Goal: Task Accomplishment & Management: Manage account settings

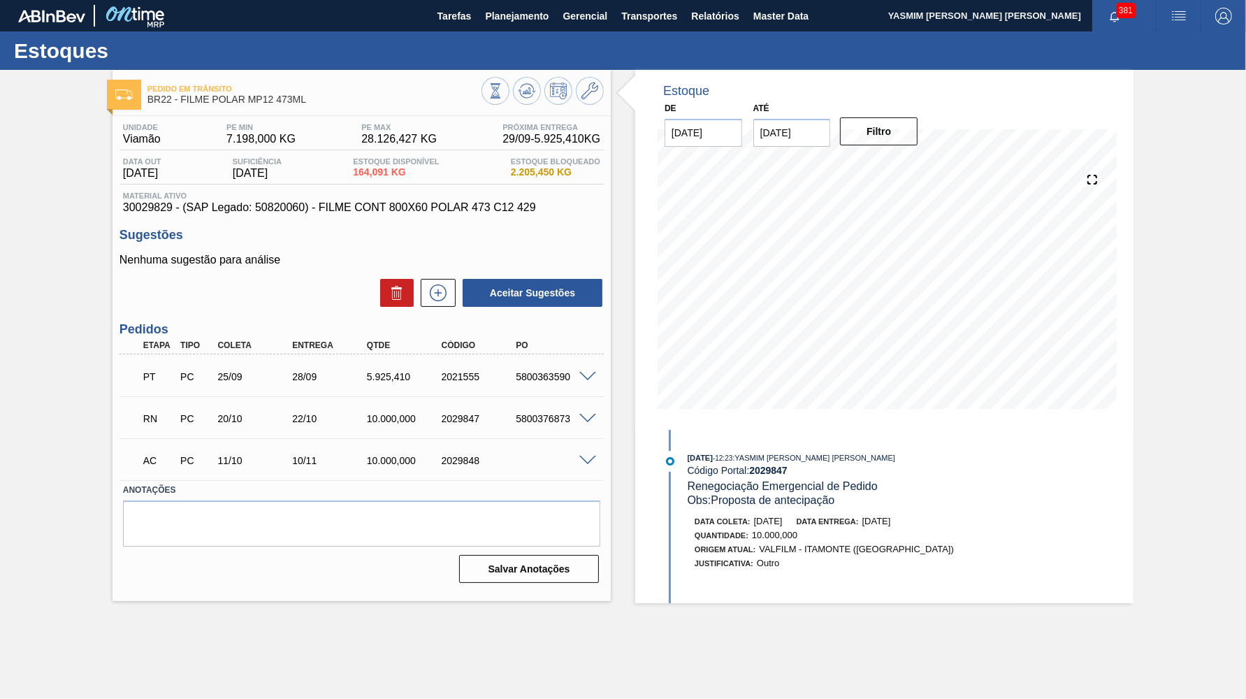
click at [316, 207] on span "30029829 - (SAP Legado: 50820060) - FILME CONT 800X60 POLAR 473 C12 429" at bounding box center [361, 207] width 477 height 13
drag, startPoint x: 350, startPoint y: 412, endPoint x: 424, endPoint y: 412, distance: 74.1
click at [372, 413] on div "22/10" at bounding box center [330, 418] width 83 height 11
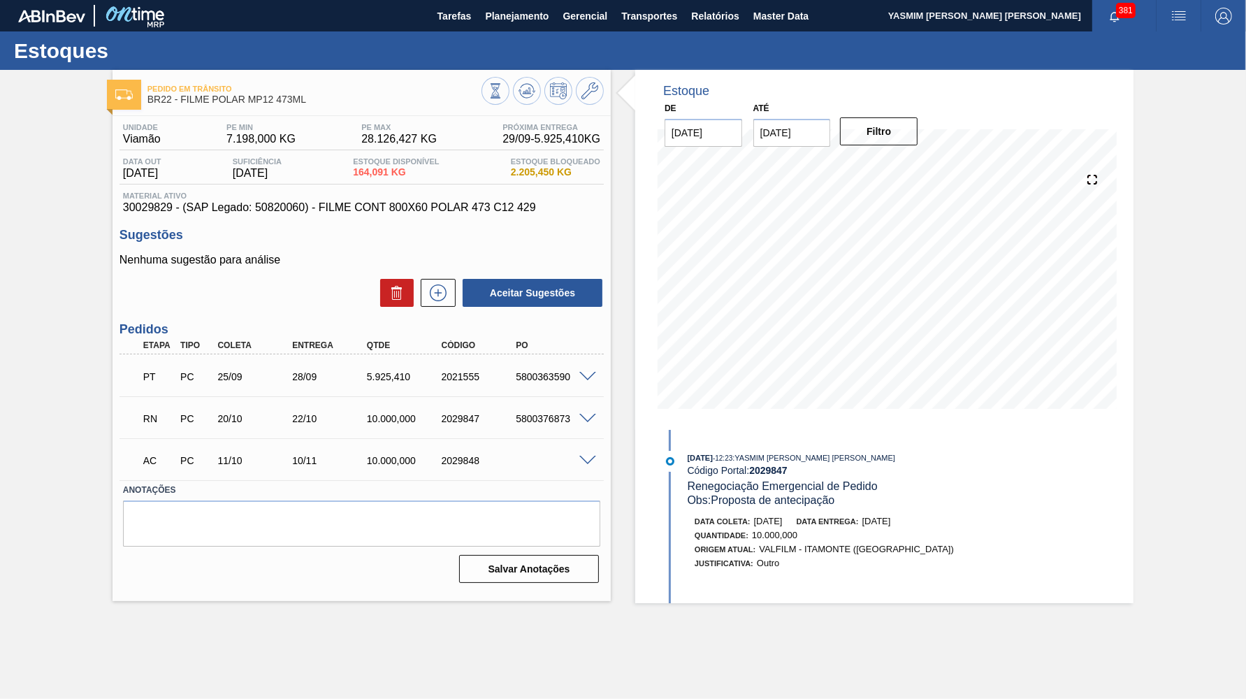
click at [1180, 208] on div "Pedido em Trânsito BR22 - FILME POLAR MP12 473ML Unidade Viamão PE MIN 7.198,00…" at bounding box center [623, 336] width 1246 height 533
click at [539, 372] on div "5800363590" at bounding box center [553, 376] width 83 height 11
click at [524, 409] on div "RN PC 20/10 22/10 10.000,000 2029847 5800376873" at bounding box center [357, 417] width 447 height 28
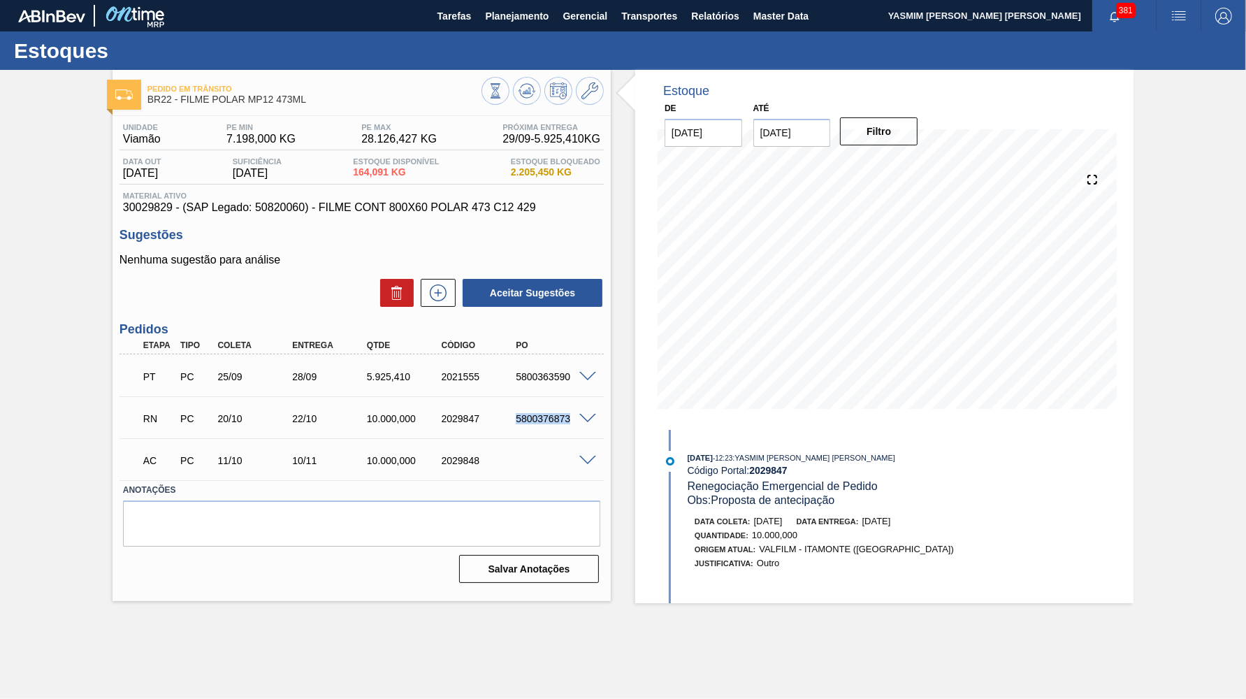
copy div "5800376873"
click at [512, 18] on span "Planejamento" at bounding box center [517, 16] width 64 height 17
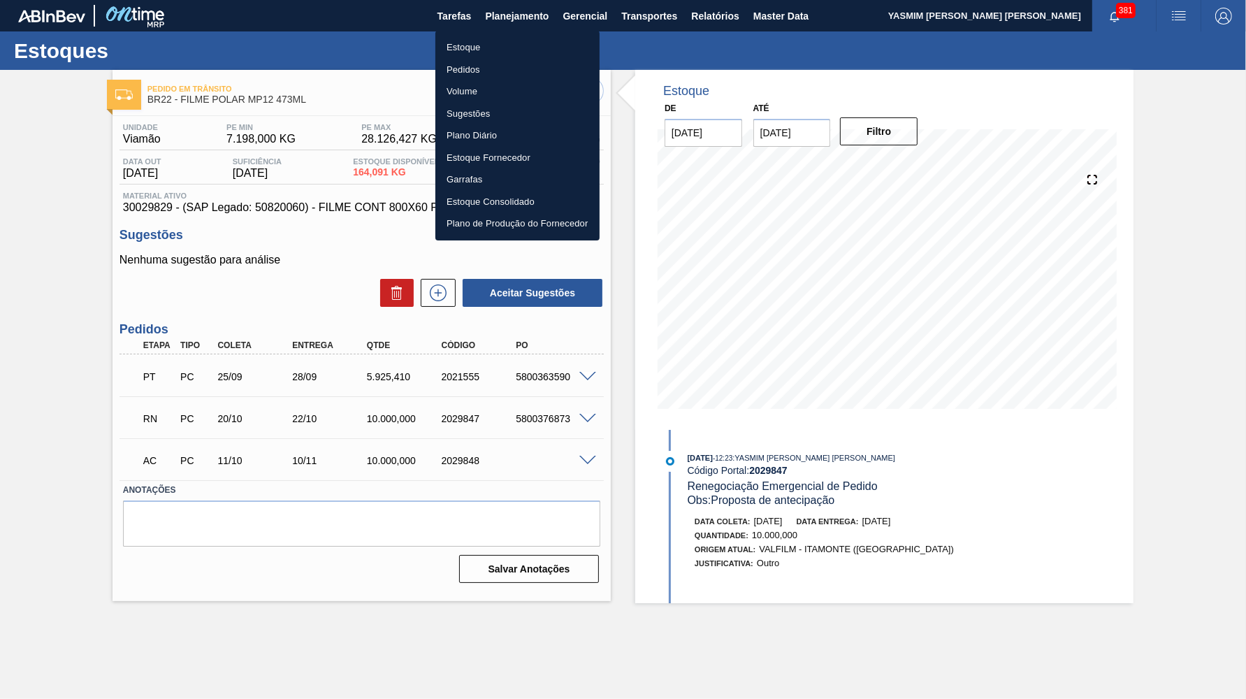
click at [485, 41] on li "Estoque" at bounding box center [517, 47] width 164 height 22
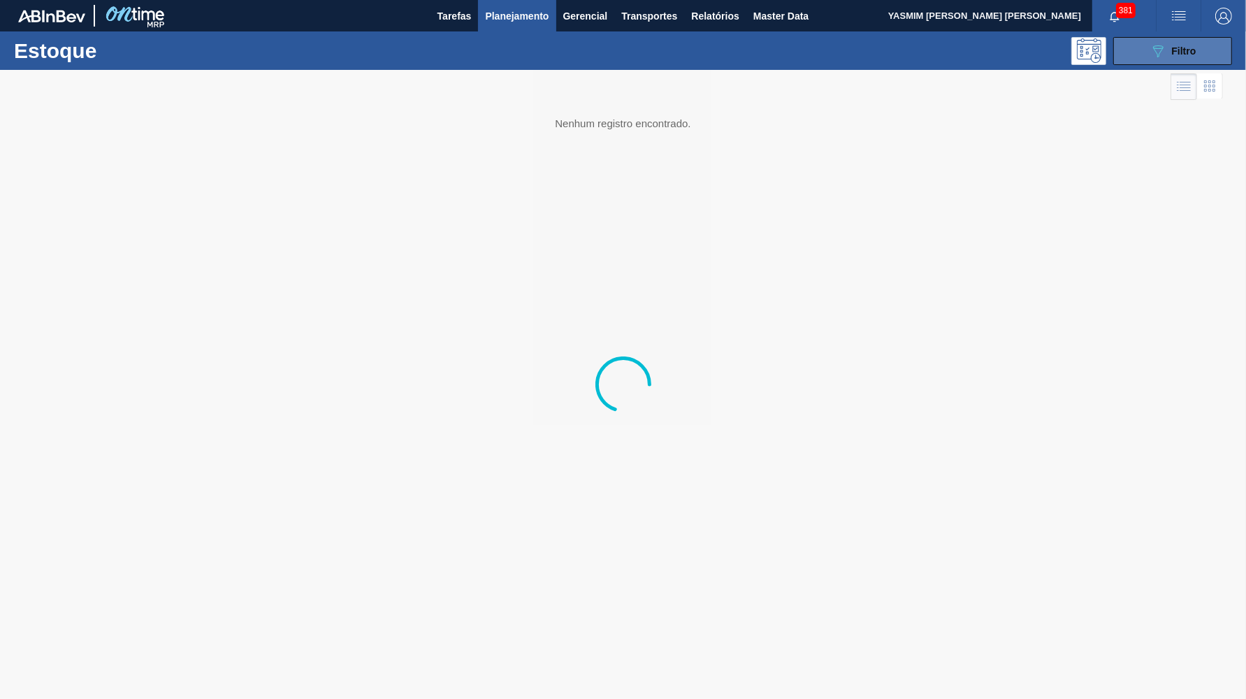
click at [1139, 45] on button "089F7B8B-B2A5-4AFE-B5C0-19BA573D28AC Filtro" at bounding box center [1172, 51] width 119 height 28
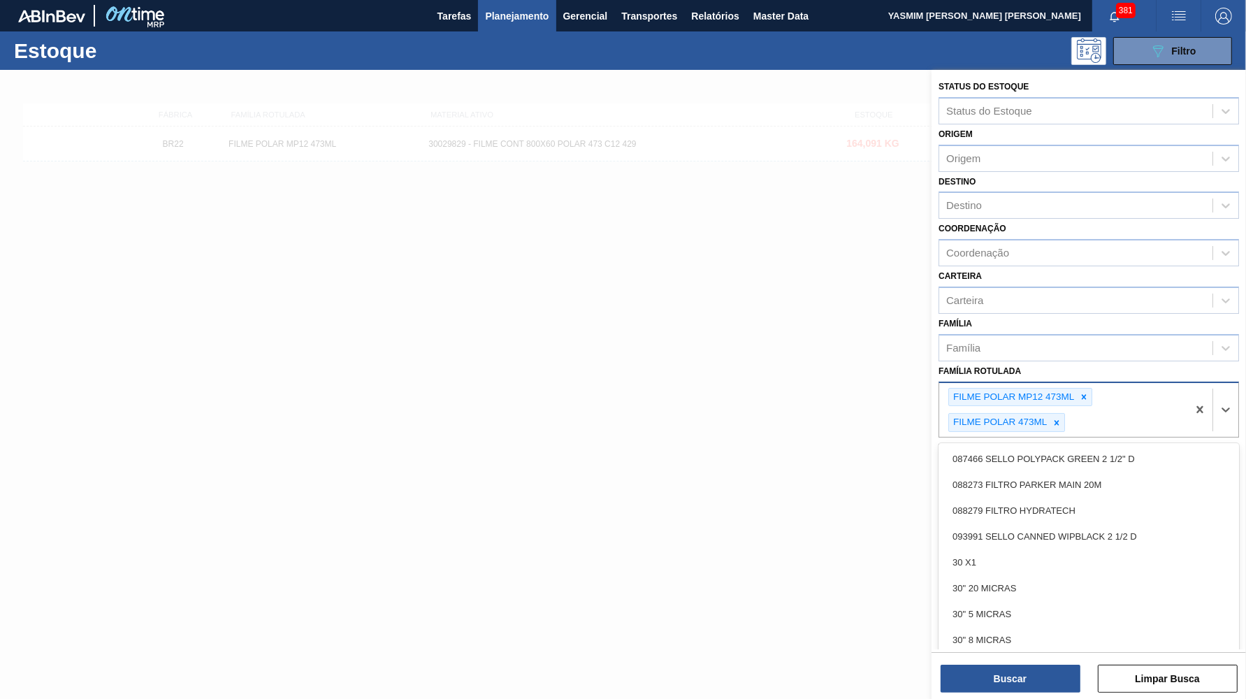
click at [1082, 388] on div "FILME POLAR MP12 473ML" at bounding box center [1020, 397] width 144 height 19
click at [1062, 414] on div at bounding box center [1056, 422] width 15 height 17
click at [1085, 392] on icon at bounding box center [1084, 397] width 10 height 10
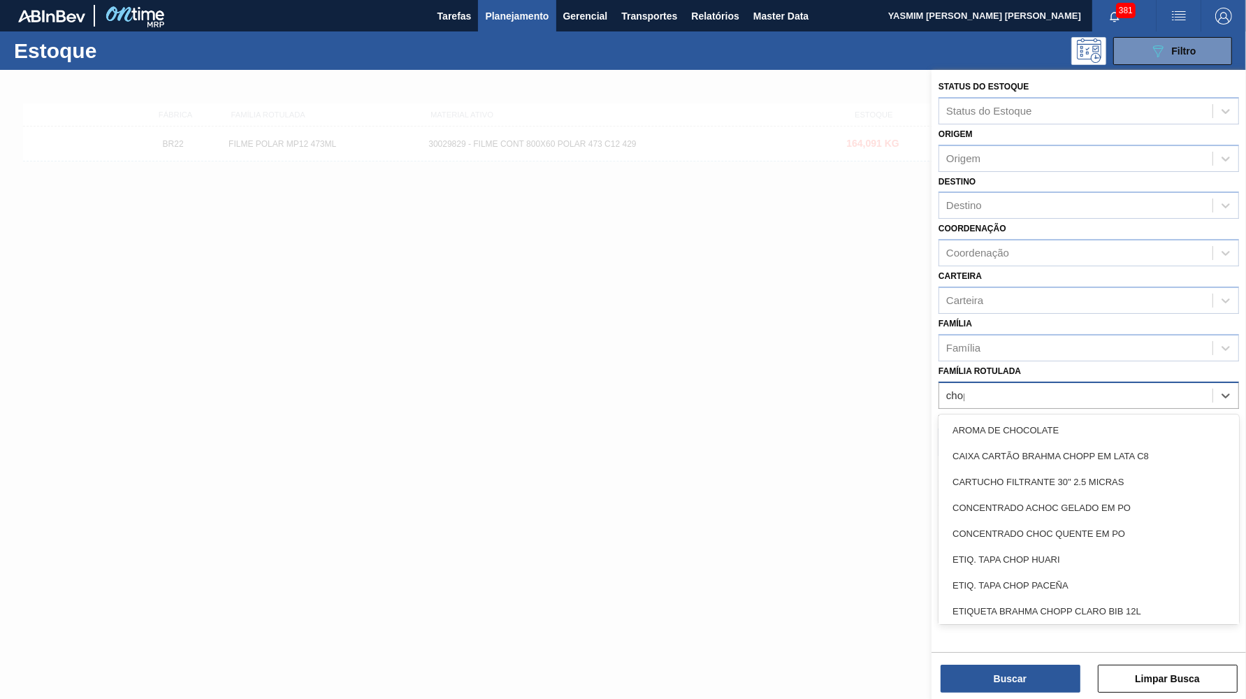
type Rotulada "chopp"
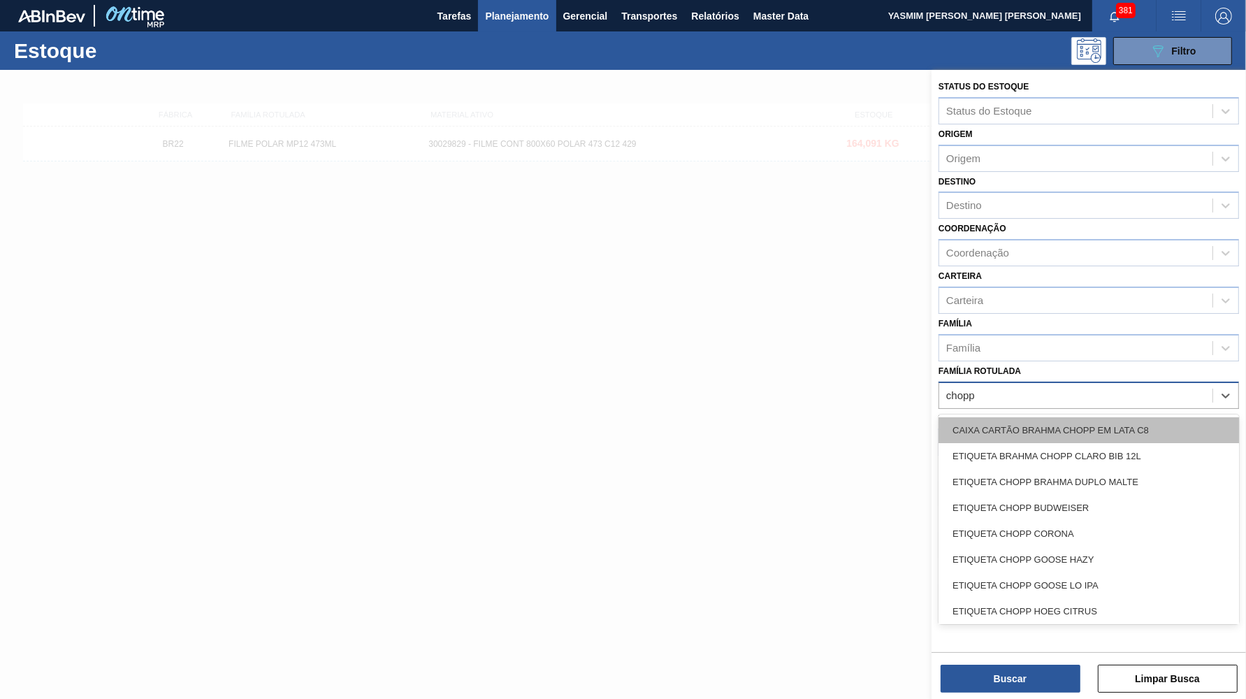
click at [1099, 417] on div "CAIXA CARTÃO BRAHMA CHOPP EM LATA C8" at bounding box center [1089, 430] width 300 height 26
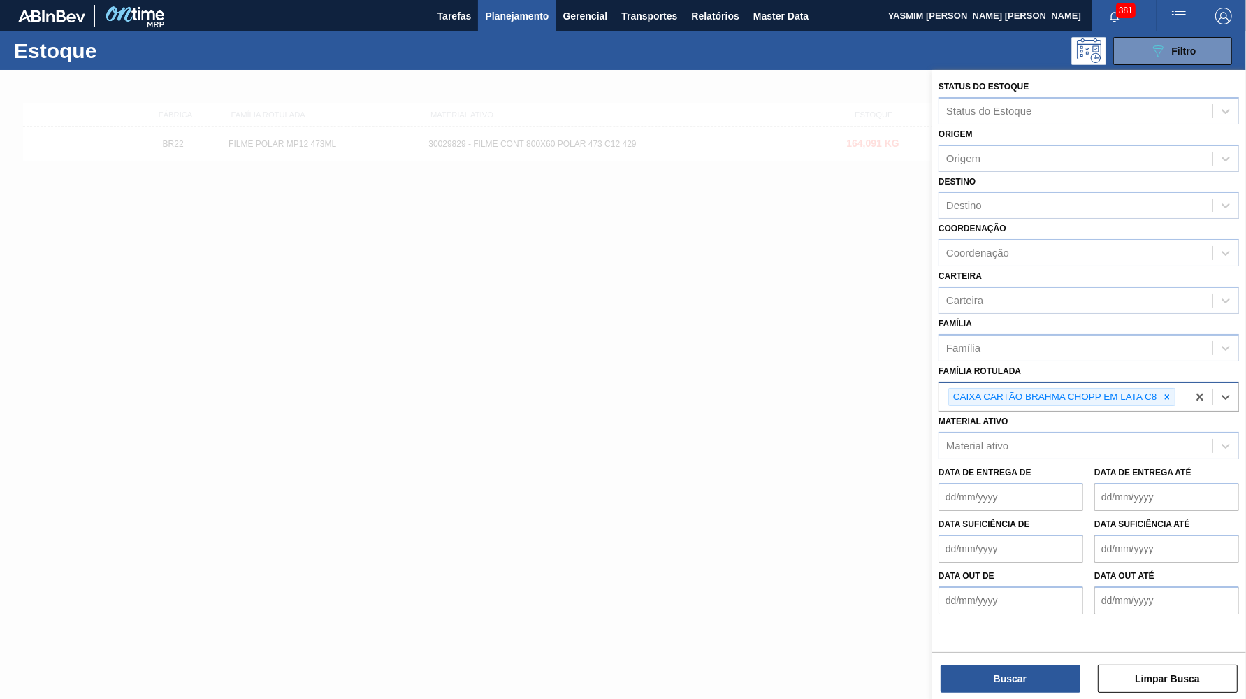
click at [1031, 657] on div "Buscar Limpar Busca" at bounding box center [1089, 671] width 314 height 39
click at [1031, 678] on button "Buscar" at bounding box center [1011, 679] width 140 height 28
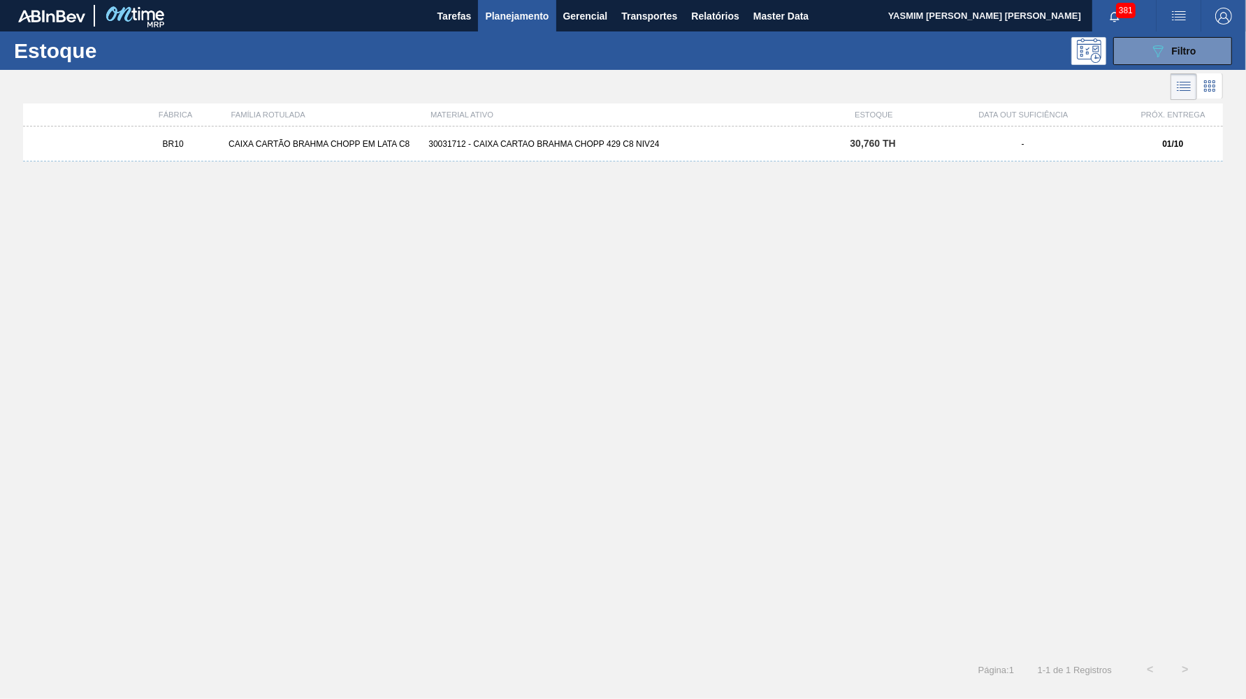
click at [571, 157] on div "BR10 CAIXA CARTÃO BRAHMA CHOPP EM LATA C8 30031712 - CAIXA CARTAO BRAHMA CHOPP …" at bounding box center [623, 143] width 1200 height 35
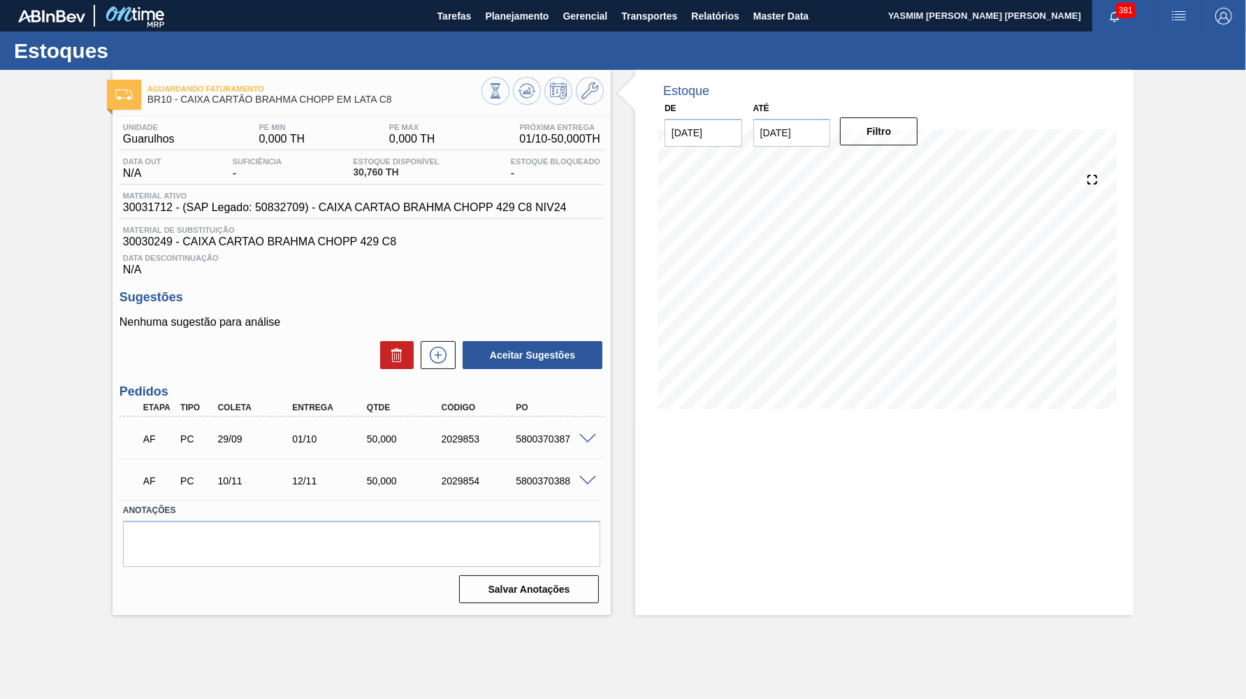
click at [585, 433] on div at bounding box center [590, 438] width 28 height 10
click at [523, 445] on div "AF PC 29/09 01/10 50,000 2029853 5800370387" at bounding box center [357, 437] width 447 height 28
click at [794, 13] on span "Master Data" at bounding box center [780, 16] width 55 height 17
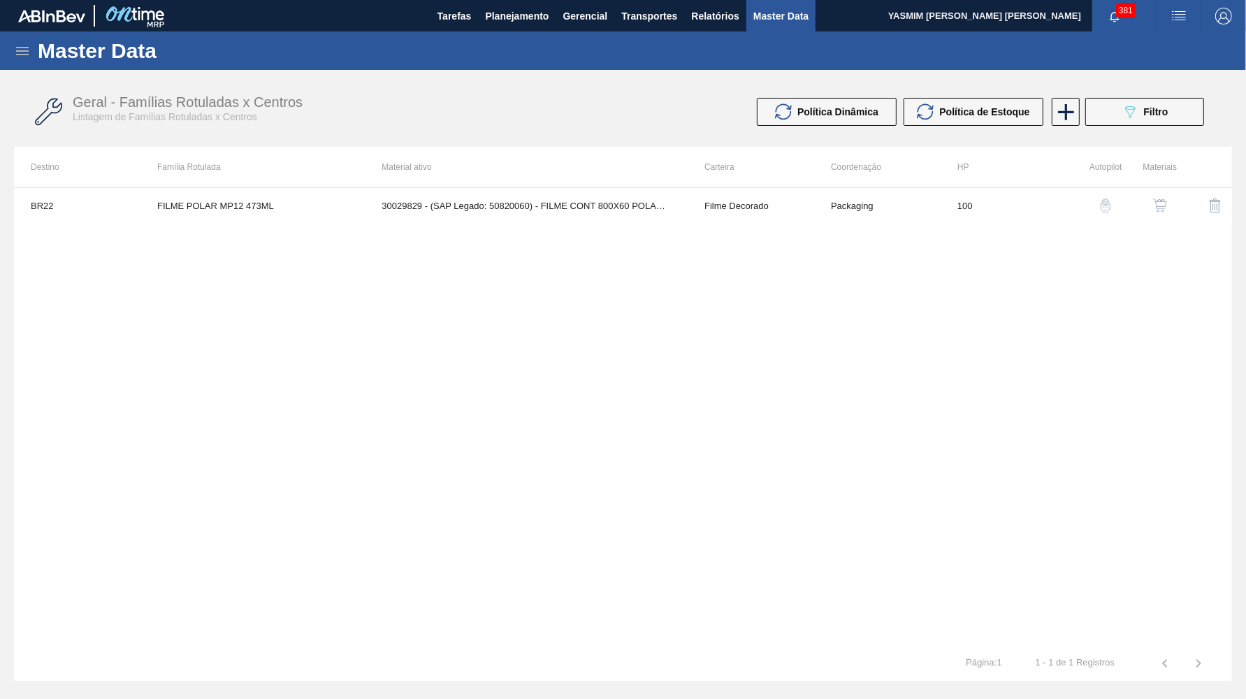
click at [24, 48] on icon at bounding box center [22, 51] width 13 height 8
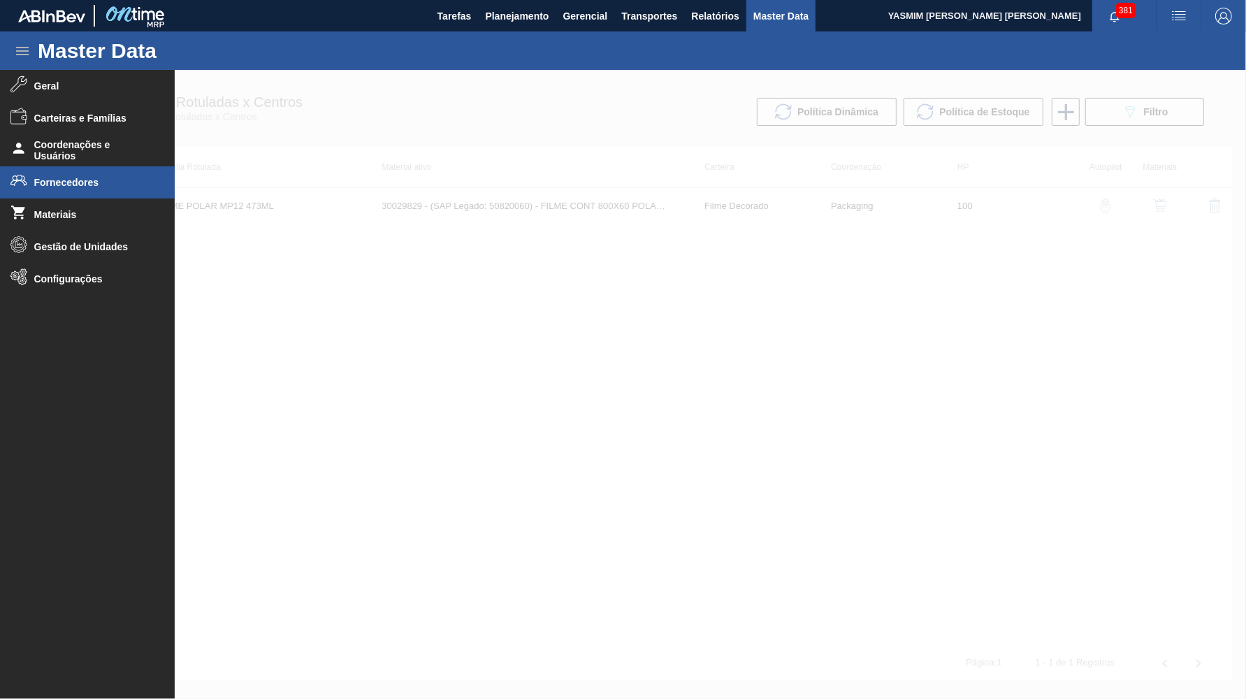
click at [76, 187] on span "Fornecedores" at bounding box center [91, 182] width 115 height 11
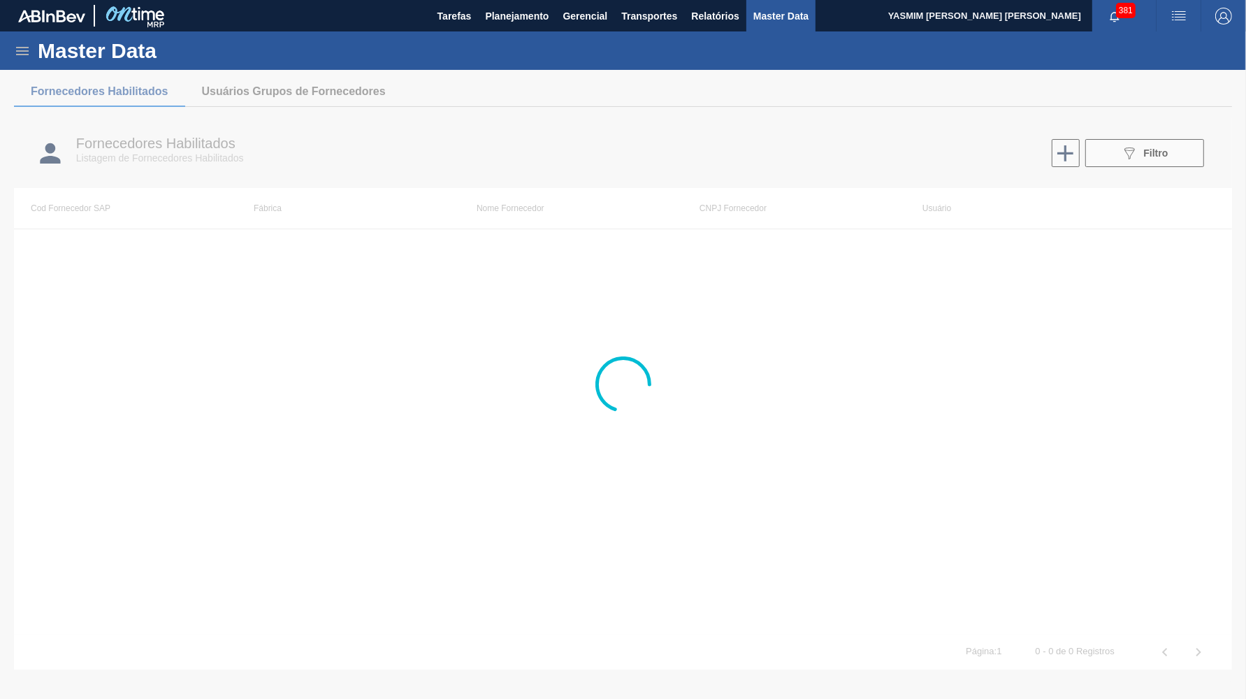
click at [1151, 144] on div at bounding box center [623, 384] width 1246 height 629
click at [1140, 150] on div at bounding box center [623, 384] width 1246 height 629
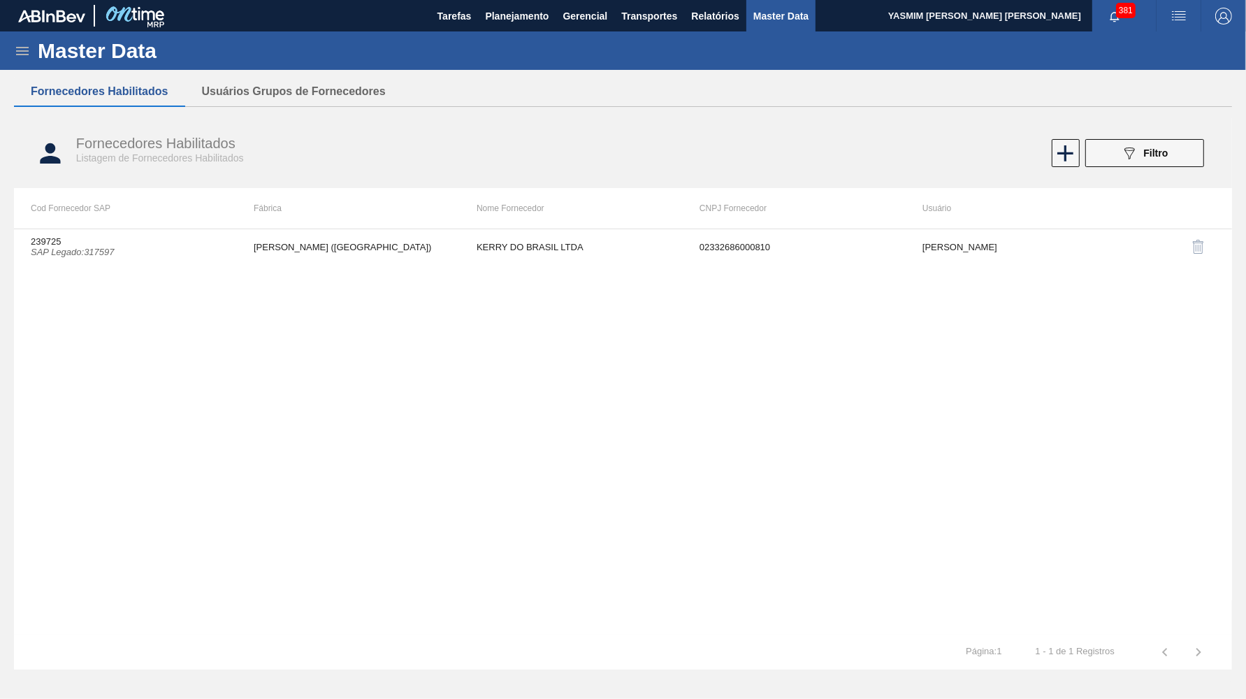
click at [1140, 150] on div "089F7B8B-B2A5-4AFE-B5C0-19BA573D28AC Filtro" at bounding box center [1144, 153] width 47 height 17
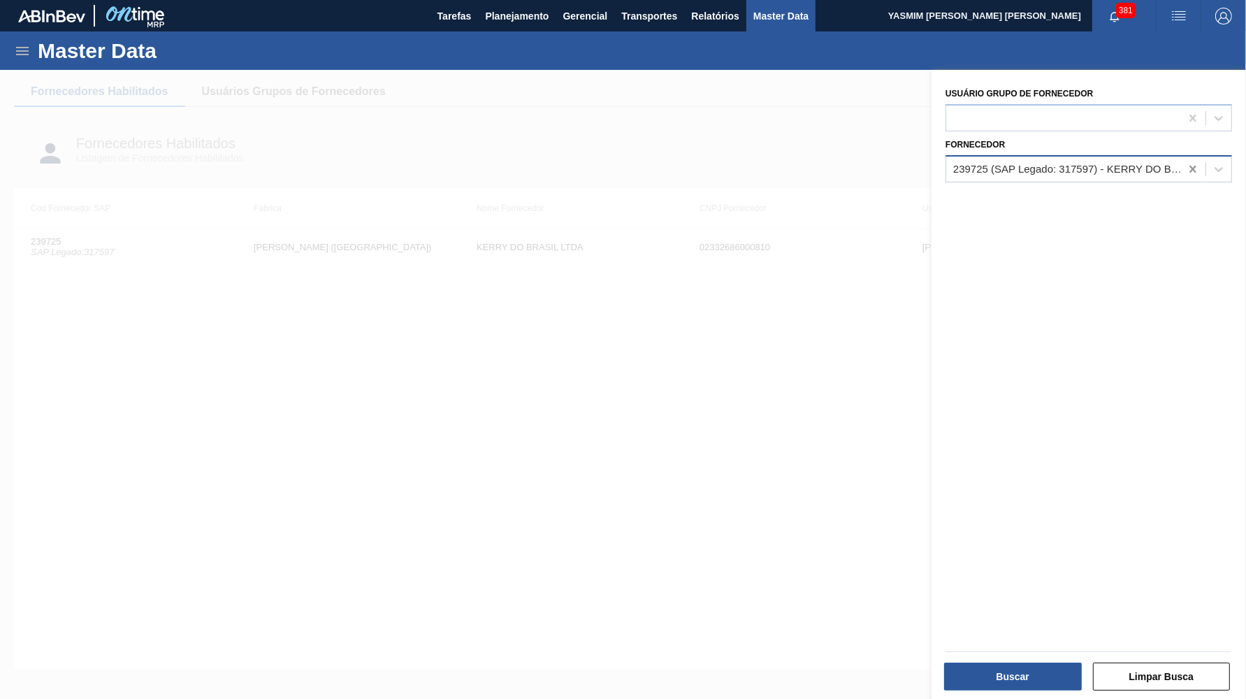
click at [1196, 167] on icon at bounding box center [1193, 169] width 14 height 14
paste input "30011607"
type input "30011607"
click at [1189, 672] on button "Limpar Busca" at bounding box center [1162, 676] width 138 height 28
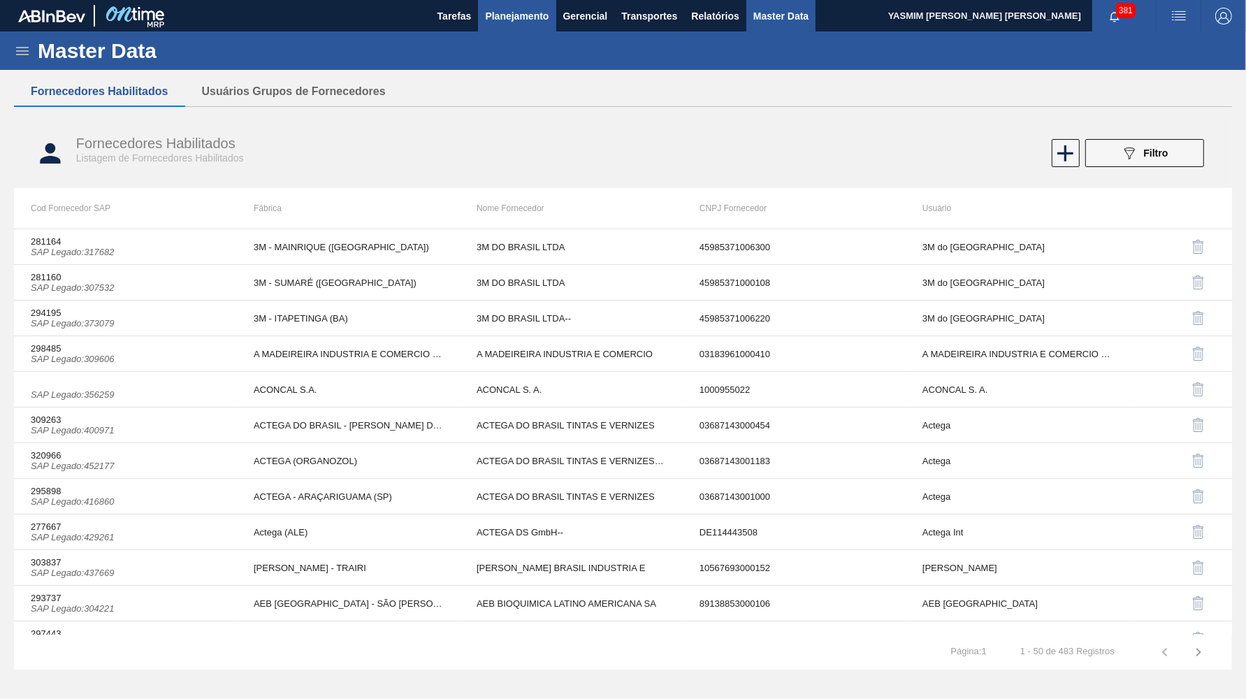
click at [500, 24] on button "Planejamento" at bounding box center [517, 15] width 78 height 31
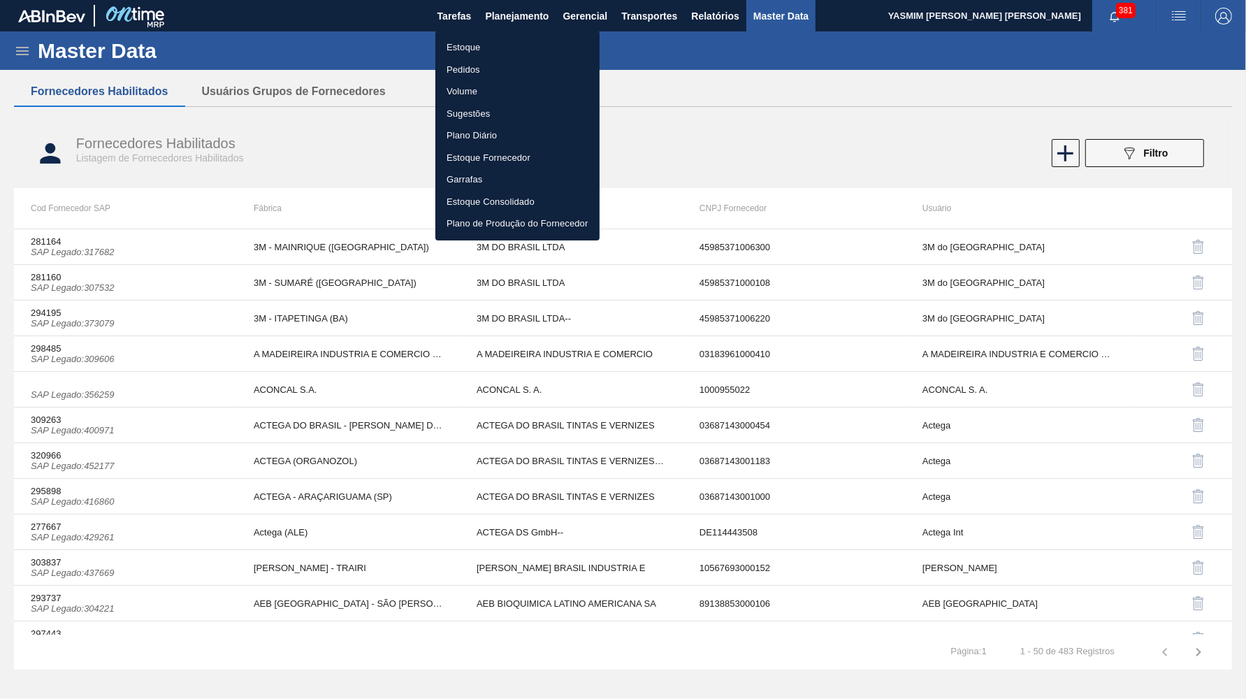
click at [466, 50] on li "Estoque" at bounding box center [517, 47] width 164 height 22
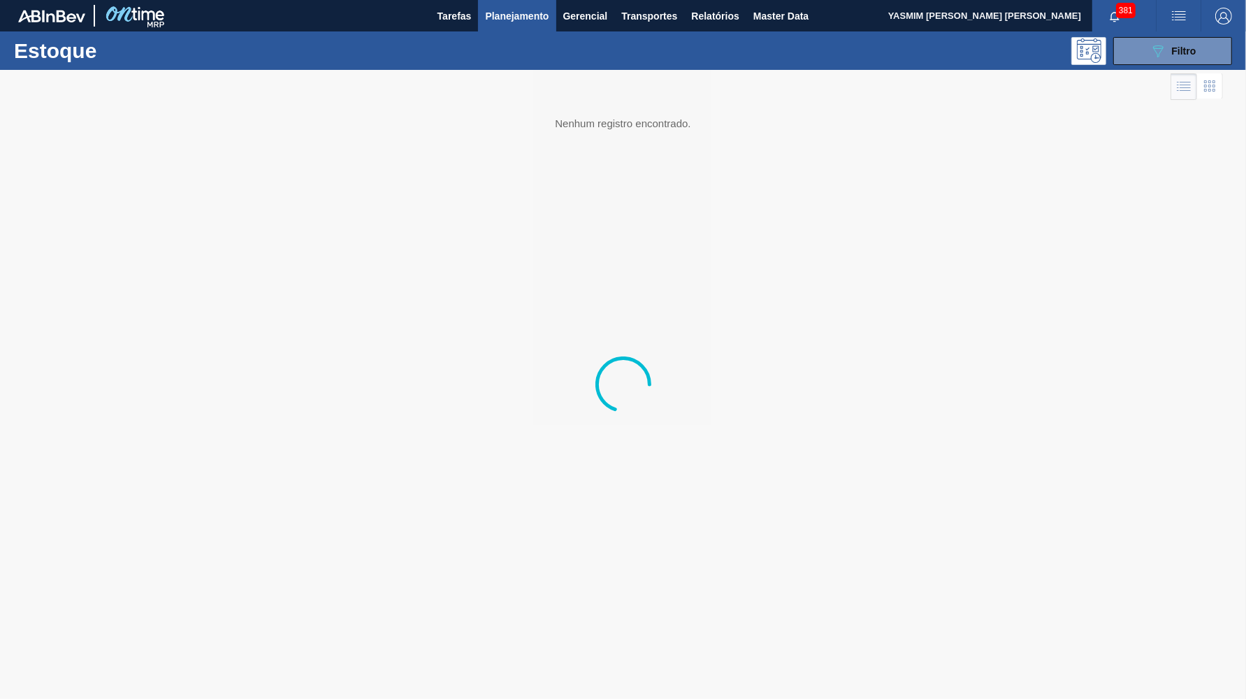
click at [1192, 59] on div "089F7B8B-B2A5-4AFE-B5C0-19BA573D28AC Filtro" at bounding box center [1173, 51] width 47 height 17
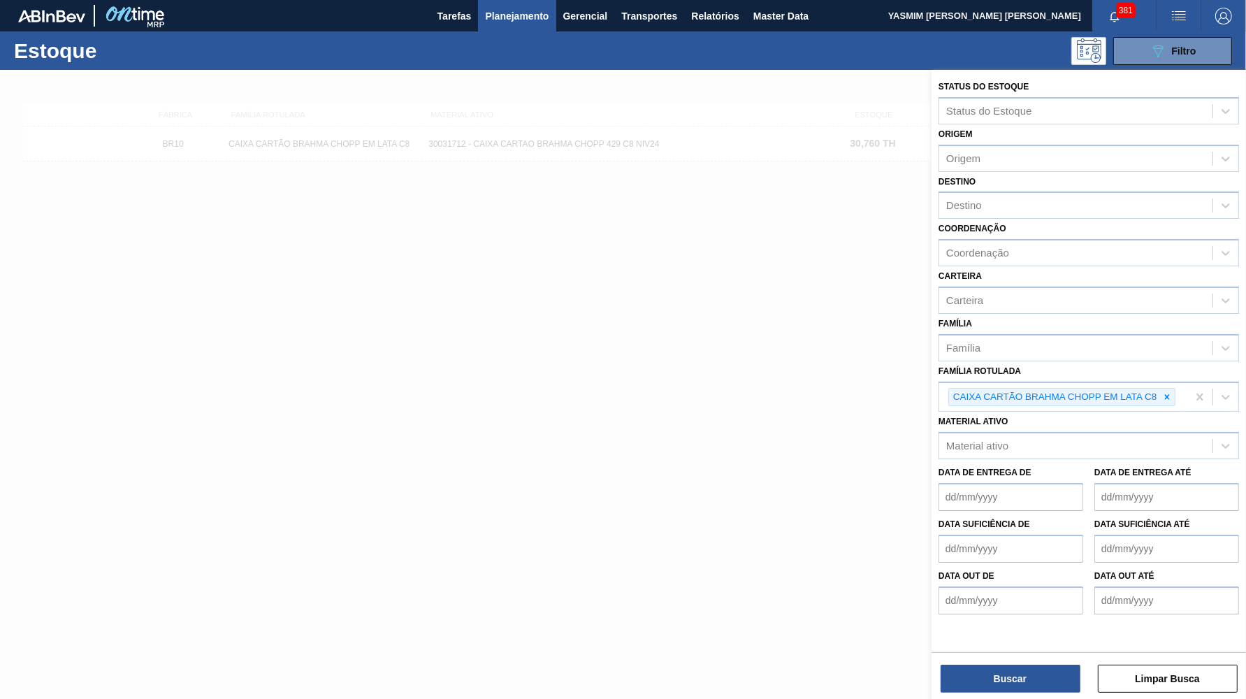
click at [887, 263] on div at bounding box center [623, 419] width 1246 height 699
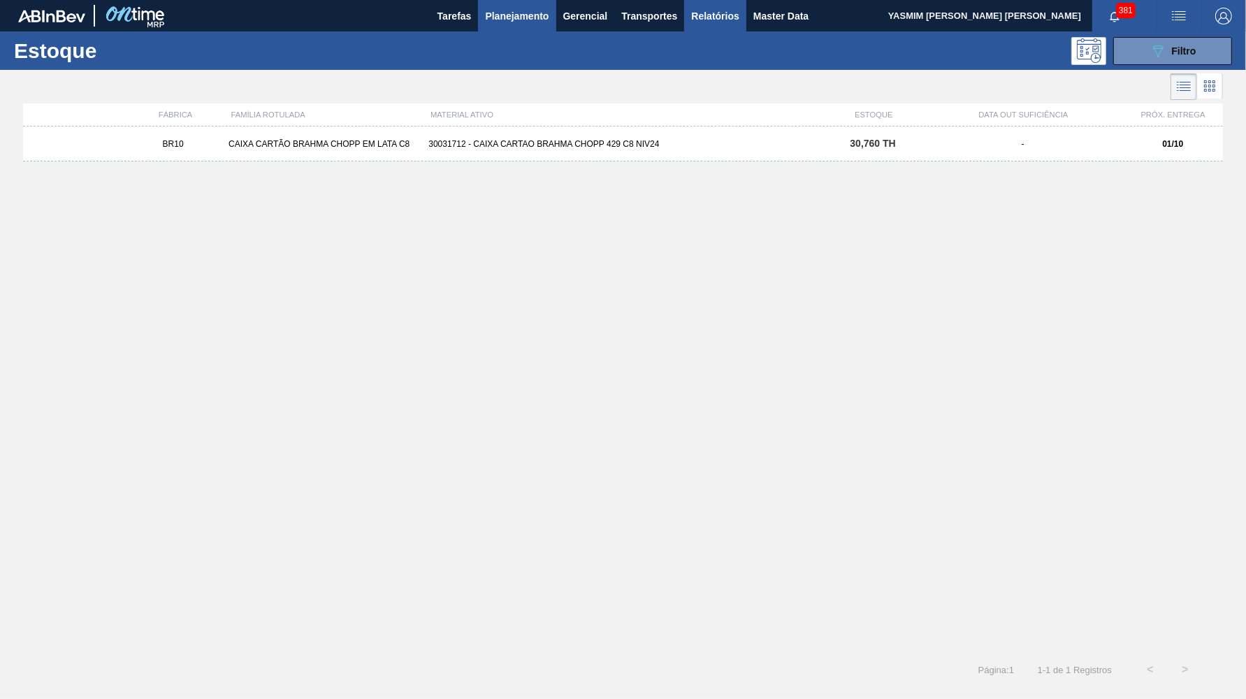
click at [715, 28] on button "Relatórios" at bounding box center [714, 15] width 61 height 31
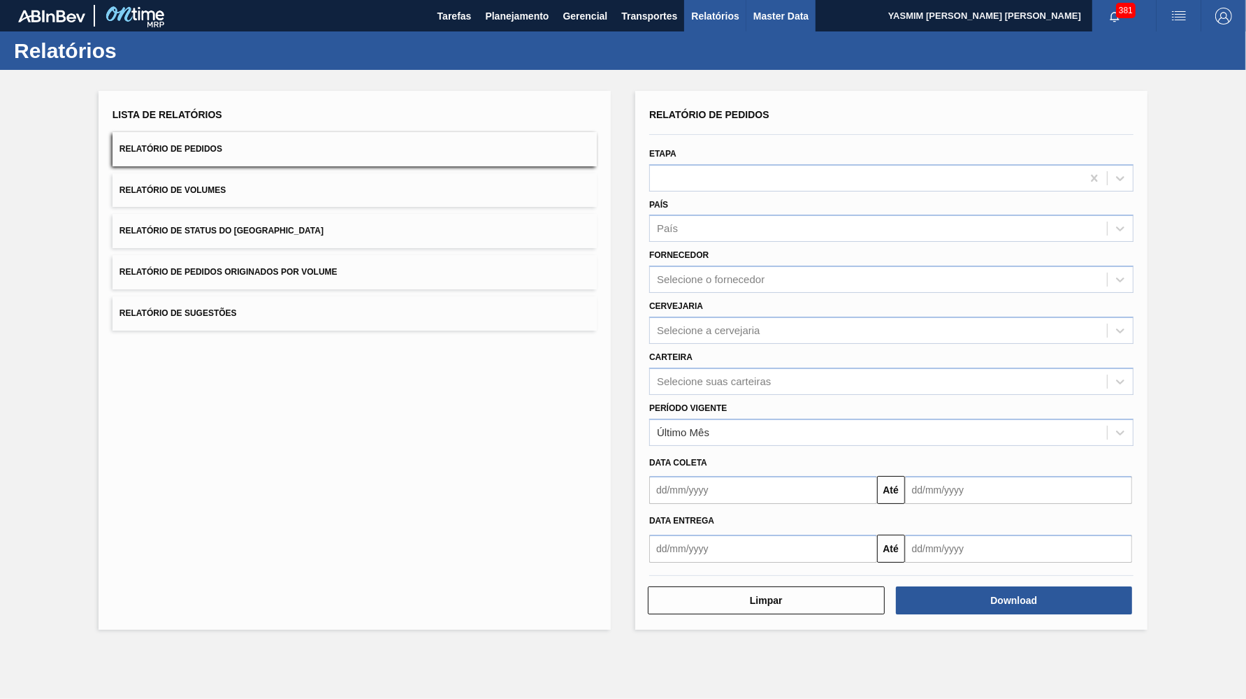
click at [804, 27] on button "Master Data" at bounding box center [780, 15] width 69 height 31
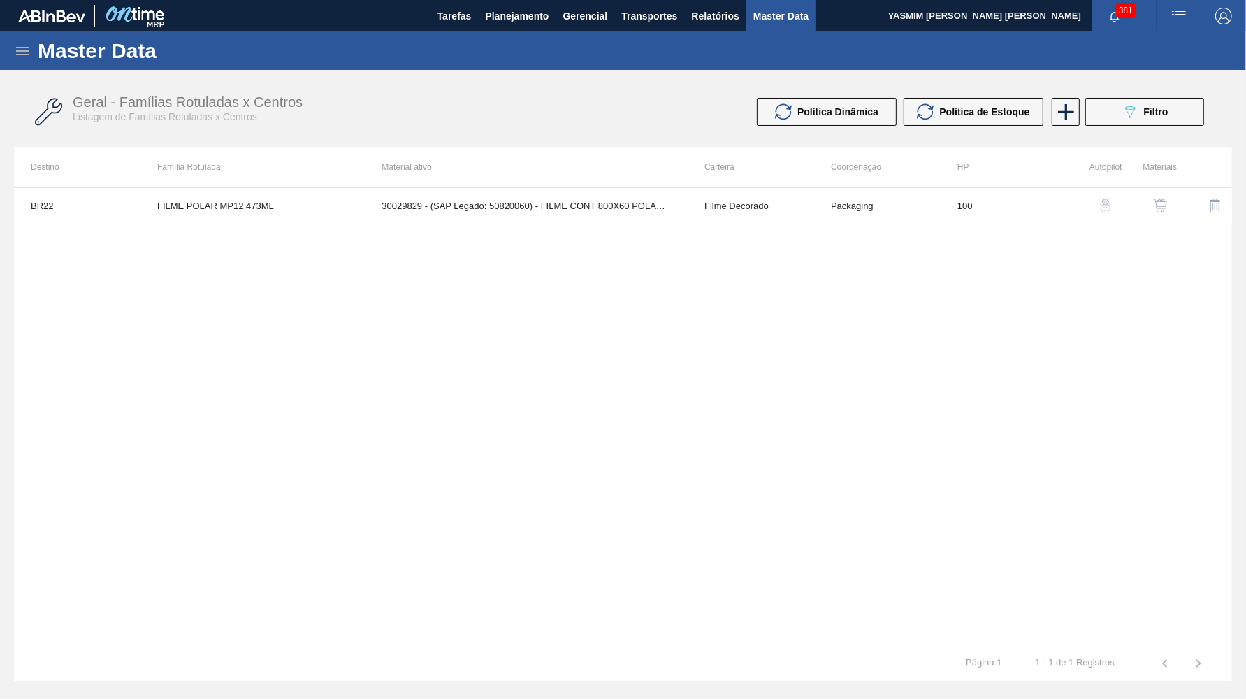
click at [20, 52] on icon at bounding box center [22, 51] width 17 height 17
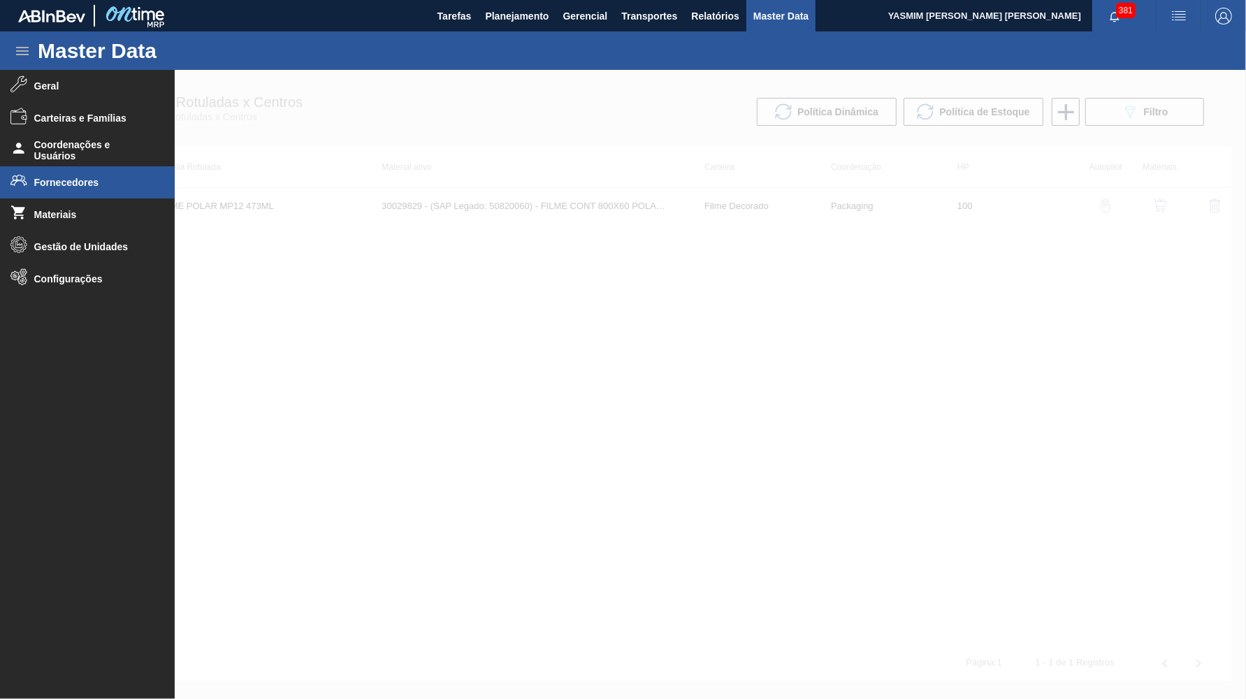
click at [86, 172] on li "Fornecedores" at bounding box center [87, 182] width 175 height 32
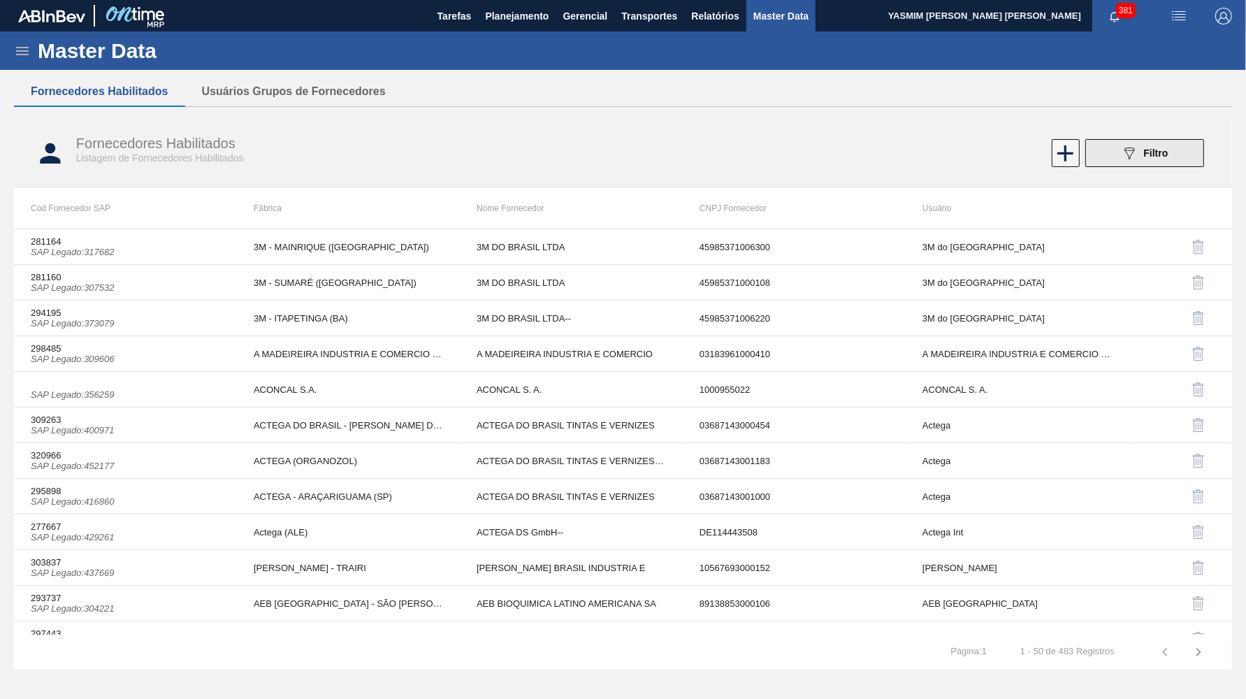
click at [1191, 150] on button "089F7B8B-B2A5-4AFE-B5C0-19BA573D28AC Filtro" at bounding box center [1144, 153] width 119 height 28
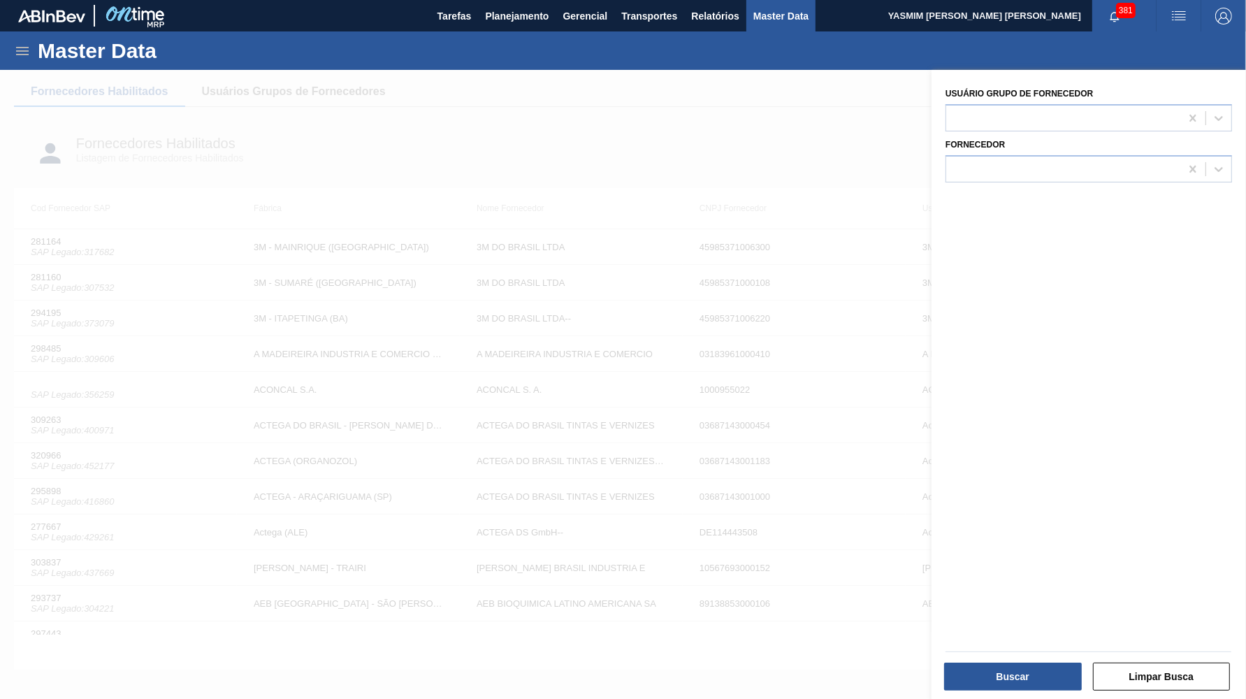
click at [1111, 186] on div "Usuário Grupo de Fornecedor Fornecedor" at bounding box center [1089, 386] width 314 height 632
click at [1089, 168] on div at bounding box center [1063, 169] width 234 height 20
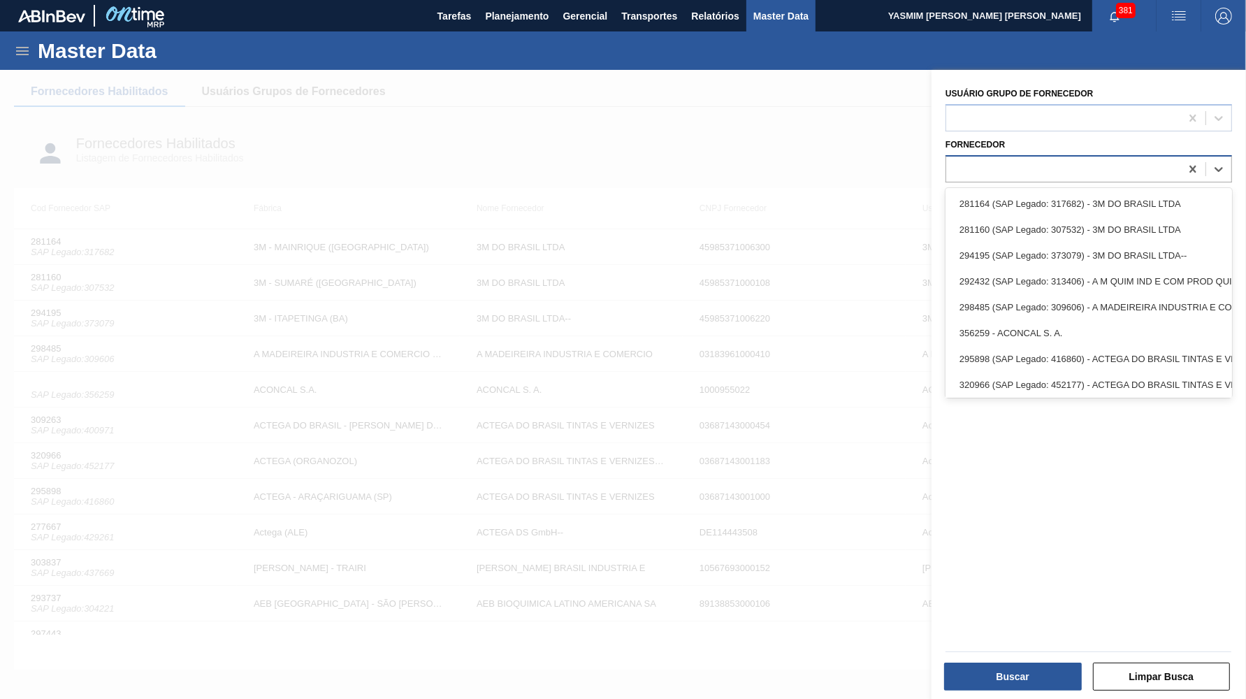
paste input "239725"
type input "239725"
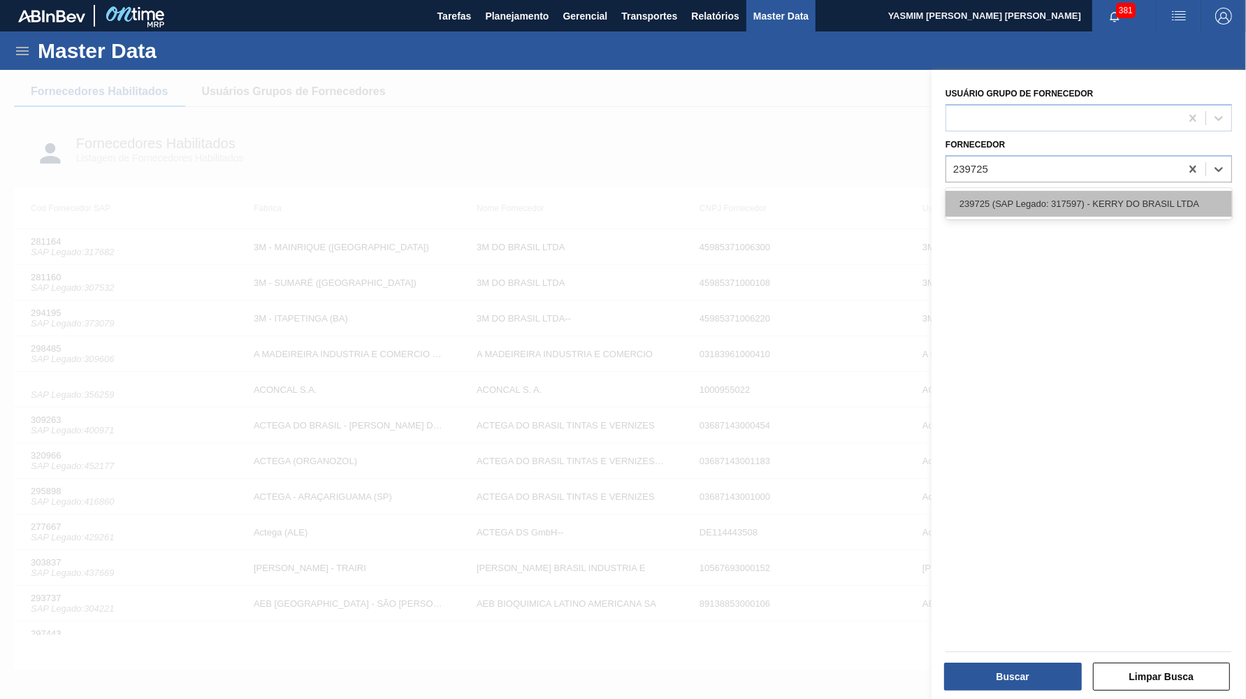
click at [1053, 201] on div "239725 (SAP Legado: 317597) - KERRY DO BRASIL LTDA" at bounding box center [1088, 204] width 287 height 26
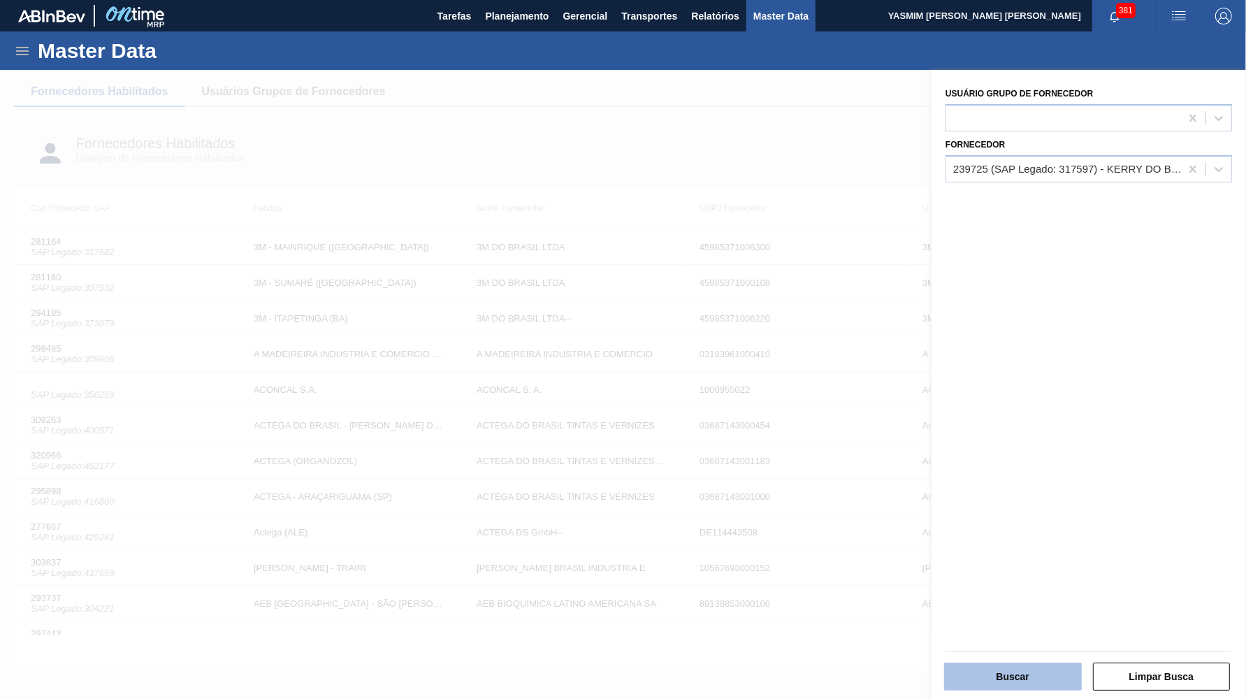
click at [1057, 687] on button "Buscar" at bounding box center [1013, 676] width 138 height 28
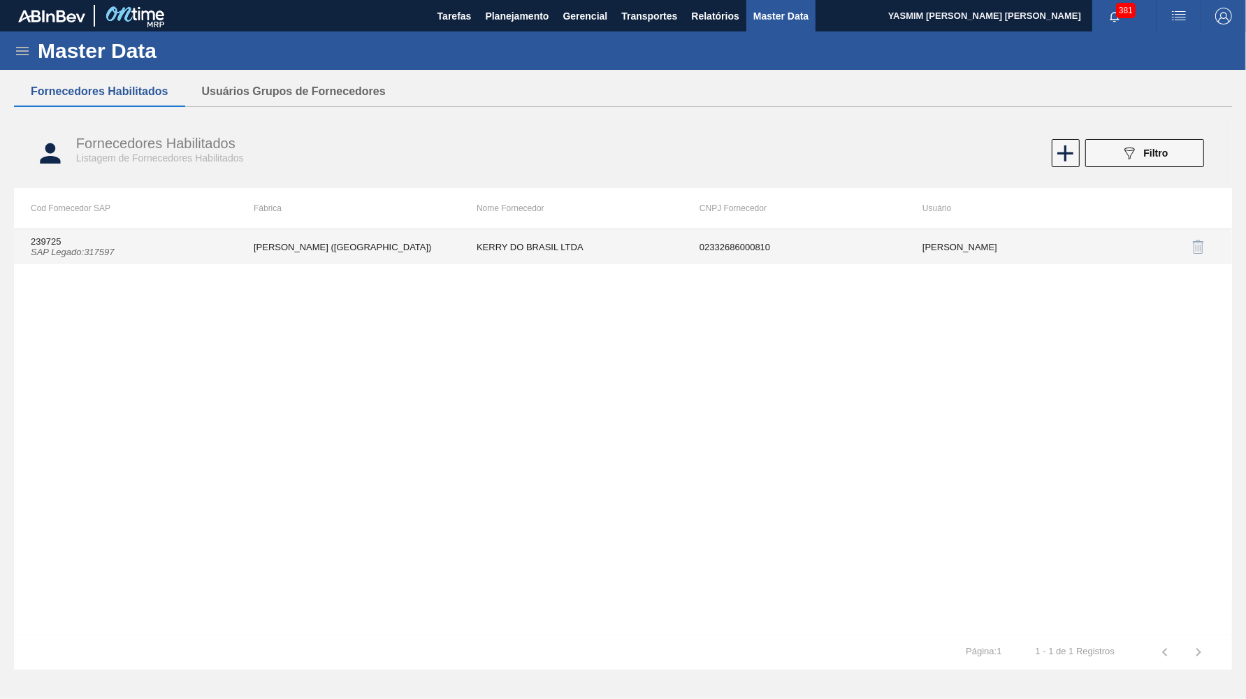
click at [481, 256] on td "KERRY DO BRASIL LTDA" at bounding box center [571, 246] width 223 height 35
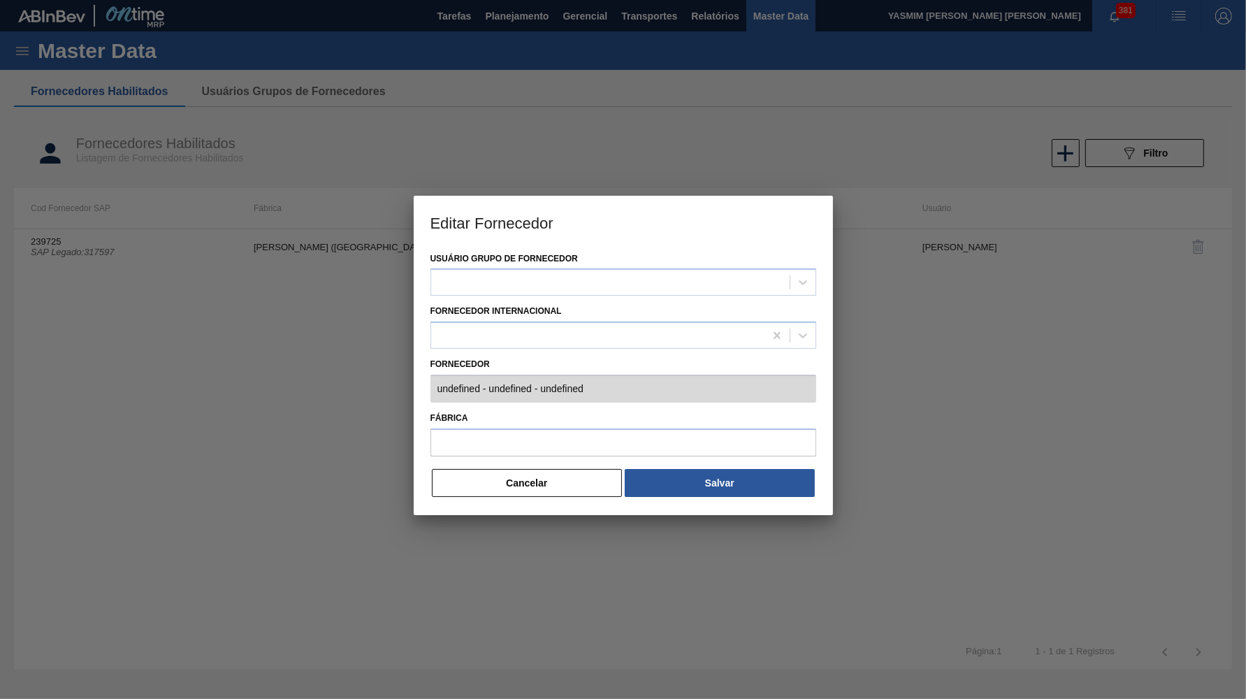
type input "239725 (SAP Legado: 317597) - KERRY DO BRASIL LTDA - 02332686000810"
type input "KERRY - BARUERI (SP)"
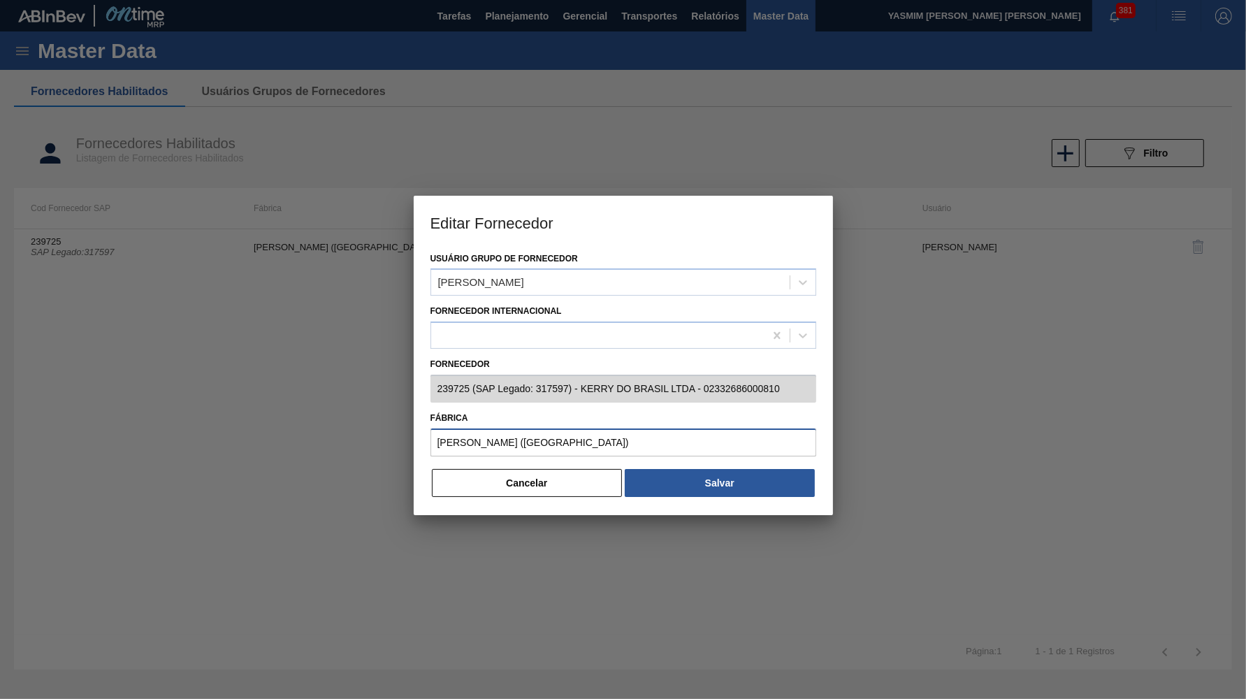
click at [489, 440] on input "KERRY - BARUERI (SP)" at bounding box center [623, 442] width 386 height 28
click at [537, 475] on button "Cancelar" at bounding box center [527, 483] width 191 height 28
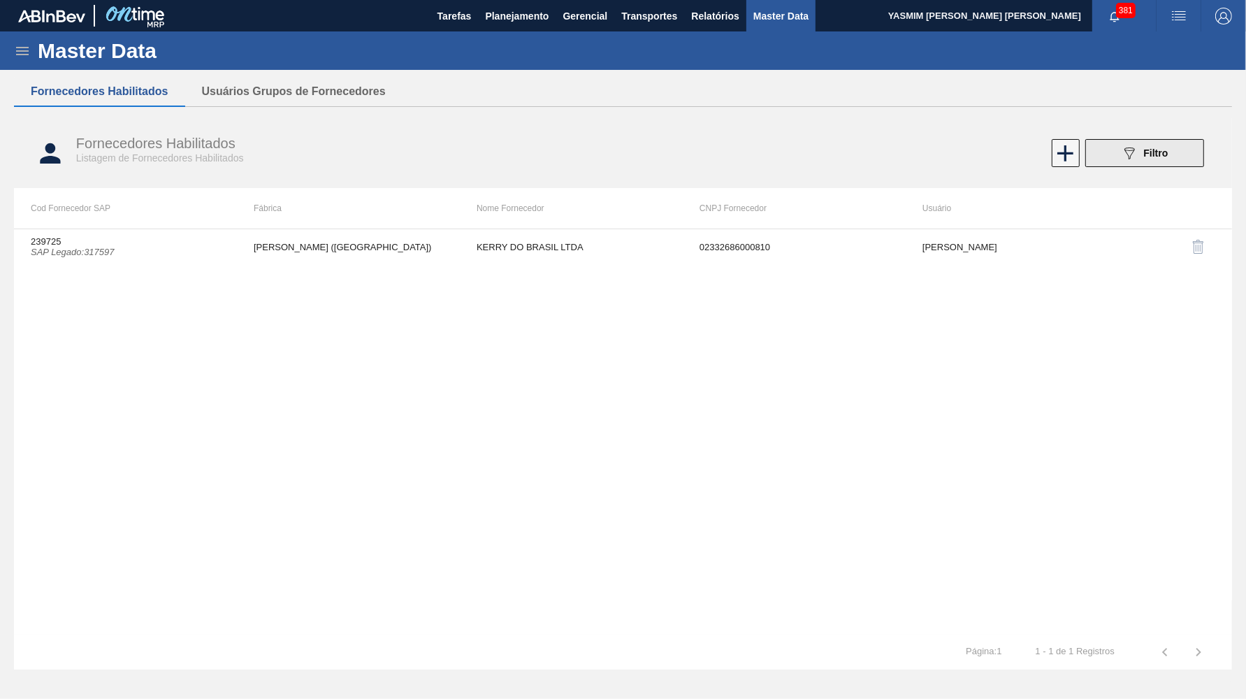
click at [1145, 162] on button "089F7B8B-B2A5-4AFE-B5C0-19BA573D28AC Filtro" at bounding box center [1144, 153] width 119 height 28
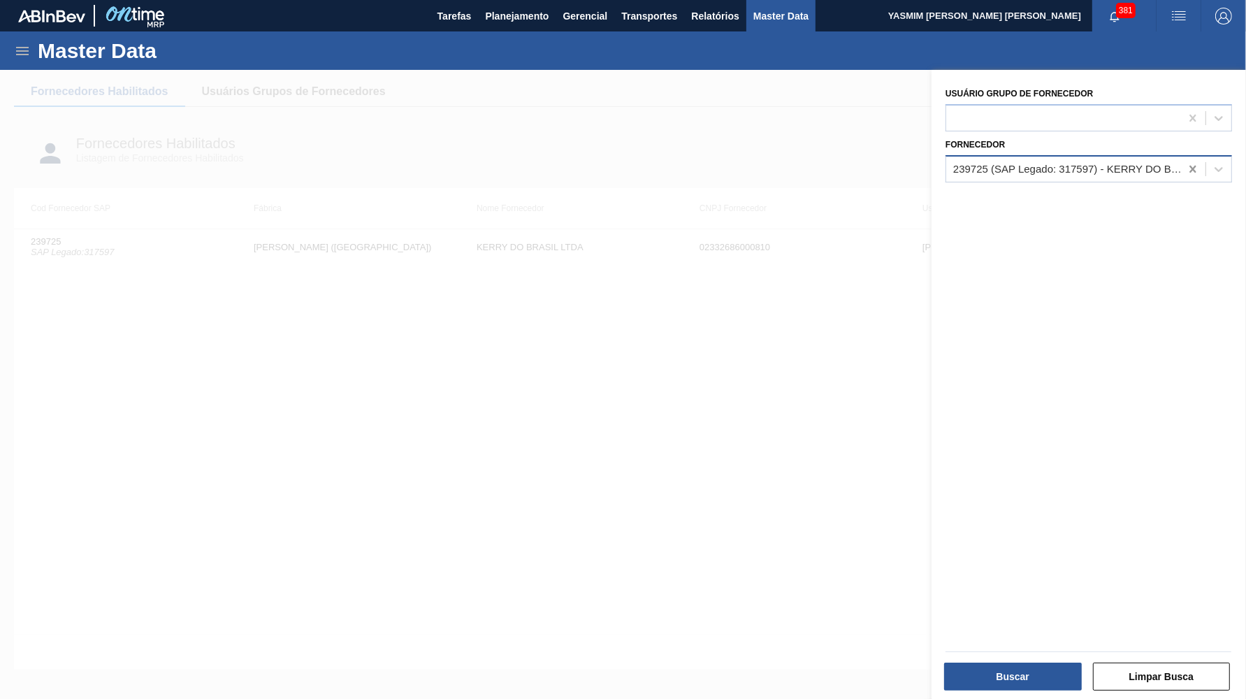
click at [1201, 166] on div at bounding box center [1192, 169] width 25 height 25
paste input "294266"
type input "294266"
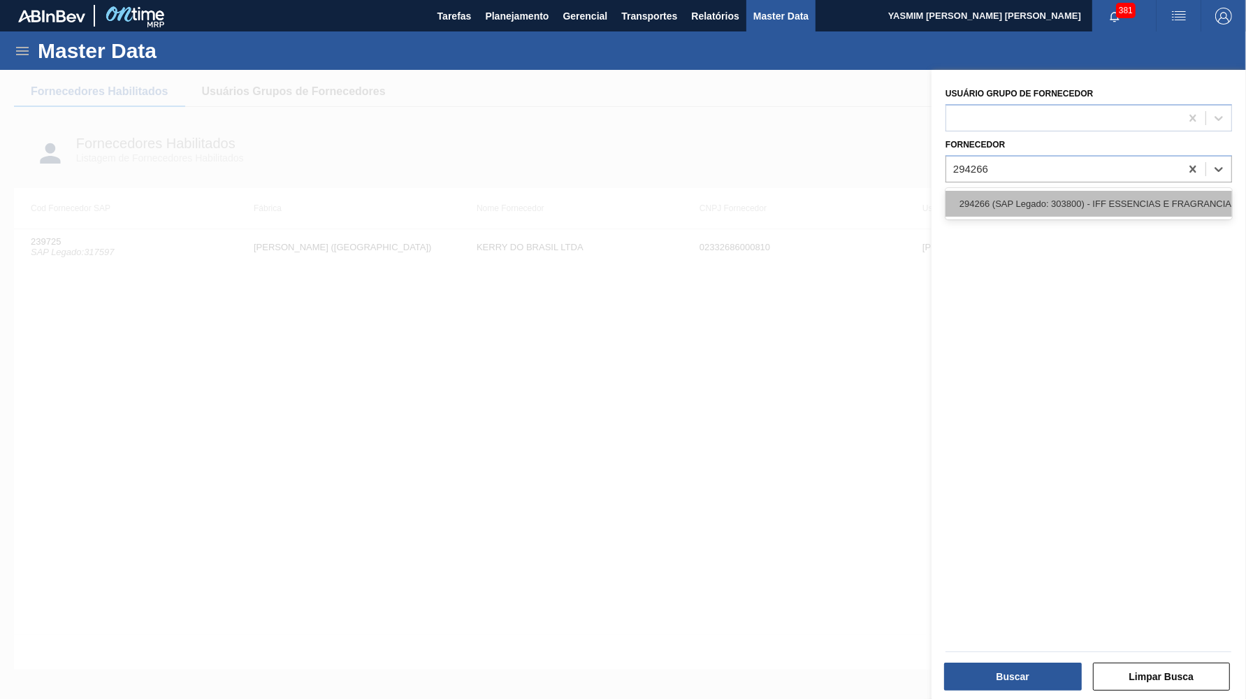
click at [1082, 194] on div "294266 (SAP Legado: 303800) - IFF ESSENCIAS E FRAGRANCIAS LTDA" at bounding box center [1088, 204] width 287 height 26
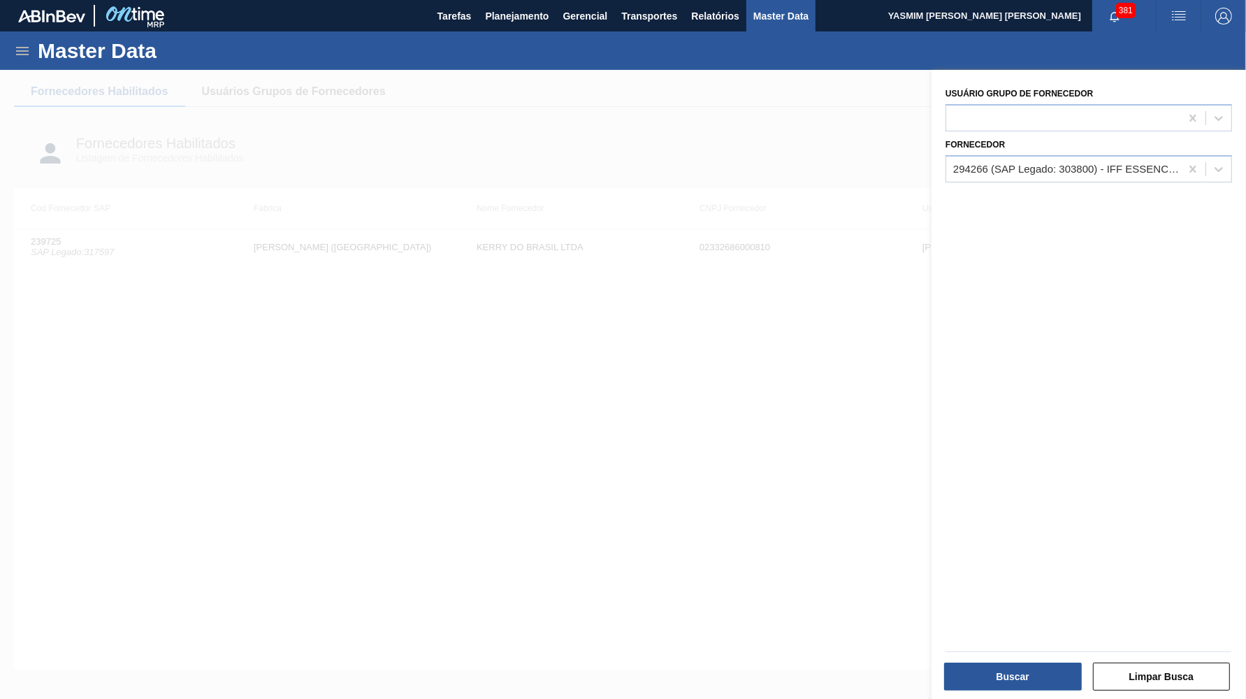
click at [1029, 657] on div at bounding box center [1088, 652] width 297 height 12
click at [1027, 658] on div "Buscar Limpar Busca" at bounding box center [1088, 675] width 297 height 34
click at [1024, 661] on div "Buscar Limpar Busca" at bounding box center [1088, 675] width 297 height 34
click at [1020, 678] on button "Buscar" at bounding box center [1013, 676] width 138 height 28
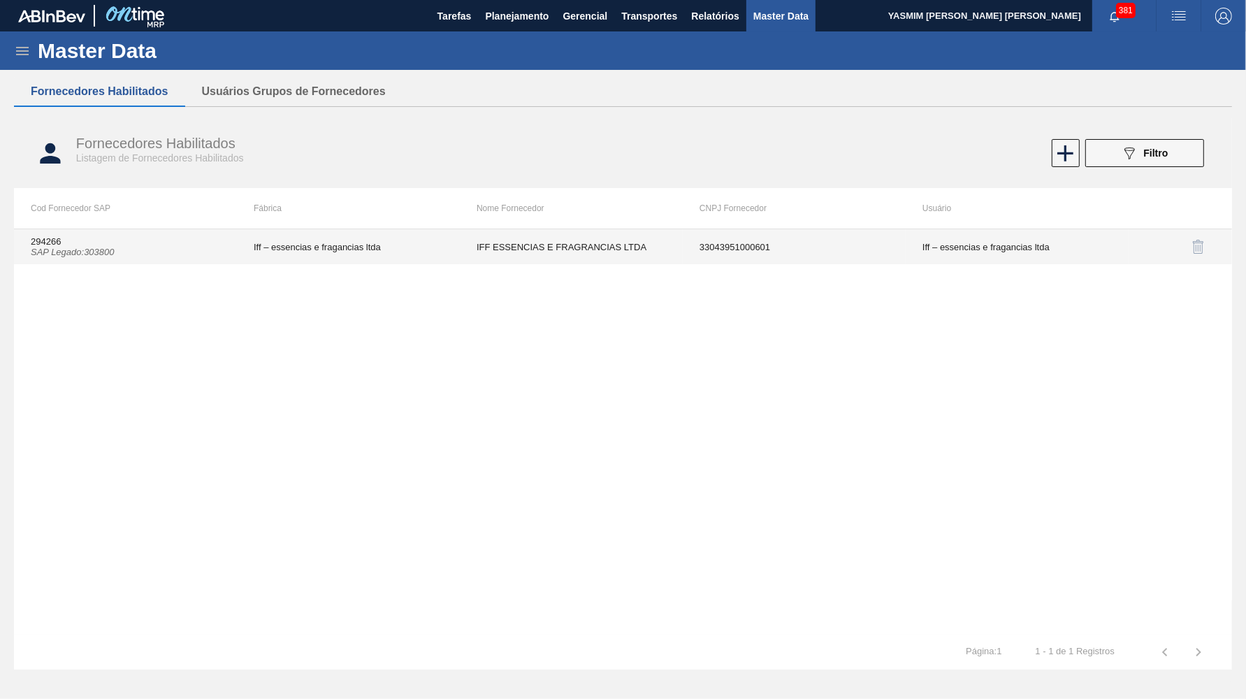
click at [495, 255] on td "IFF ESSENCIAS E FRAGRANCIAS LTDA" at bounding box center [571, 246] width 223 height 35
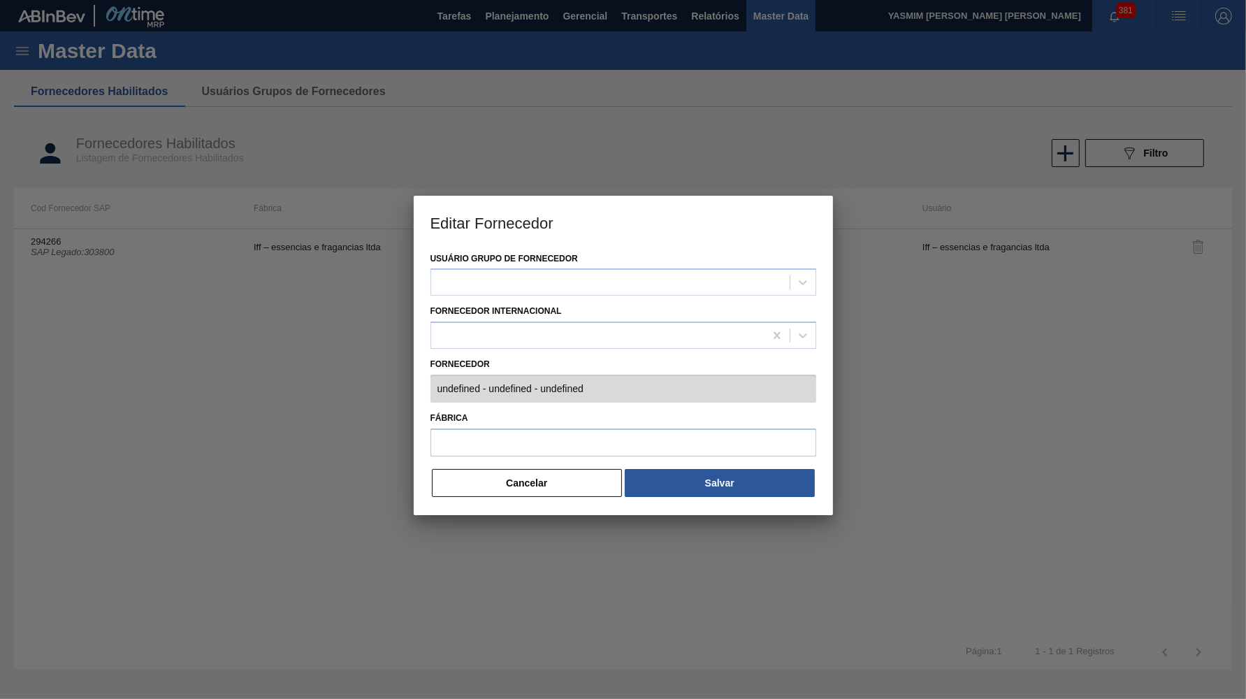
type input "294266 (SAP Legado: 303800) - IFF ESSENCIAS E FRAGRANCIAS LTDA - 33043951000601"
type input "Iff – essencias e fragancias ltda"
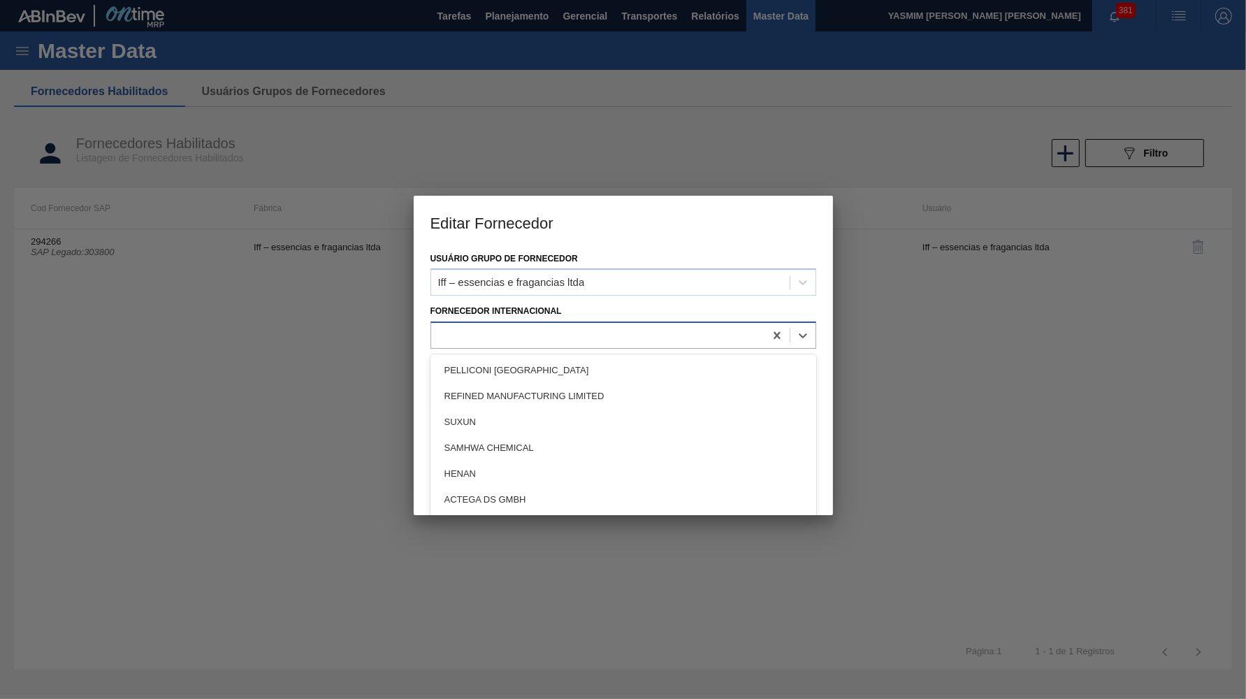
click at [507, 321] on div at bounding box center [623, 334] width 386 height 27
click at [492, 197] on h3 "Editar Fornecedor" at bounding box center [623, 222] width 419 height 53
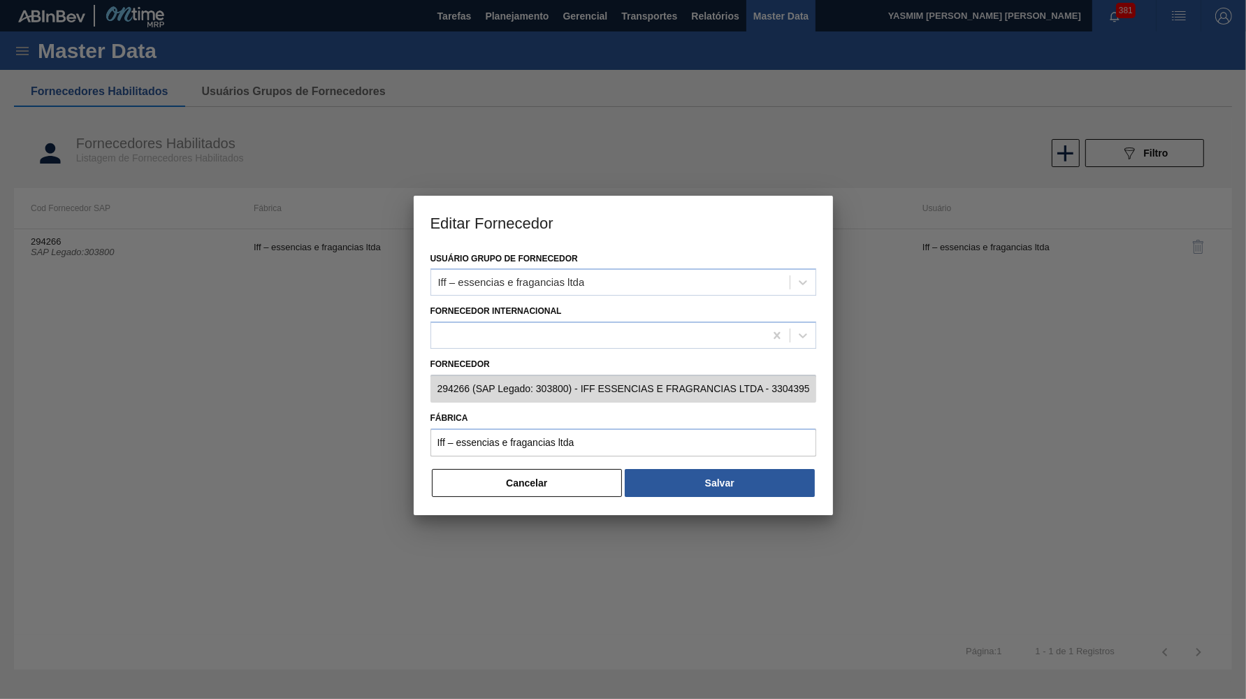
click at [494, 505] on div at bounding box center [623, 349] width 1246 height 699
click at [479, 488] on div "Usuário Grupo de Fornecedor Iff – essencias e fragancias ltda Fornecedor Intern…" at bounding box center [623, 382] width 419 height 266
click at [474, 450] on div "Fábrica Iff – essencias e fragancias ltda" at bounding box center [623, 435] width 386 height 54
click at [461, 481] on button "Cancelar" at bounding box center [527, 483] width 191 height 28
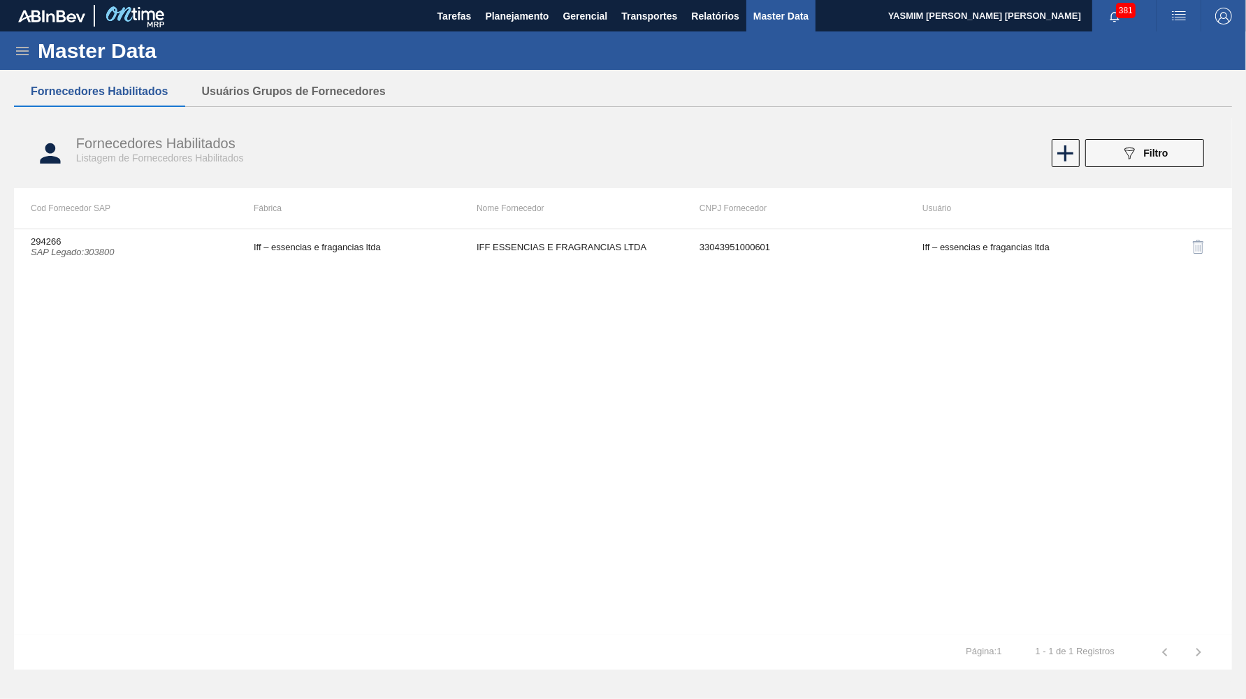
click at [469, 467] on div "294266 SAP Legado : 303800 Iff – essencias e fragancias ltda IFF ESSENCIAS E FR…" at bounding box center [623, 432] width 1218 height 406
click at [528, 1] on button "Planejamento" at bounding box center [517, 15] width 78 height 31
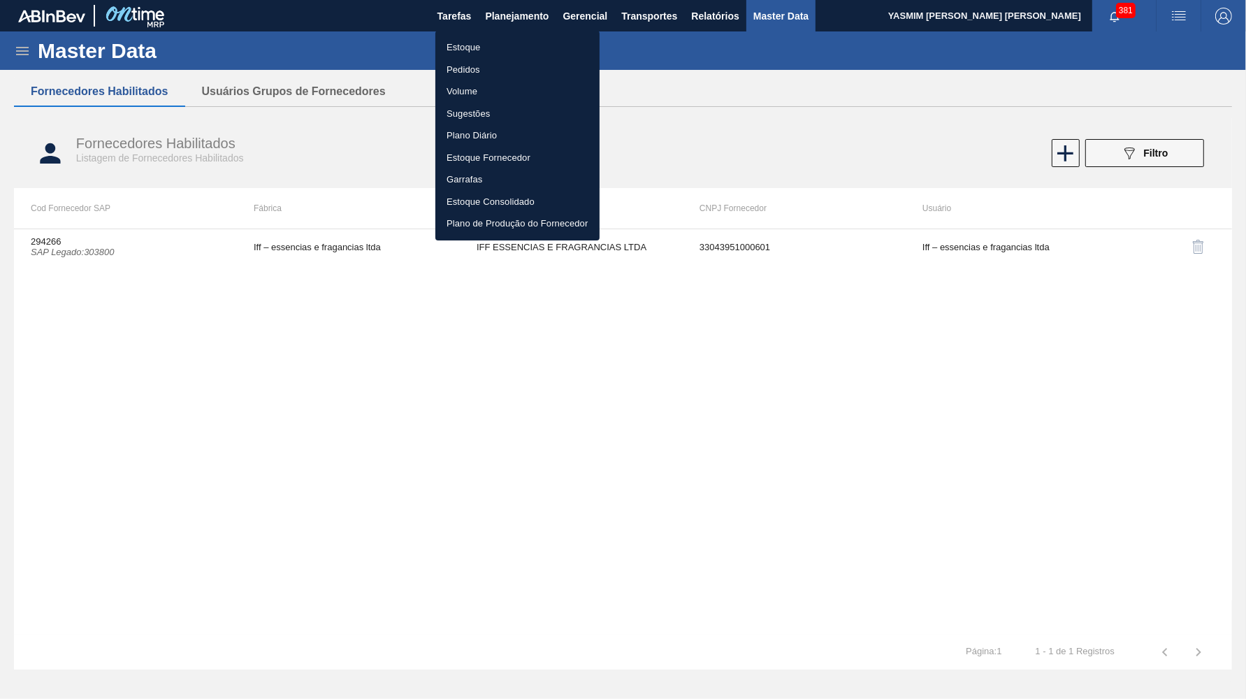
click at [445, 35] on ul "Estoque Pedidos Volume Sugestões Plano Diário Estoque Fornecedor Garrafas Estoq…" at bounding box center [517, 136] width 164 height 210
click at [465, 45] on li "Estoque" at bounding box center [517, 47] width 164 height 22
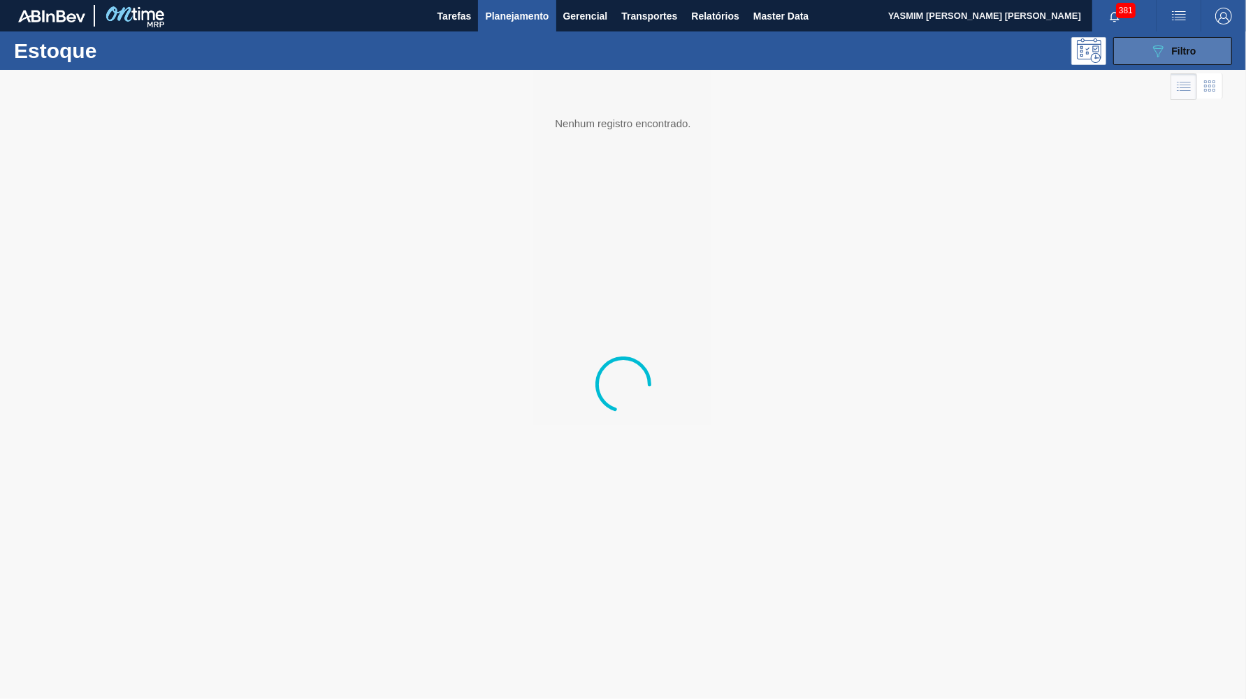
click at [1157, 54] on icon at bounding box center [1158, 51] width 10 height 12
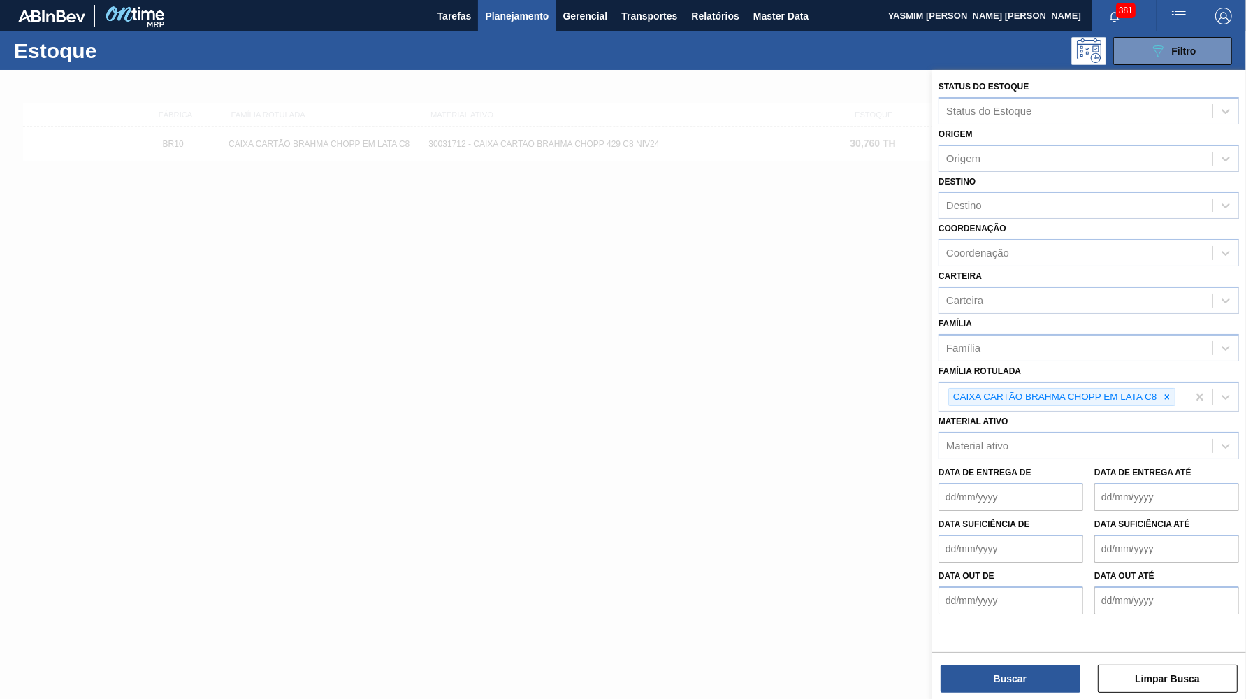
click at [1172, 392] on icon at bounding box center [1167, 397] width 10 height 10
click at [1108, 433] on div "Material ativo" at bounding box center [1075, 443] width 273 height 20
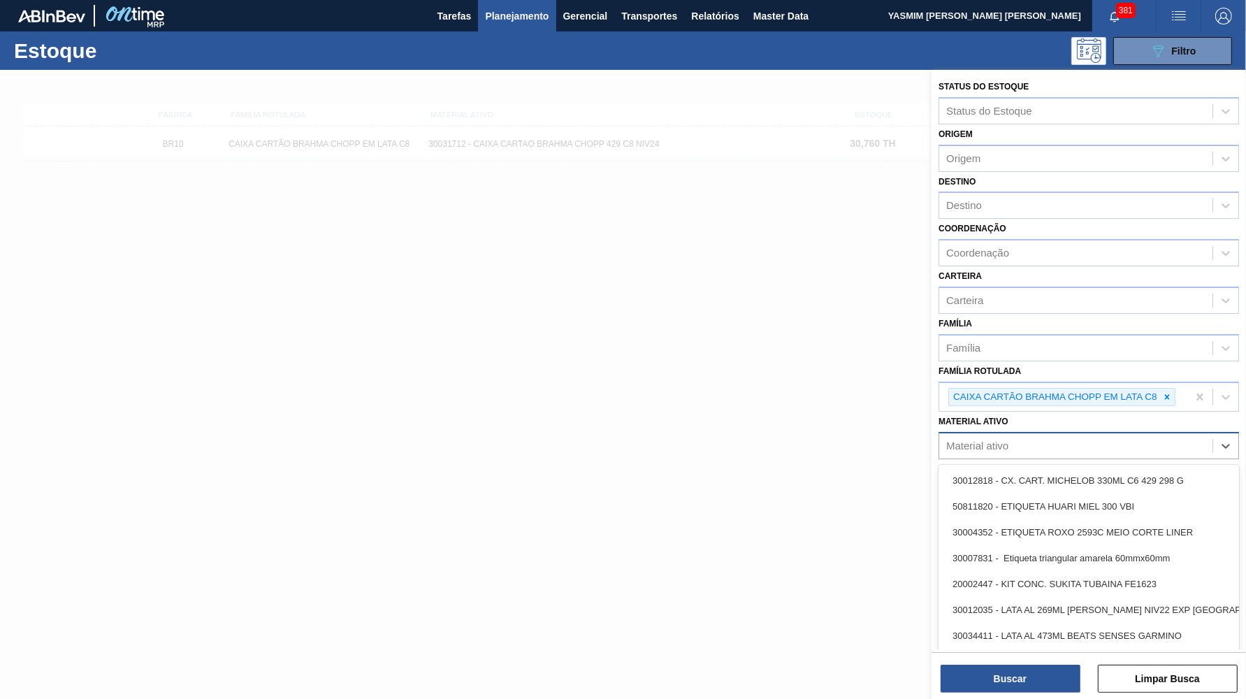
paste ativo "30003071"
type ativo "30003071"
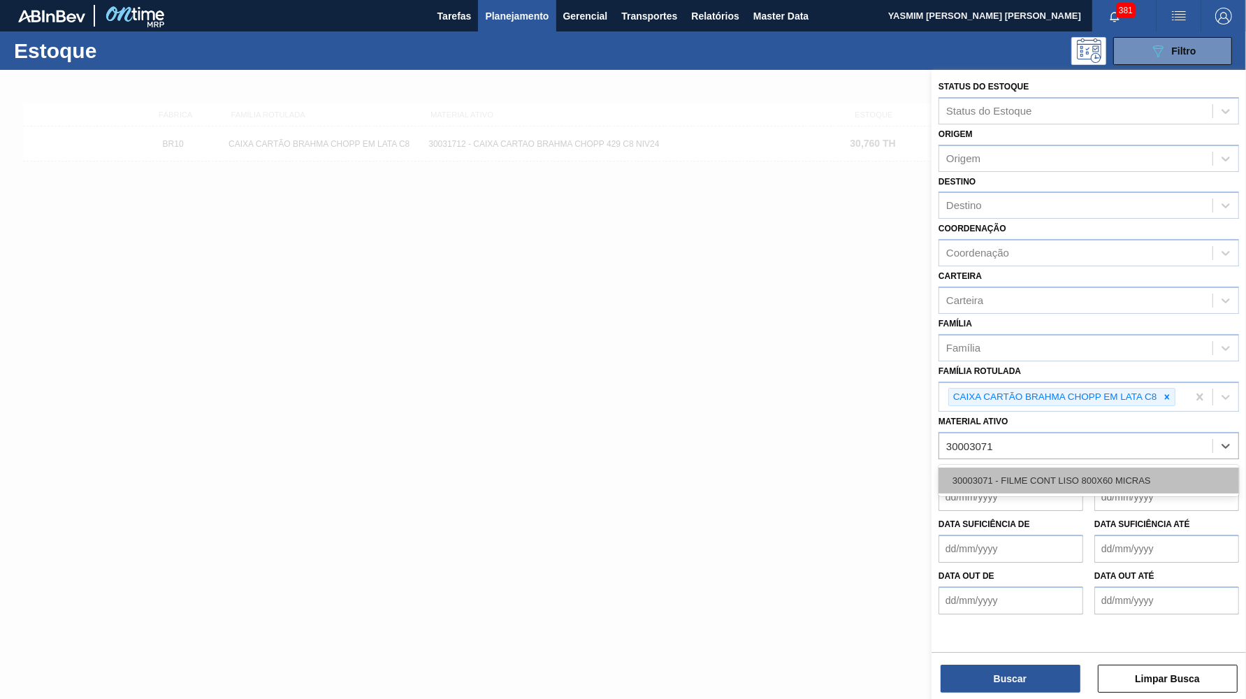
click at [1080, 468] on div "30003071 - FILME CONT LISO 800X60 MICRAS" at bounding box center [1089, 481] width 300 height 26
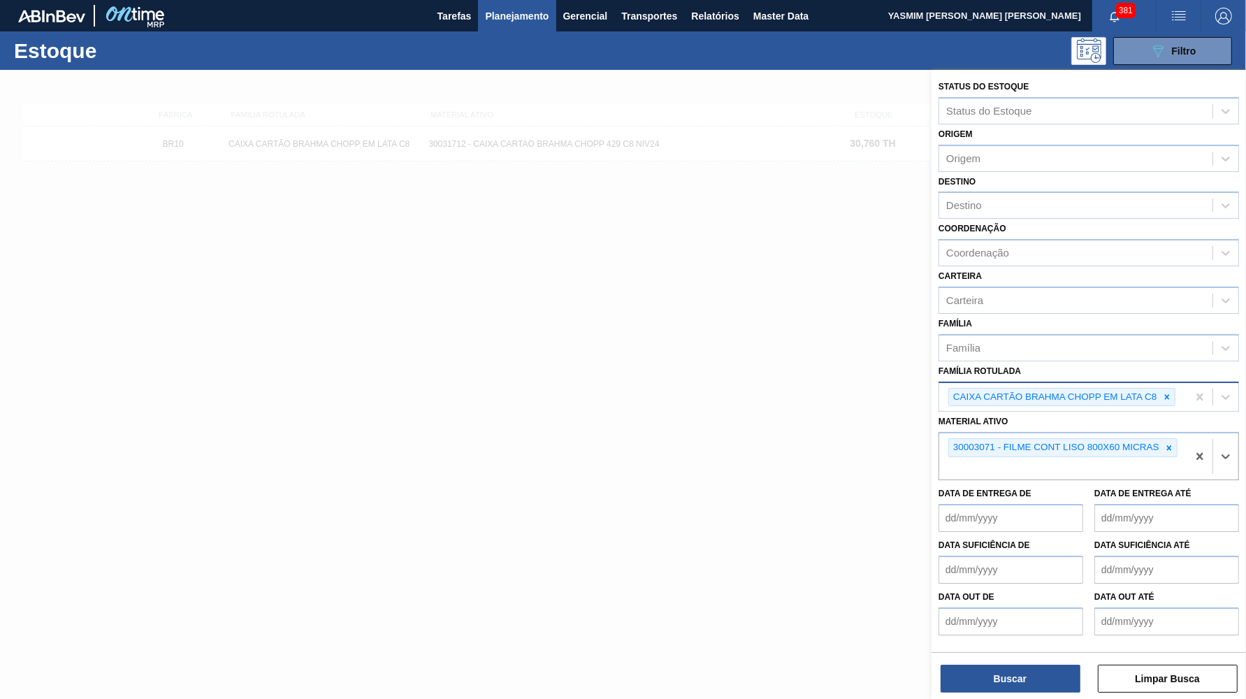
click at [1175, 388] on div "CAIXA CARTÃO BRAHMA CHOPP EM LATA C8" at bounding box center [1061, 397] width 227 height 19
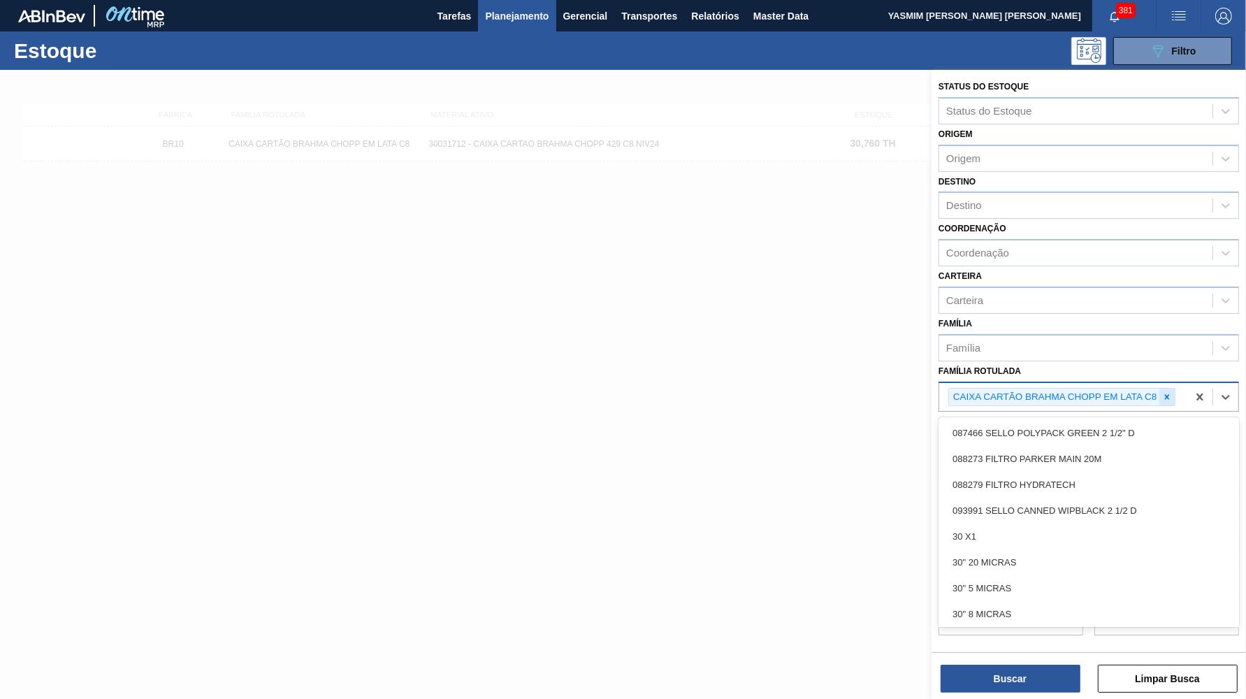
click at [1171, 392] on icon at bounding box center [1167, 397] width 10 height 10
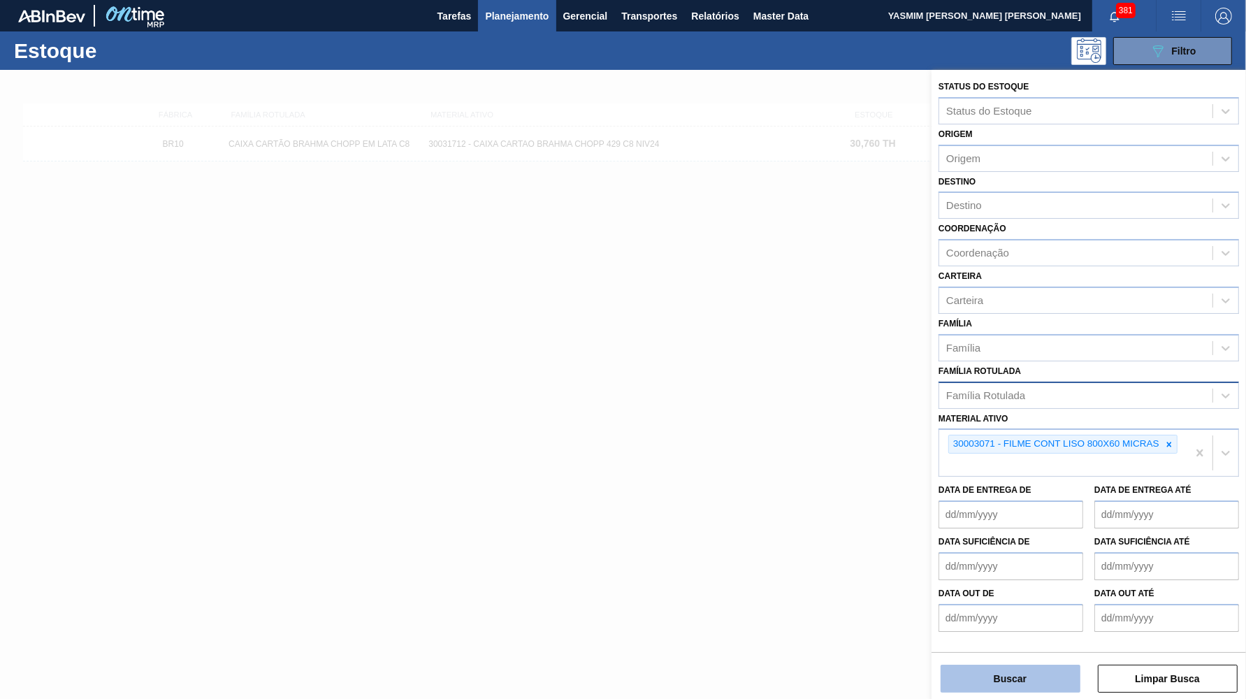
click at [997, 667] on button "Buscar" at bounding box center [1011, 679] width 140 height 28
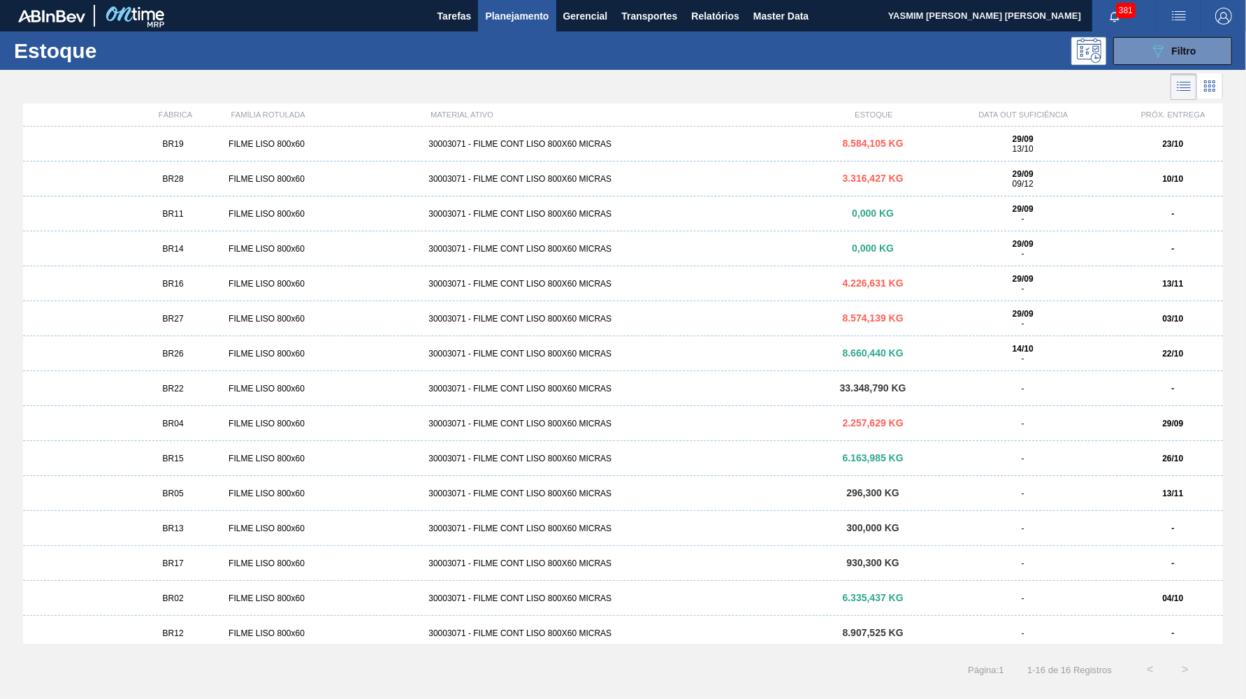
click at [552, 153] on div "BR19 FILME LISO 800x60 30003071 - FILME CONT LISO 800X60 MICRAS 8.584,105 KG 29…" at bounding box center [623, 143] width 1200 height 35
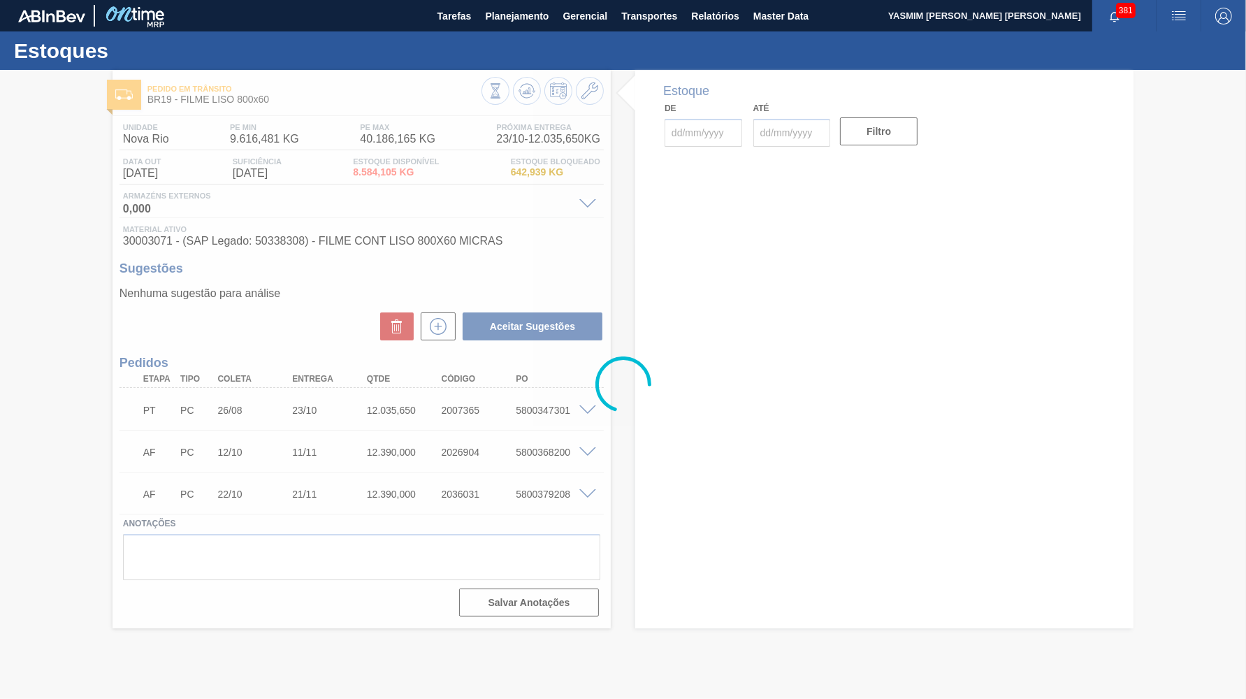
type input "[DATE]"
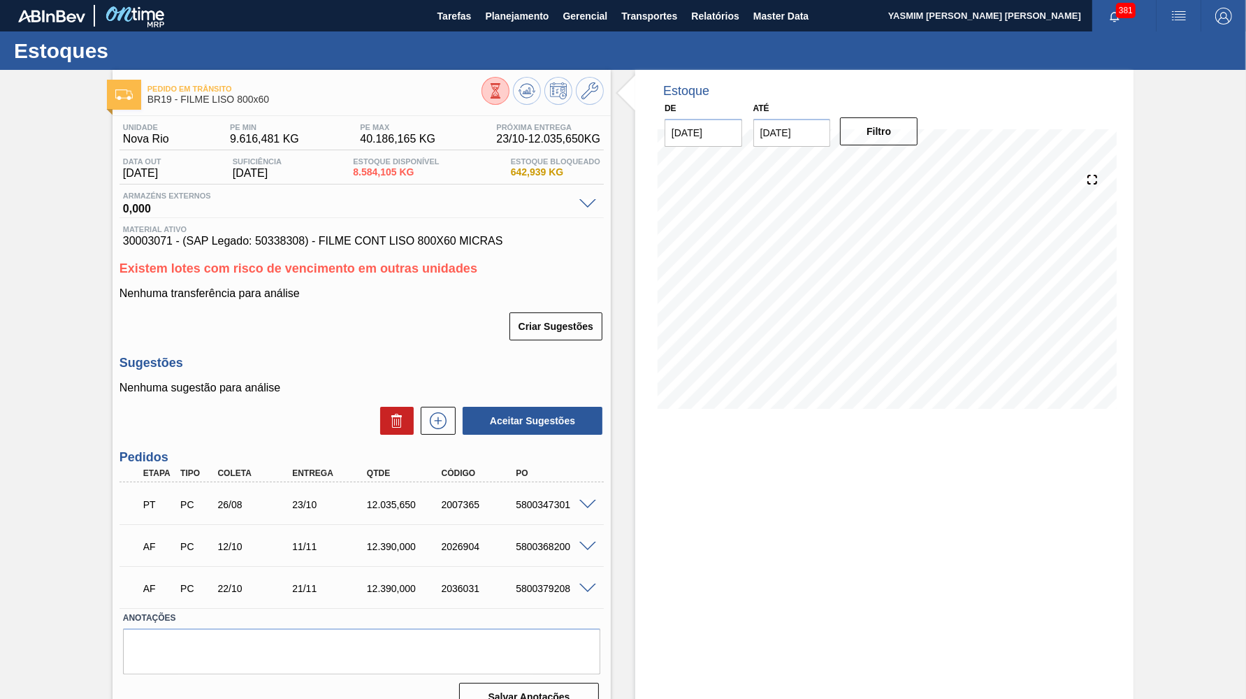
click at [256, 242] on span "30003071 - (SAP Legado: 50338308) - FILME CONT LISO 800X60 MICRAS" at bounding box center [361, 241] width 477 height 13
copy span "50338308"
drag, startPoint x: 457, startPoint y: 238, endPoint x: 295, endPoint y: 245, distance: 162.3
click at [295, 245] on span "30003071 - (SAP Legado: 50338308) - FILME CONT LISO 800X60 MICRAS" at bounding box center [361, 241] width 477 height 13
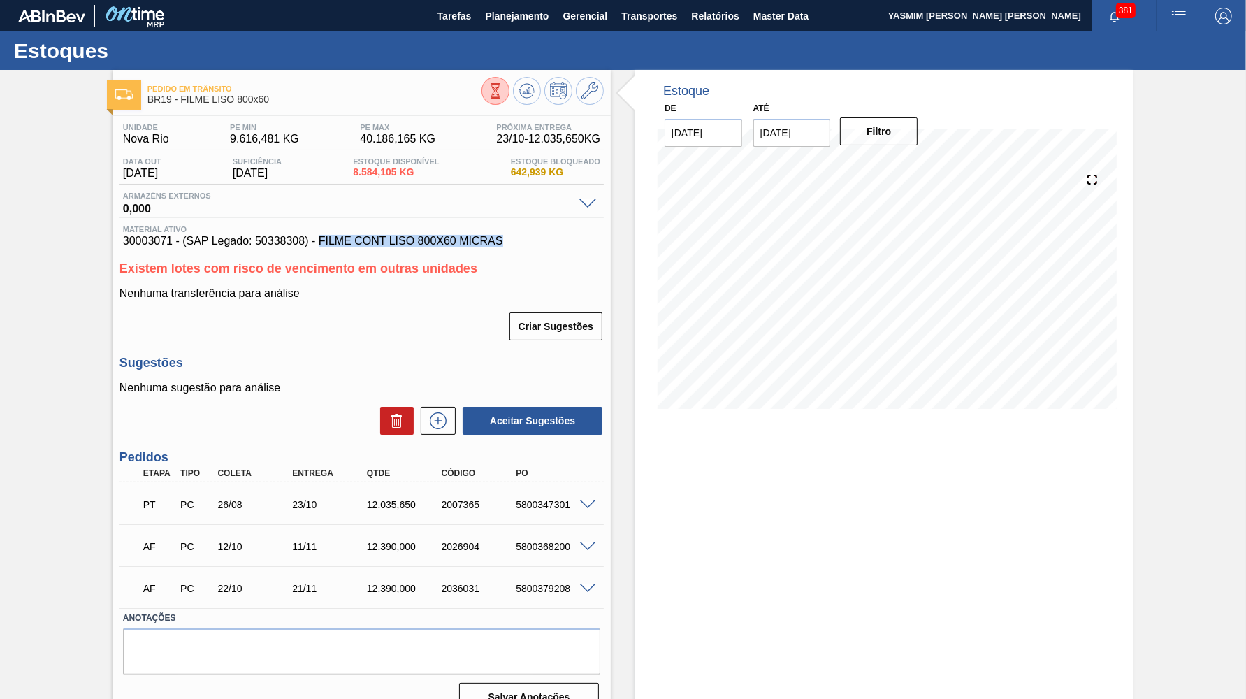
copy span "FILME CONT LISO 800X60 MICRAS"
click at [495, 19] on span "Planejamento" at bounding box center [517, 16] width 64 height 17
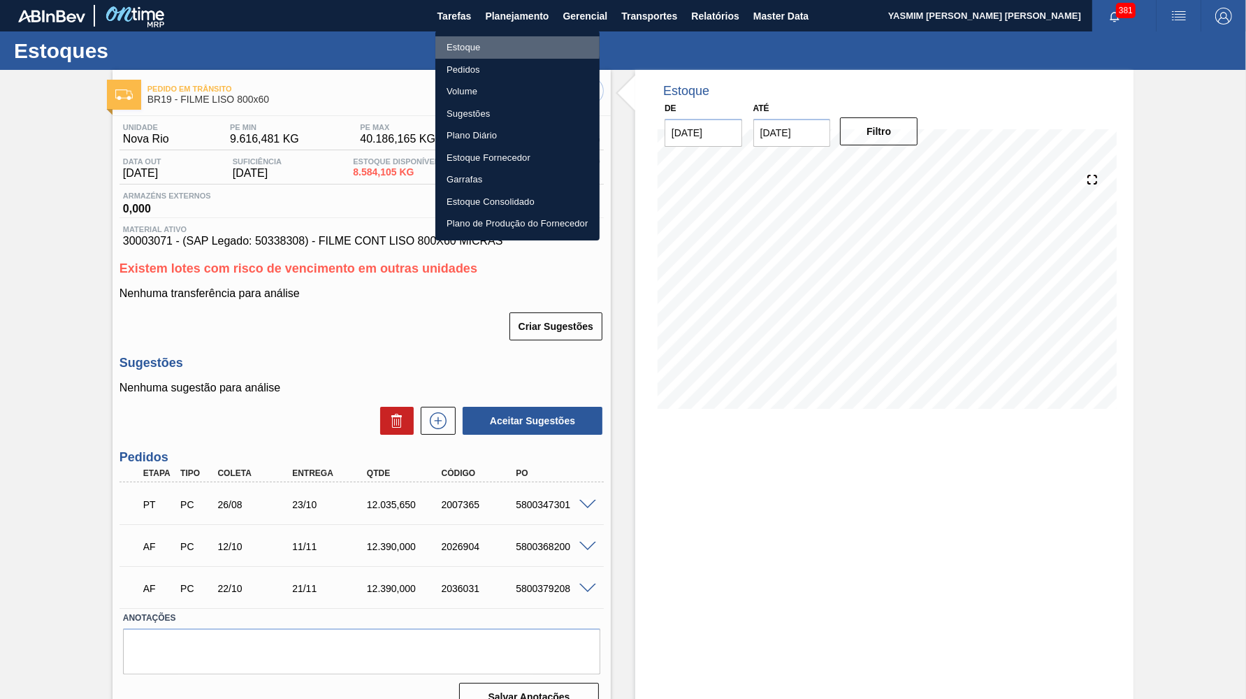
click at [474, 43] on li "Estoque" at bounding box center [517, 47] width 164 height 22
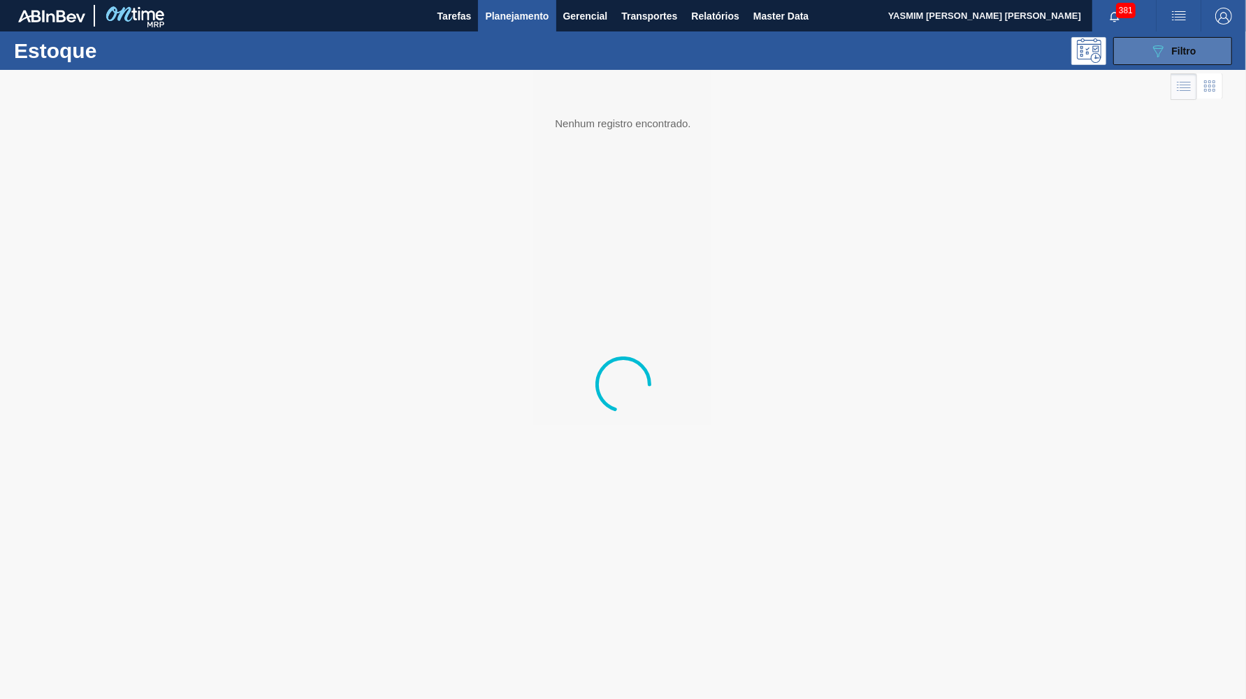
click at [1184, 57] on div "089F7B8B-B2A5-4AFE-B5C0-19BA573D28AC Filtro" at bounding box center [1173, 51] width 47 height 17
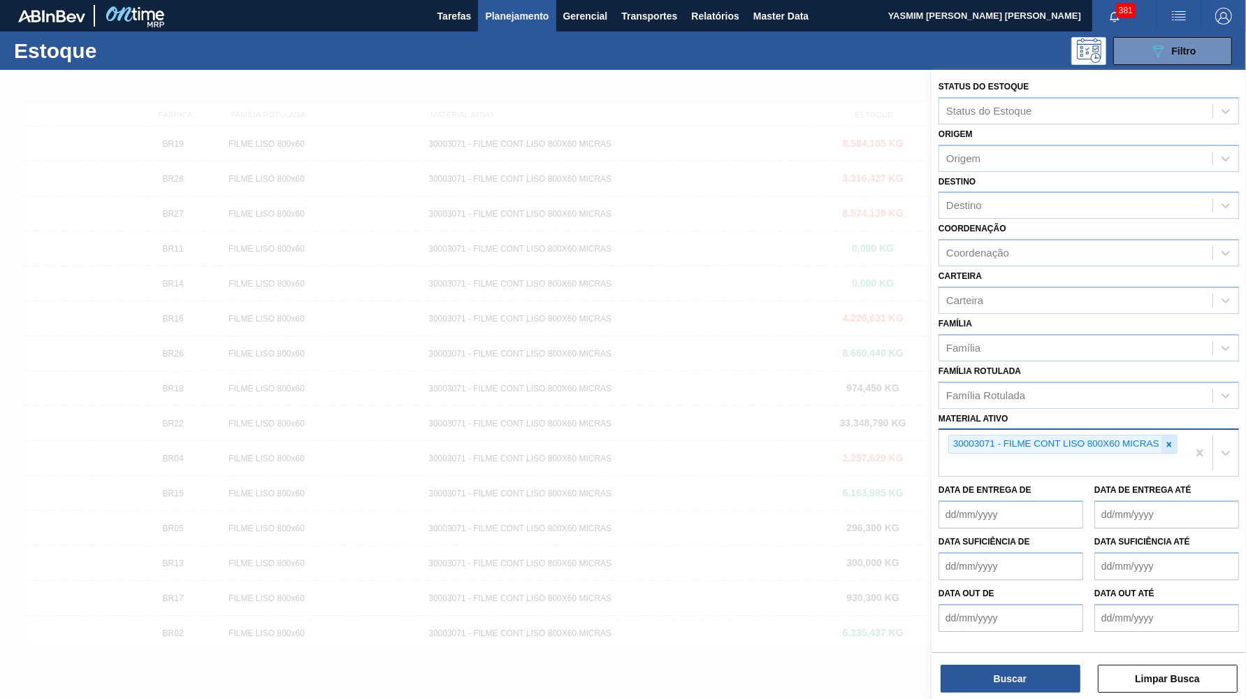
click at [1170, 440] on icon at bounding box center [1169, 445] width 10 height 10
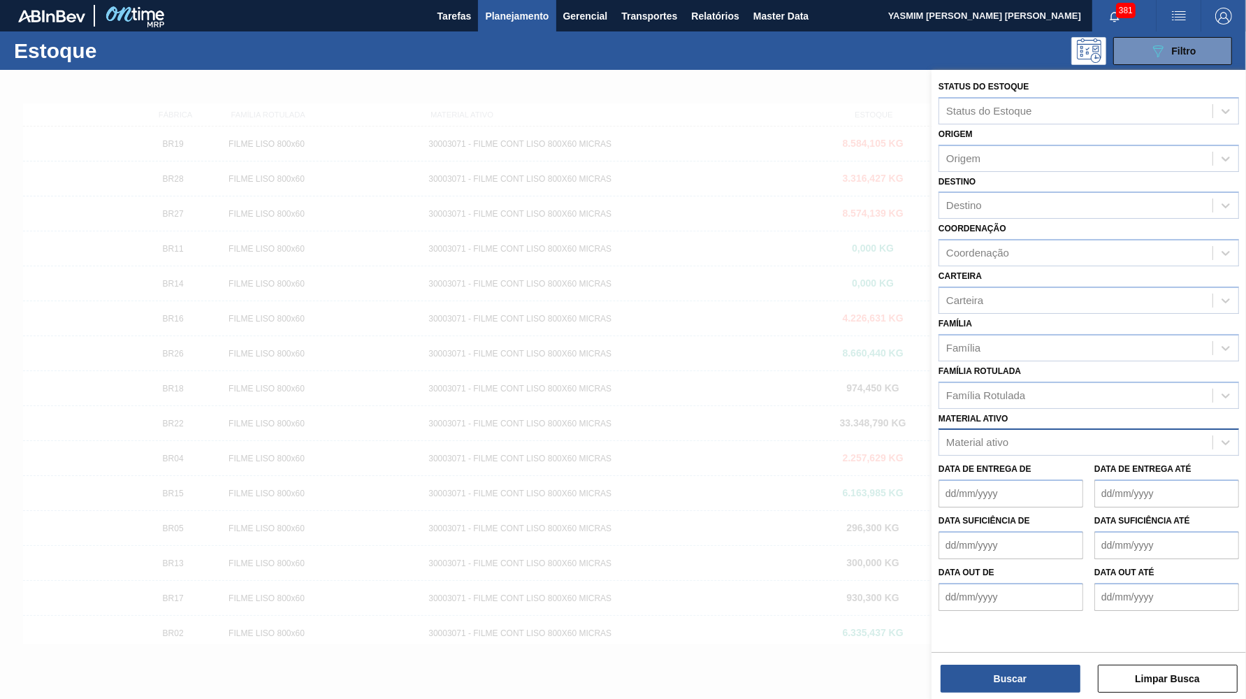
click at [1118, 409] on div "Material ativo Material ativo" at bounding box center [1089, 433] width 300 height 48
click at [1086, 385] on div "Família Rotulada" at bounding box center [1075, 395] width 273 height 20
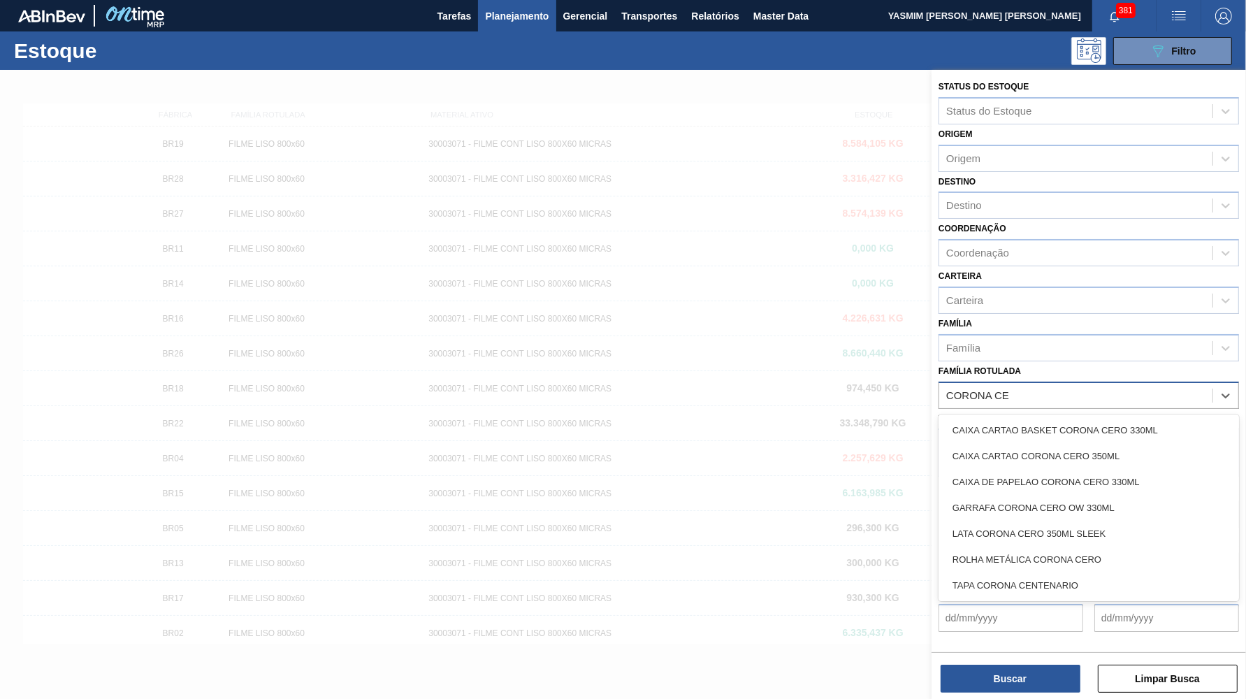
type Rotulada "CORONA CER"
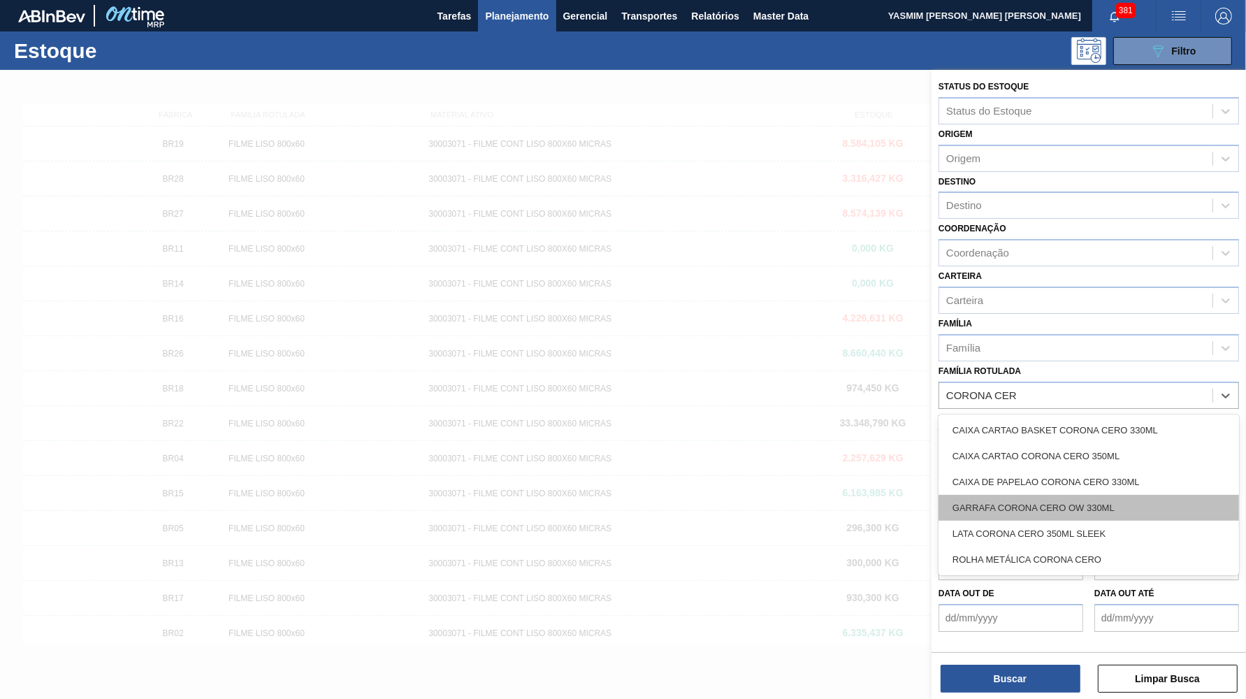
click at [1050, 495] on div "GARRAFA CORONA CERO OW 330ML" at bounding box center [1089, 508] width 300 height 26
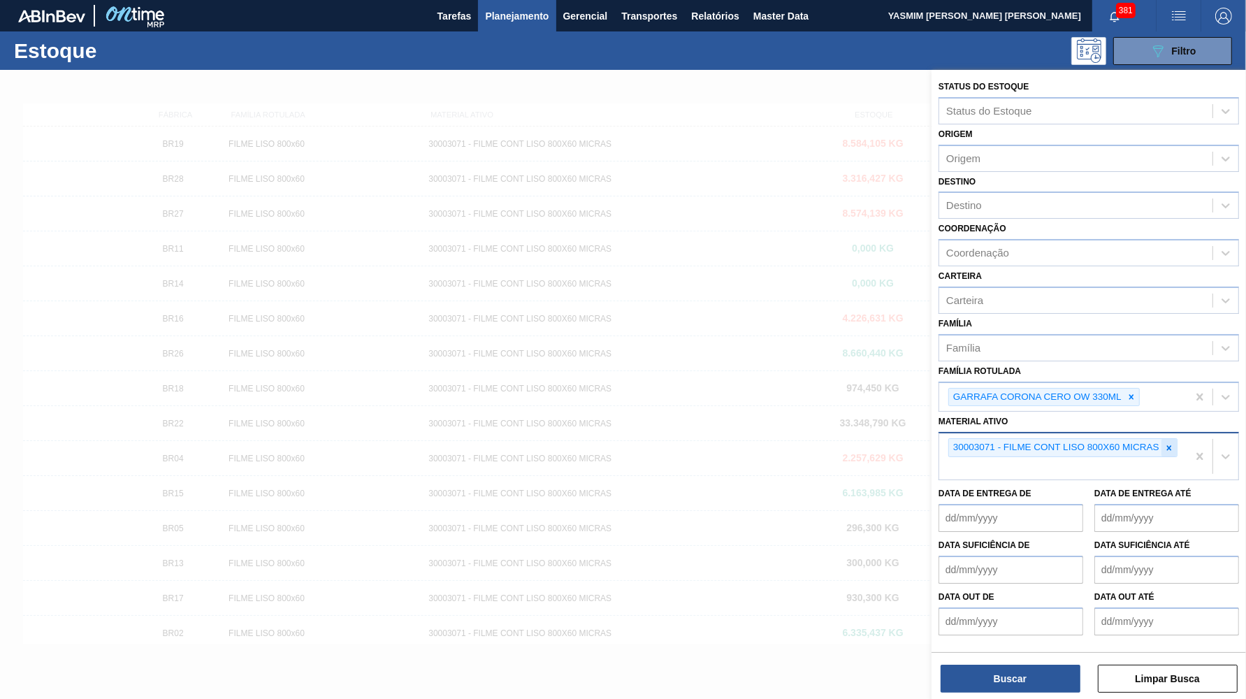
click at [1165, 439] on div at bounding box center [1168, 447] width 15 height 17
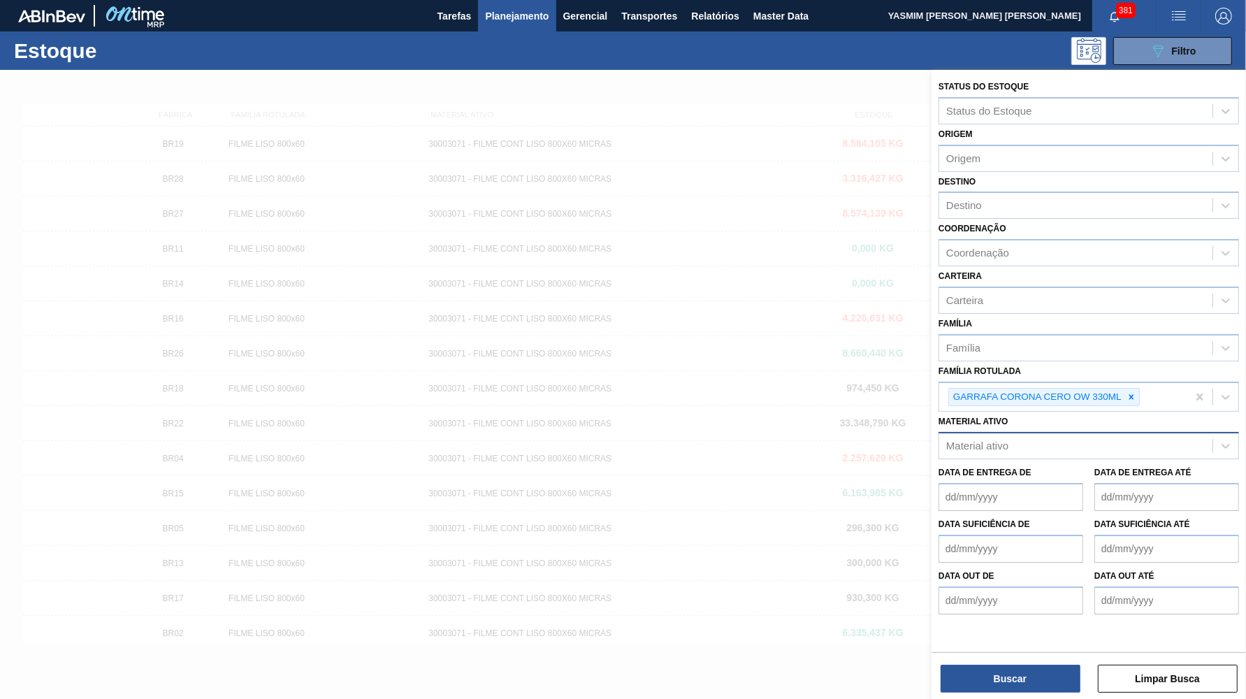
click at [1041, 656] on div "Buscar Limpar Busca" at bounding box center [1089, 671] width 314 height 39
click at [1036, 672] on button "Buscar" at bounding box center [1011, 679] width 140 height 28
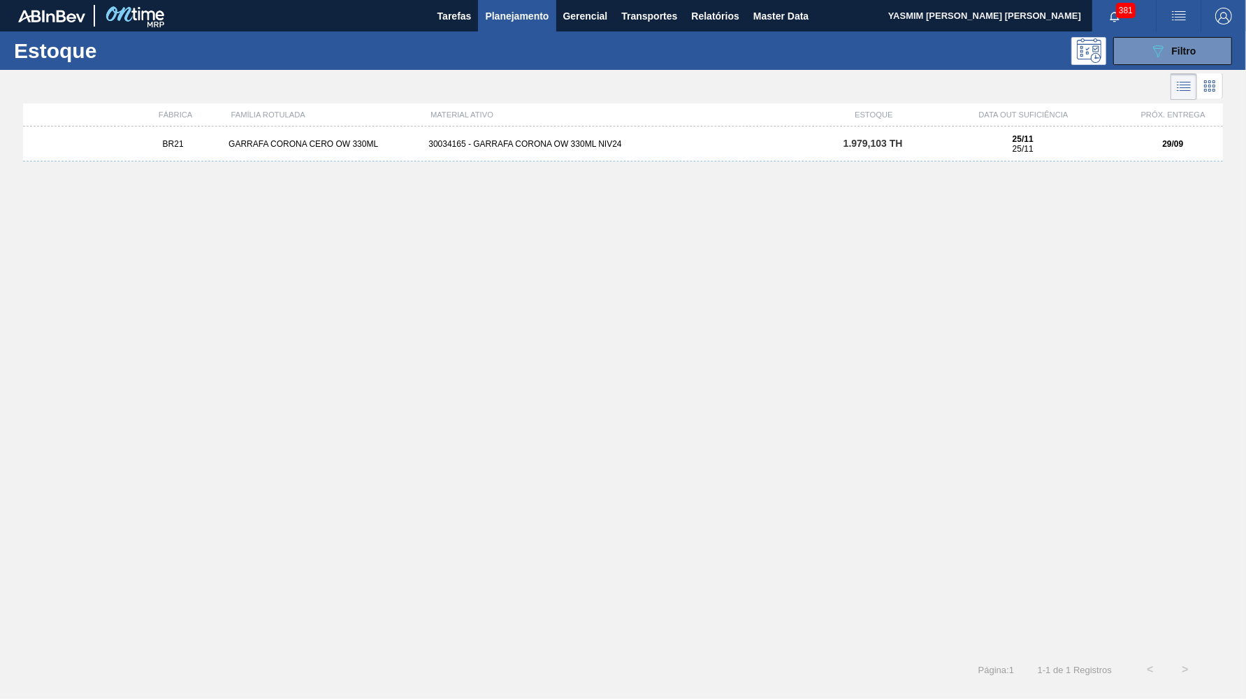
click at [254, 147] on div "GARRAFA CORONA CERO OW 330ML" at bounding box center [323, 144] width 200 height 10
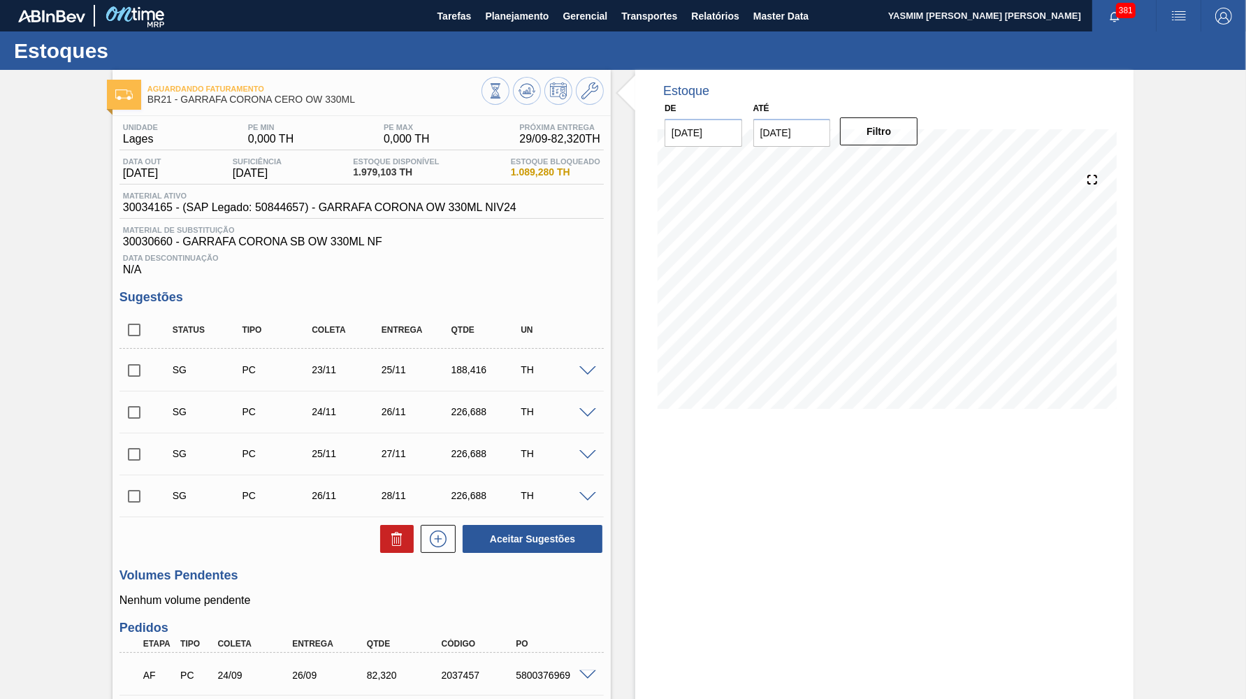
type input "[DATE]"
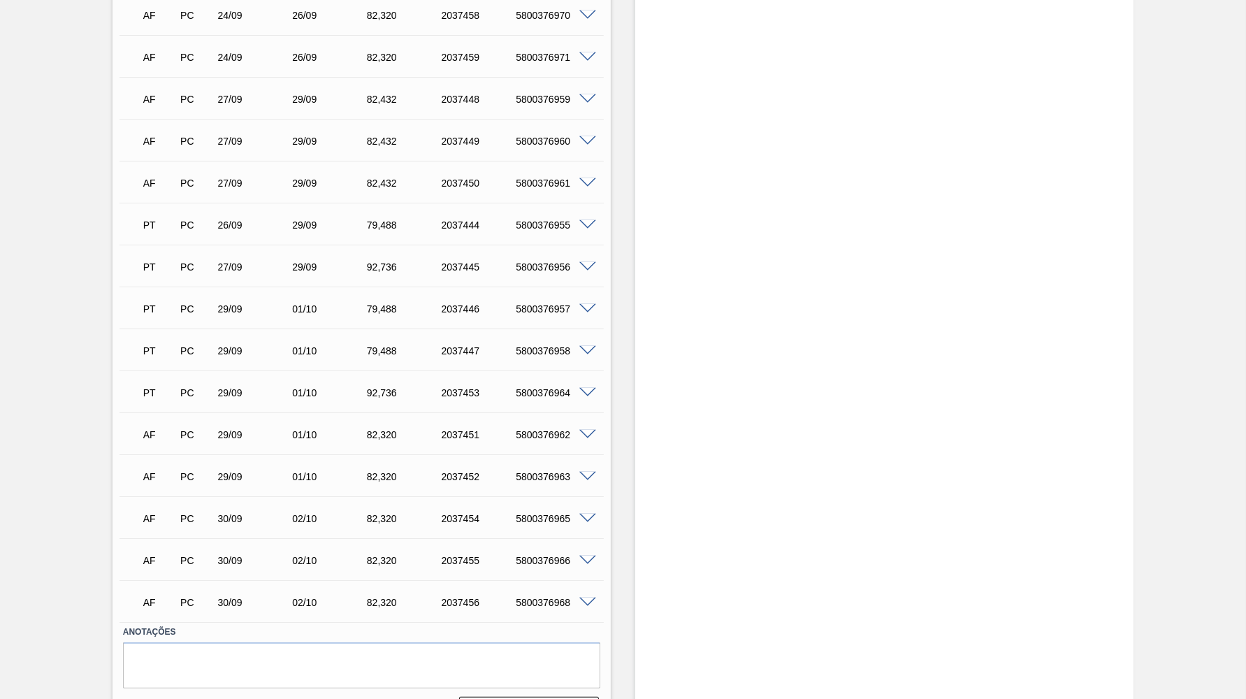
scroll to position [733, 0]
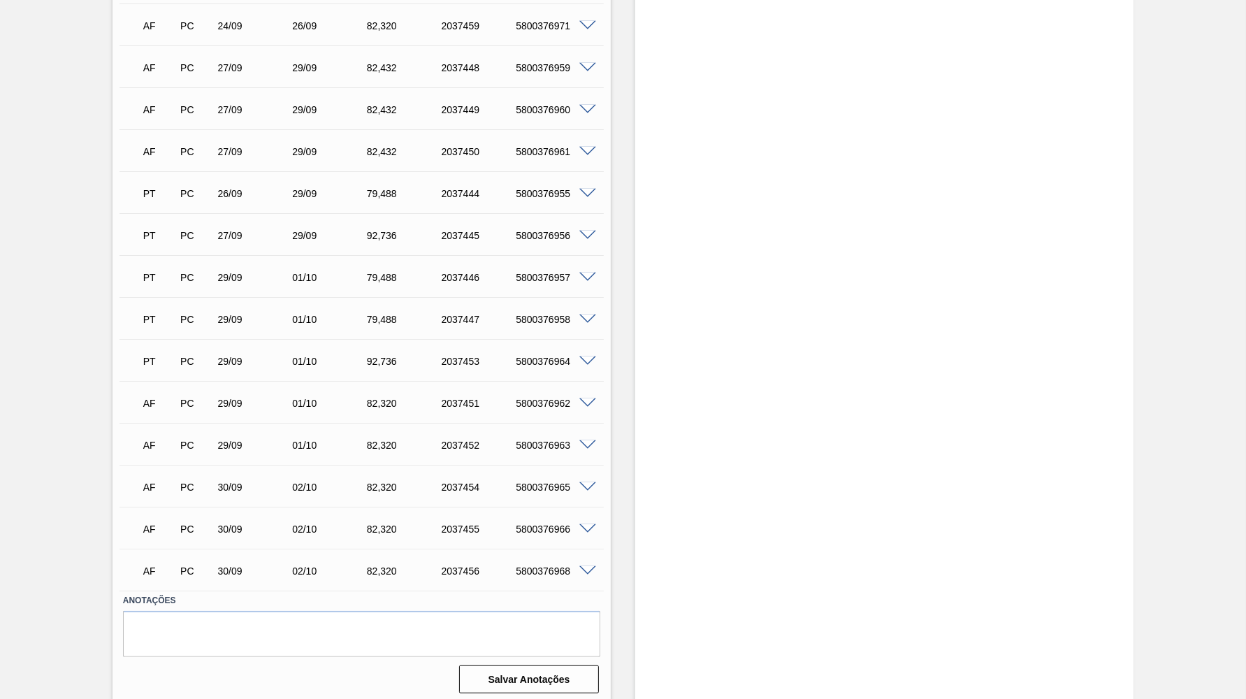
click at [590, 482] on span at bounding box center [587, 487] width 17 height 10
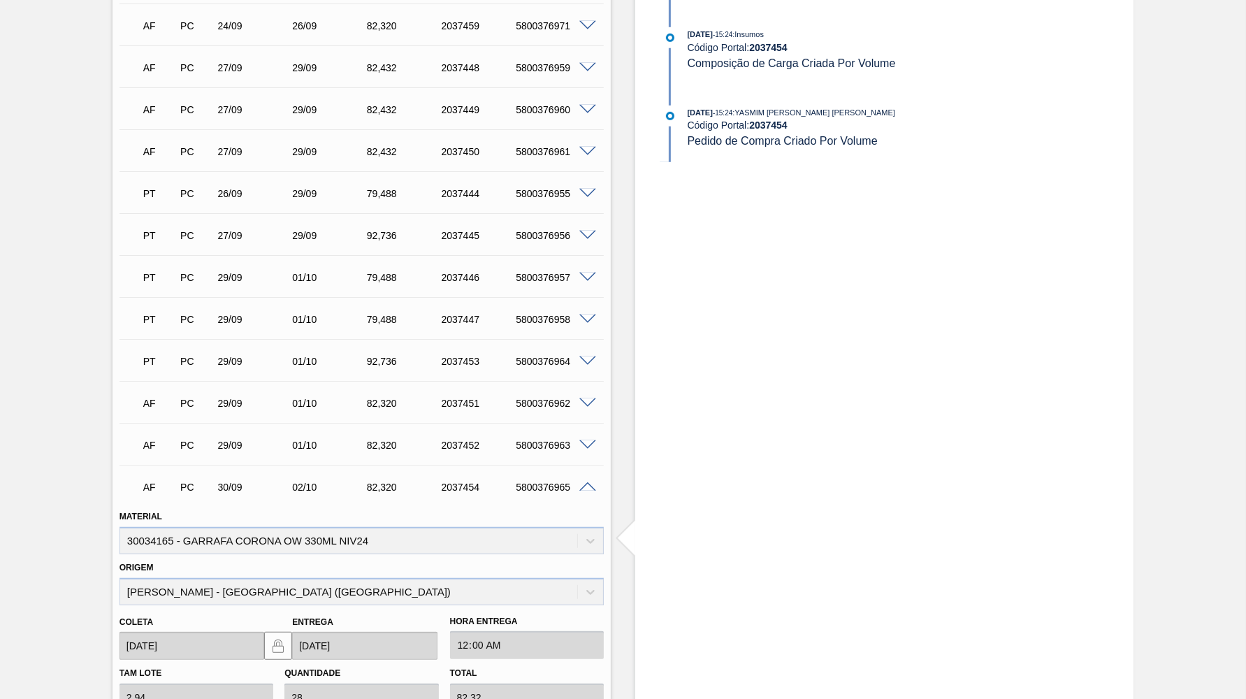
scroll to position [1052, 0]
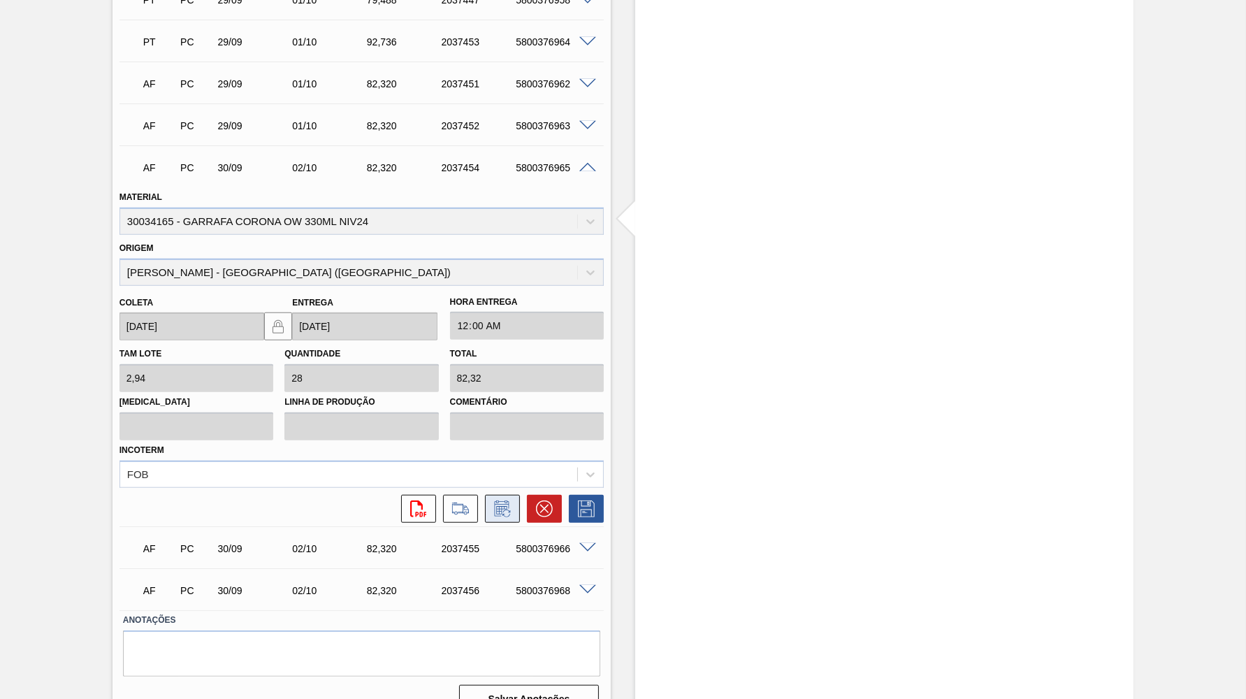
click at [499, 500] on icon at bounding box center [502, 508] width 15 height 16
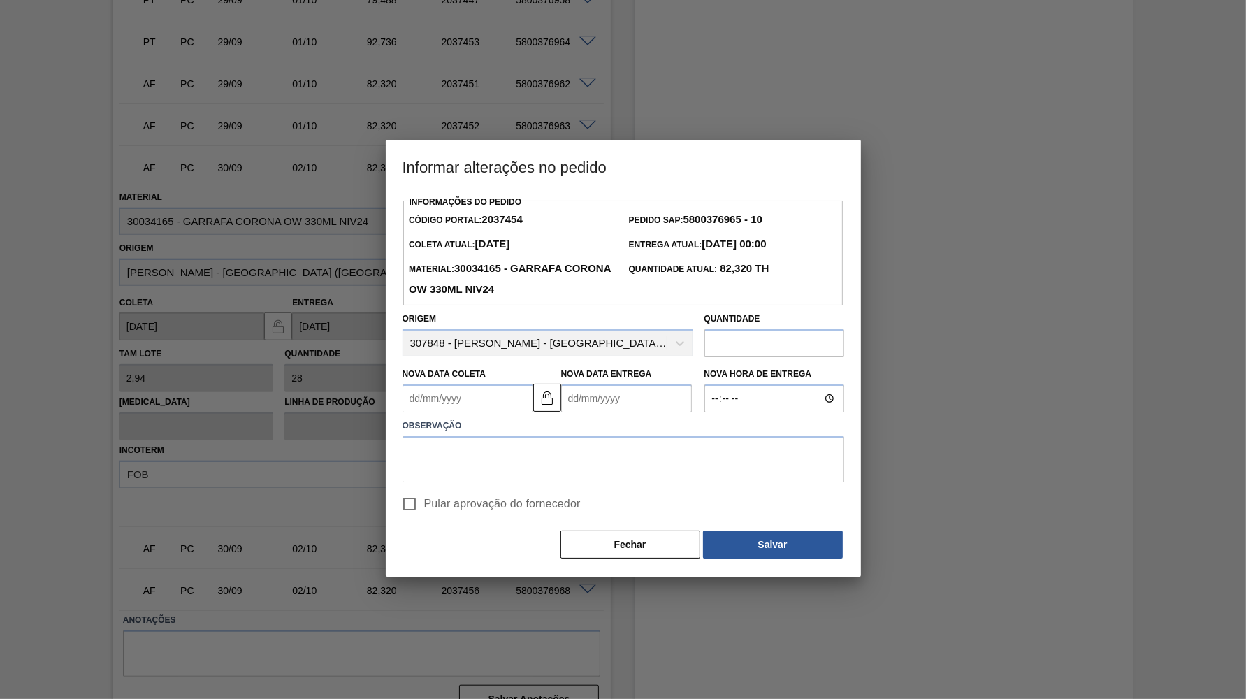
click at [485, 412] on div "Observação" at bounding box center [623, 447] width 453 height 70
click at [484, 387] on Coleta2037454 "Nova Data Coleta" at bounding box center [468, 398] width 131 height 28
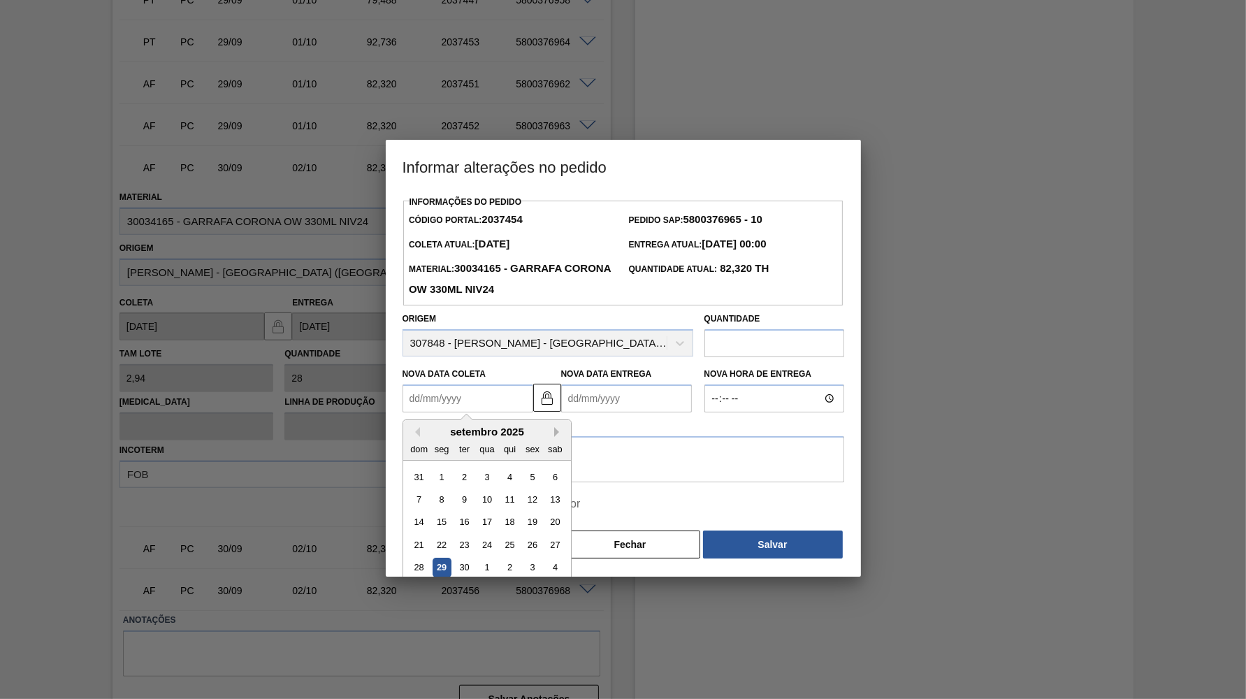
click at [554, 427] on button "Next Month" at bounding box center [559, 432] width 10 height 10
click at [437, 535] on div "20" at bounding box center [441, 544] width 19 height 19
type Coleta2037454 "[DATE]"
type Entrega2037454 "[DATE]"
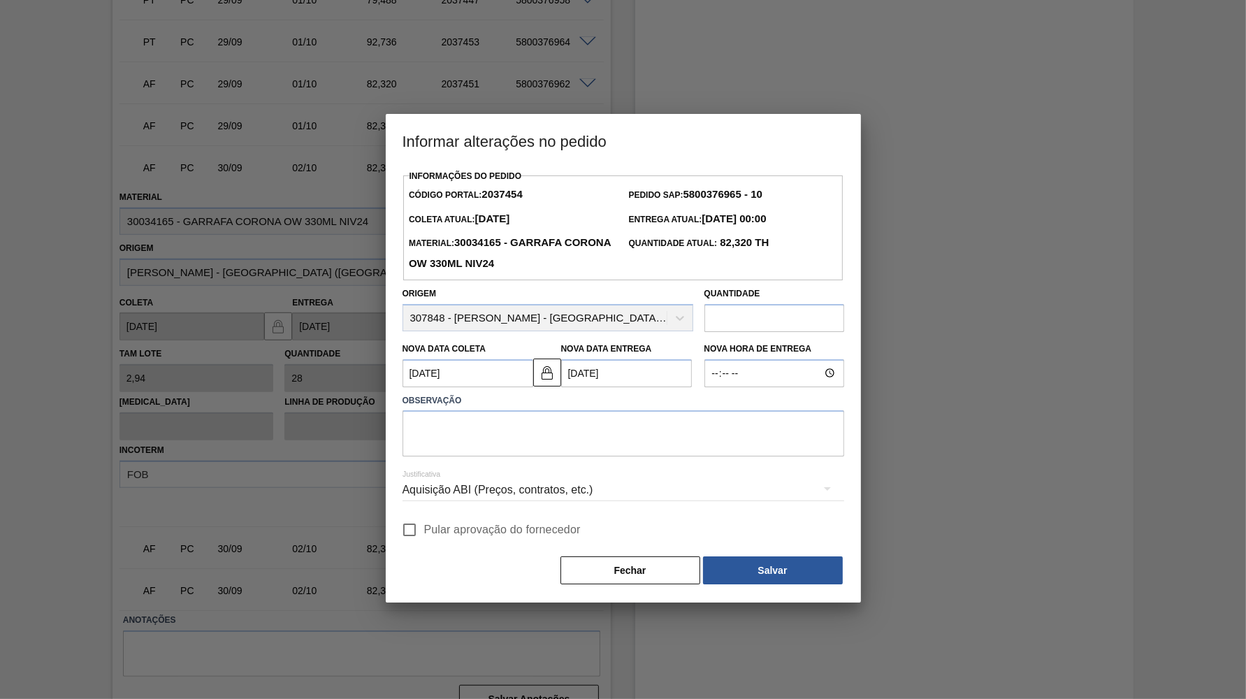
click at [458, 470] on div "Aquisição ABI (Preços, contratos, etc.)" at bounding box center [624, 489] width 442 height 39
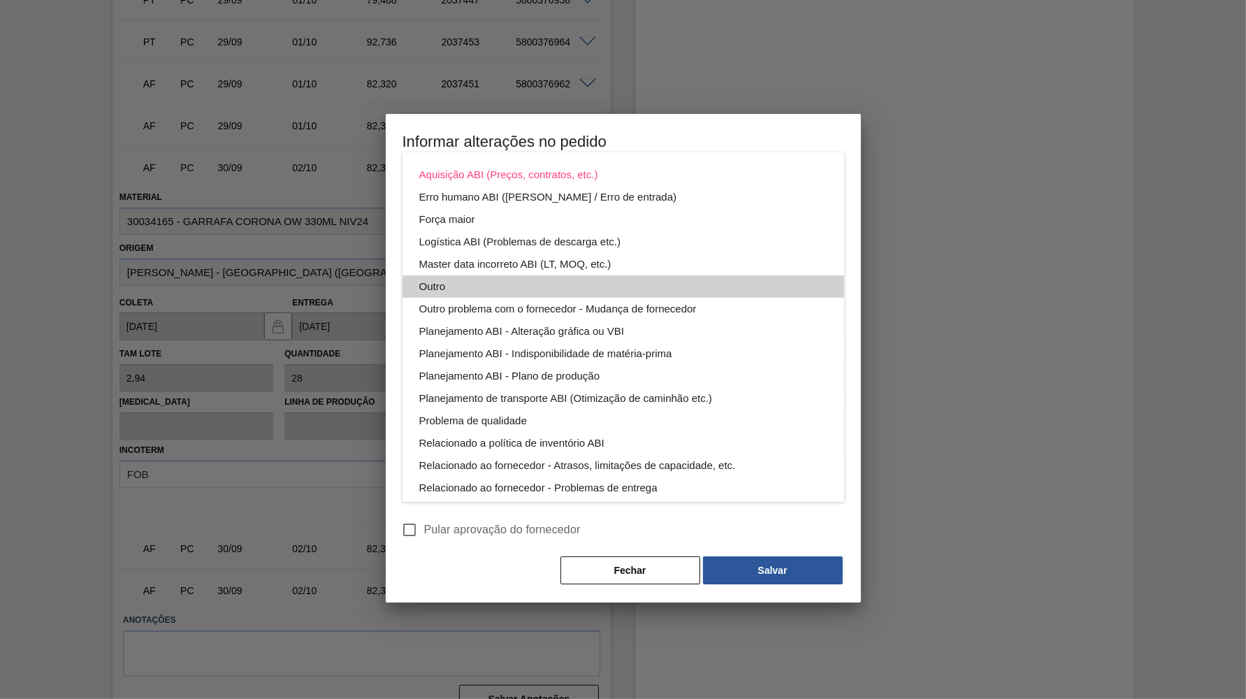
click at [481, 289] on div "Outro" at bounding box center [623, 286] width 408 height 22
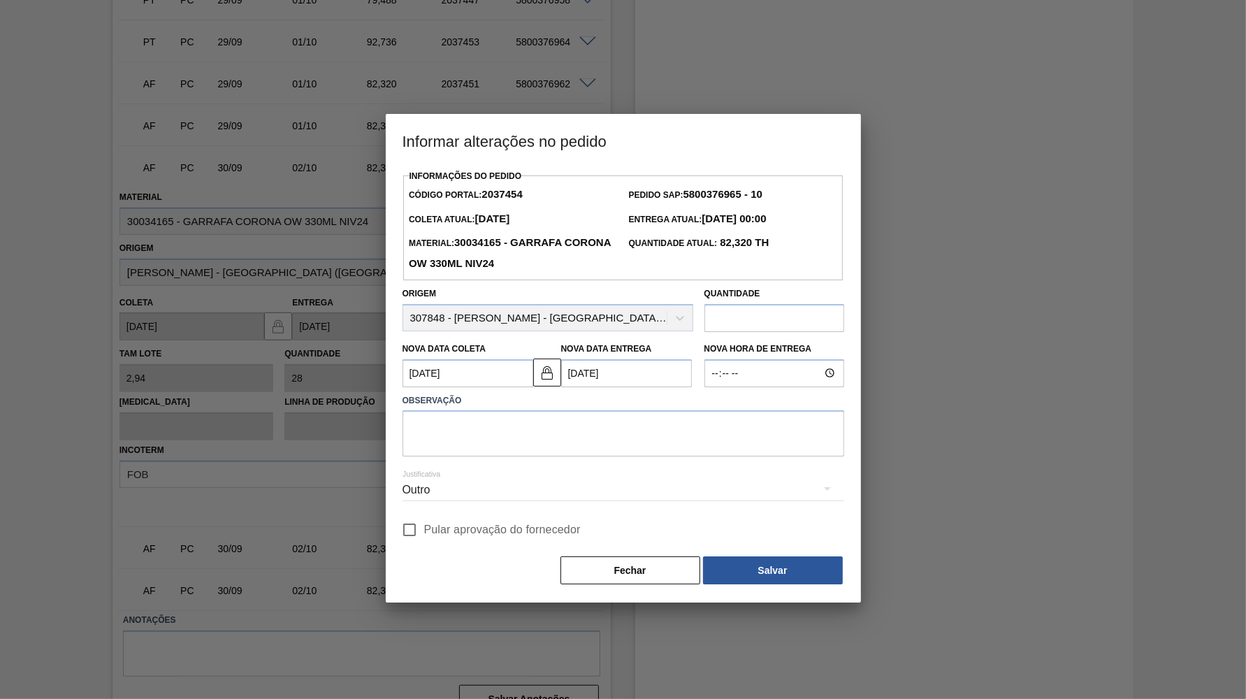
click at [425, 521] on span "Pular aprovação do fornecedor" at bounding box center [502, 529] width 157 height 17
click at [424, 515] on input "Pular aprovação do fornecedor" at bounding box center [409, 529] width 29 height 29
checkbox input "true"
click at [463, 414] on textarea at bounding box center [624, 433] width 442 height 46
type textarea "a"
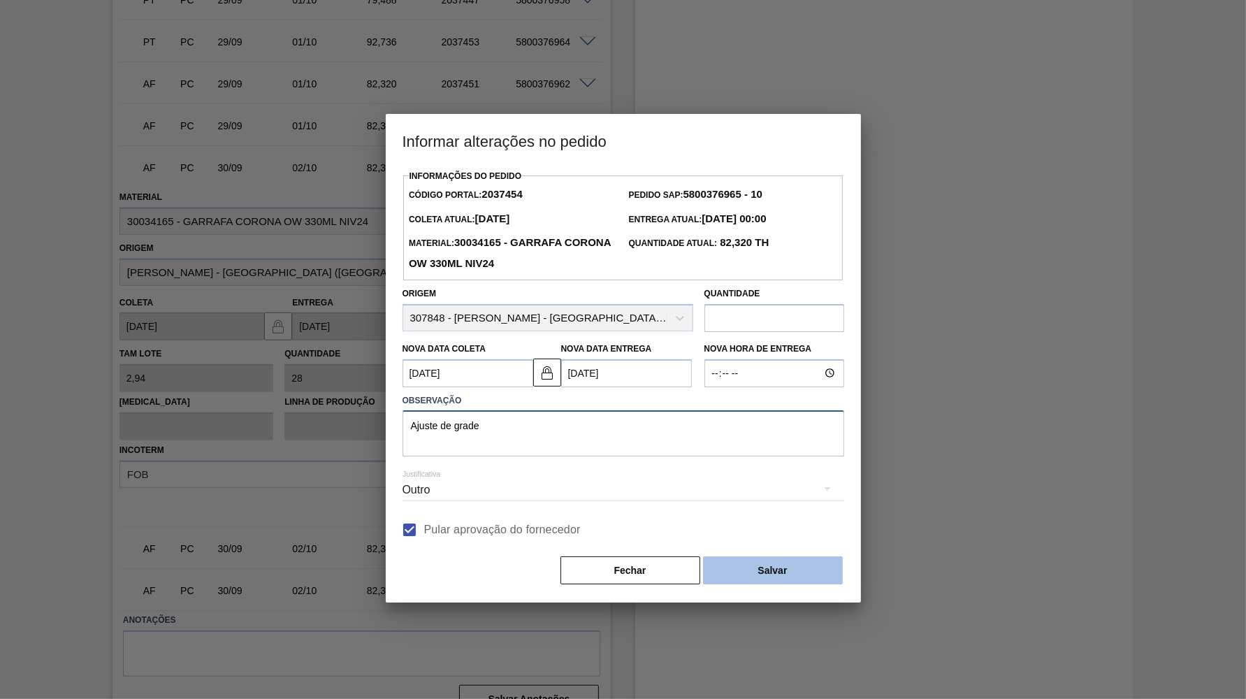
type textarea "Ajuste de grade"
click at [794, 565] on button "Salvar" at bounding box center [773, 570] width 140 height 28
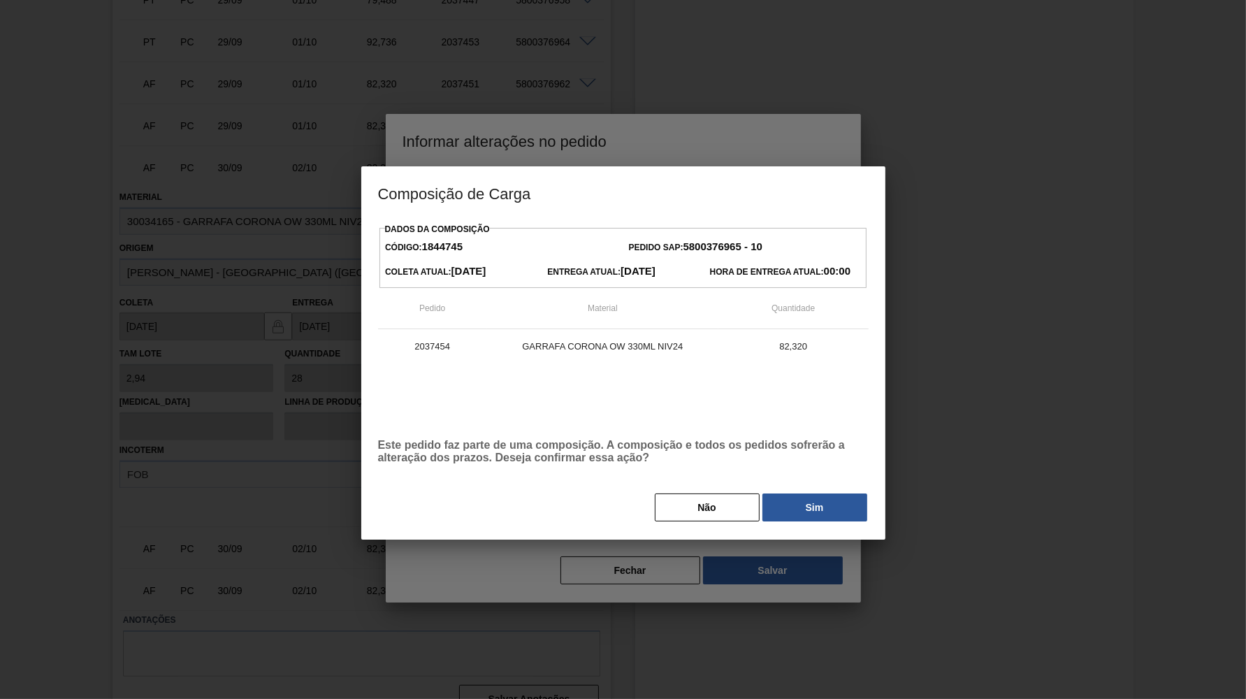
drag, startPoint x: 823, startPoint y: 500, endPoint x: 829, endPoint y: 485, distance: 16.6
click at [823, 499] on button "Sim" at bounding box center [814, 507] width 105 height 28
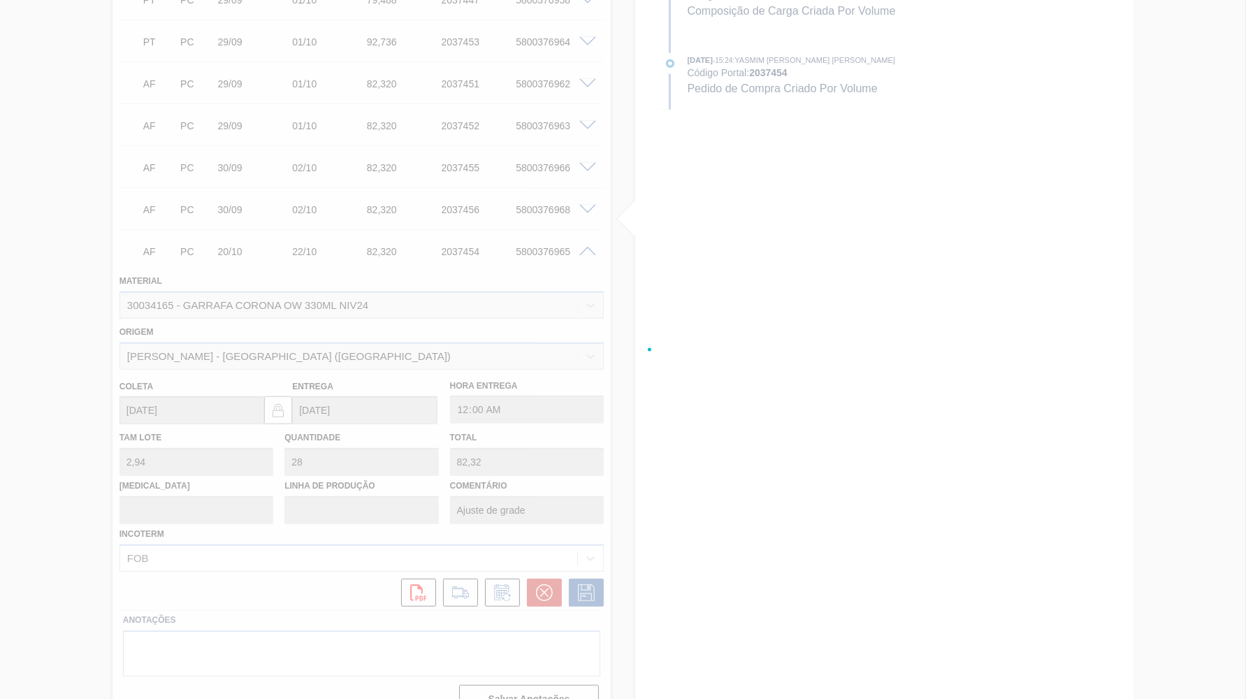
type input "[DATE]"
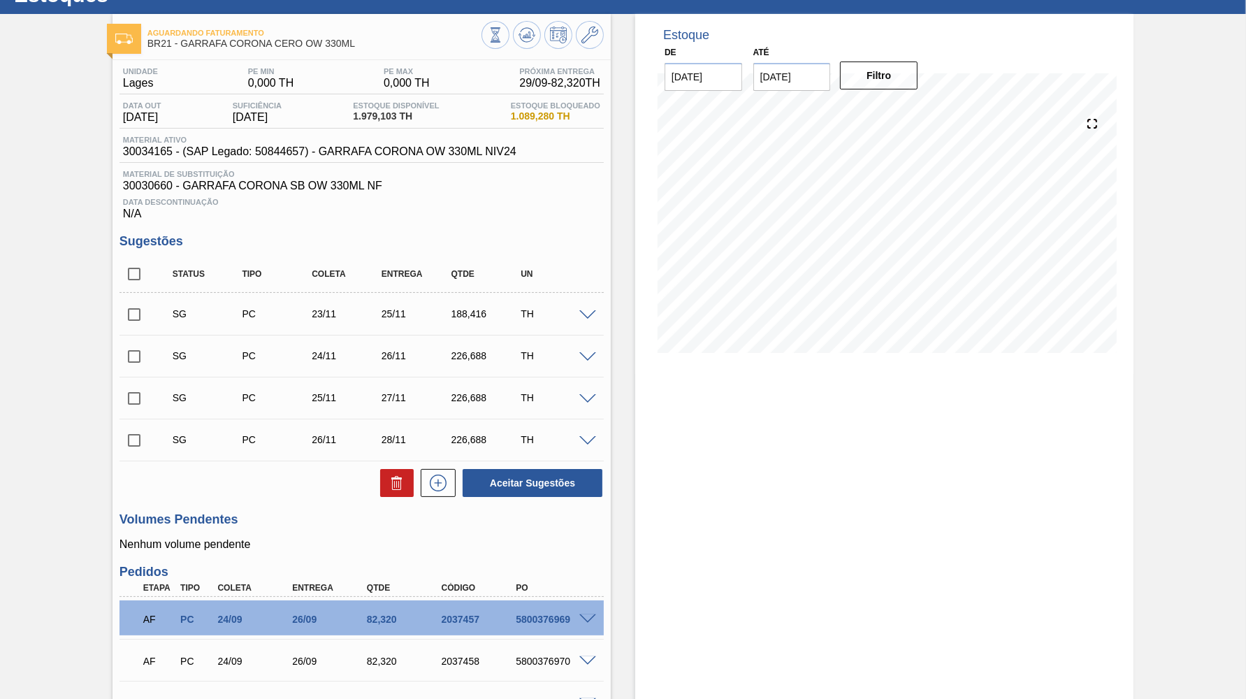
scroll to position [0, 0]
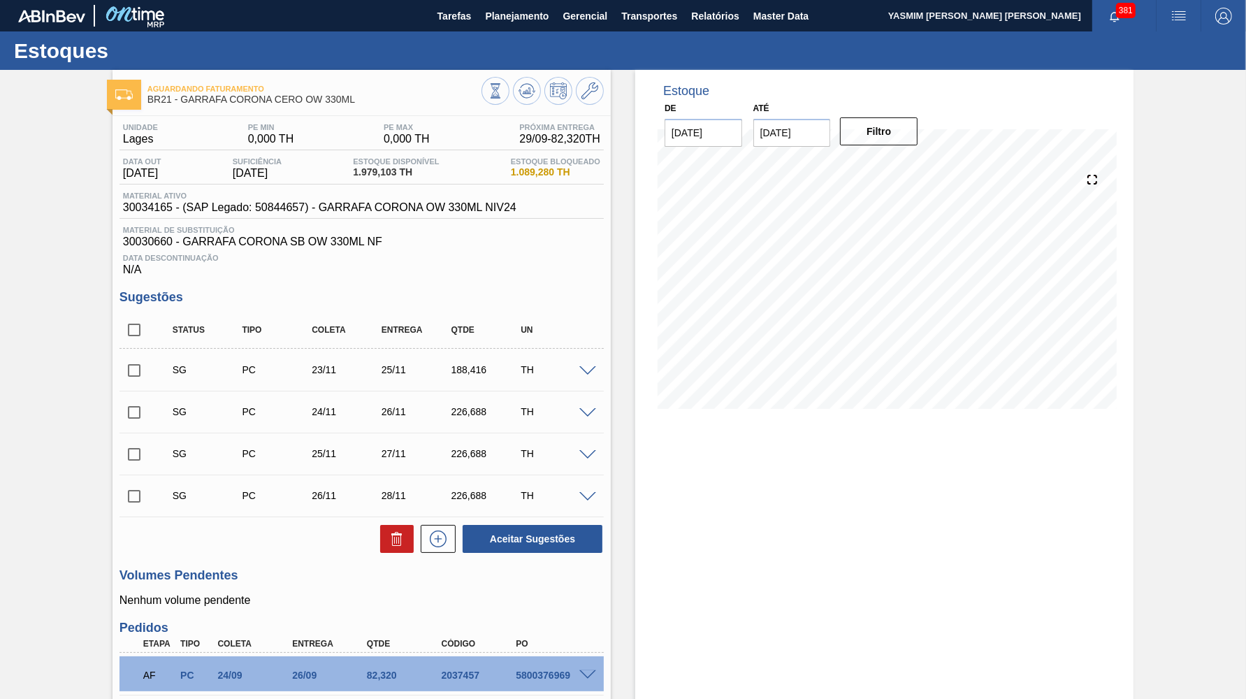
click at [516, 36] on div "Estoques" at bounding box center [623, 50] width 1246 height 38
click at [512, 22] on span "Planejamento" at bounding box center [517, 16] width 64 height 17
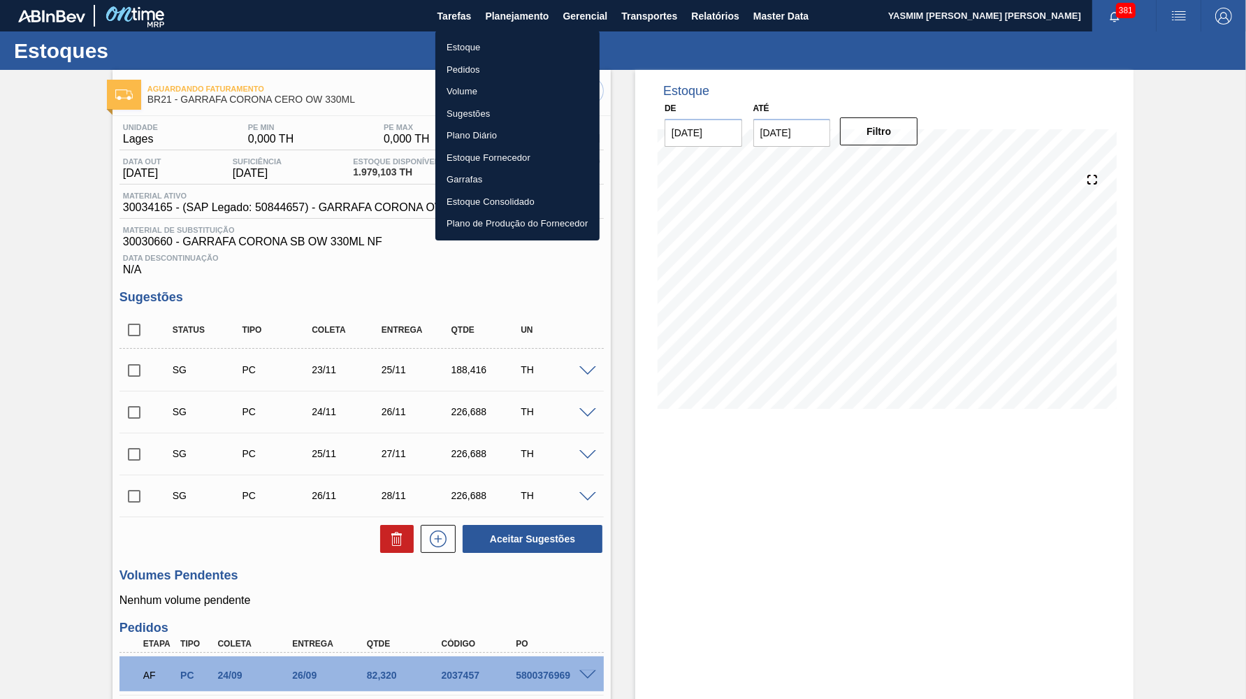
click at [477, 70] on li "Pedidos" at bounding box center [517, 70] width 164 height 22
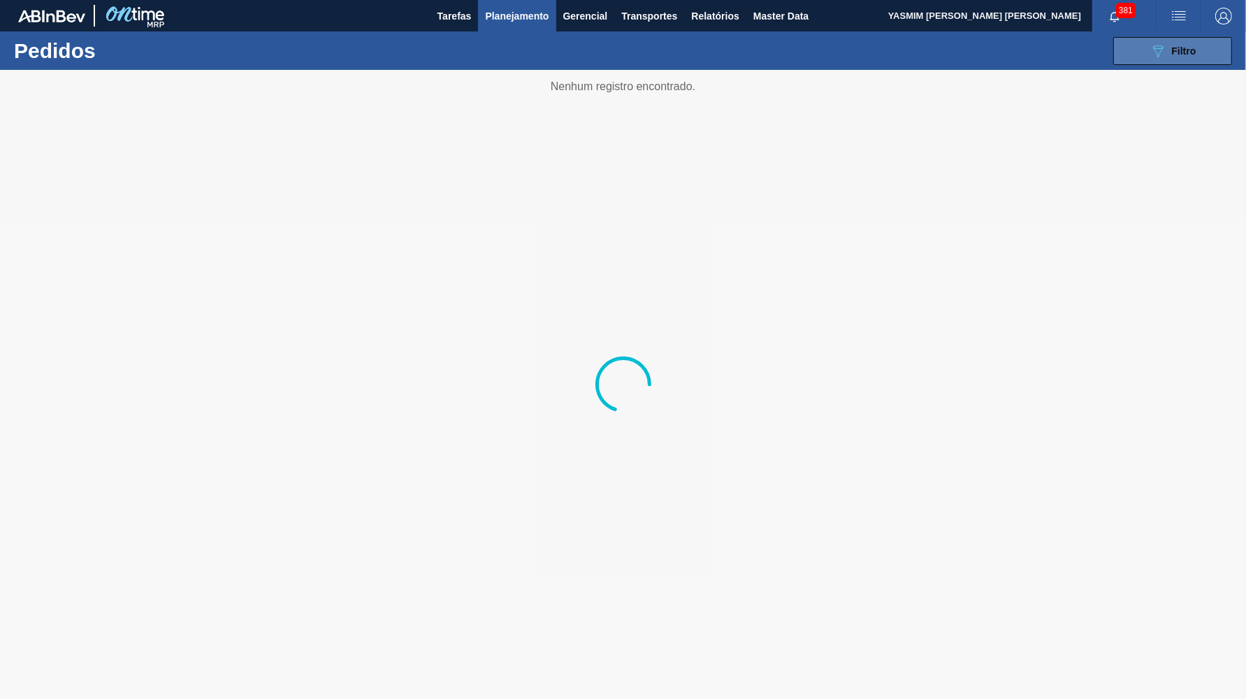
click at [1150, 59] on button "089F7B8B-B2A5-4AFE-B5C0-19BA573D28AC Filtro" at bounding box center [1172, 51] width 119 height 28
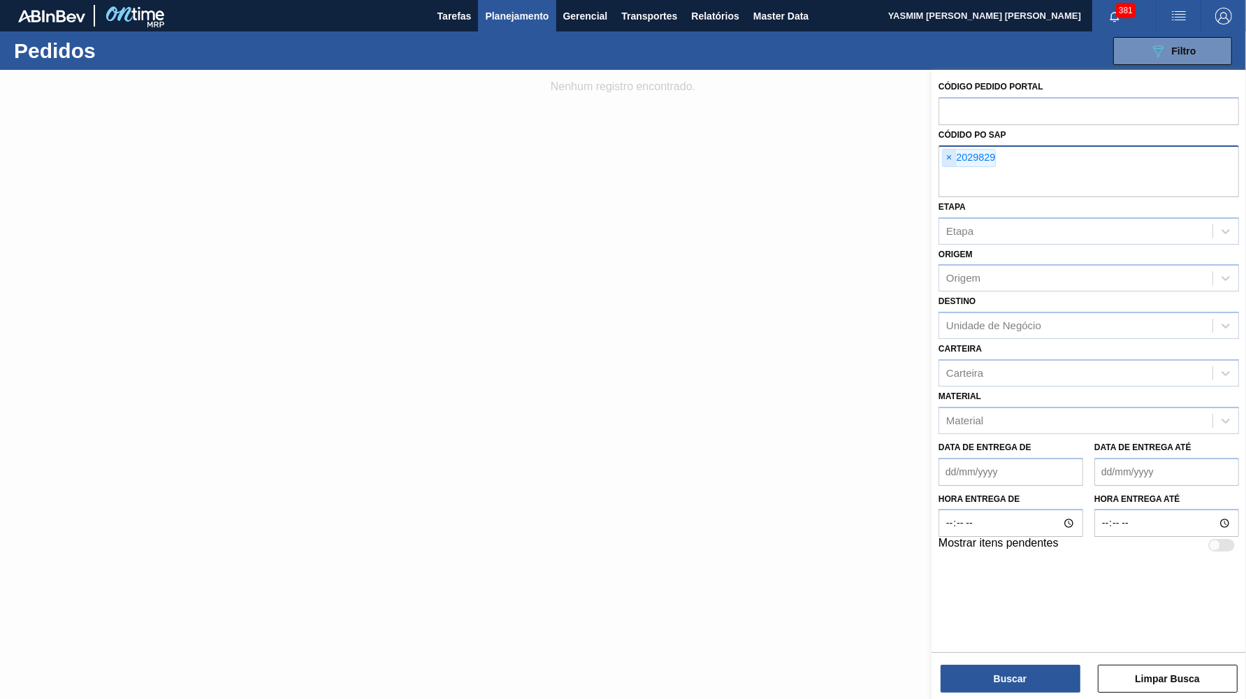
click at [948, 150] on span "×" at bounding box center [949, 158] width 13 height 17
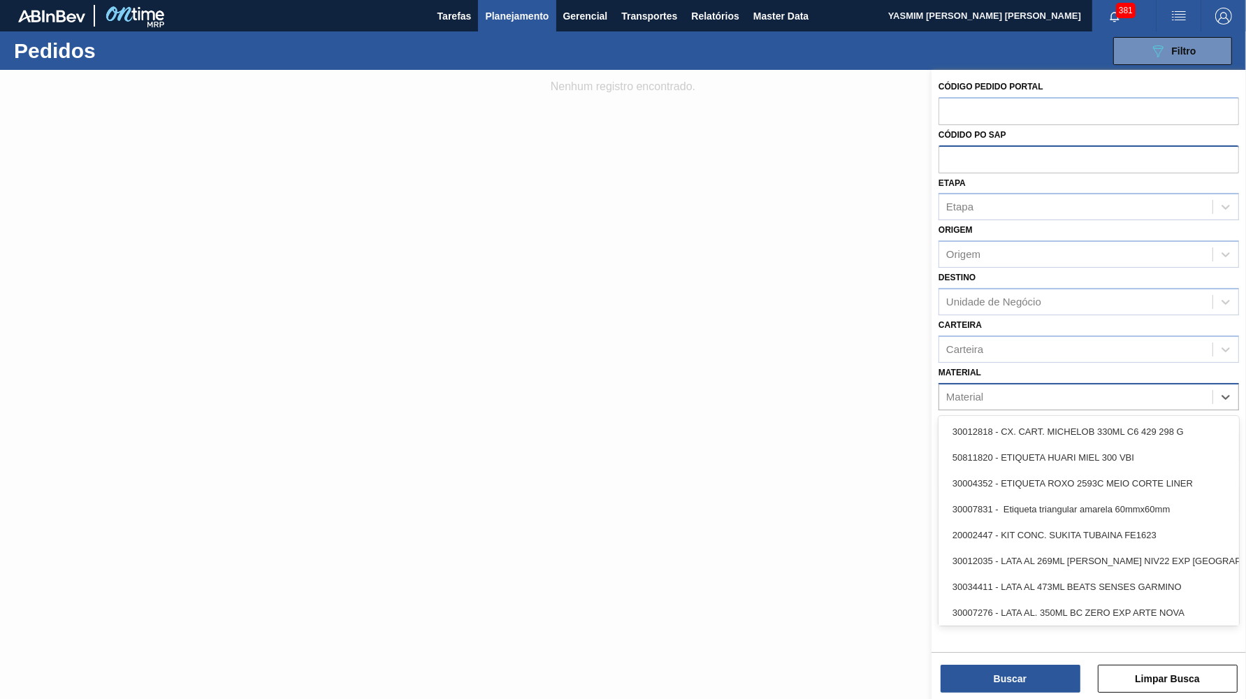
click at [964, 386] on div "Material" at bounding box center [1075, 396] width 273 height 20
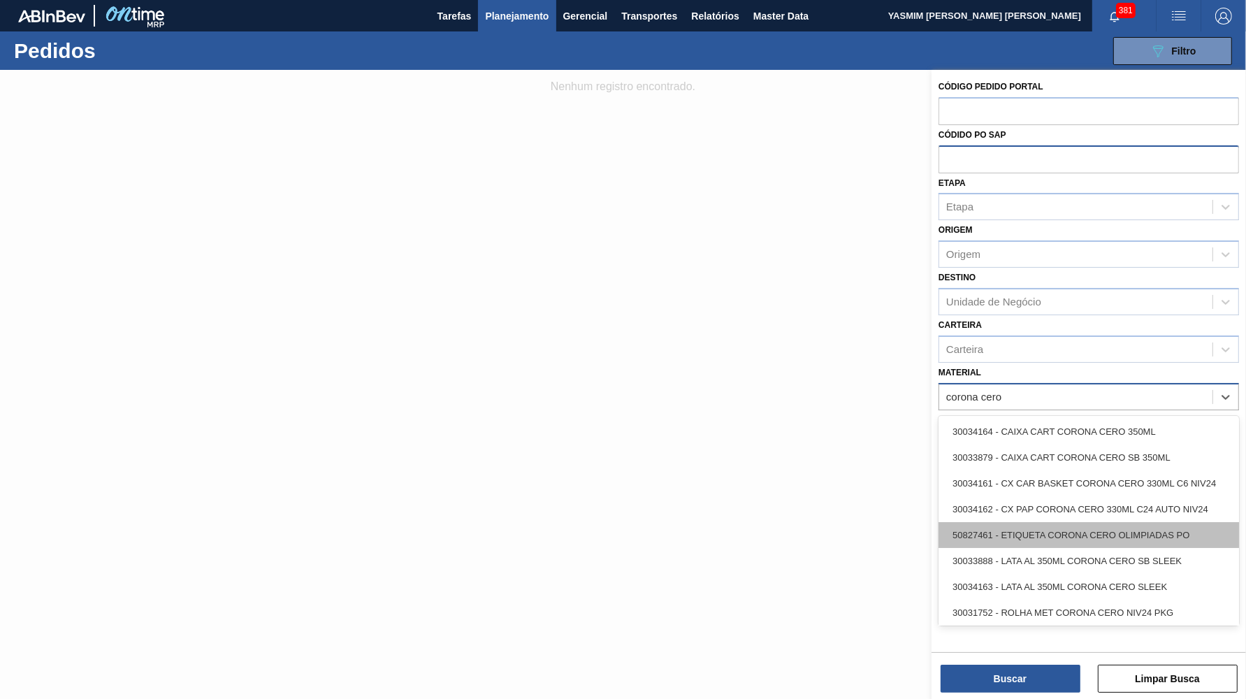
scroll to position [55, 0]
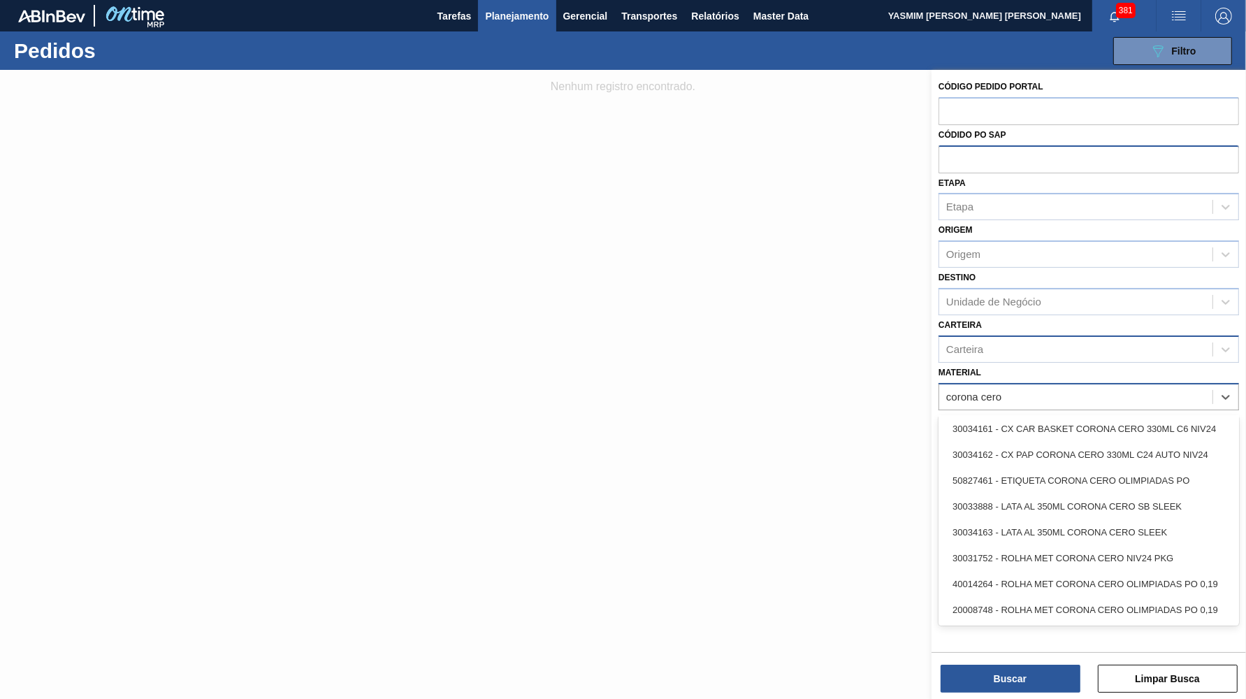
type input "corona cero"
click at [983, 343] on div "Carteira" at bounding box center [964, 349] width 37 height 12
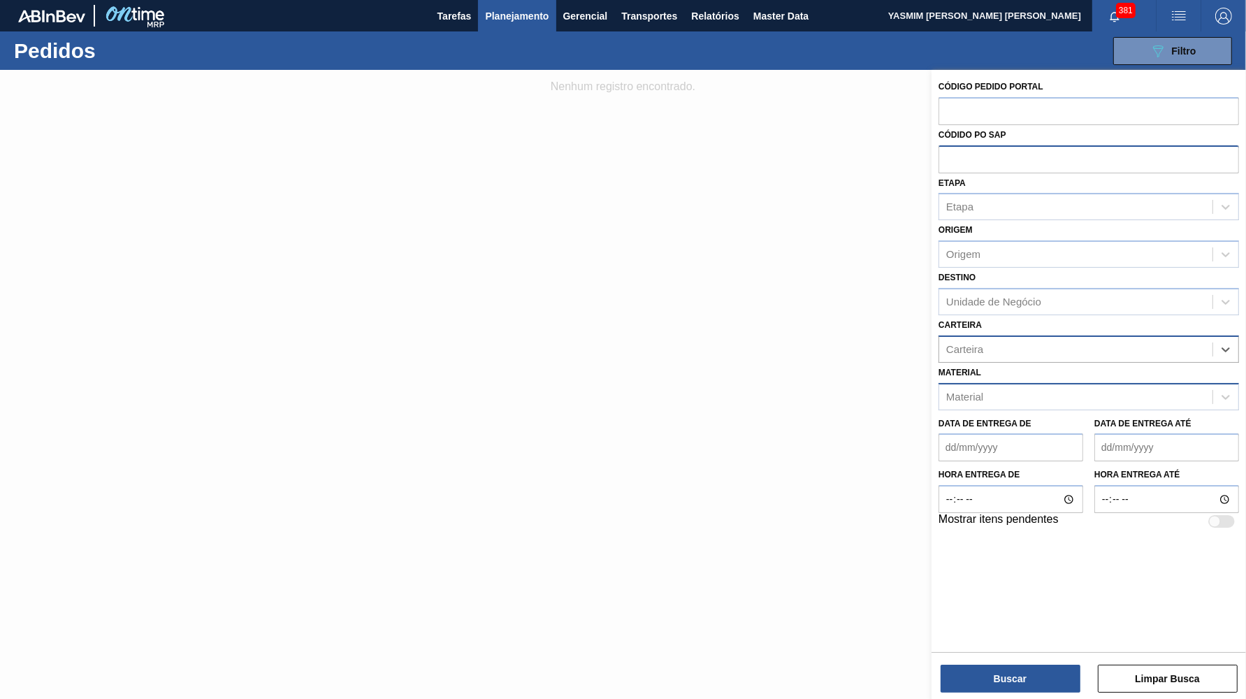
click at [983, 343] on div "Carteira" at bounding box center [964, 349] width 37 height 12
click at [1010, 297] on div "Unidade de Negócio" at bounding box center [1075, 301] width 273 height 20
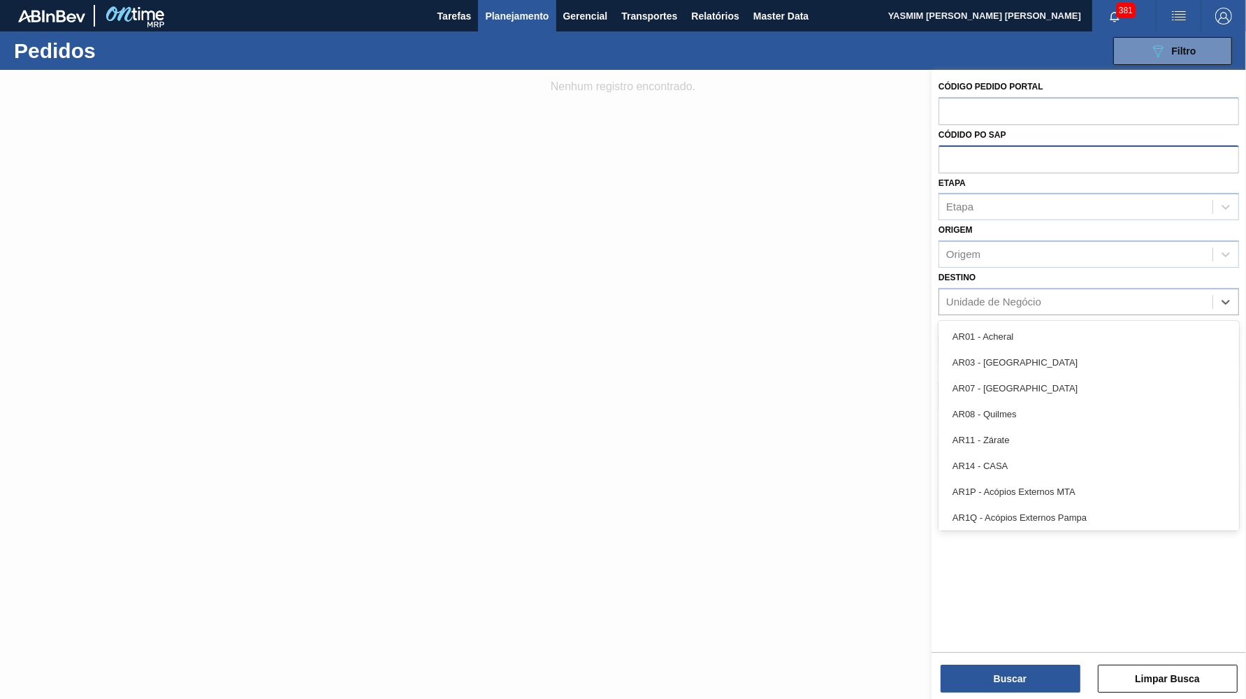
click at [1035, 315] on div "Carteira Carteira" at bounding box center [1089, 339] width 300 height 48
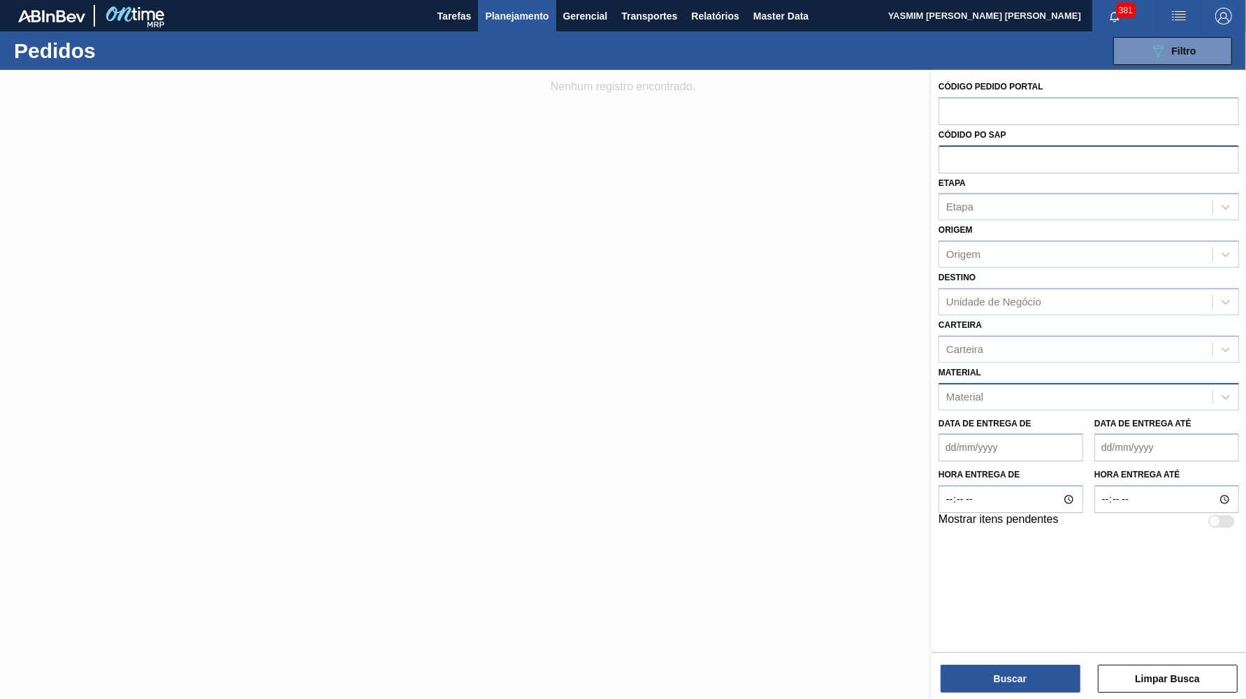
click at [1020, 363] on div "Material Material" at bounding box center [1089, 387] width 300 height 48
click at [1015, 386] on div "Material" at bounding box center [1075, 396] width 273 height 20
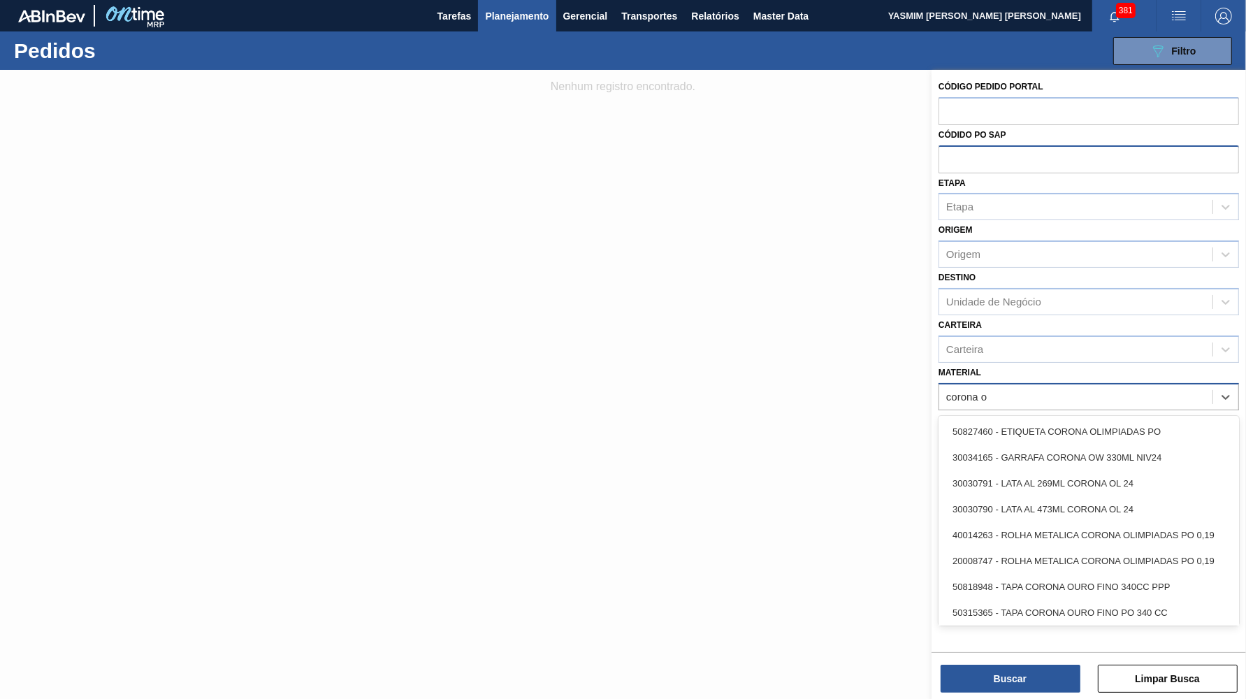
type input "corona ow"
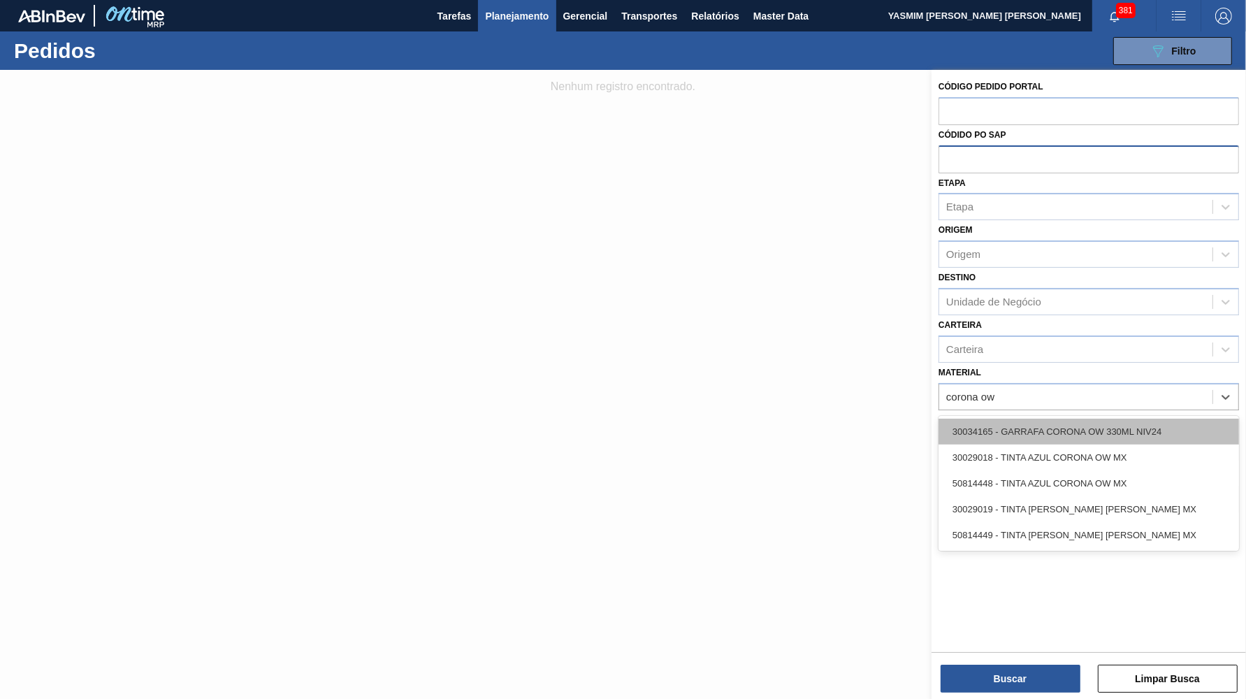
click at [1052, 419] on div "30034165 - GARRAFA CORONA OW 330ML NIV24" at bounding box center [1089, 432] width 300 height 26
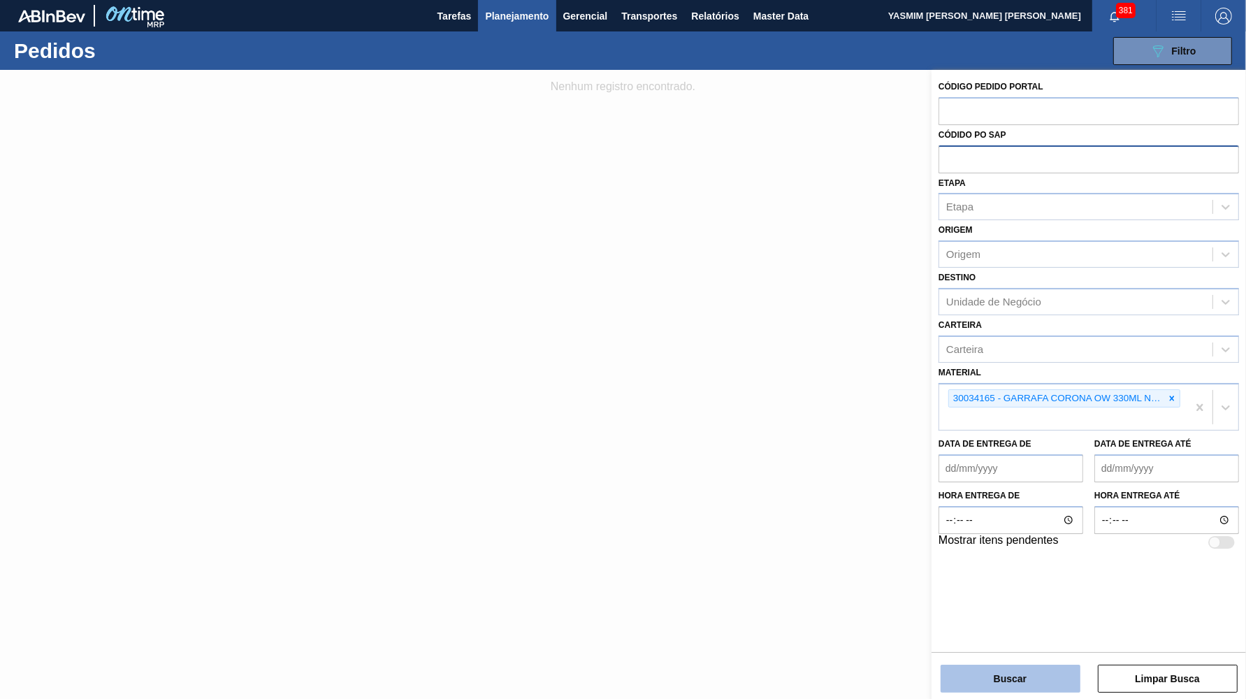
click at [957, 667] on button "Buscar" at bounding box center [1011, 679] width 140 height 28
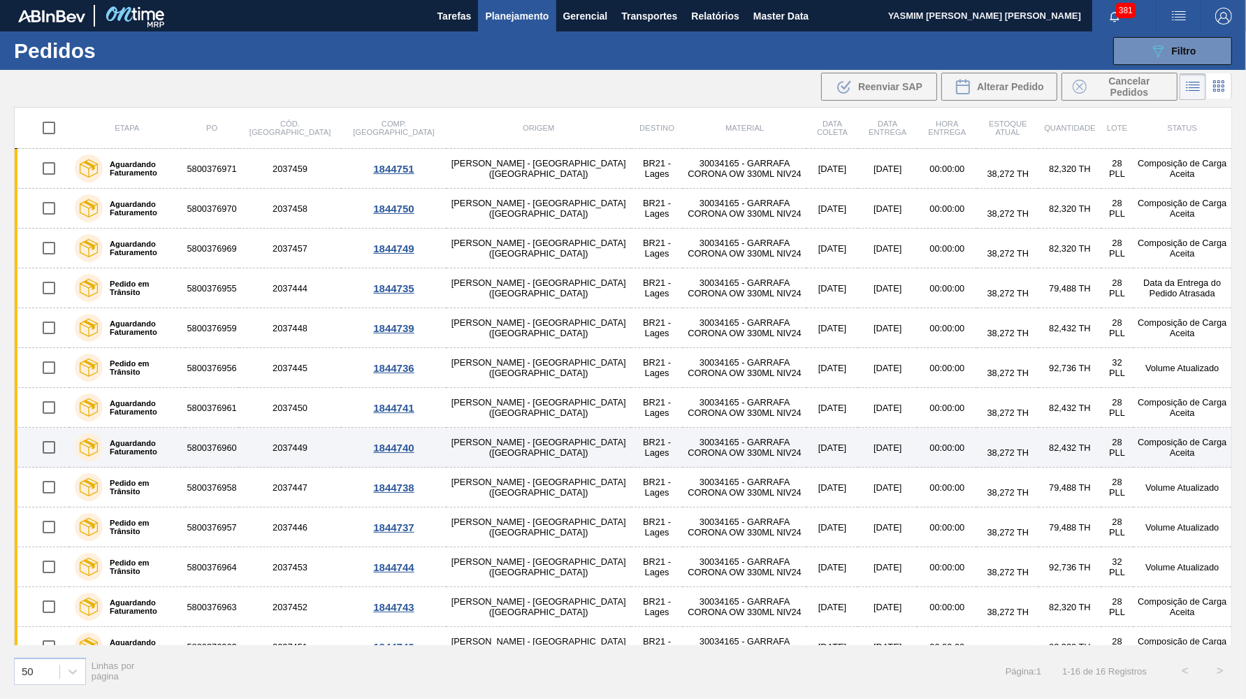
scroll to position [139, 0]
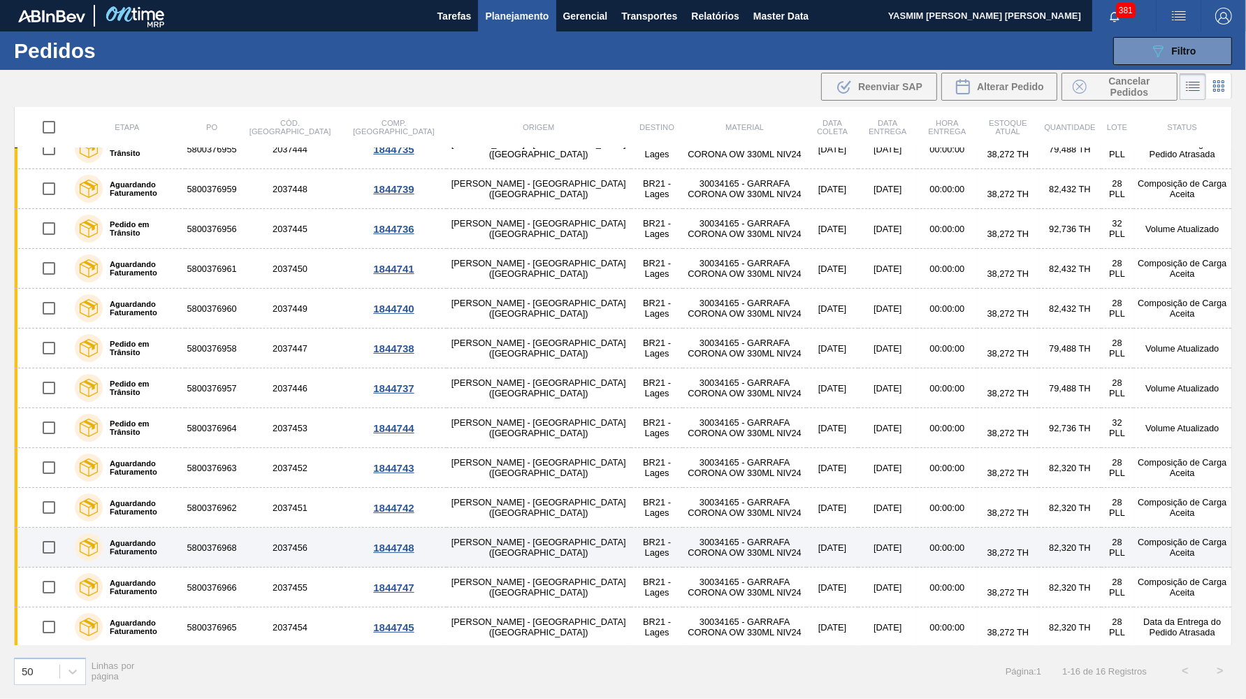
click at [42, 549] on input "checkbox" at bounding box center [48, 546] width 29 height 29
checkbox input "true"
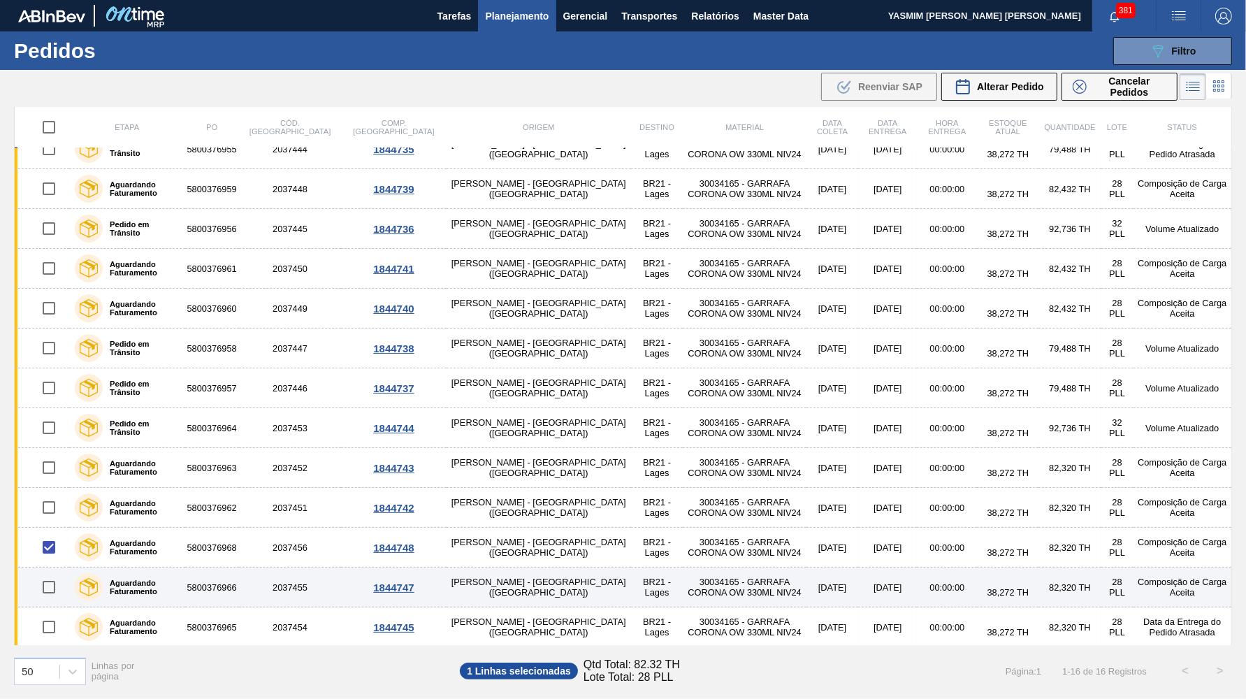
click at [50, 584] on input "checkbox" at bounding box center [48, 586] width 29 height 29
checkbox input "true"
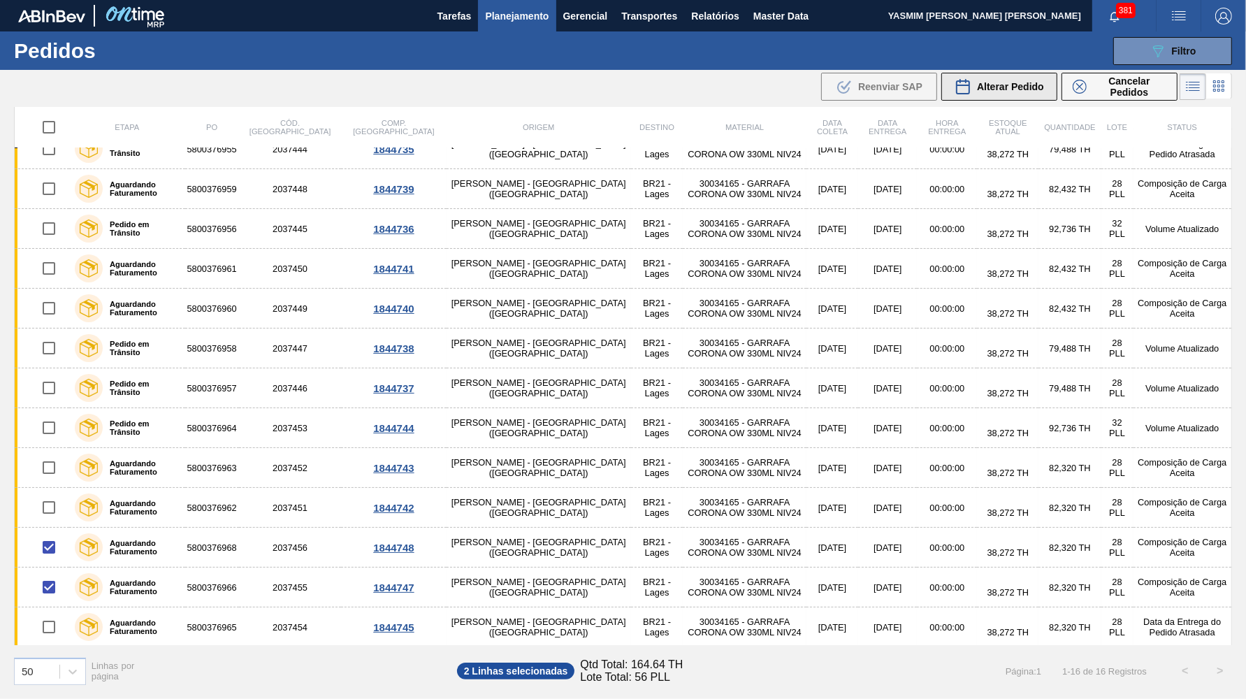
click at [975, 78] on button "Alterar Pedido" at bounding box center [999, 87] width 116 height 28
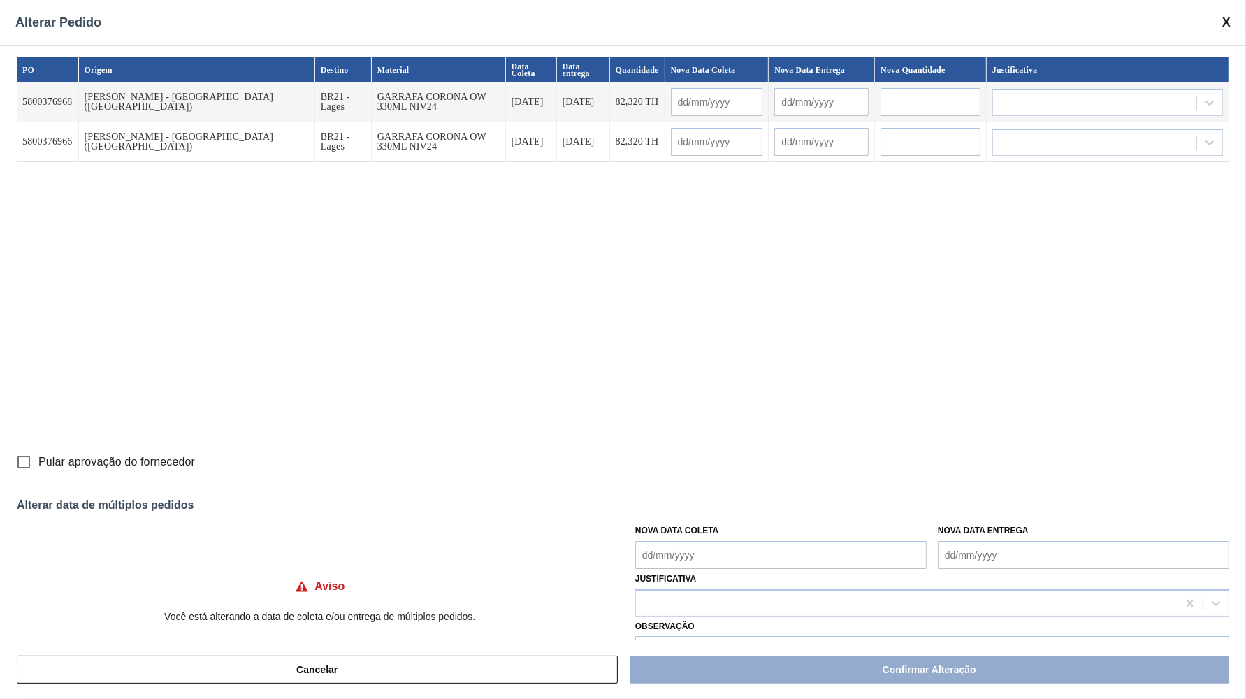
click at [83, 458] on span "Pular aprovação do fornecedor" at bounding box center [116, 462] width 157 height 17
click at [38, 458] on input "Pular aprovação do fornecedor" at bounding box center [23, 461] width 29 height 29
checkbox input "true"
click at [704, 104] on input "text" at bounding box center [717, 102] width 92 height 28
click at [718, 550] on Coleta "Nova Data Coleta" at bounding box center [780, 555] width 291 height 28
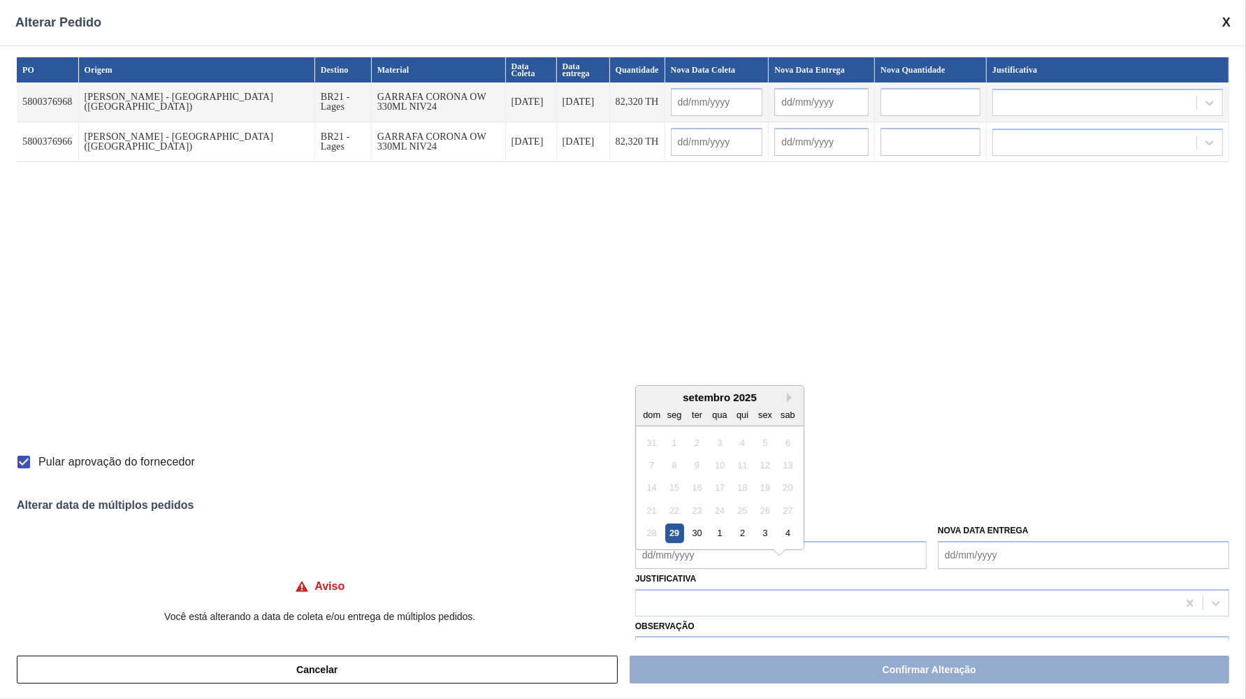
scroll to position [31, 0]
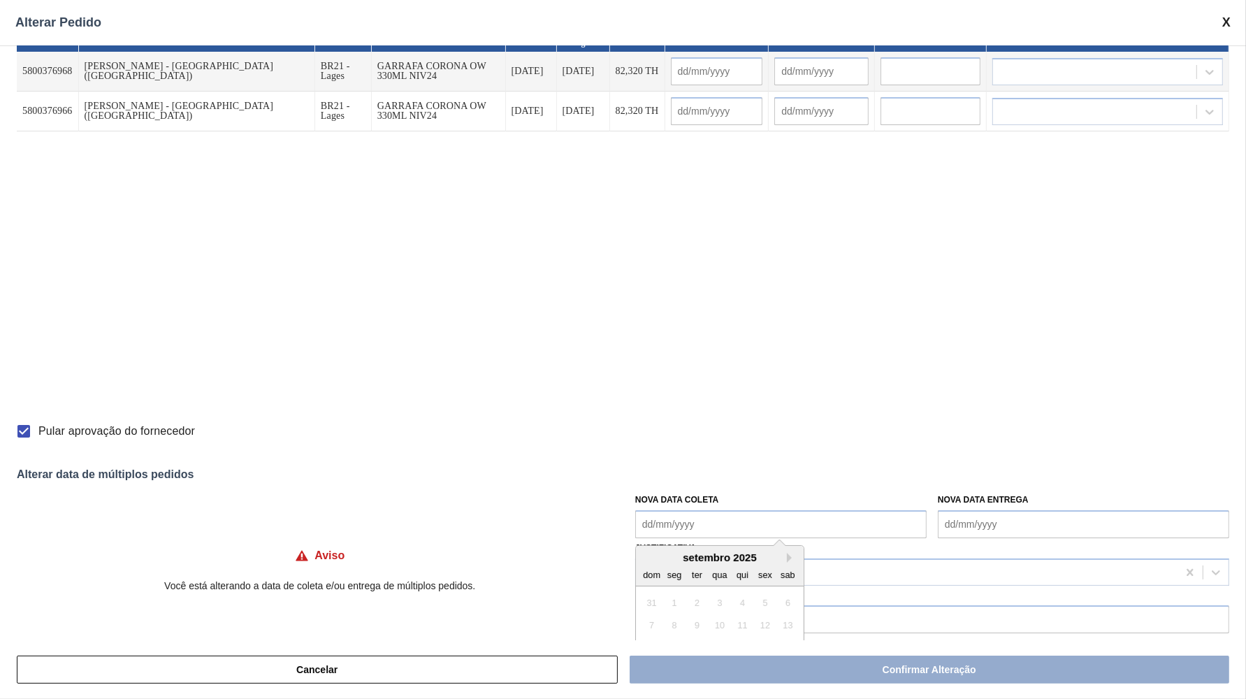
click at [716, 521] on Coleta "Nova Data Coleta" at bounding box center [780, 524] width 291 height 28
type Coleta "20/10"
type input "[DATE]"
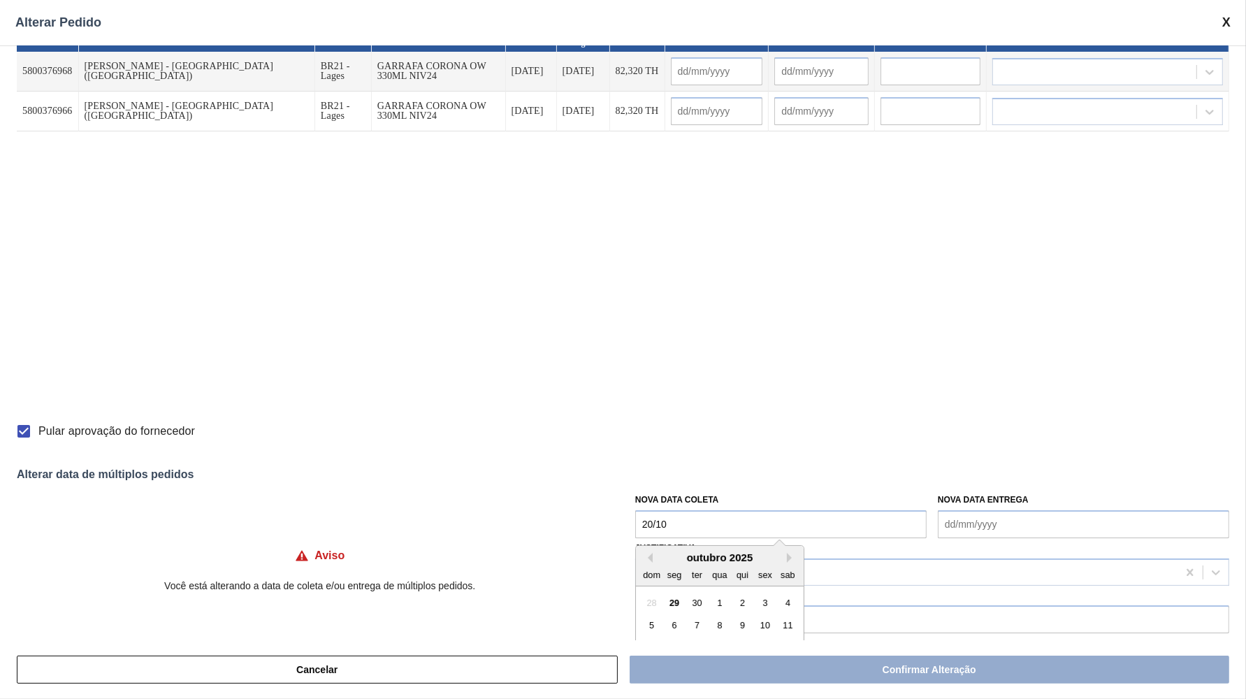
type input "[DATE]"
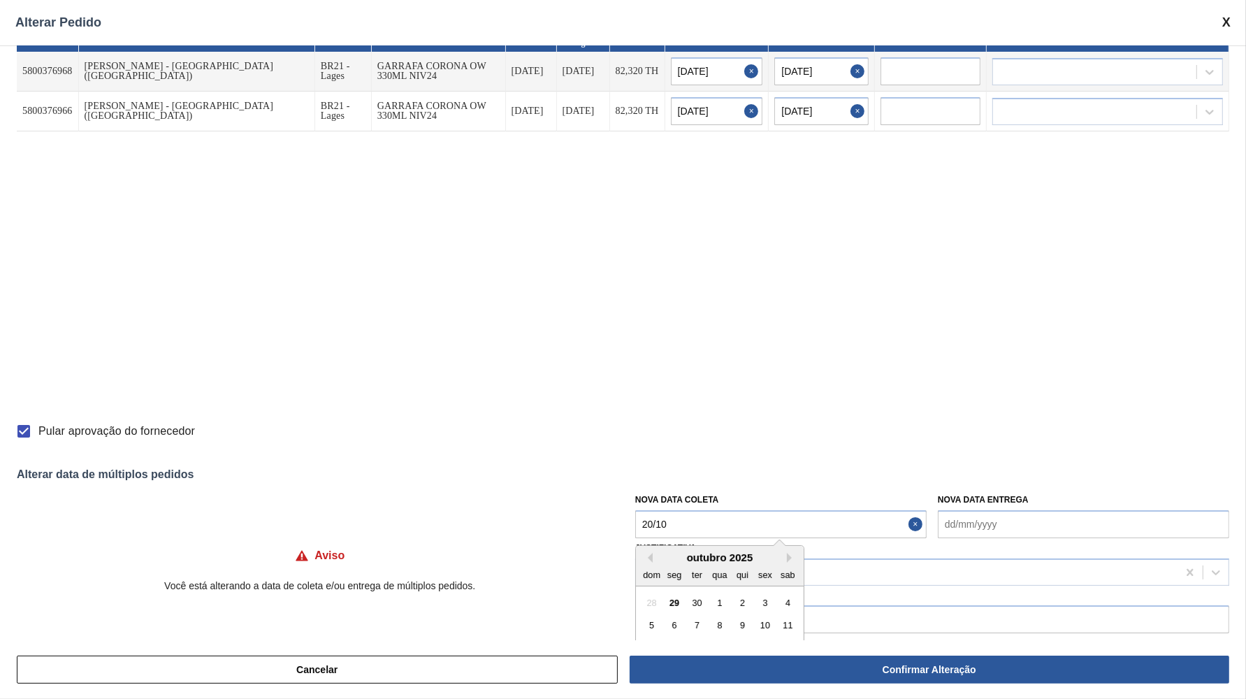
type Coleta "[DATE]"
click at [837, 586] on label "Observação" at bounding box center [932, 596] width 594 height 20
click at [846, 572] on div at bounding box center [907, 572] width 542 height 20
type input "ou"
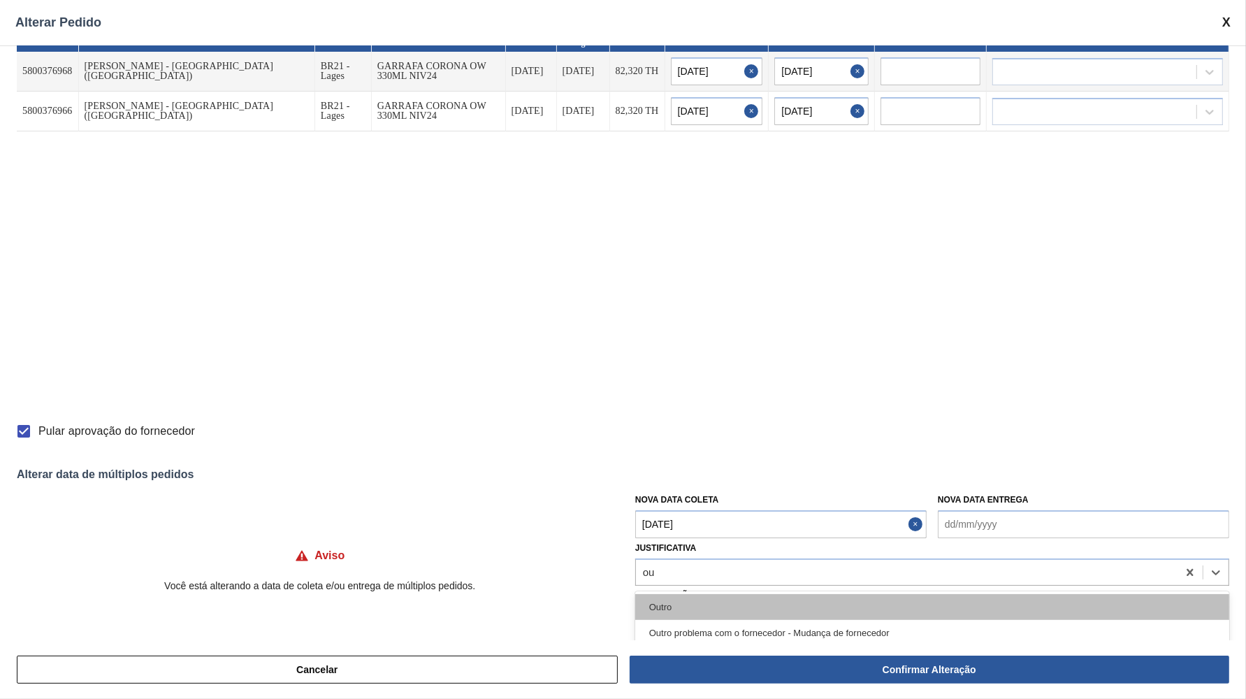
click at [753, 603] on div "Outro" at bounding box center [932, 607] width 594 height 26
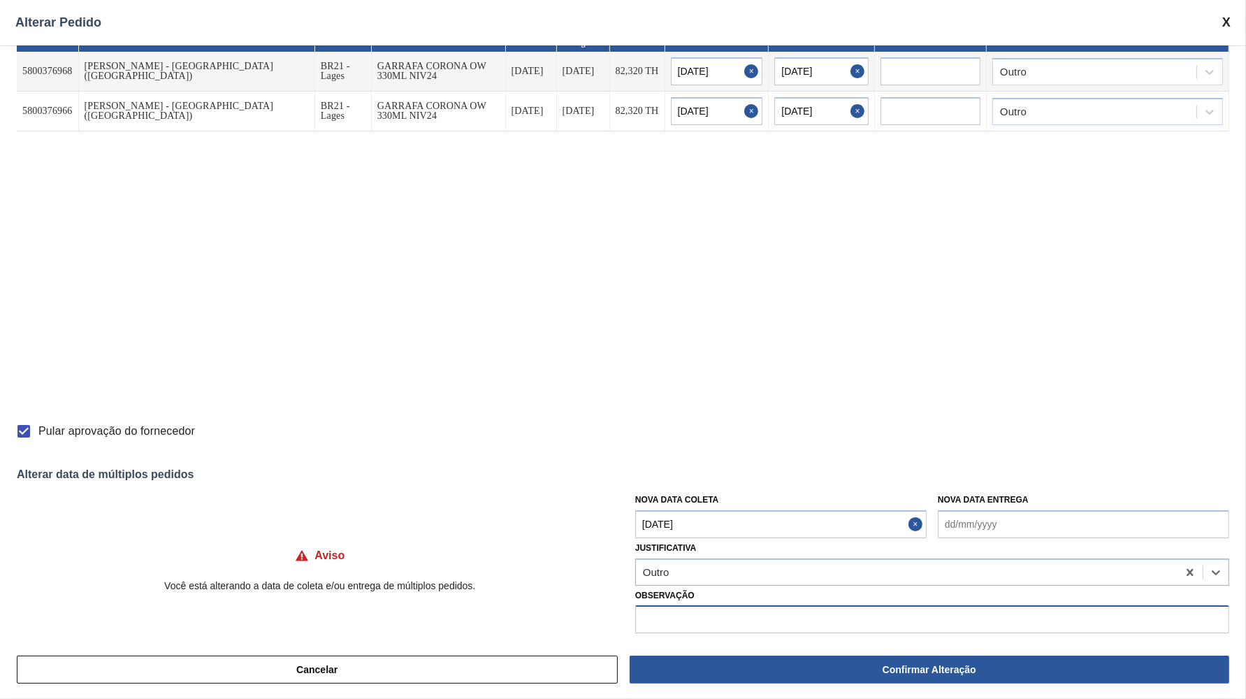
click at [753, 605] on input "text" at bounding box center [932, 619] width 594 height 28
paste input "Ajuste de grade"
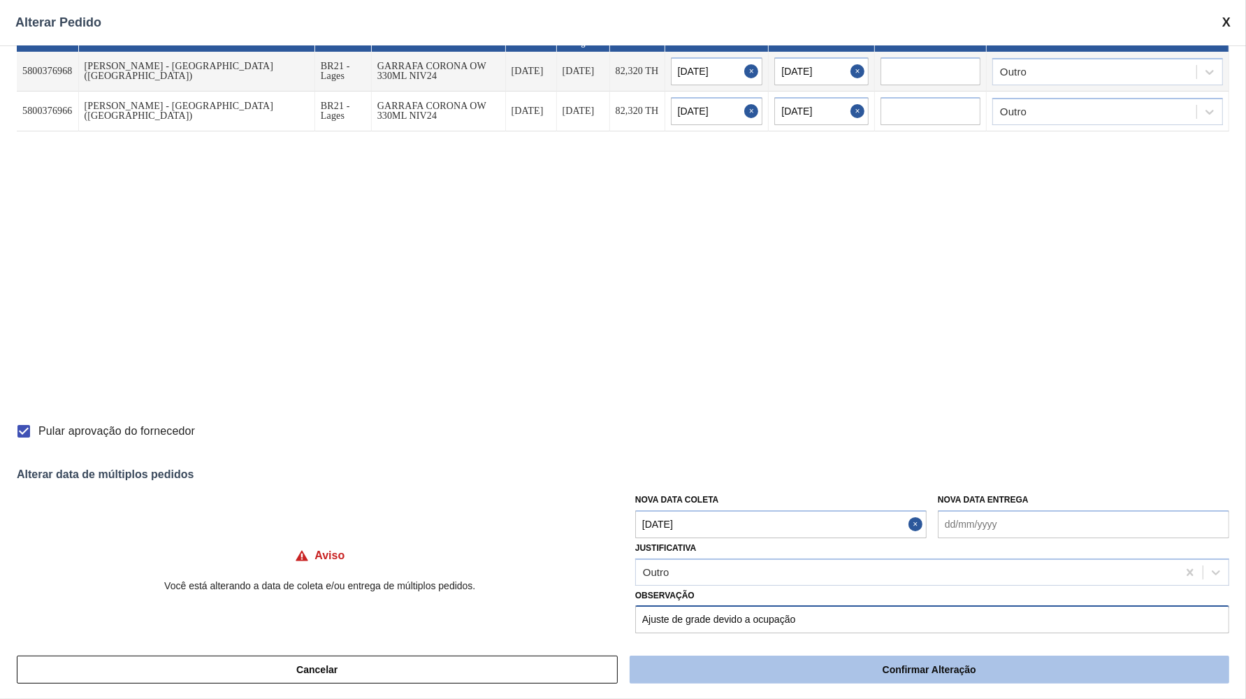
type input "Ajuste de grade devido a ocupação"
click at [807, 673] on button "Confirmar Alteração" at bounding box center [930, 669] width 600 height 28
checkbox input "false"
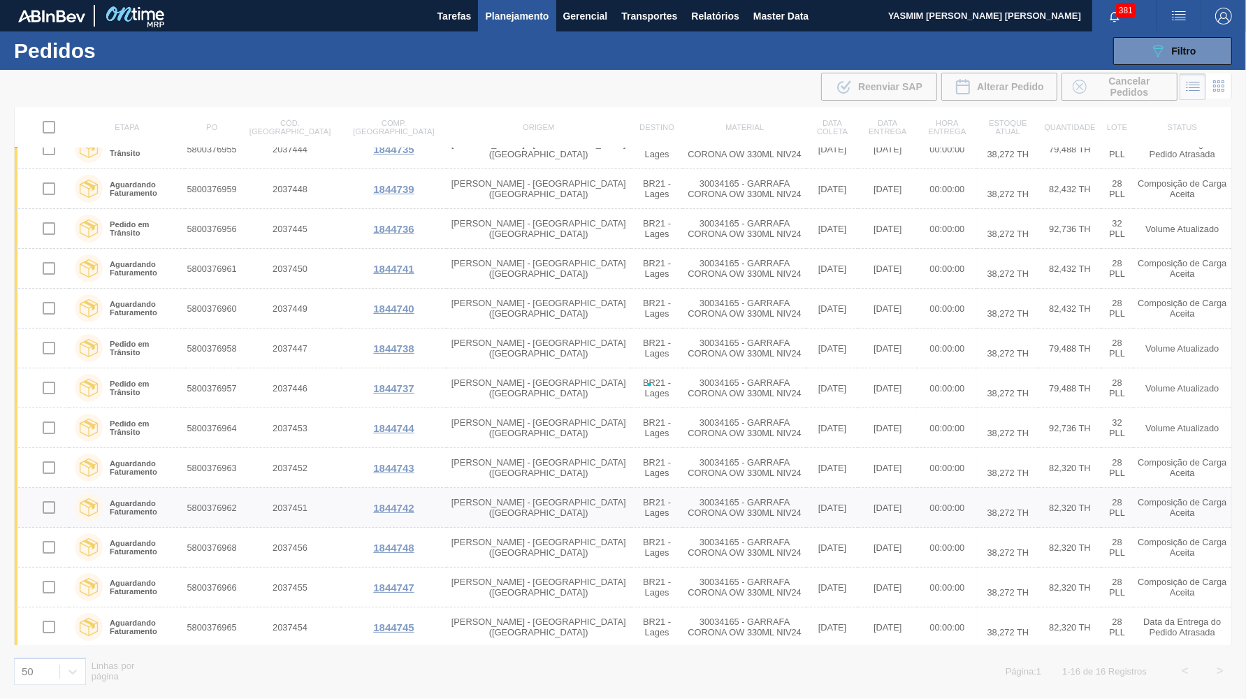
checkbox input "false"
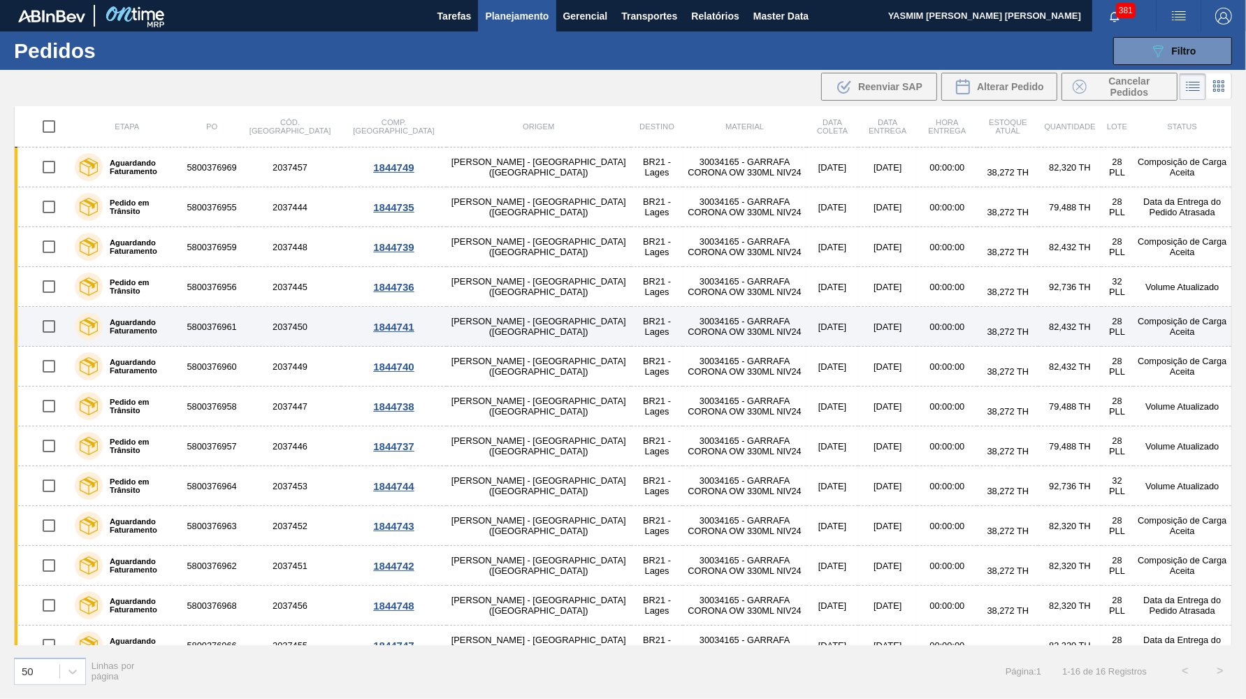
scroll to position [0, 0]
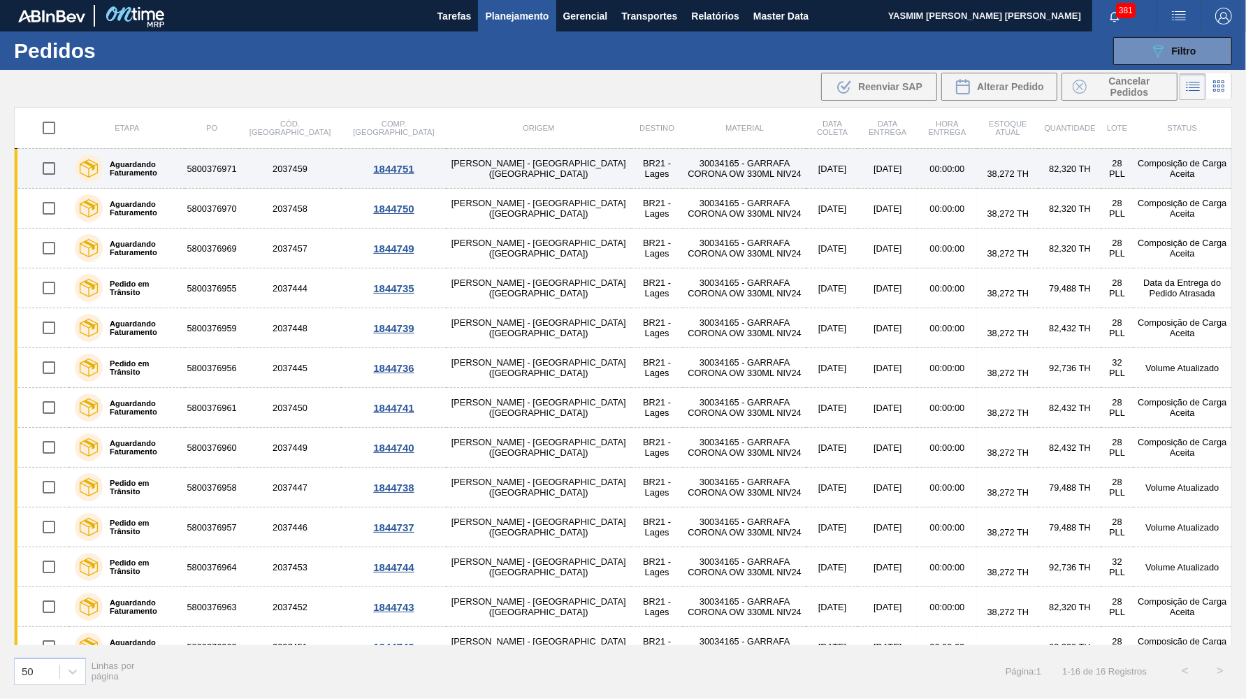
click at [48, 175] on input "checkbox" at bounding box center [48, 168] width 29 height 29
checkbox input "true"
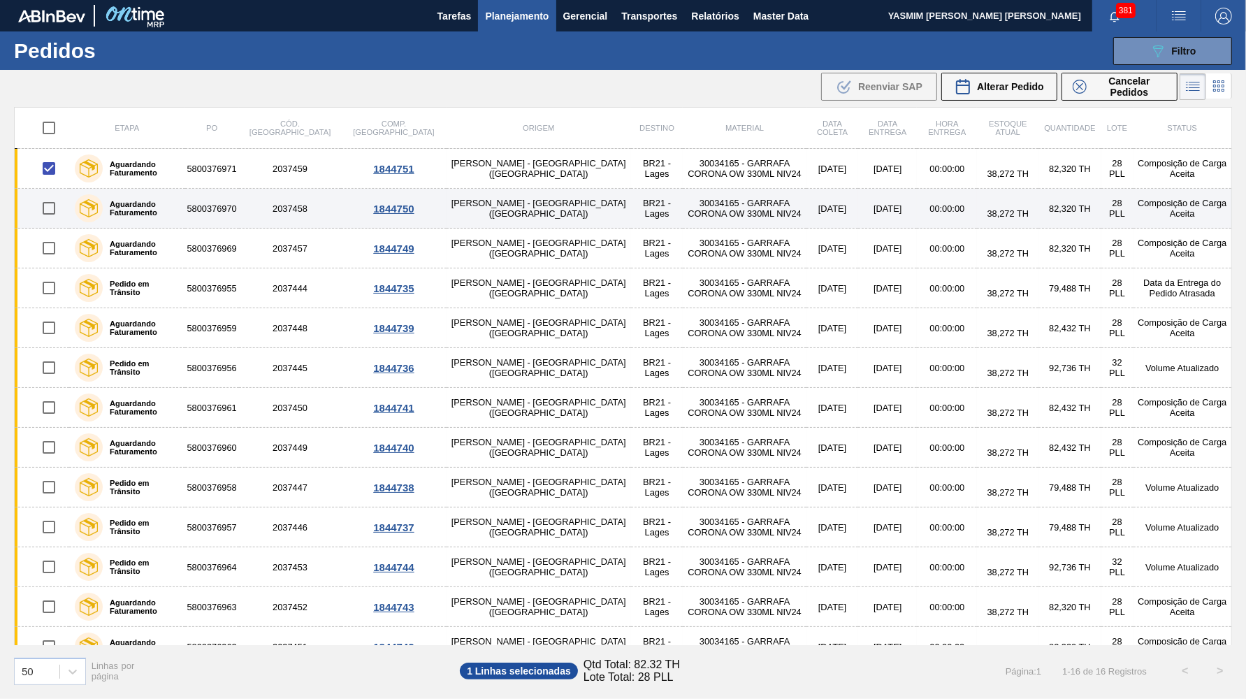
click at [48, 211] on input "checkbox" at bounding box center [48, 208] width 29 height 29
checkbox input "true"
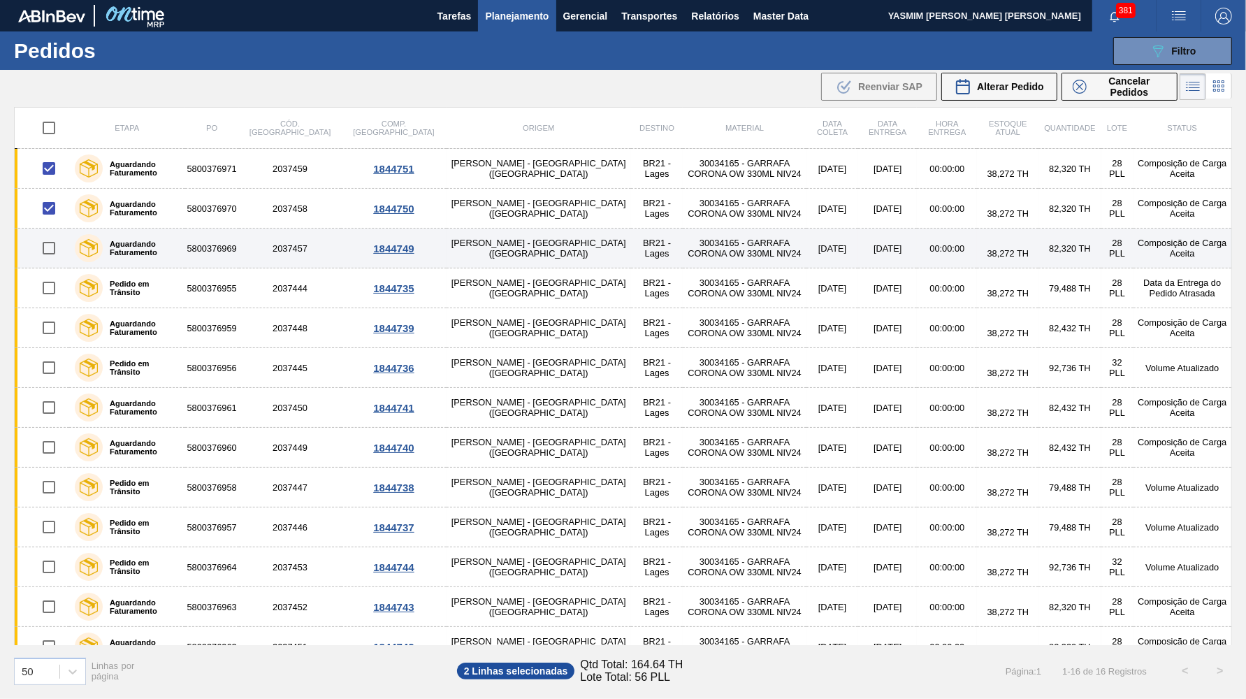
click at [49, 248] on input "checkbox" at bounding box center [48, 247] width 29 height 29
checkbox input "true"
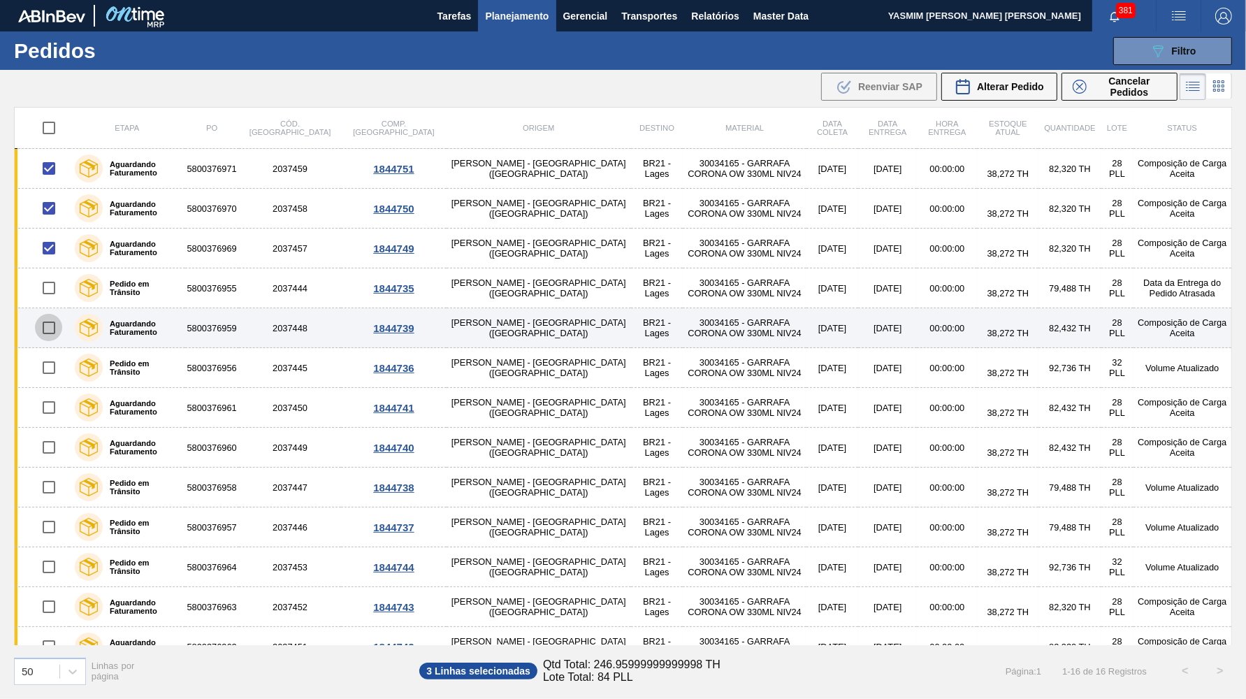
click at [41, 323] on input "checkbox" at bounding box center [48, 327] width 29 height 29
checkbox input "true"
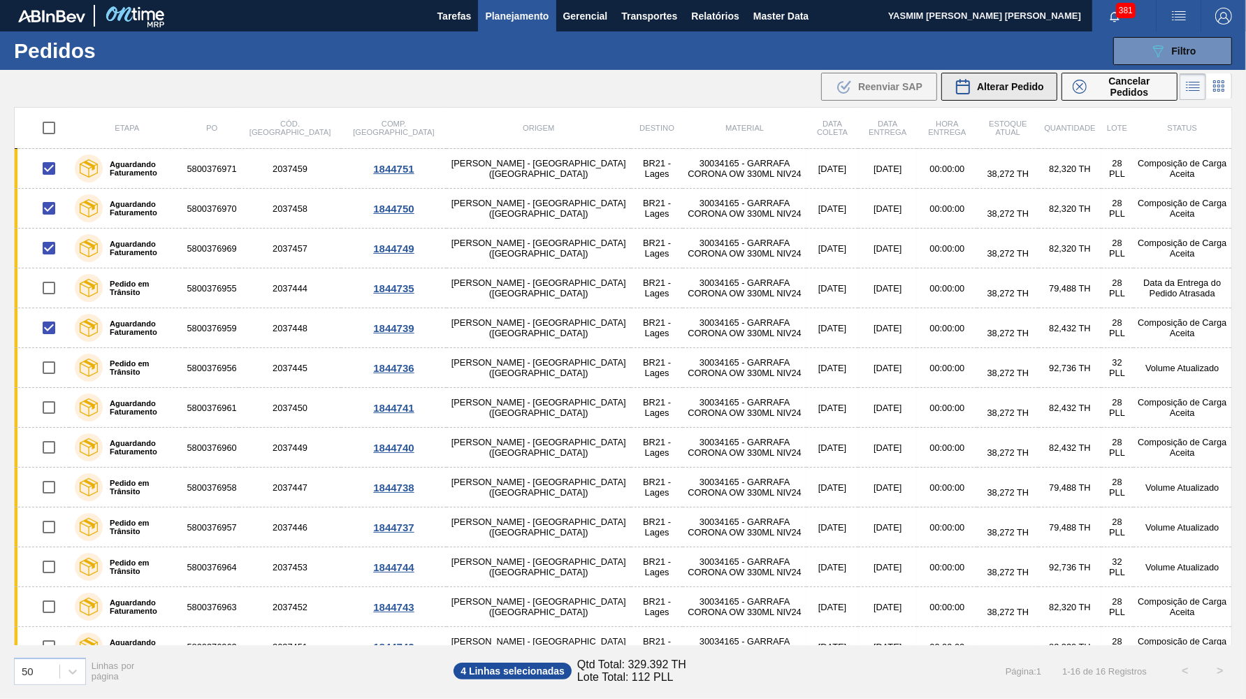
click at [988, 87] on span "Alterar Pedido" at bounding box center [1010, 86] width 67 height 11
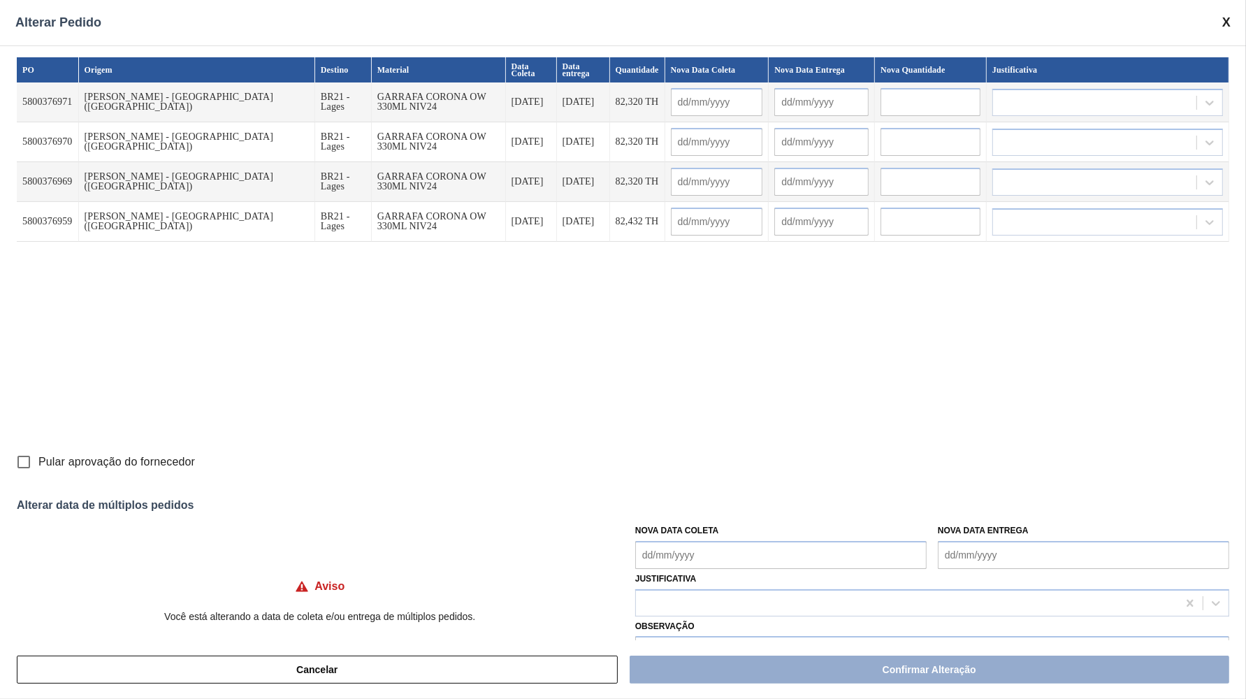
click at [713, 549] on Coleta "Nova Data Coleta" at bounding box center [780, 555] width 291 height 28
type Coleta "21/10"
type input "[DATE]"
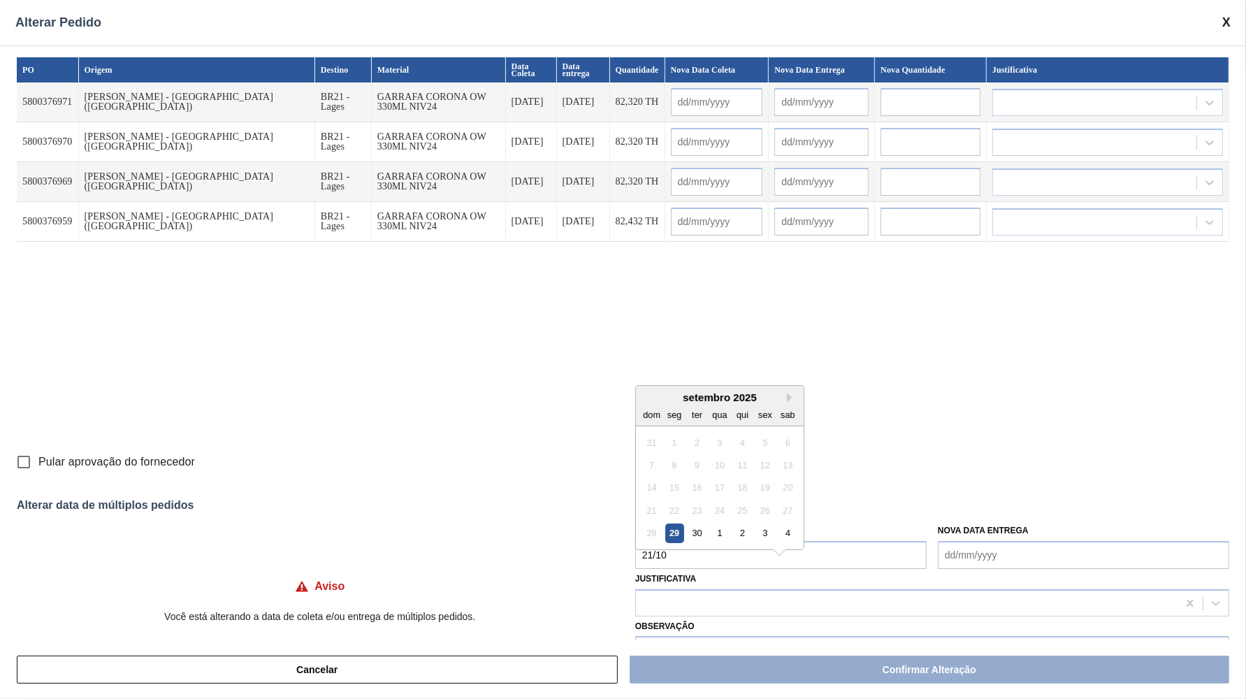
type input "[DATE]"
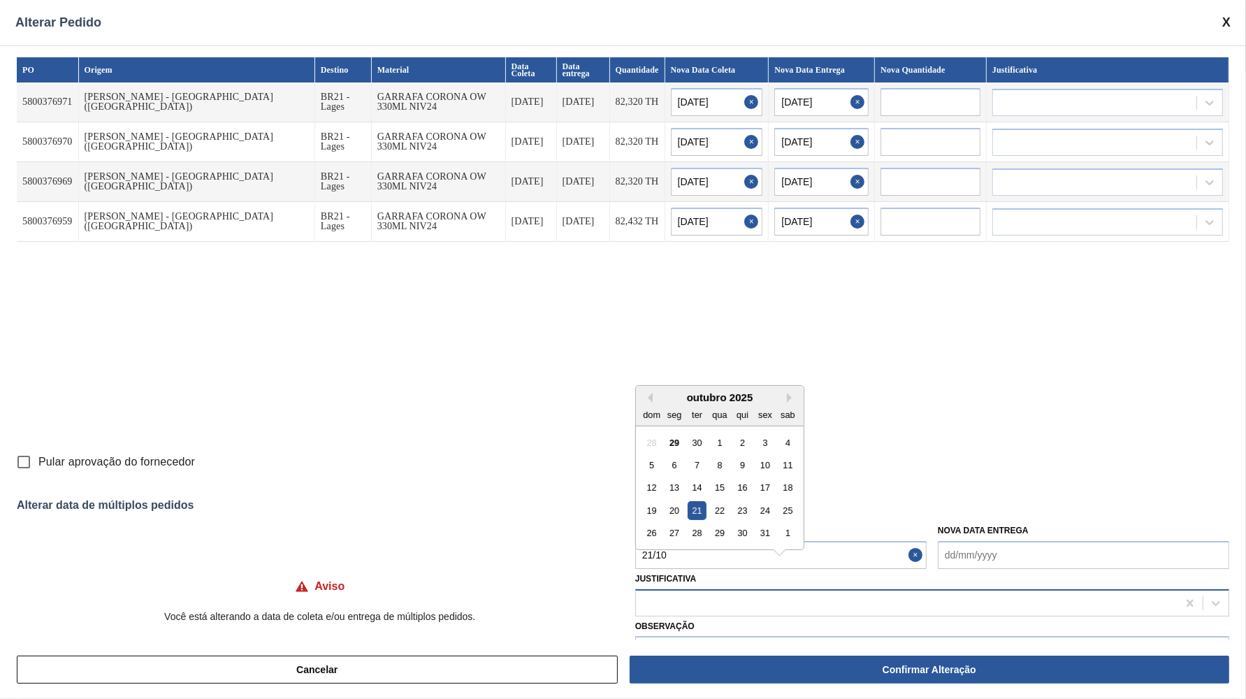
type Coleta "[DATE]"
click at [687, 593] on div at bounding box center [907, 603] width 542 height 20
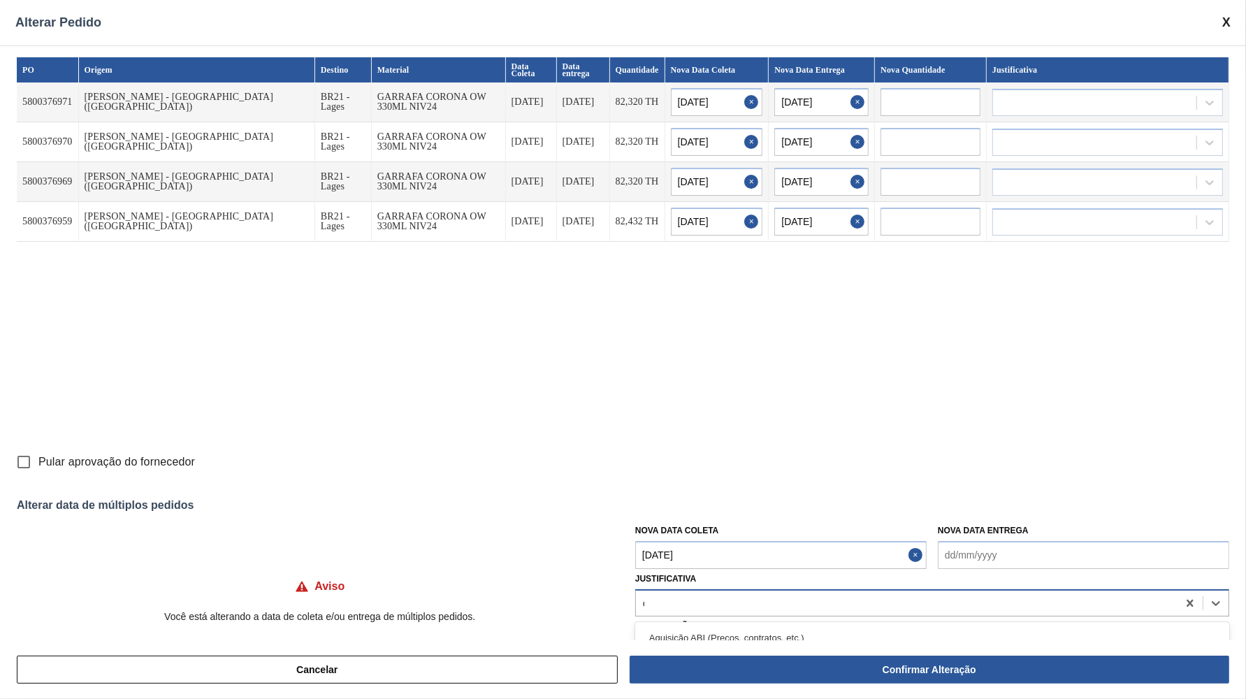
type input "ou"
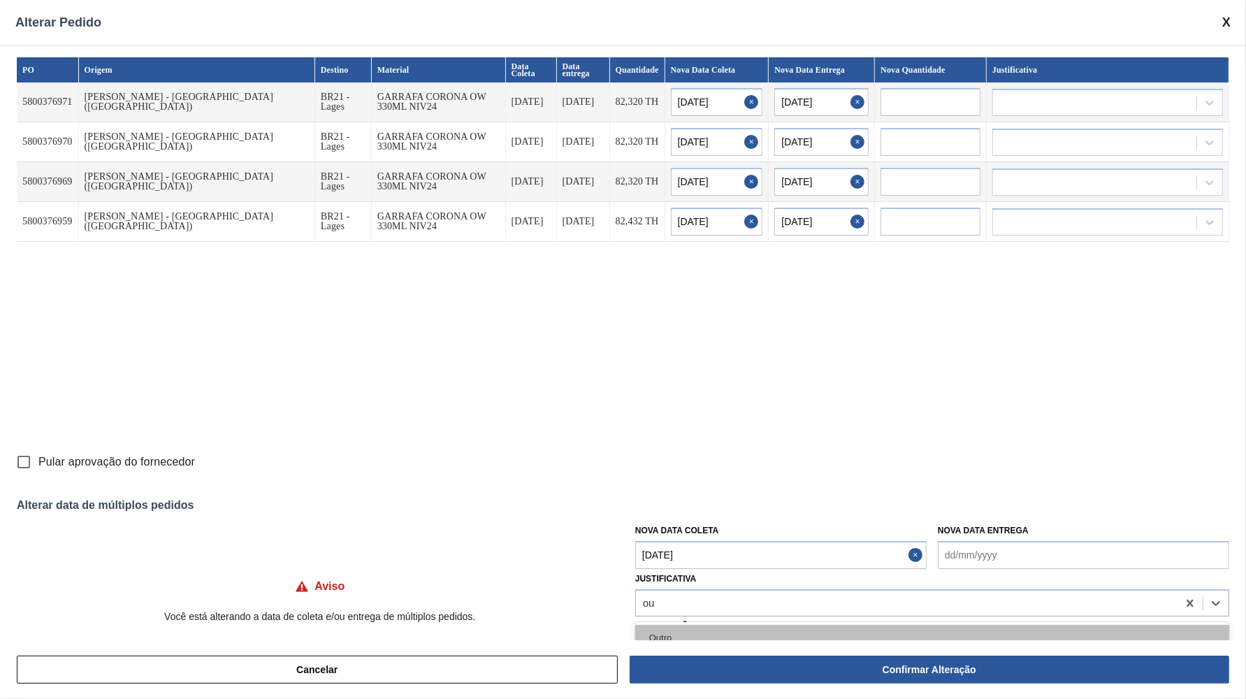
click at [689, 625] on div "Outro" at bounding box center [932, 638] width 594 height 26
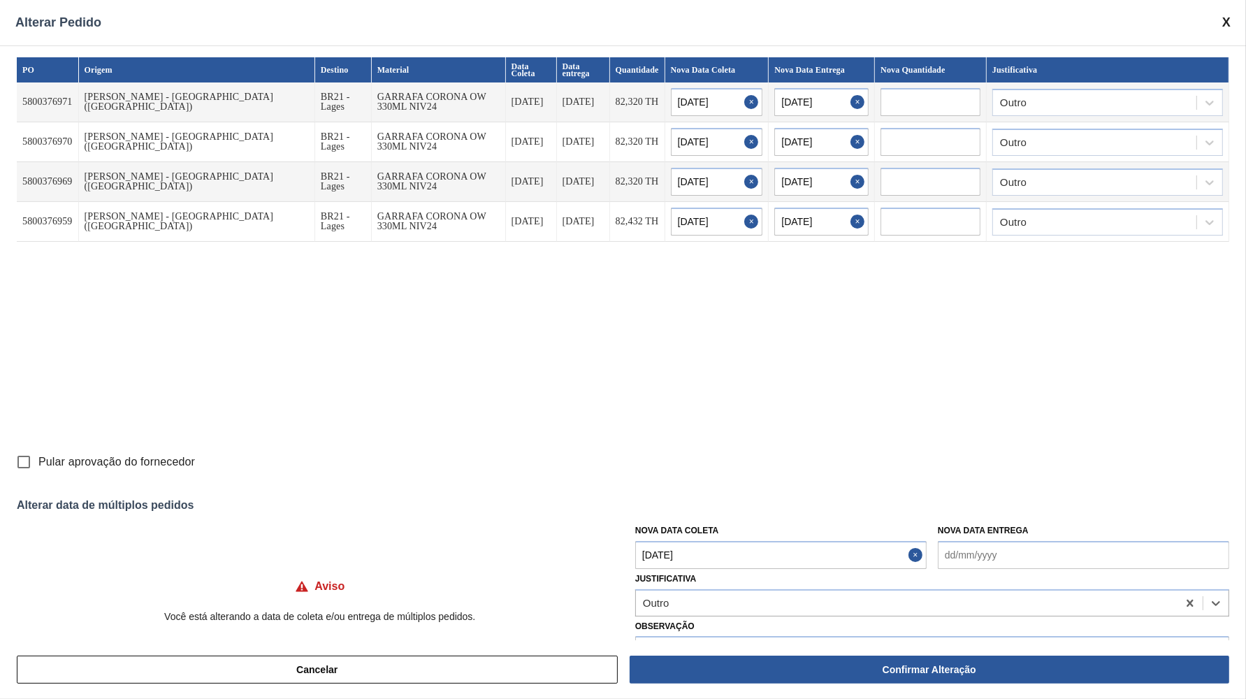
click at [117, 470] on label "Pular aprovação do fornecedor" at bounding box center [102, 461] width 186 height 29
click at [38, 470] on input "Pular aprovação do fornecedor" at bounding box center [23, 461] width 29 height 29
checkbox input "true"
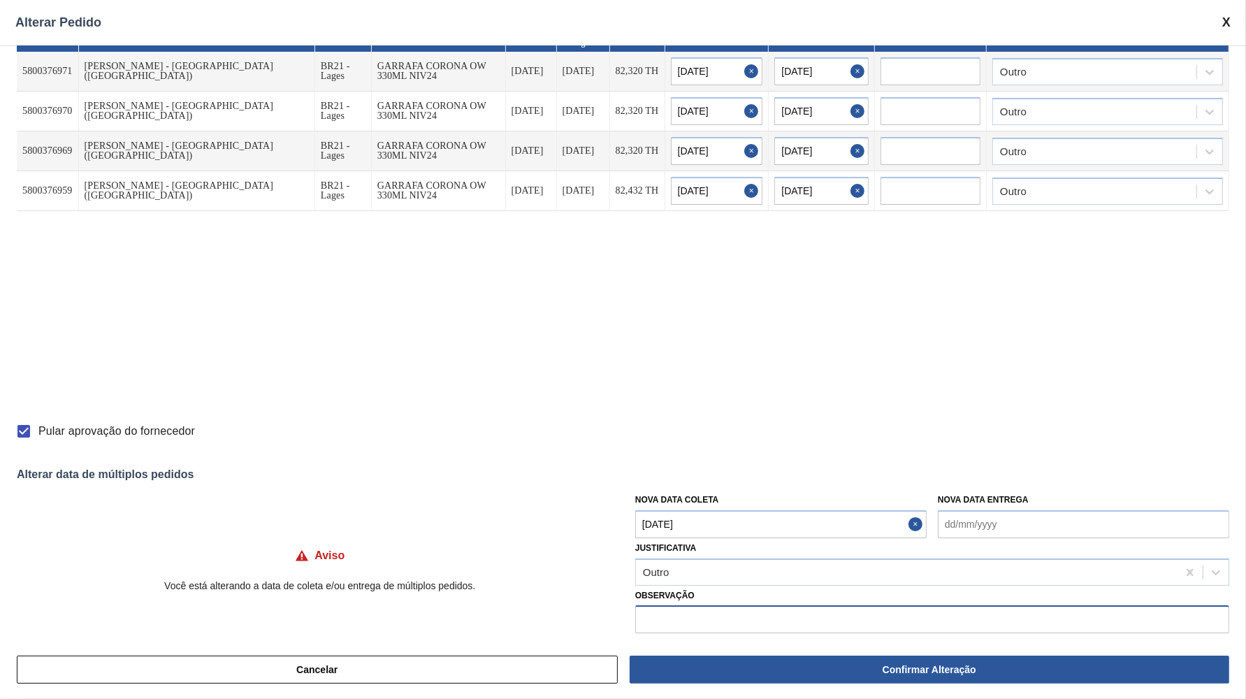
click at [836, 605] on input "text" at bounding box center [932, 619] width 594 height 28
paste input "Ajuste de grade"
type input "Ajuste de grade devido a capacidade"
click at [1030, 73] on div "Outro" at bounding box center [1094, 71] width 203 height 20
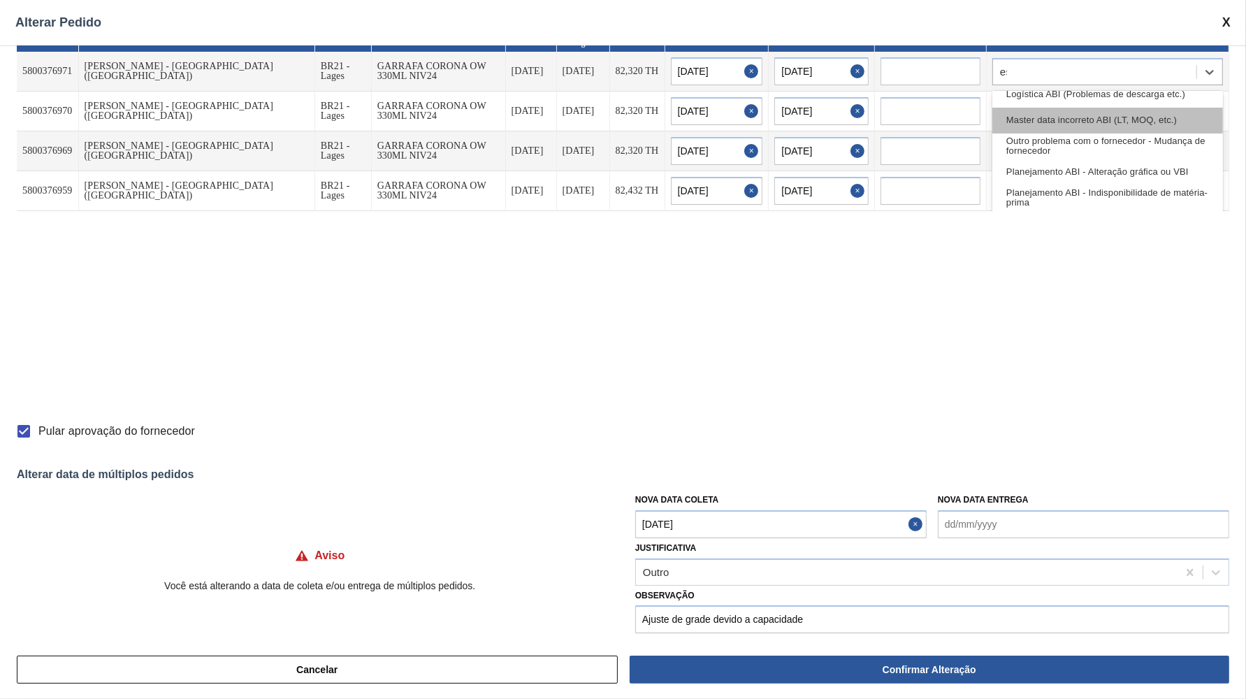
scroll to position [0, 0]
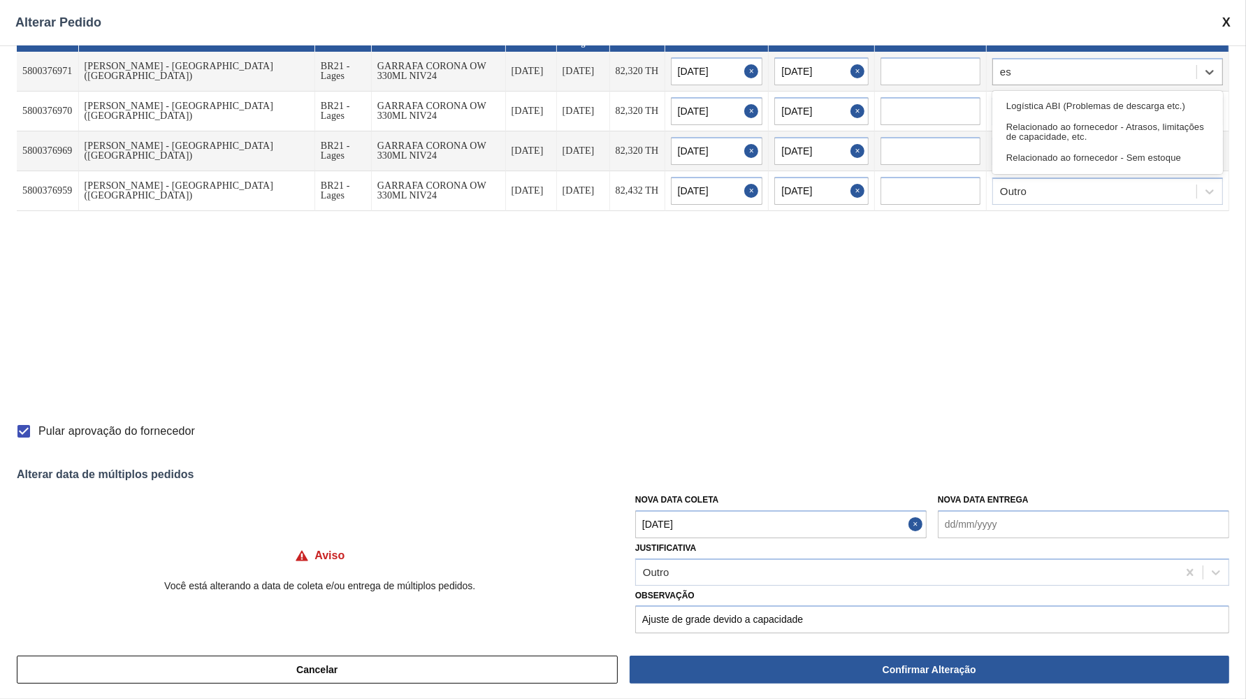
type input "e"
type input "r"
click at [1089, 126] on div "Erro humano ABI ([PERSON_NAME] / Erro de entrada)" at bounding box center [1107, 132] width 231 height 26
click at [1080, 92] on td "Outro" at bounding box center [1108, 112] width 242 height 40
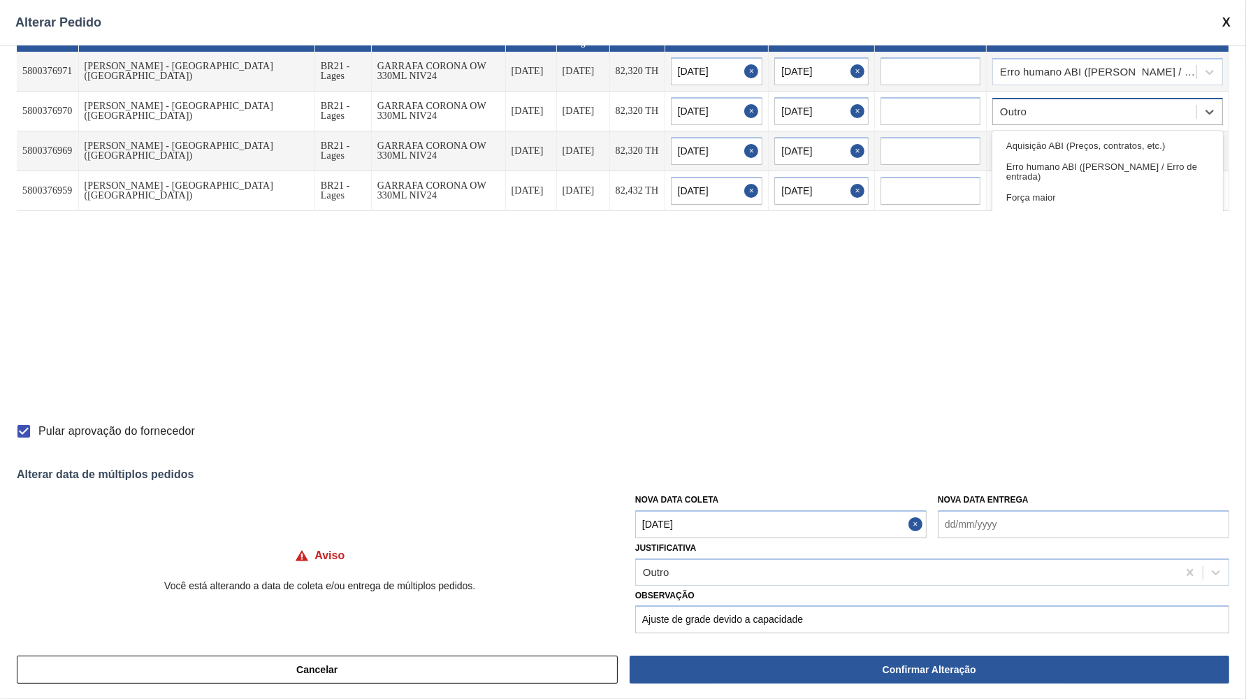
click at [1058, 111] on div "Outro" at bounding box center [1094, 111] width 203 height 20
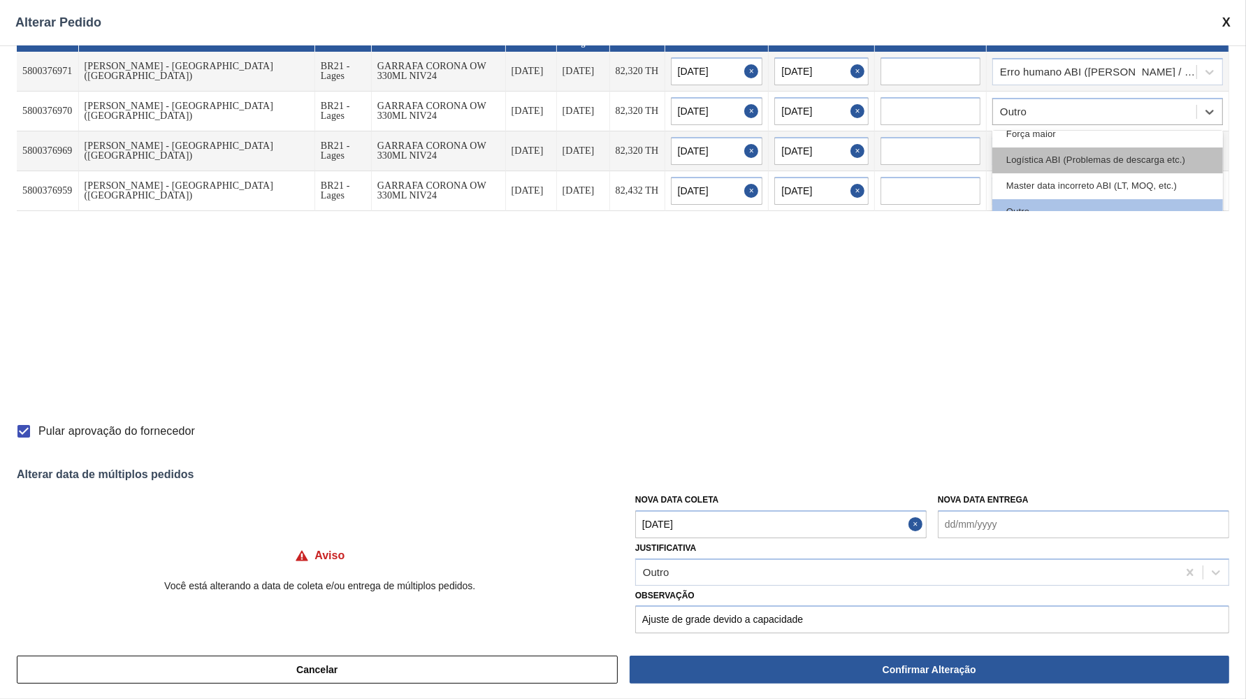
click at [1170, 162] on div "Logística ABI (Problemas de descarga etc.)" at bounding box center [1107, 160] width 231 height 26
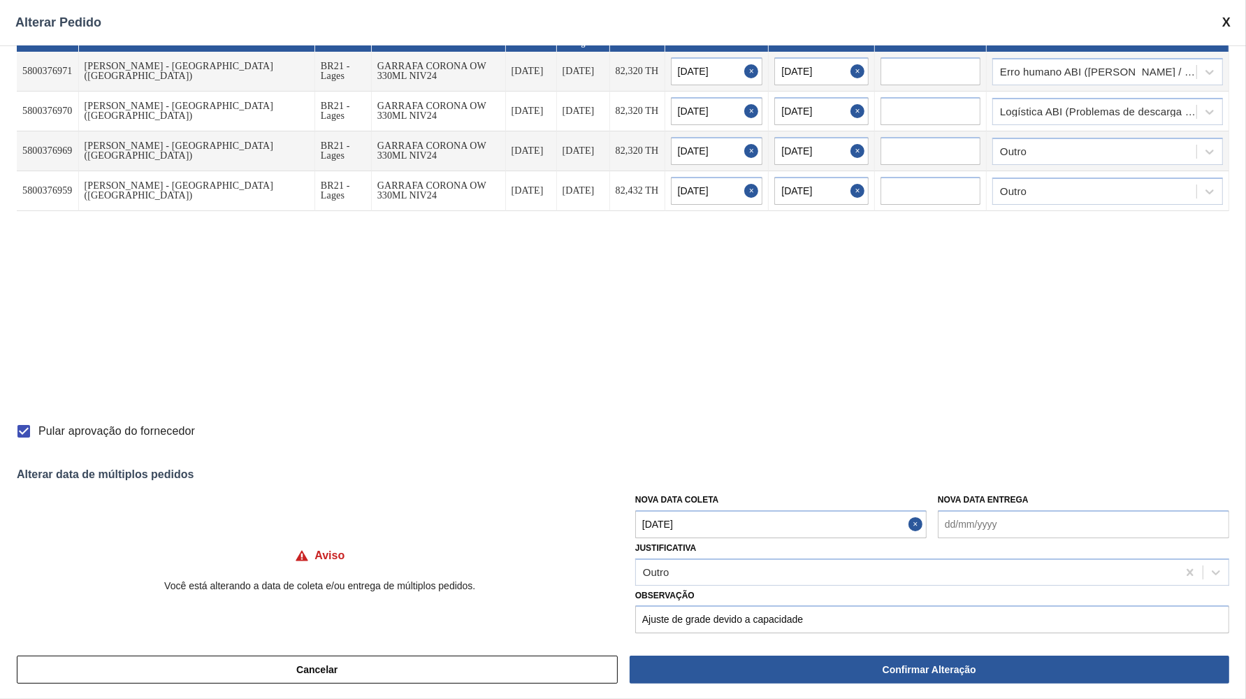
click at [1097, 57] on td "Erro humano ABI ([PERSON_NAME] / Erro de entrada)" at bounding box center [1108, 72] width 242 height 40
click at [1102, 61] on div "Erro humano ABI ([PERSON_NAME] / Erro de entrada)" at bounding box center [1094, 71] width 203 height 20
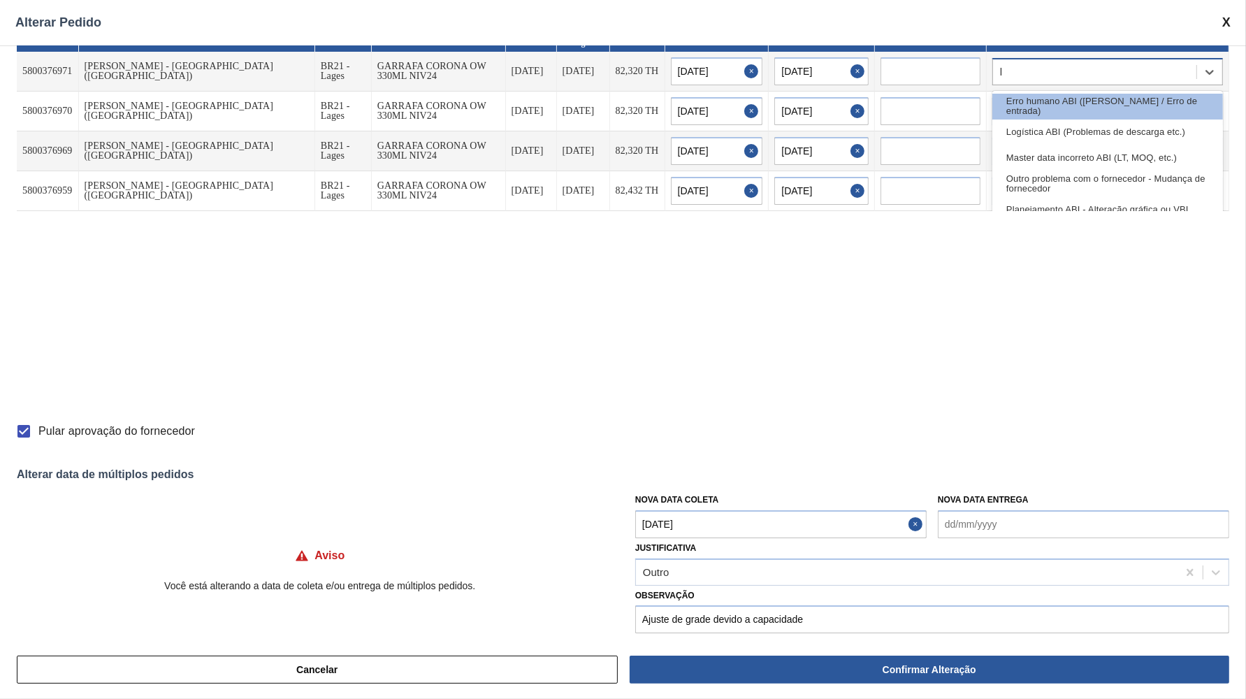
type input "lo"
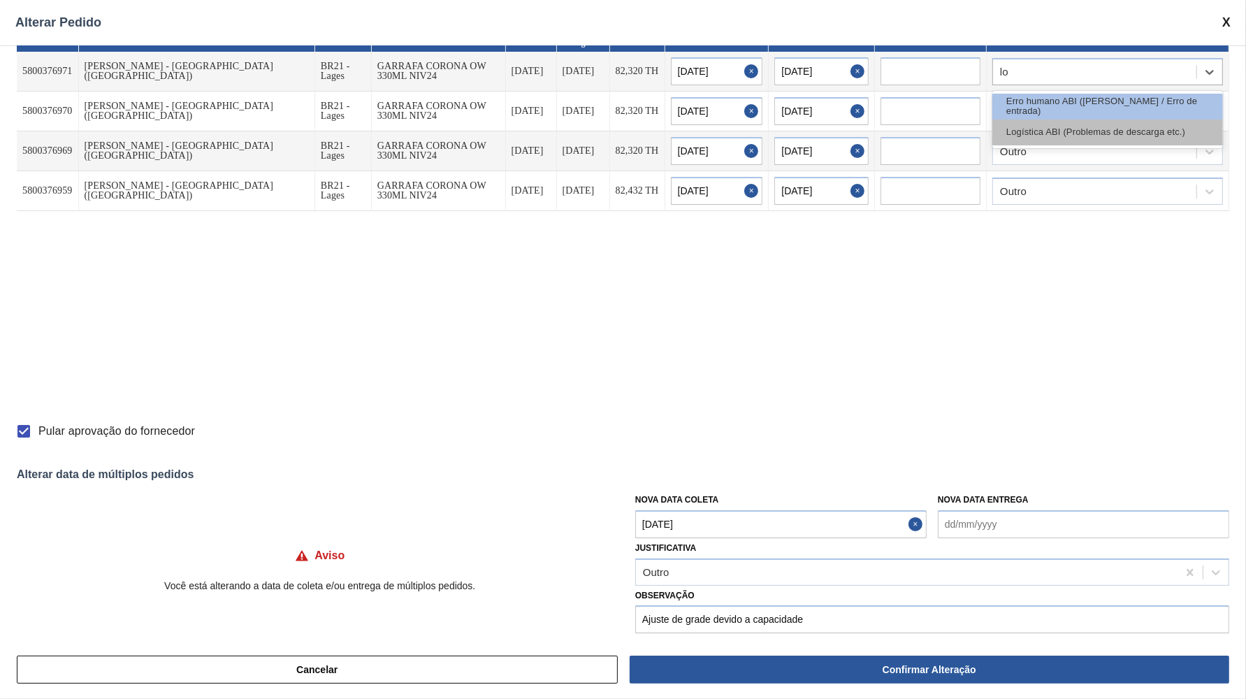
click at [1059, 130] on div "Logística ABI (Problemas de descarga etc.)" at bounding box center [1107, 132] width 231 height 26
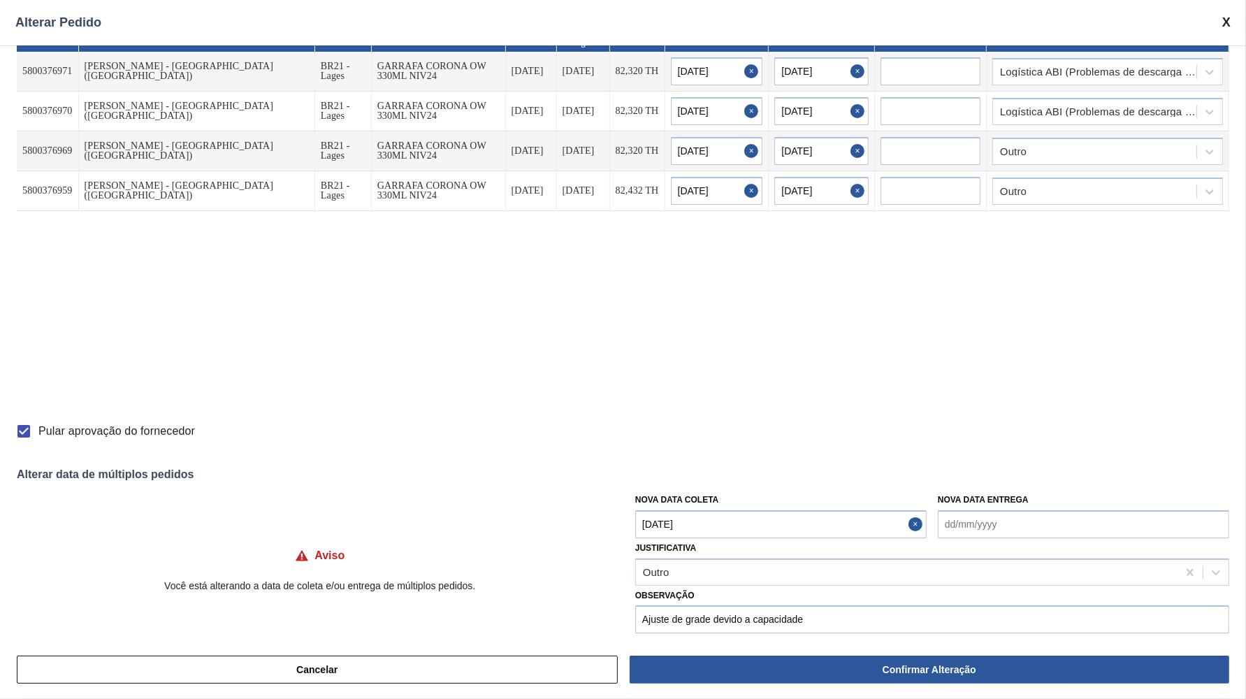
click at [1054, 137] on td "Outro" at bounding box center [1108, 151] width 242 height 40
click at [1066, 145] on div "Outro" at bounding box center [1094, 151] width 203 height 20
type input "lo"
click at [1090, 180] on div "Erro humano ABI ([PERSON_NAME] / Erro de entrada)" at bounding box center [1107, 186] width 231 height 26
click at [1078, 176] on td "Outro" at bounding box center [1108, 191] width 242 height 40
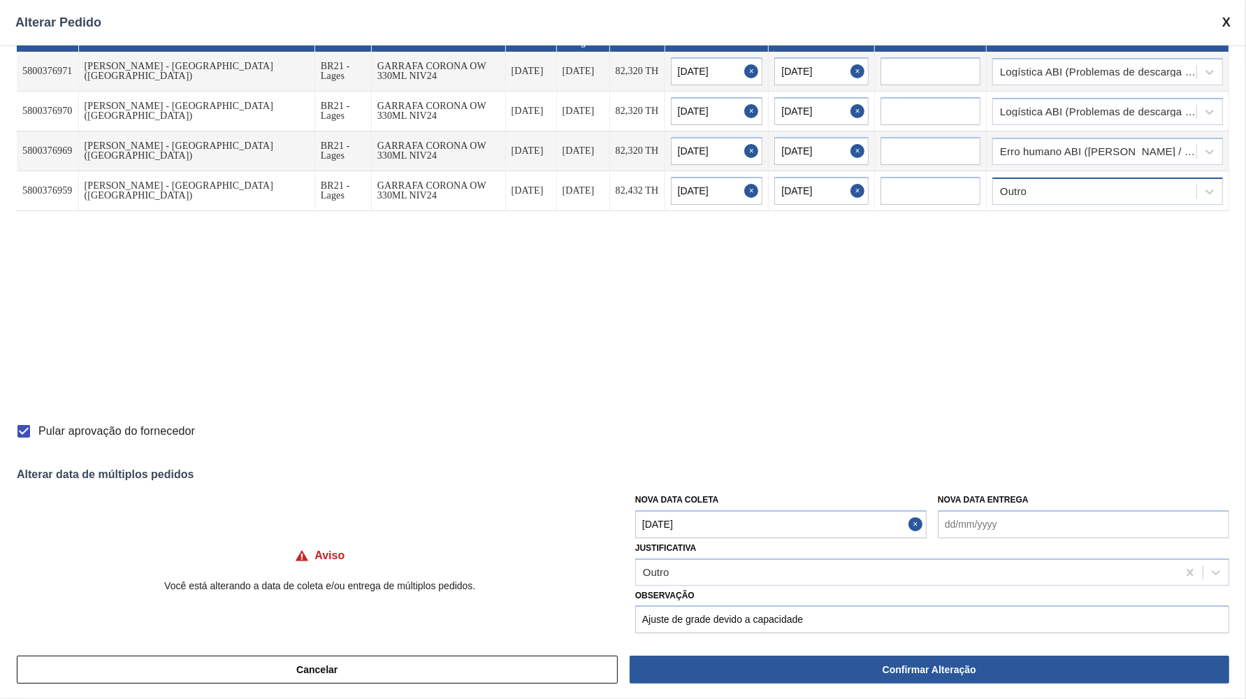
click at [1092, 194] on div "Outro" at bounding box center [1094, 191] width 203 height 20
type input "log"
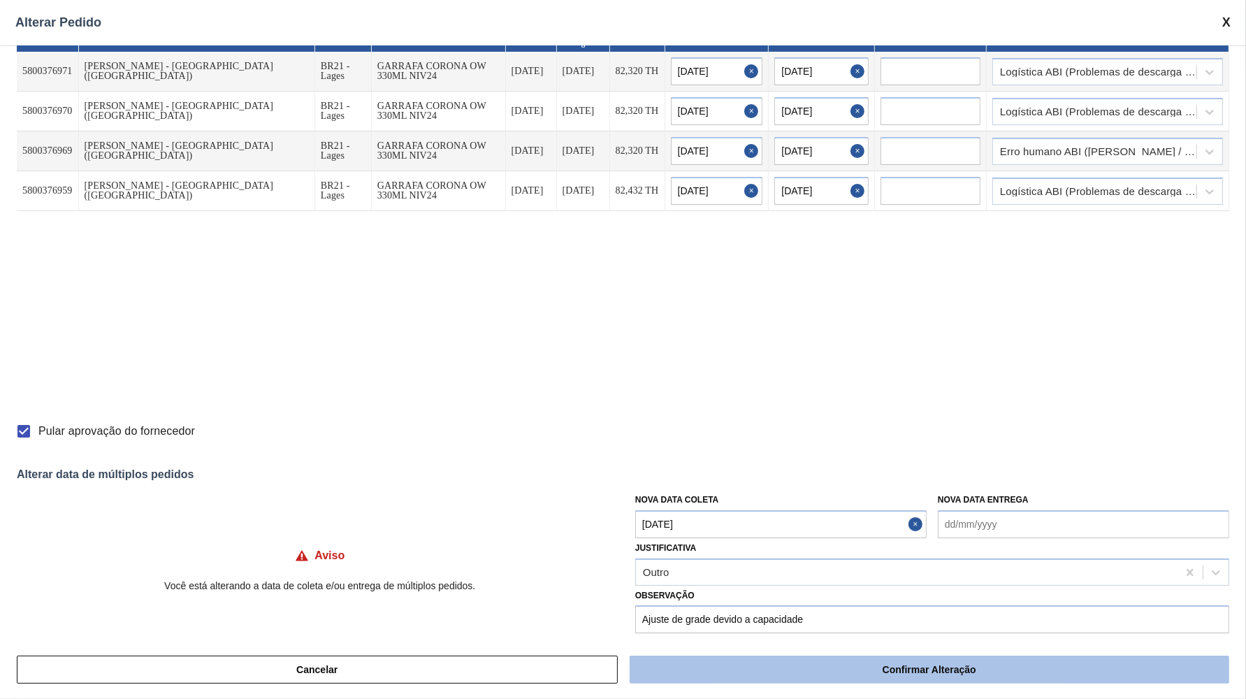
click at [964, 667] on button "Confirmar Alteração" at bounding box center [930, 669] width 600 height 28
checkbox input "false"
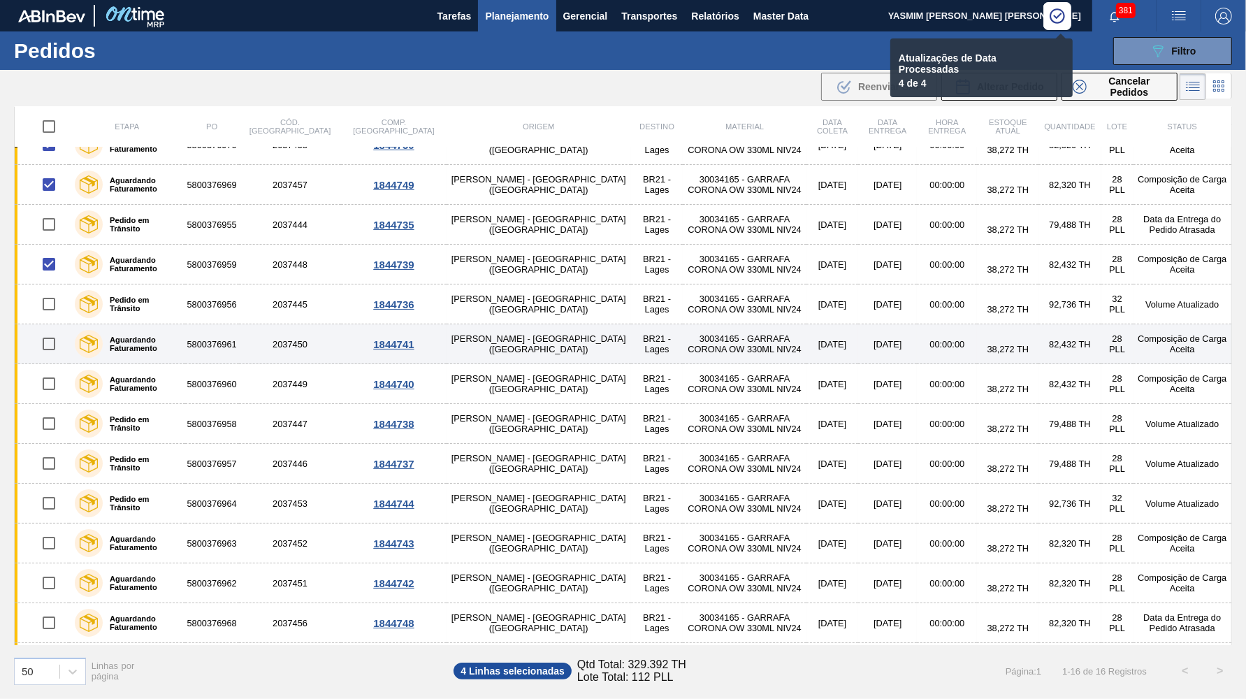
click at [43, 342] on input "checkbox" at bounding box center [48, 343] width 29 height 29
checkbox input "true"
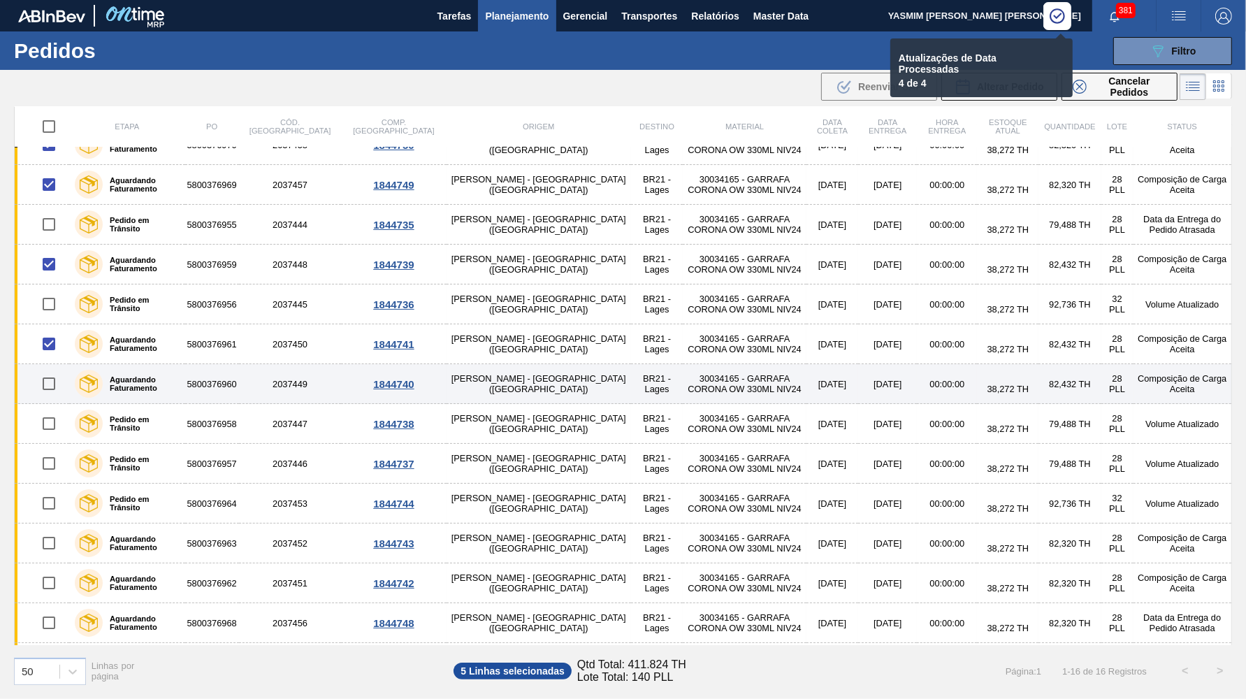
click at [45, 377] on input "checkbox" at bounding box center [48, 383] width 29 height 29
checkbox input "true"
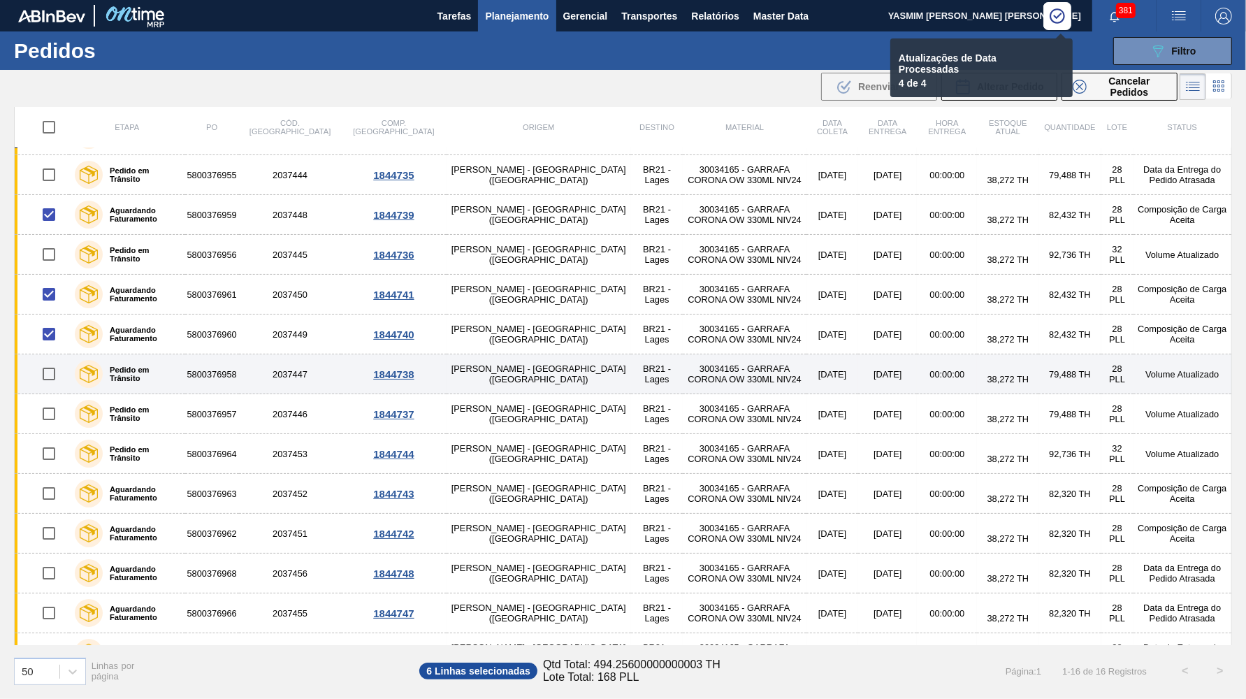
scroll to position [139, 0]
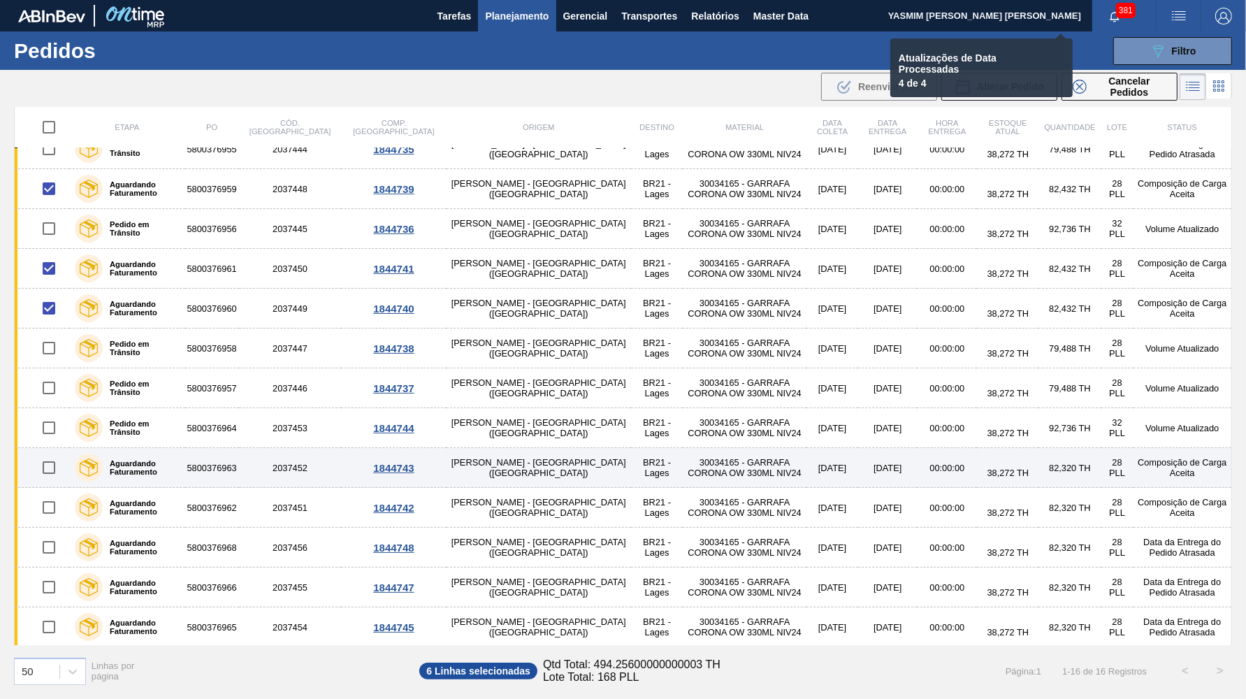
checkbox input "false"
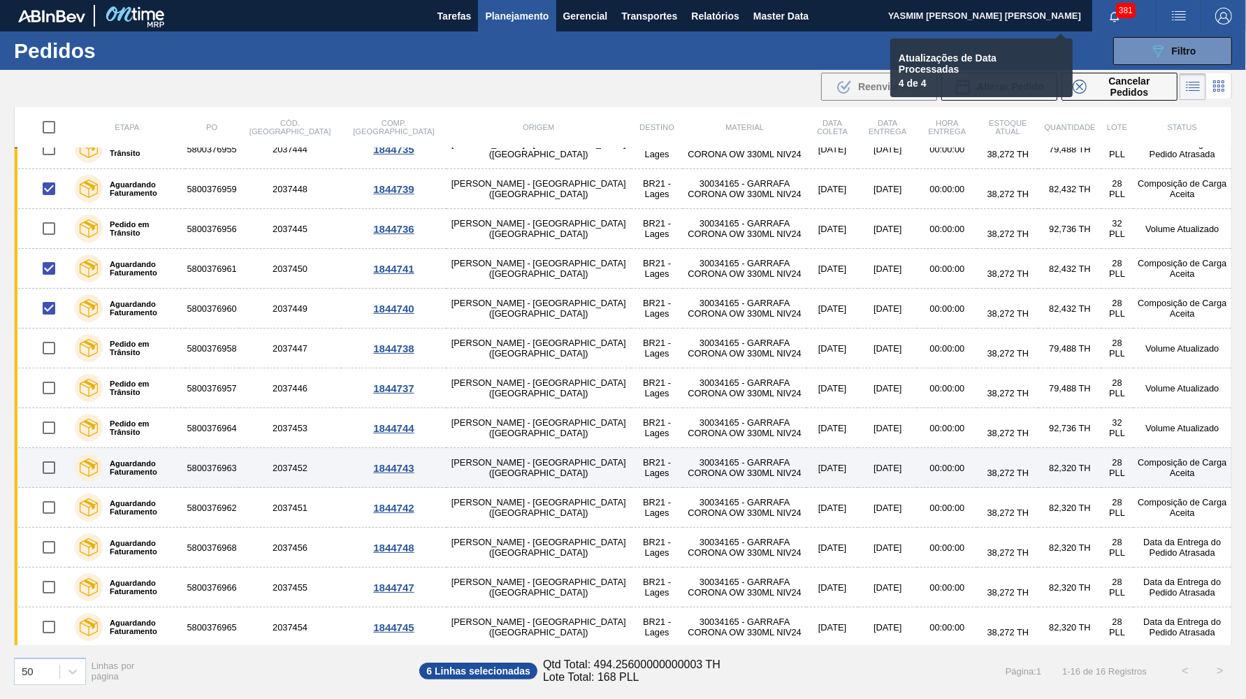
checkbox input "false"
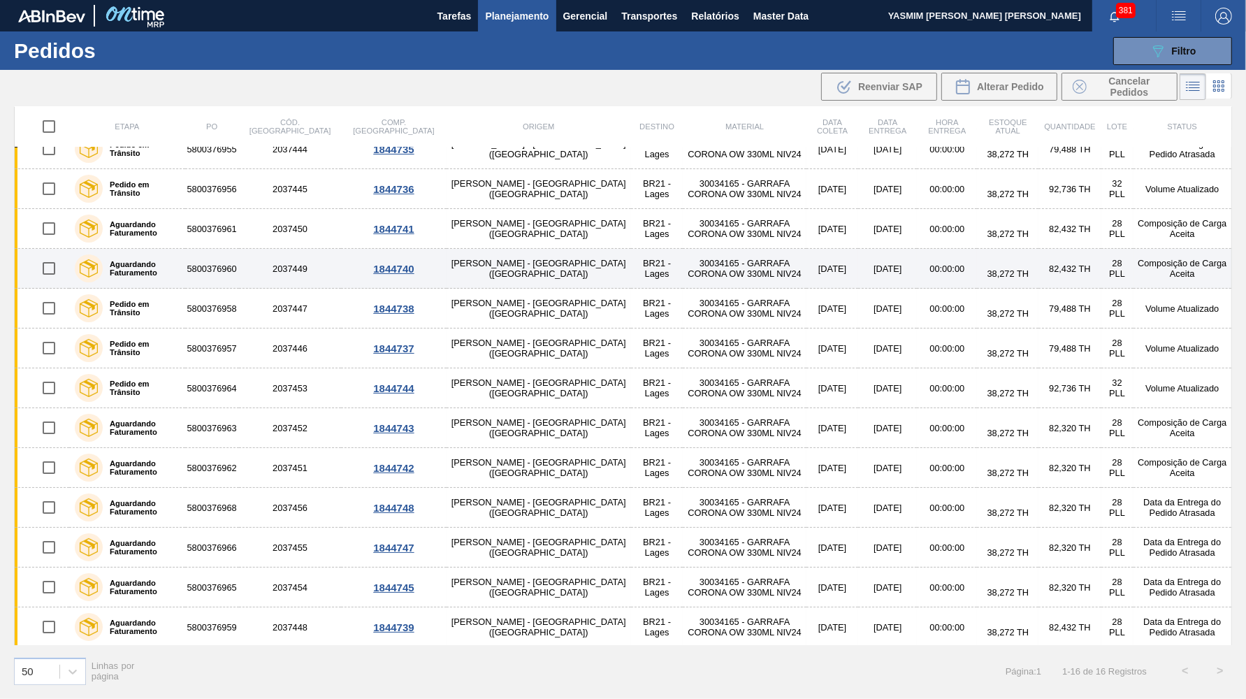
scroll to position [0, 0]
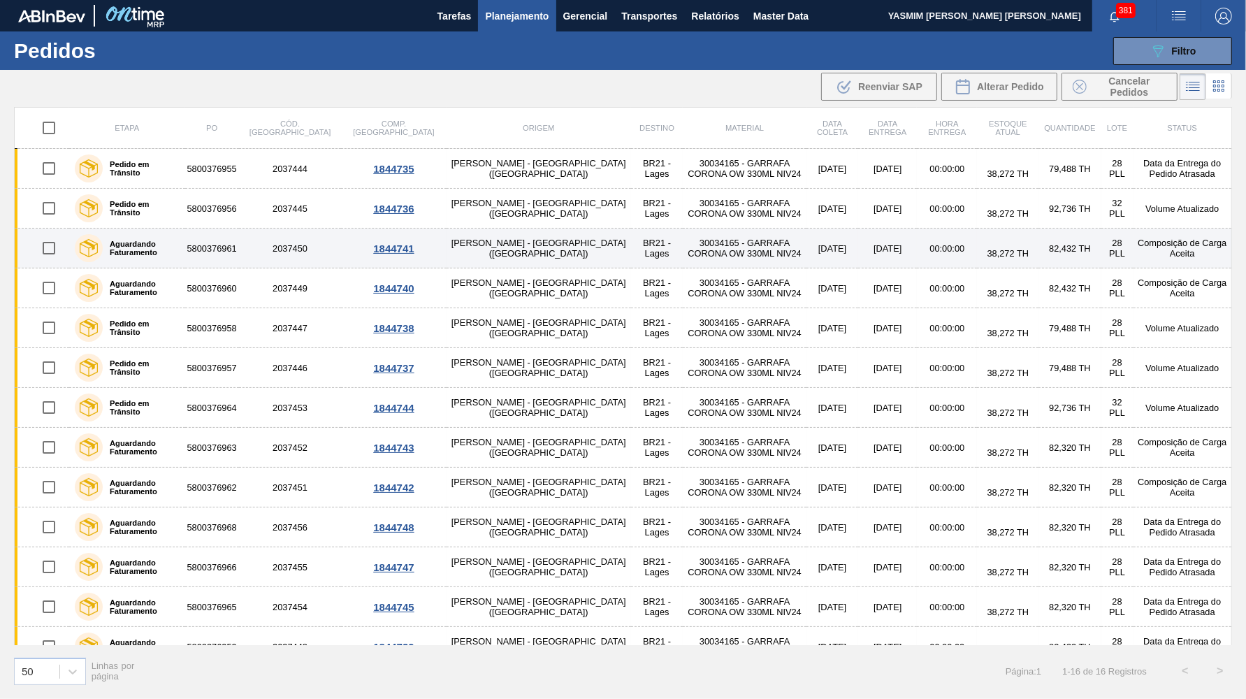
click at [42, 229] on td at bounding box center [42, 249] width 55 height 40
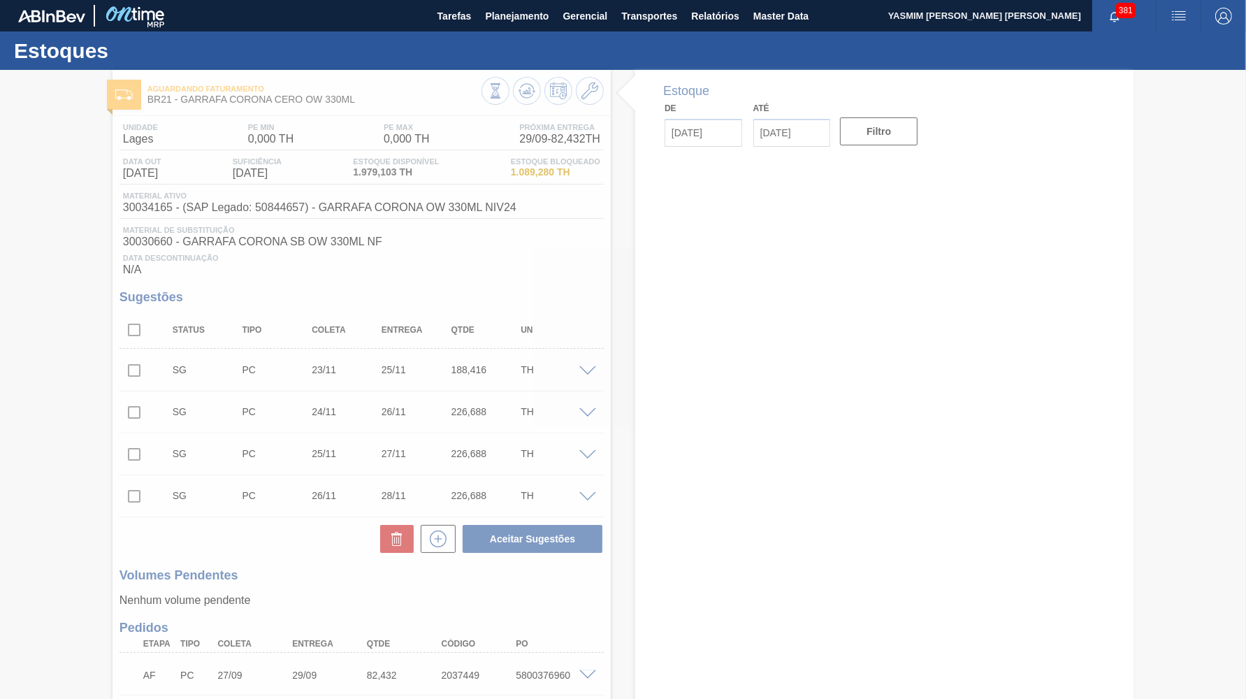
type input "[DATE]"
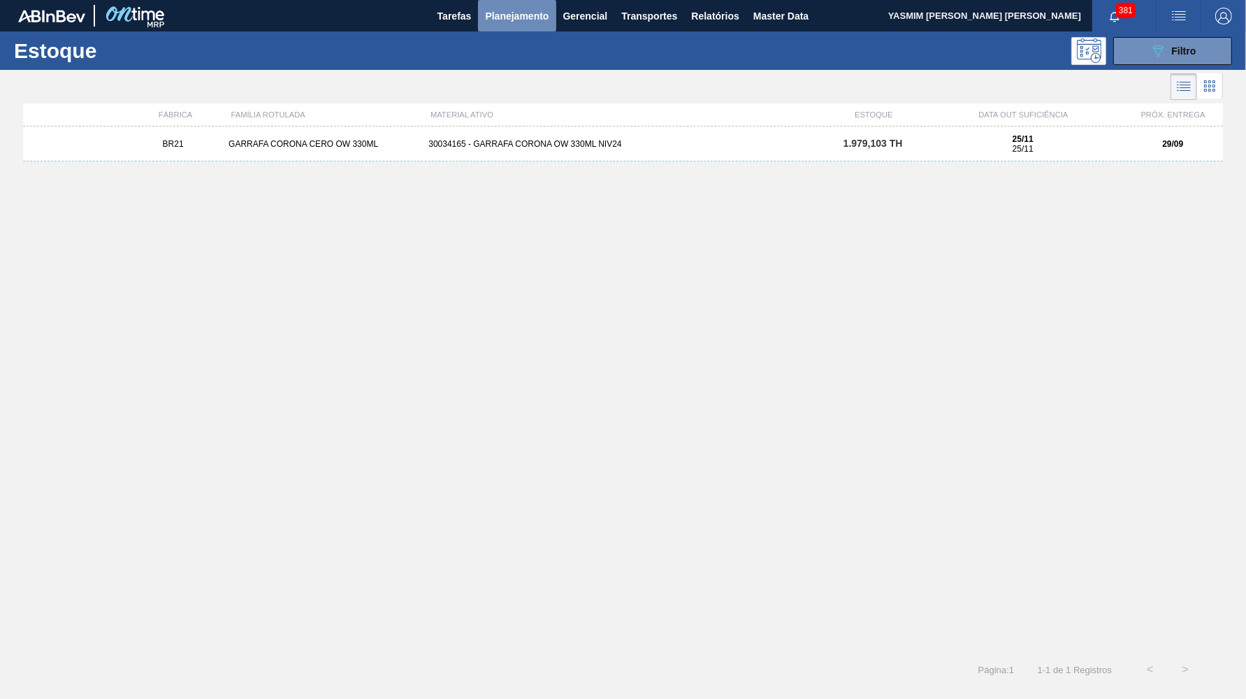
click at [539, 16] on span "Planejamento" at bounding box center [517, 16] width 64 height 17
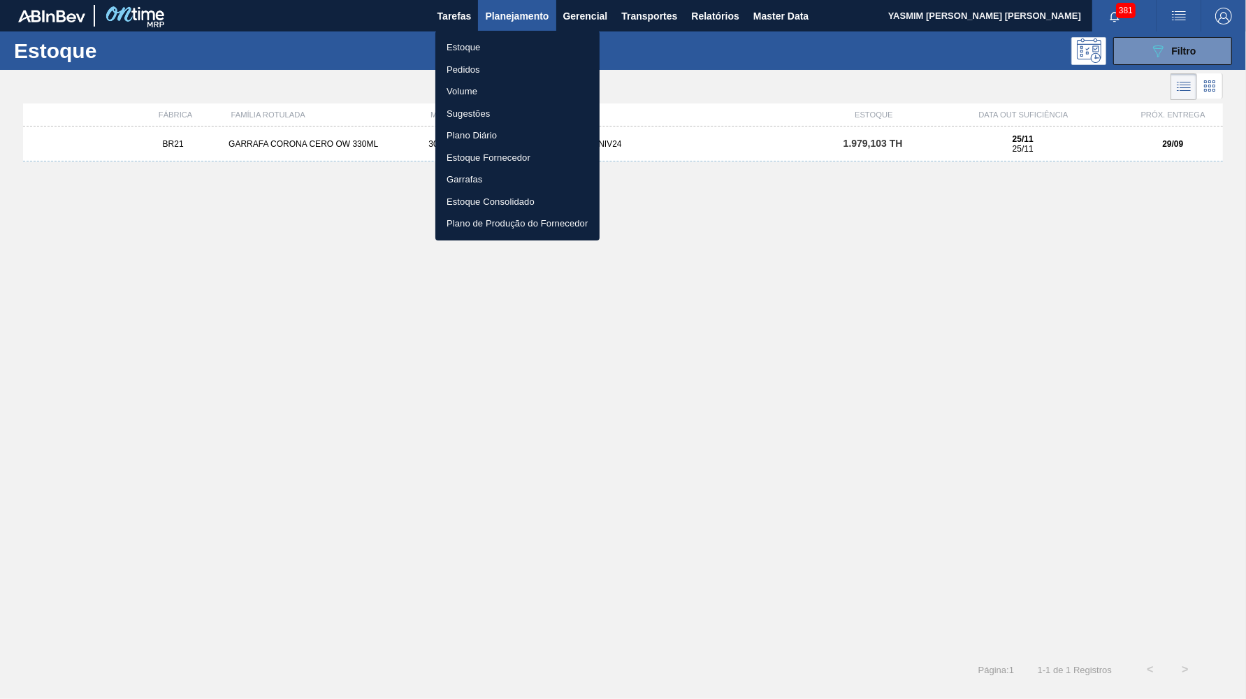
click at [488, 68] on li "Pedidos" at bounding box center [517, 70] width 164 height 22
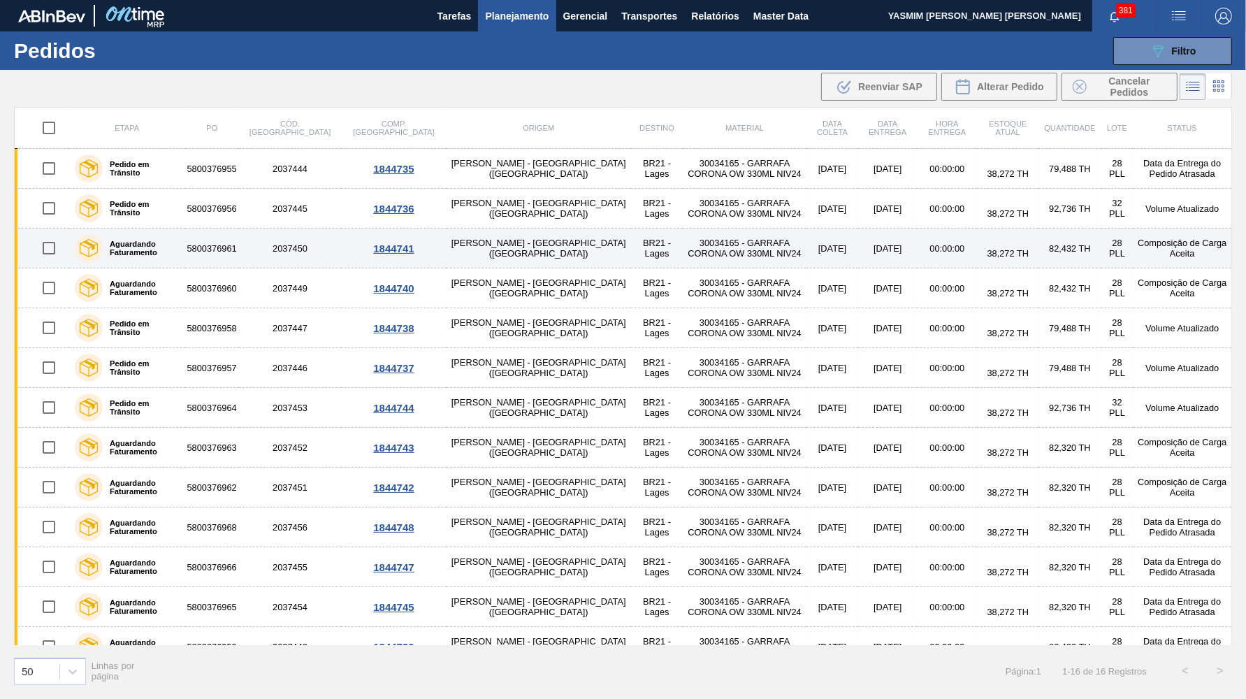
click at [48, 258] on input "checkbox" at bounding box center [48, 247] width 29 height 29
checkbox input "true"
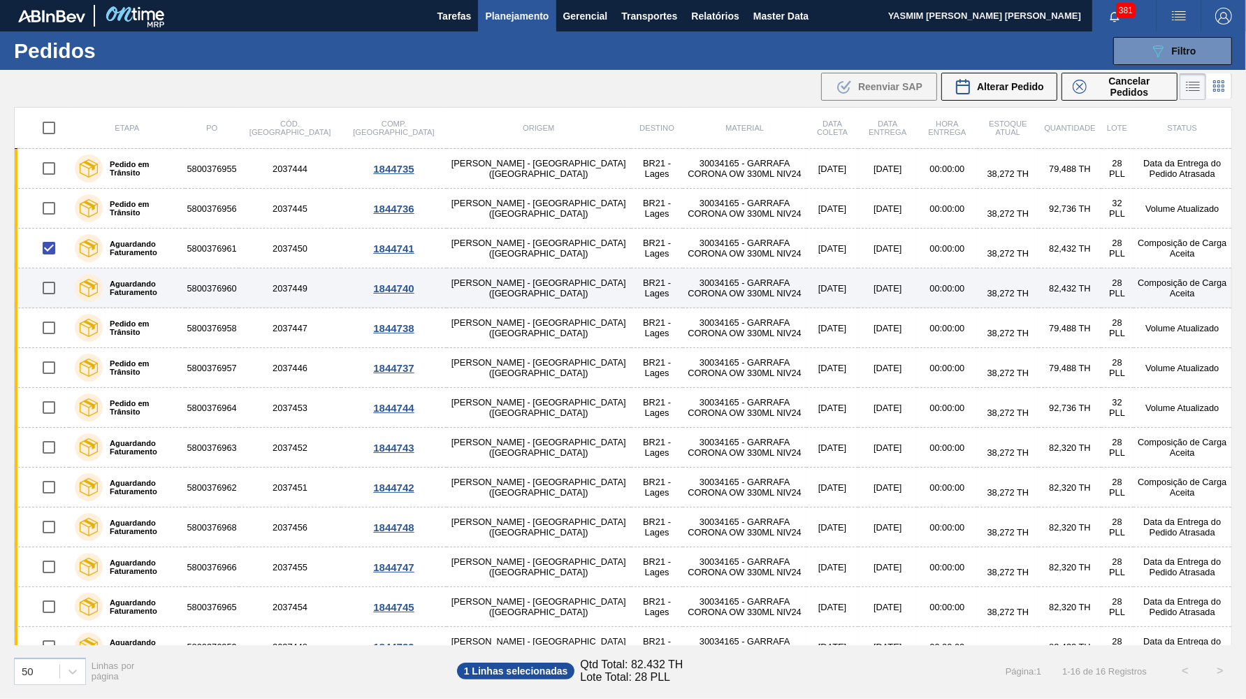
click at [41, 284] on input "checkbox" at bounding box center [48, 287] width 29 height 29
checkbox input "true"
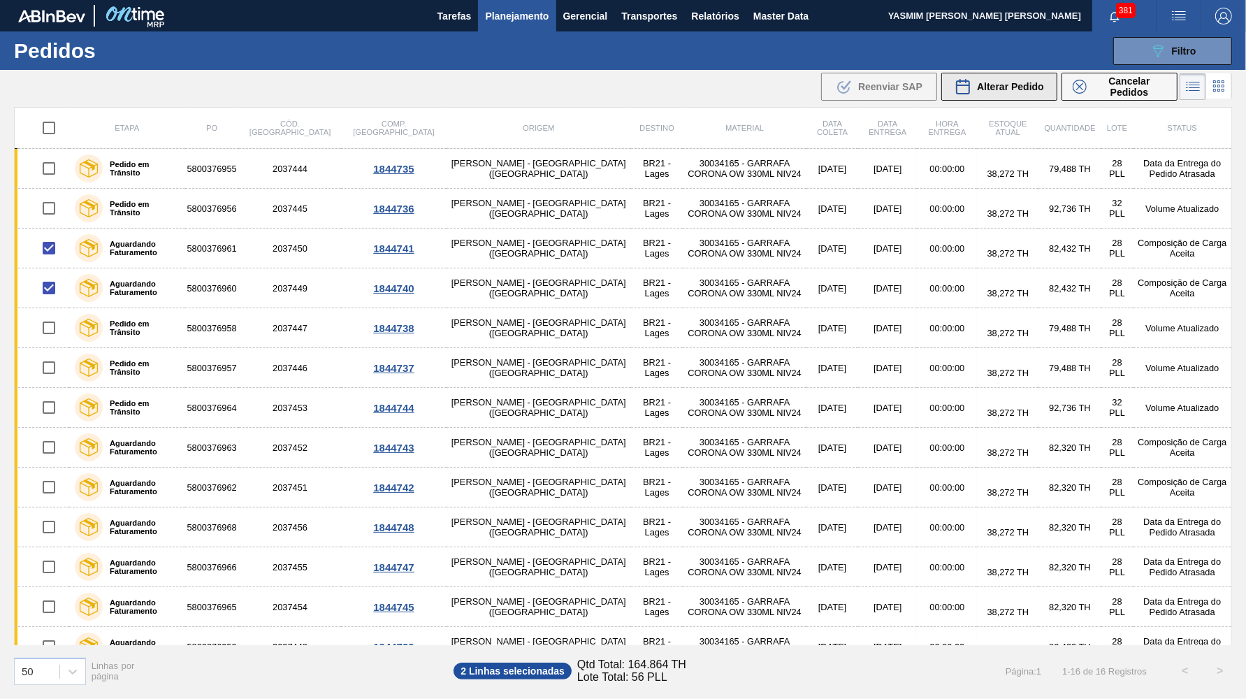
click at [984, 93] on div "Alterar Pedido" at bounding box center [999, 86] width 89 height 17
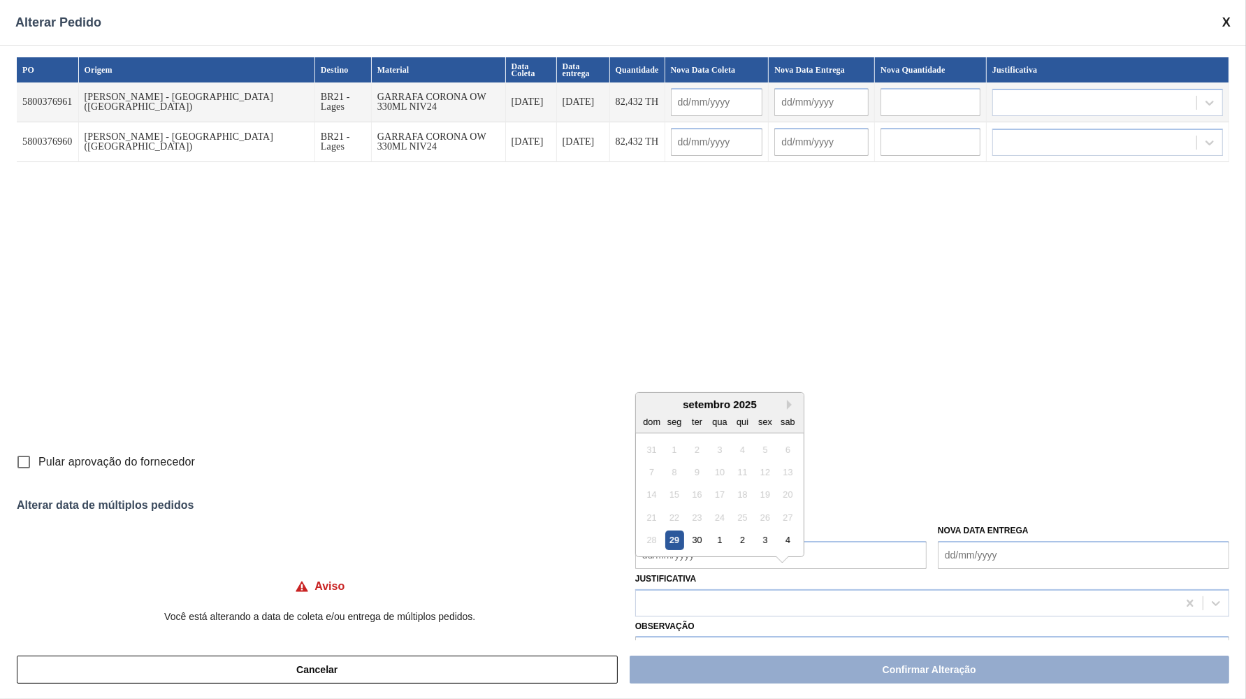
click at [715, 558] on Coleta "Nova Data Coleta" at bounding box center [780, 555] width 291 height 28
type Coleta "22/10"
type input "[DATE]"
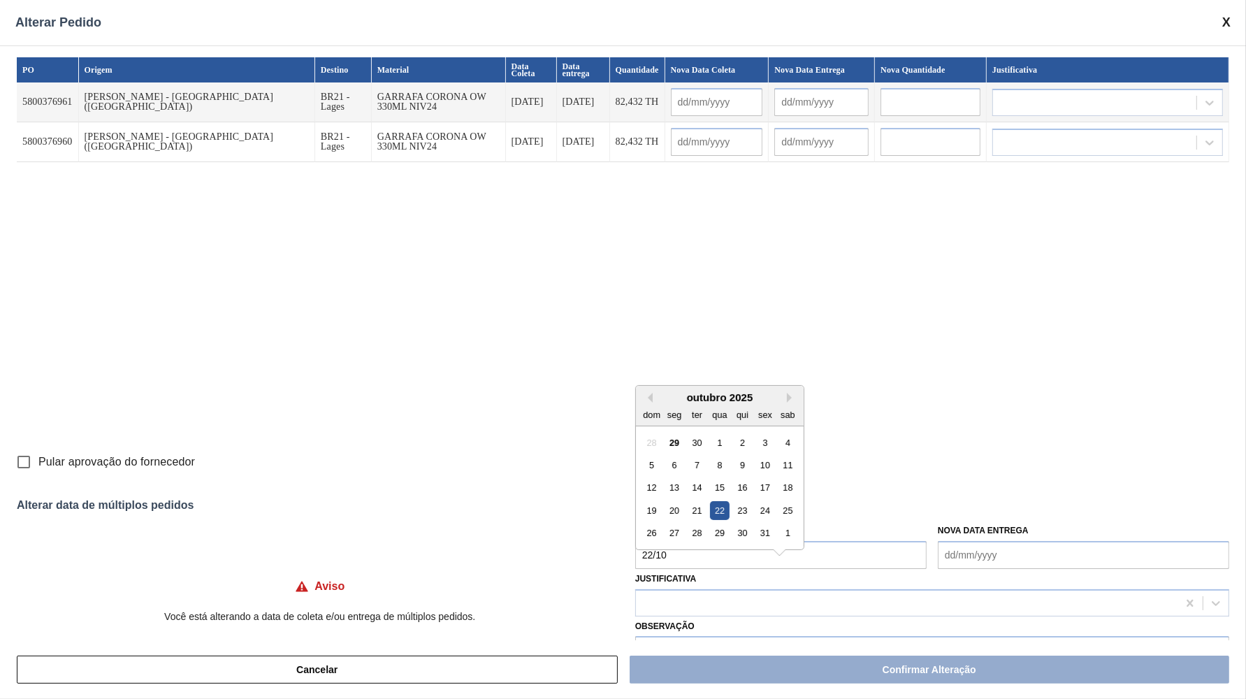
type input "[DATE]"
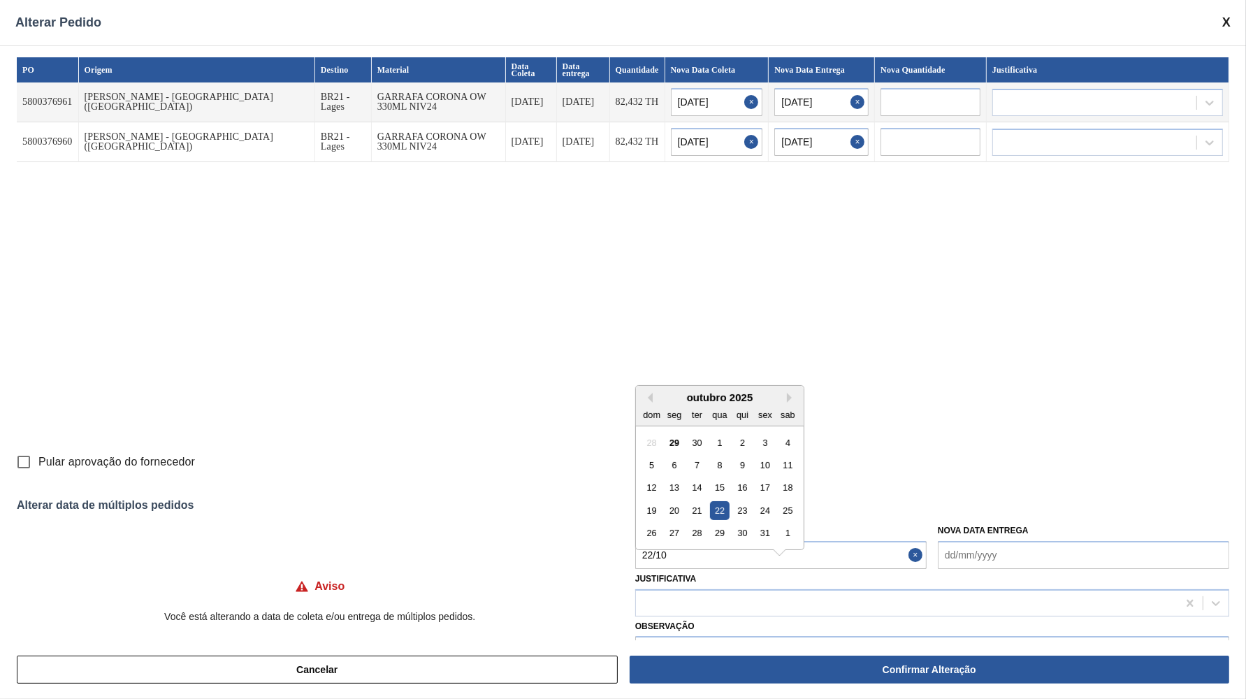
type Coleta "[DATE]"
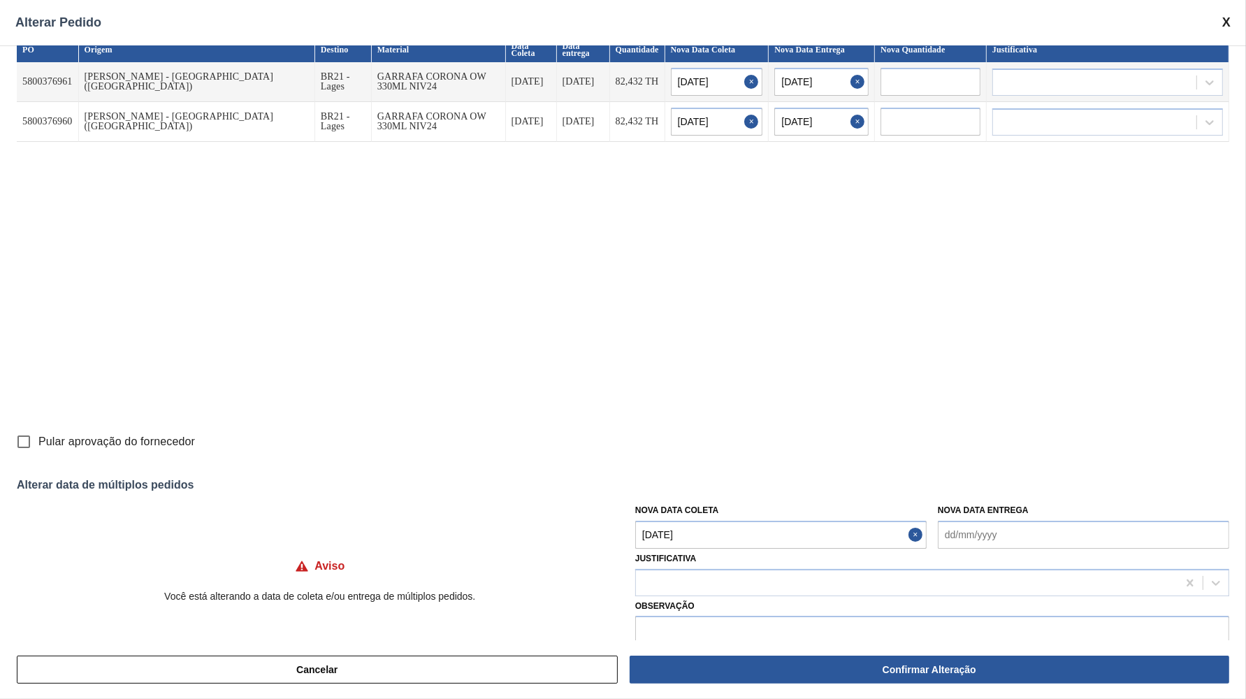
scroll to position [31, 0]
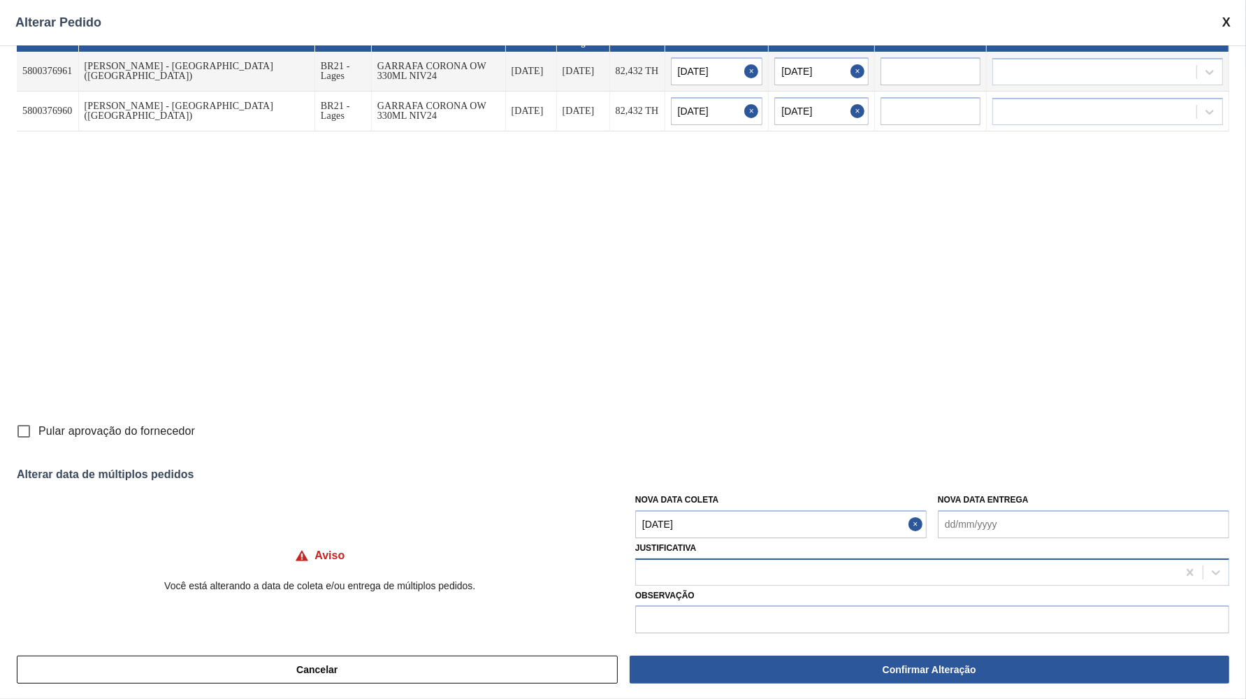
drag, startPoint x: 785, startPoint y: 512, endPoint x: 785, endPoint y: 552, distance: 39.8
click at [785, 534] on Coleta "[DATE]" at bounding box center [780, 524] width 291 height 28
click at [785, 558] on div at bounding box center [932, 571] width 594 height 27
click at [810, 574] on div at bounding box center [907, 572] width 542 height 20
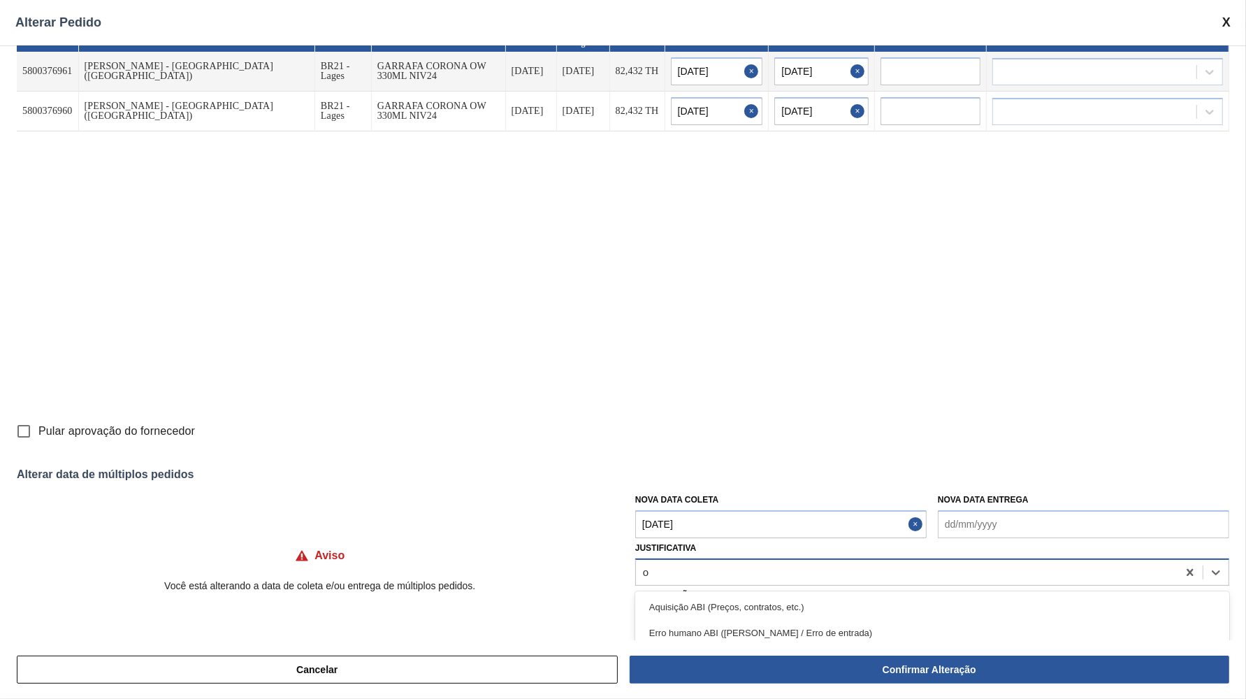
type input "ou"
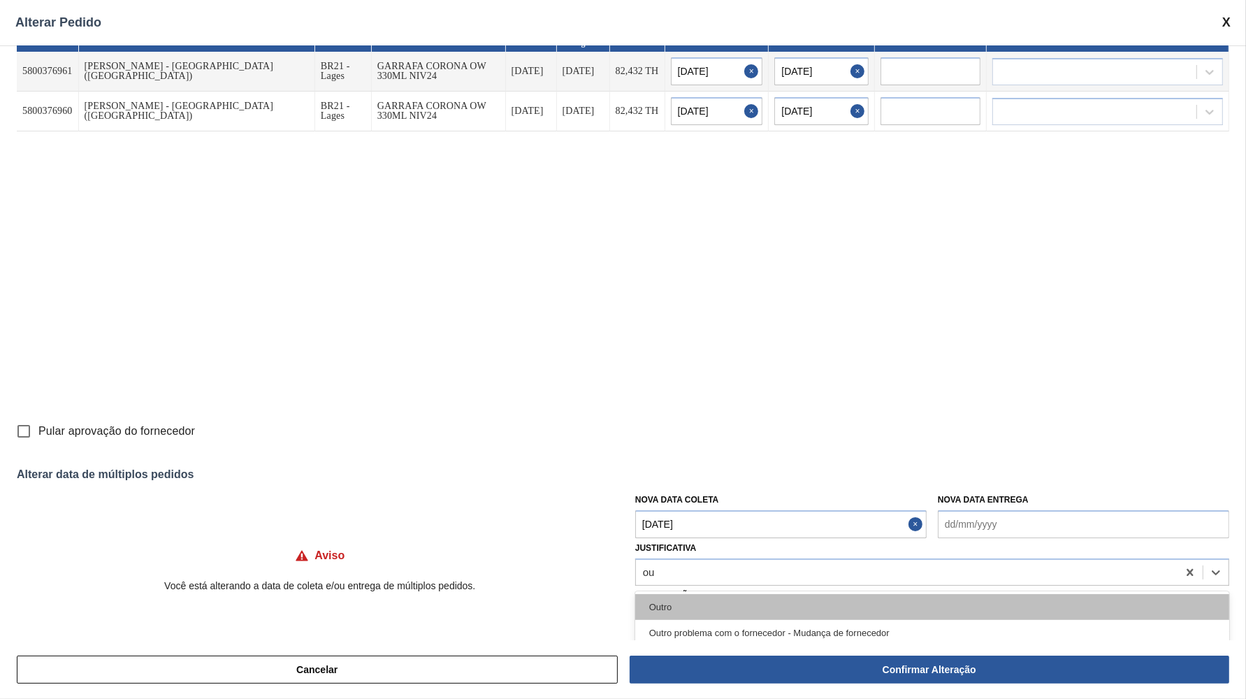
click at [756, 596] on div "Outro" at bounding box center [932, 607] width 594 height 26
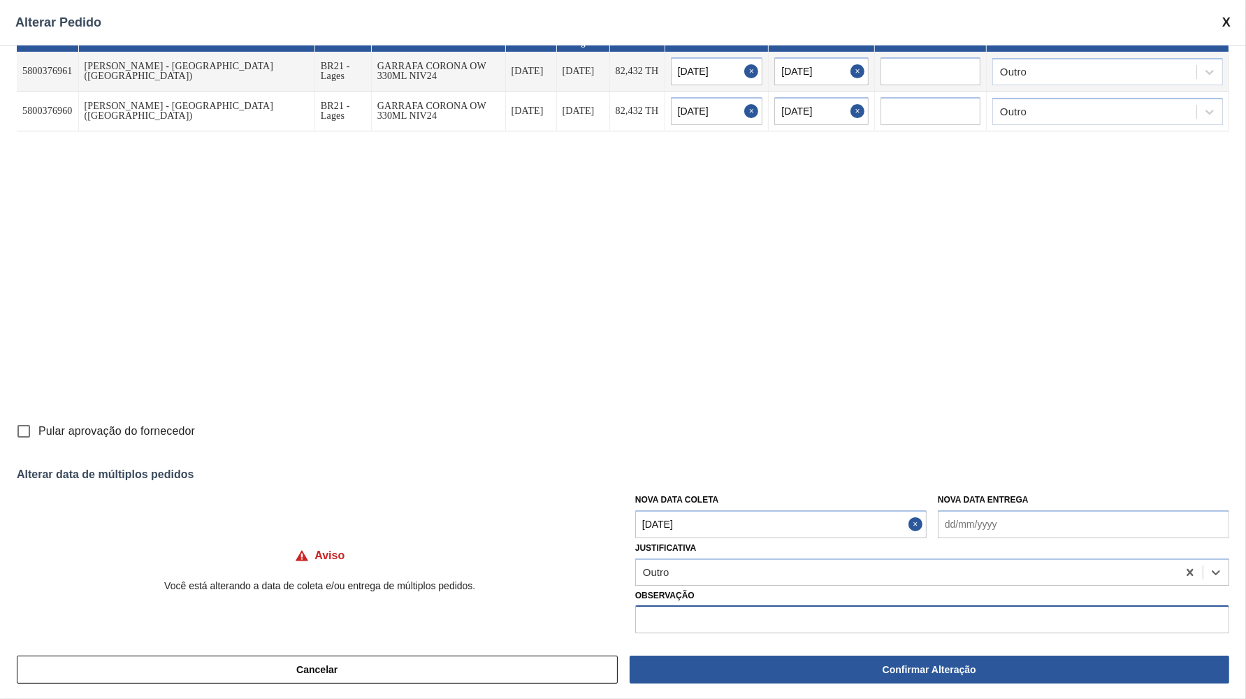
click at [737, 609] on input "text" at bounding box center [932, 619] width 594 height 28
click at [94, 443] on div "PO Origem Destino Material Data [PERSON_NAME] Data entrega Quantidade Nova Data…" at bounding box center [623, 342] width 1246 height 595
click at [111, 423] on span "Pular aprovação do fornecedor" at bounding box center [116, 431] width 157 height 17
click at [38, 423] on input "Pular aprovação do fornecedor" at bounding box center [23, 430] width 29 height 29
checkbox input "true"
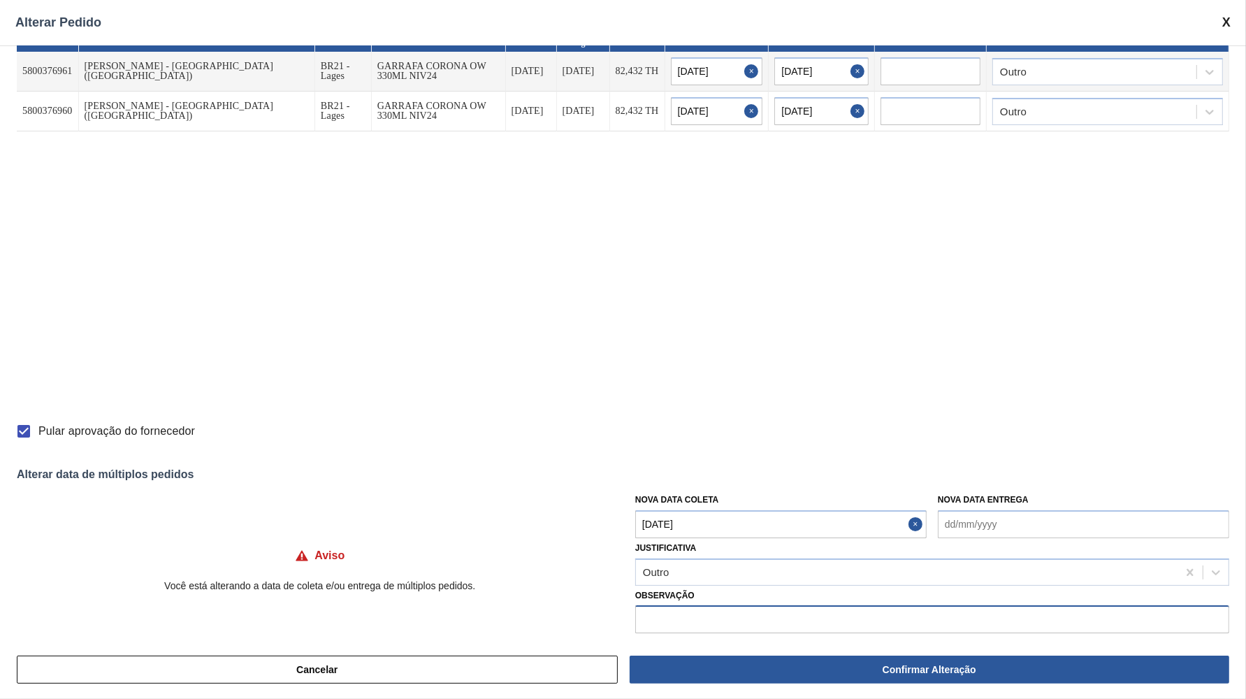
click at [836, 605] on input "text" at bounding box center [932, 619] width 594 height 28
paste input "Ajuste de grade"
type input "Ajuste de grade por falta de espaço na unidade"
click at [1054, 82] on div "Outro" at bounding box center [1107, 71] width 231 height 27
type input "lo"
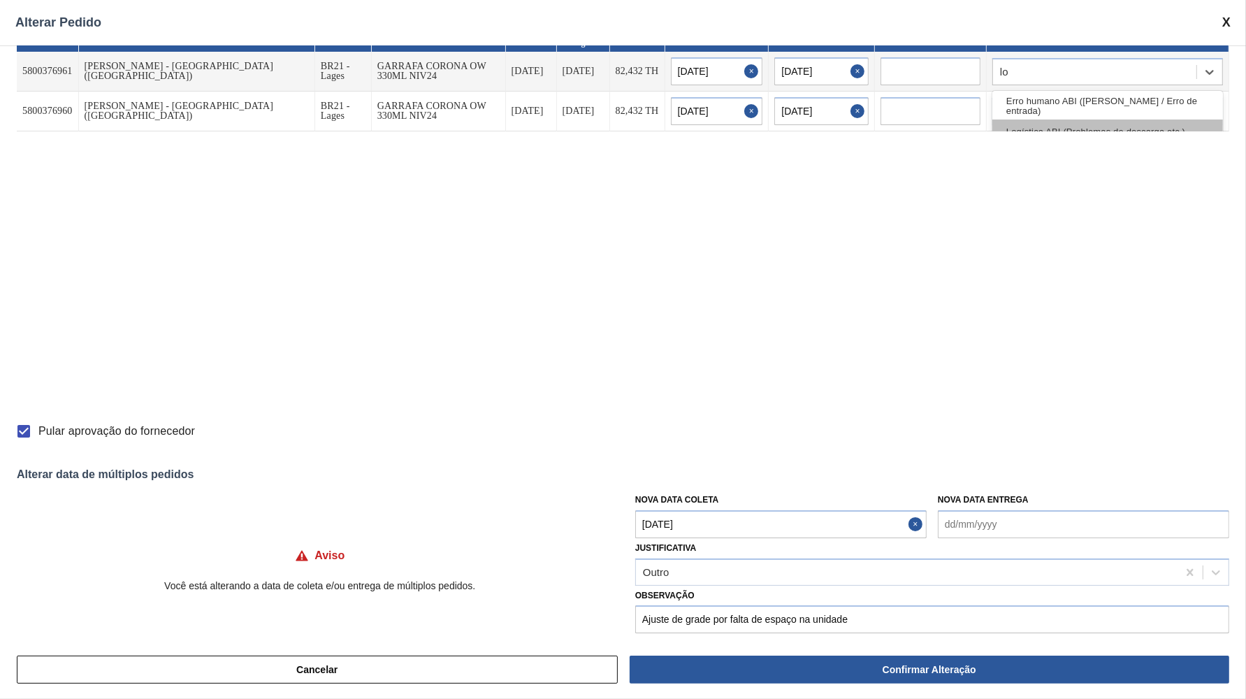
click at [1064, 123] on div "Logística ABI (Problemas de descarga etc.)" at bounding box center [1107, 132] width 231 height 26
click at [1048, 113] on div "Outro" at bounding box center [1094, 111] width 203 height 20
type input "log"
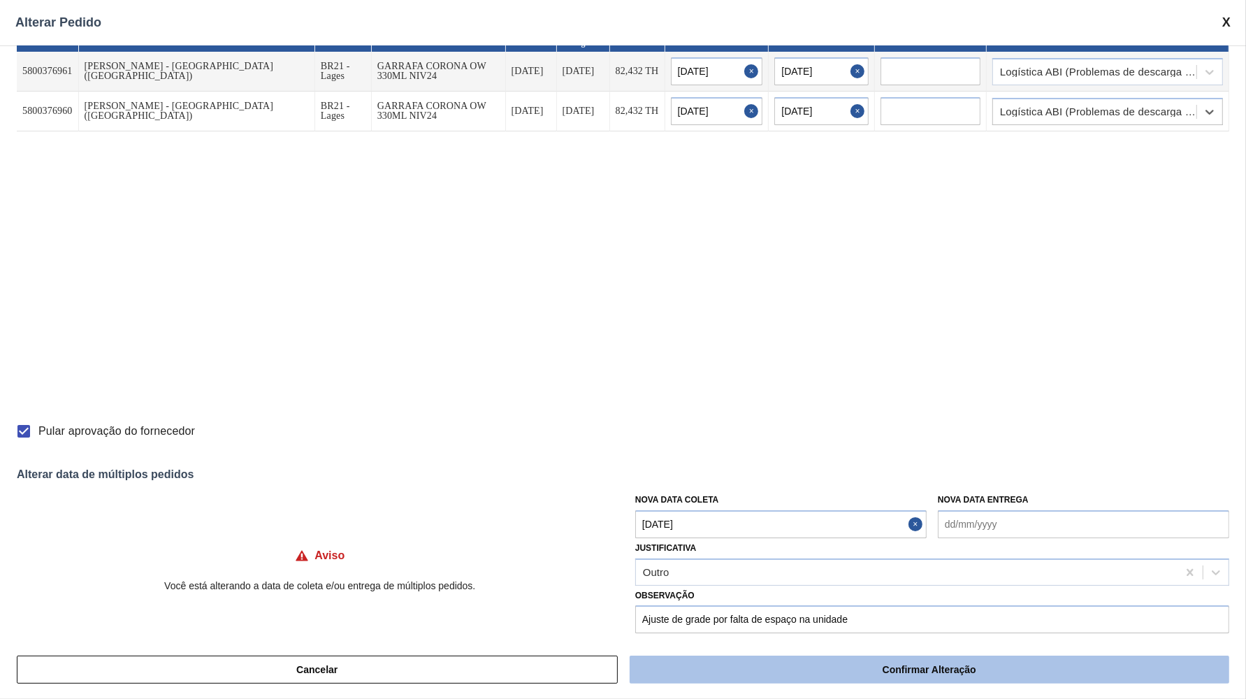
click at [818, 672] on button "Confirmar Alteração" at bounding box center [930, 669] width 600 height 28
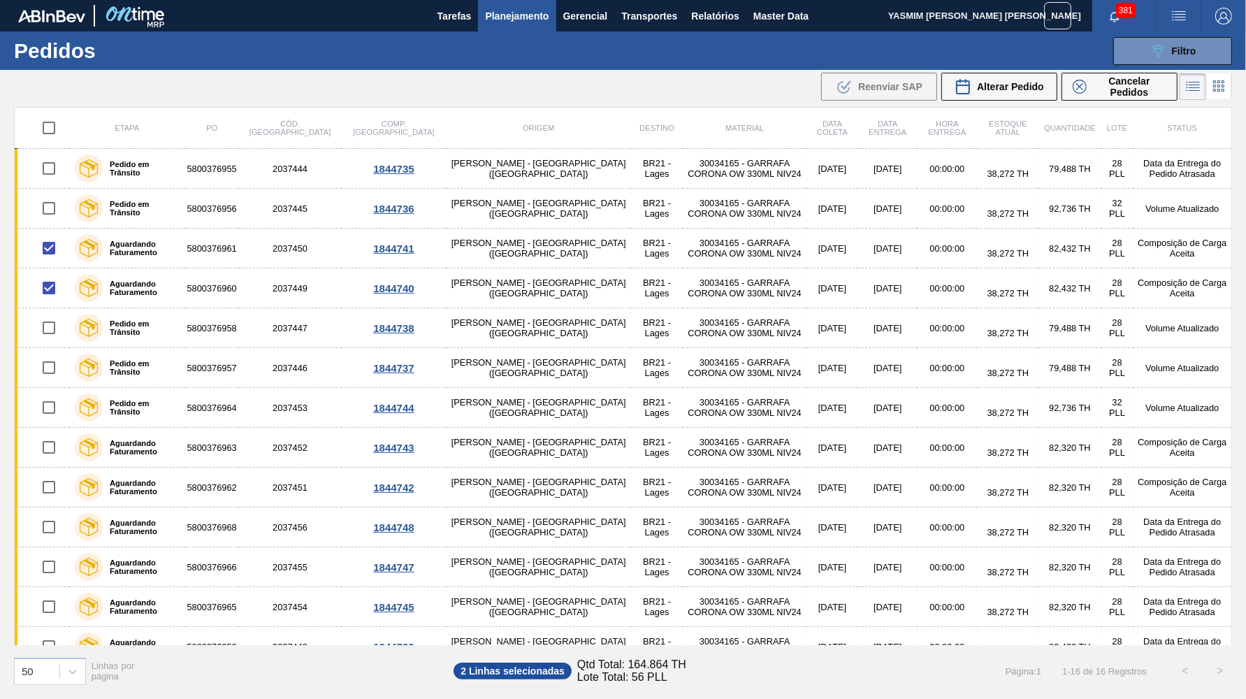
checkbox input "false"
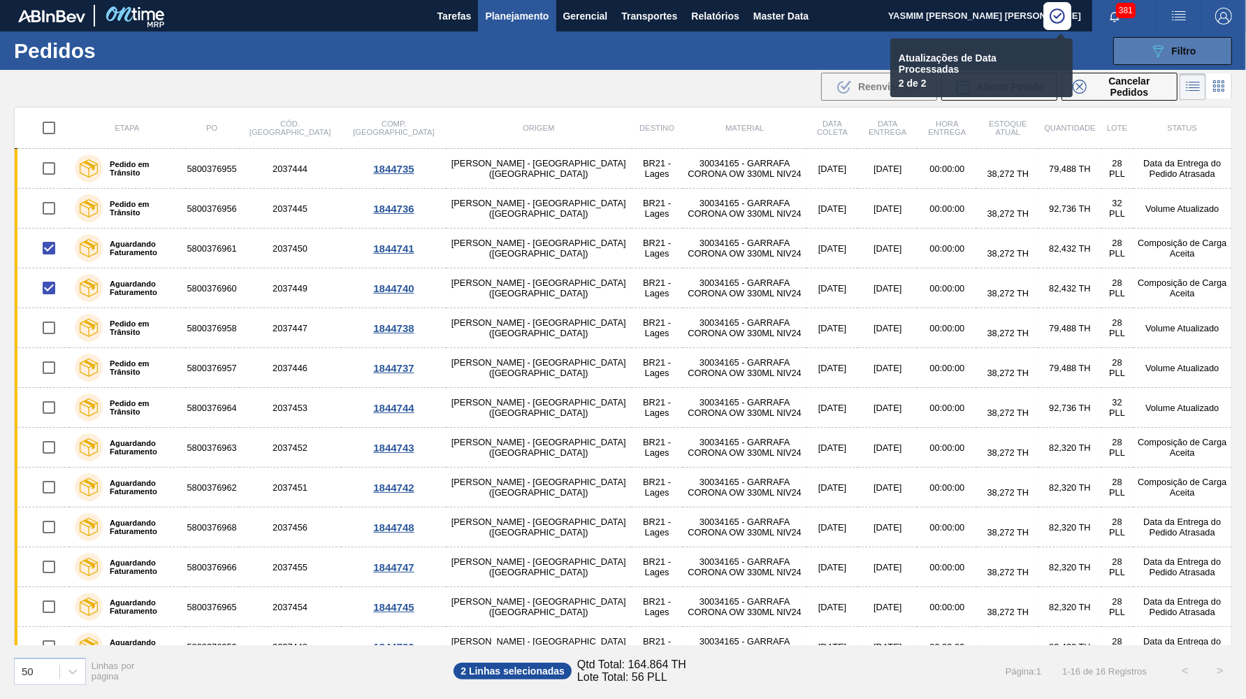
click at [1203, 41] on button "089F7B8B-B2A5-4AFE-B5C0-19BA573D28AC Filtro" at bounding box center [1172, 51] width 119 height 28
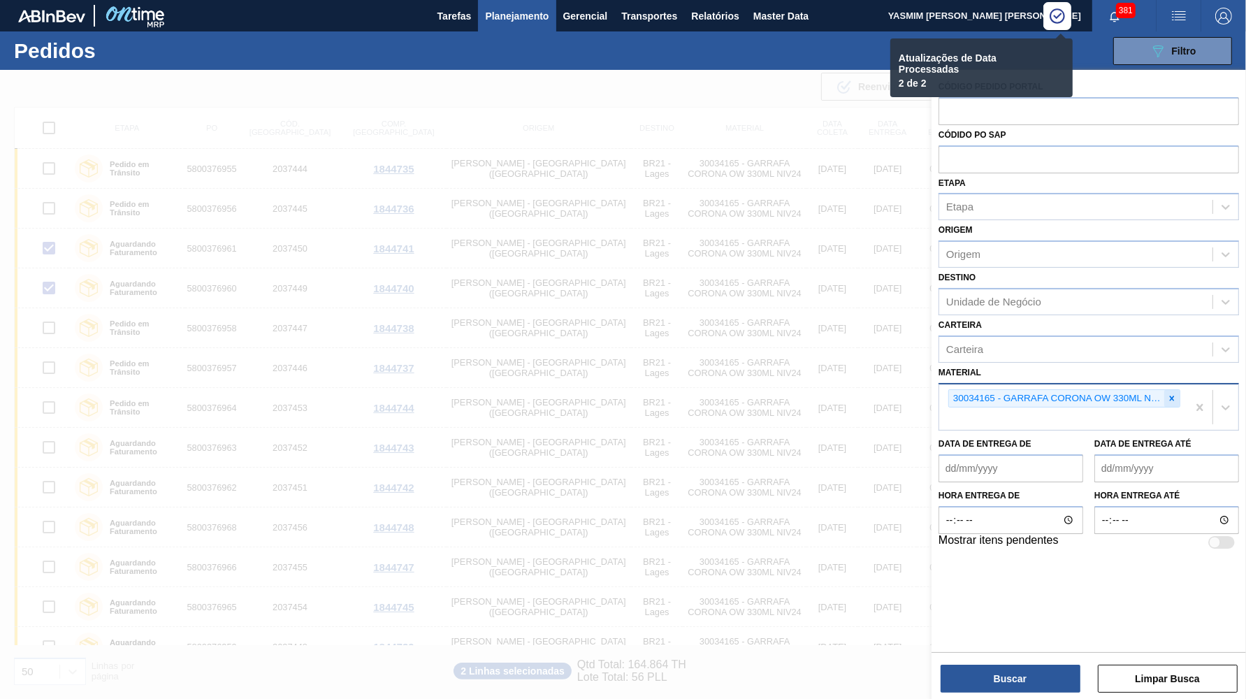
click at [1169, 393] on icon at bounding box center [1172, 398] width 10 height 10
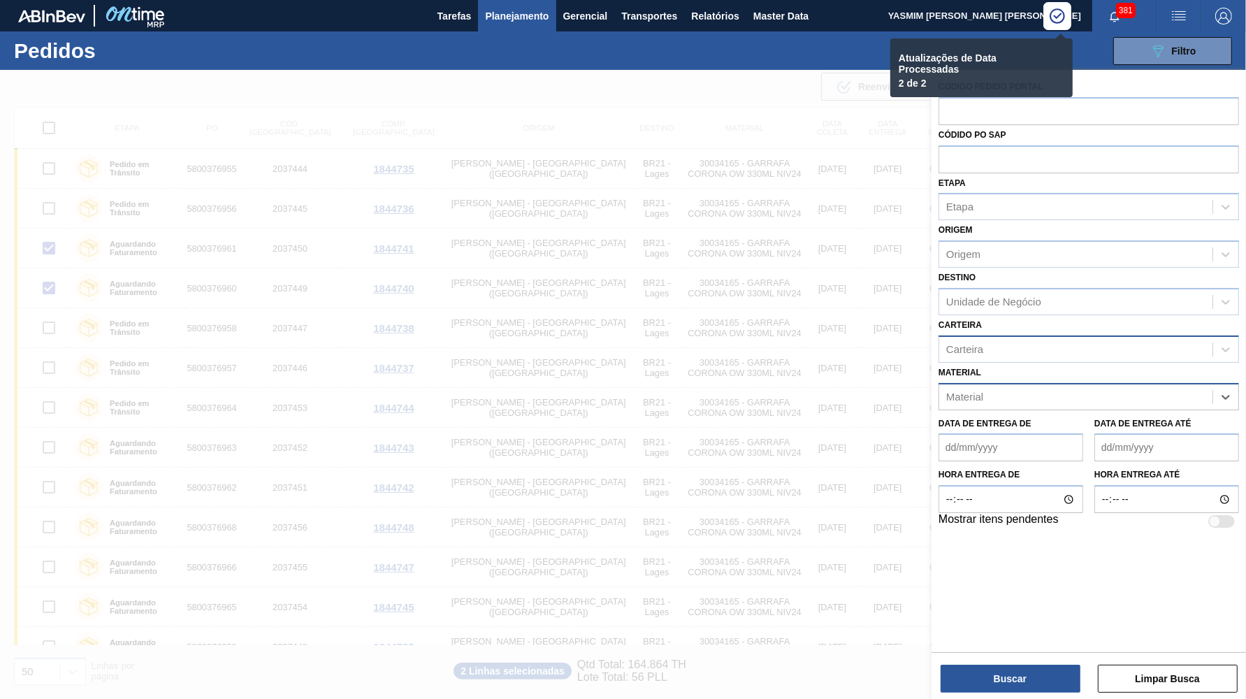
click at [1097, 363] on div "Material option 30034165 - GARRAFA CORONA OW 330ML NIV24, deselected. Select is…" at bounding box center [1089, 387] width 300 height 48
click at [1059, 339] on div "Carteira" at bounding box center [1075, 349] width 273 height 20
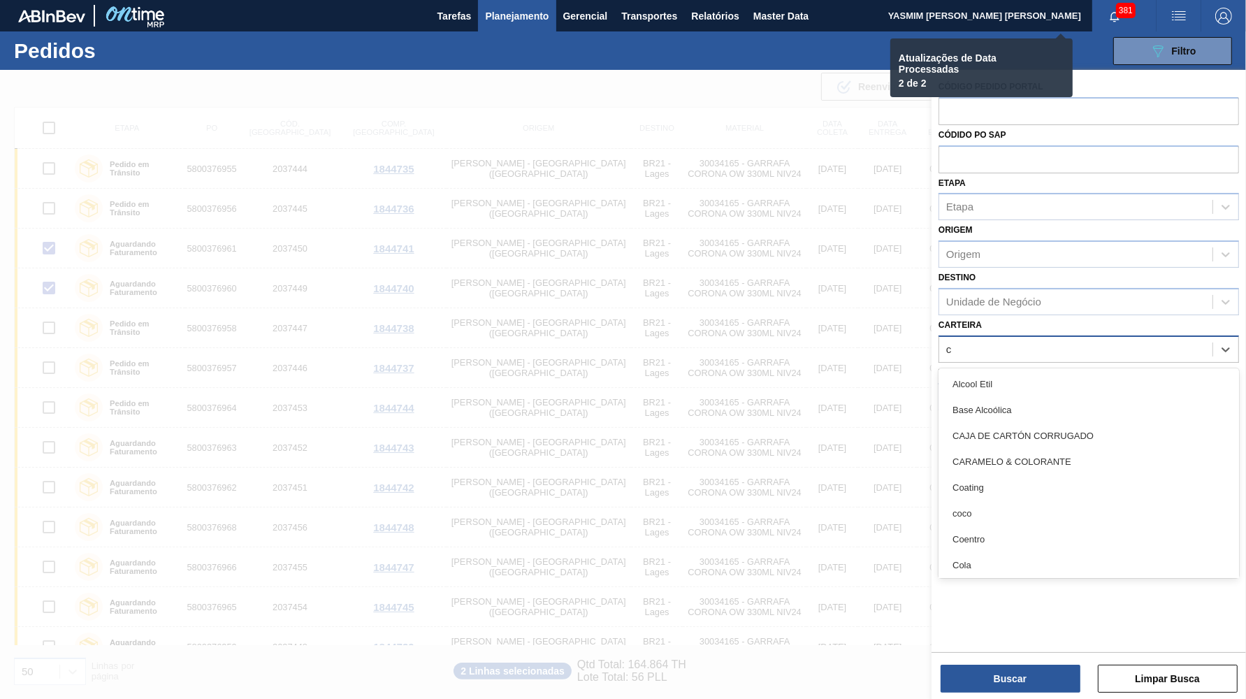
type input "co"
checkbox input "false"
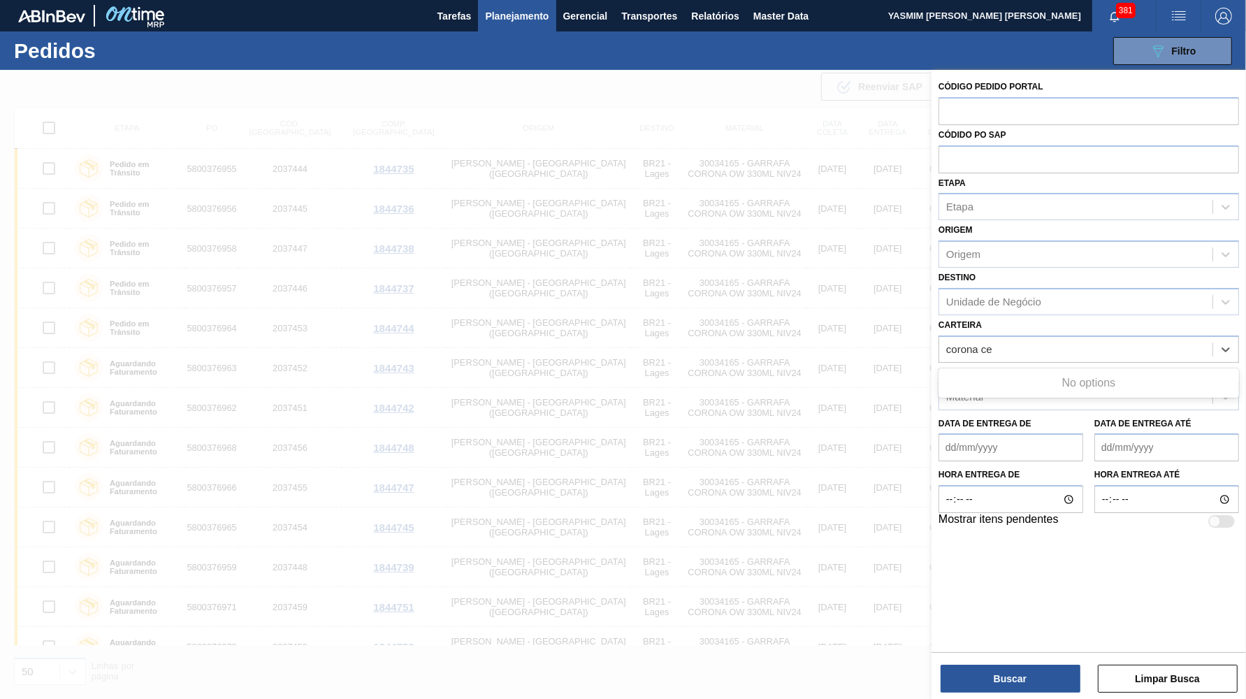
type input "corona ce"
click at [1070, 599] on div "Código Pedido Portal Códido PO SAP Etapa Etapa Origem Origem Destino Unidade de…" at bounding box center [1089, 359] width 314 height 579
click at [1003, 386] on div "Material" at bounding box center [1075, 396] width 273 height 20
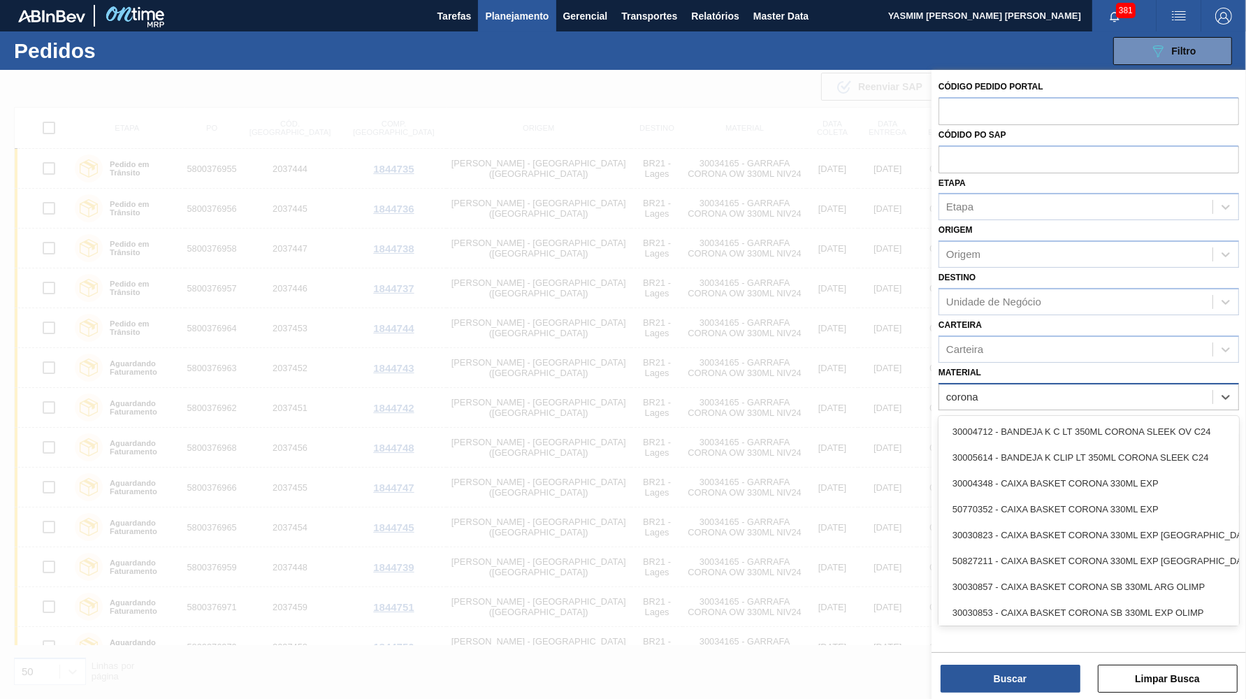
type input "corona cer"
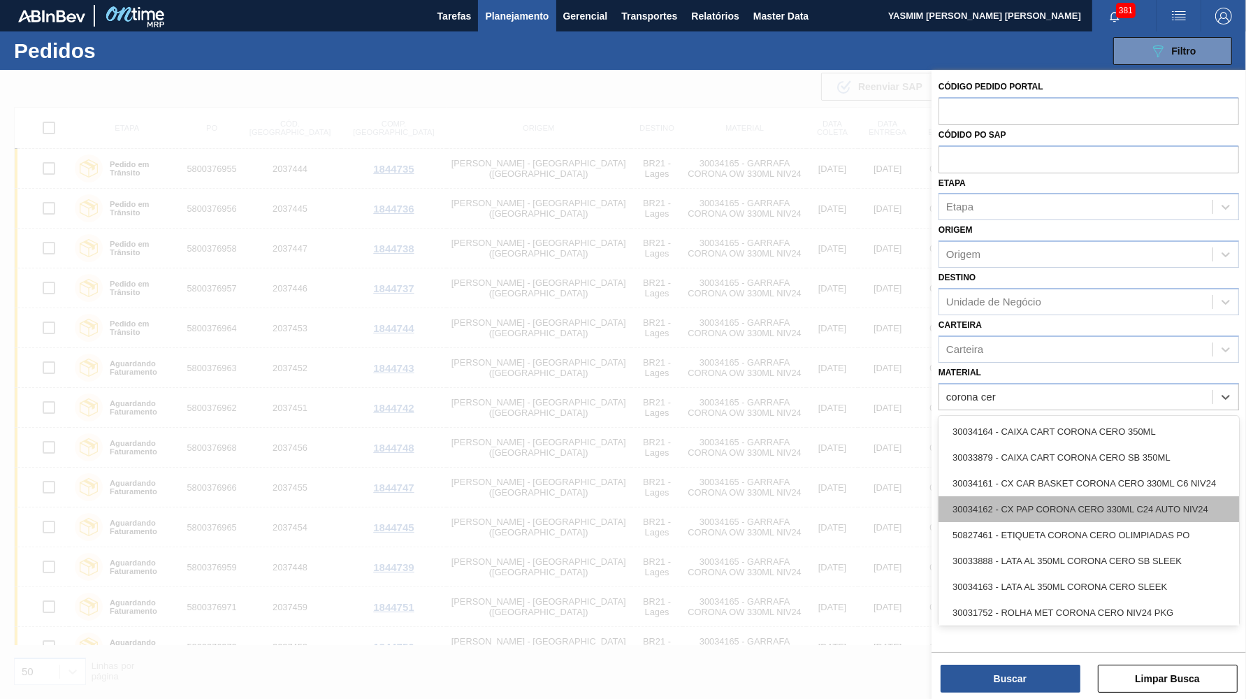
click at [1094, 496] on div "30034162 - CX PAP CORONA CERO 330ML C24 AUTO NIV24" at bounding box center [1089, 509] width 300 height 26
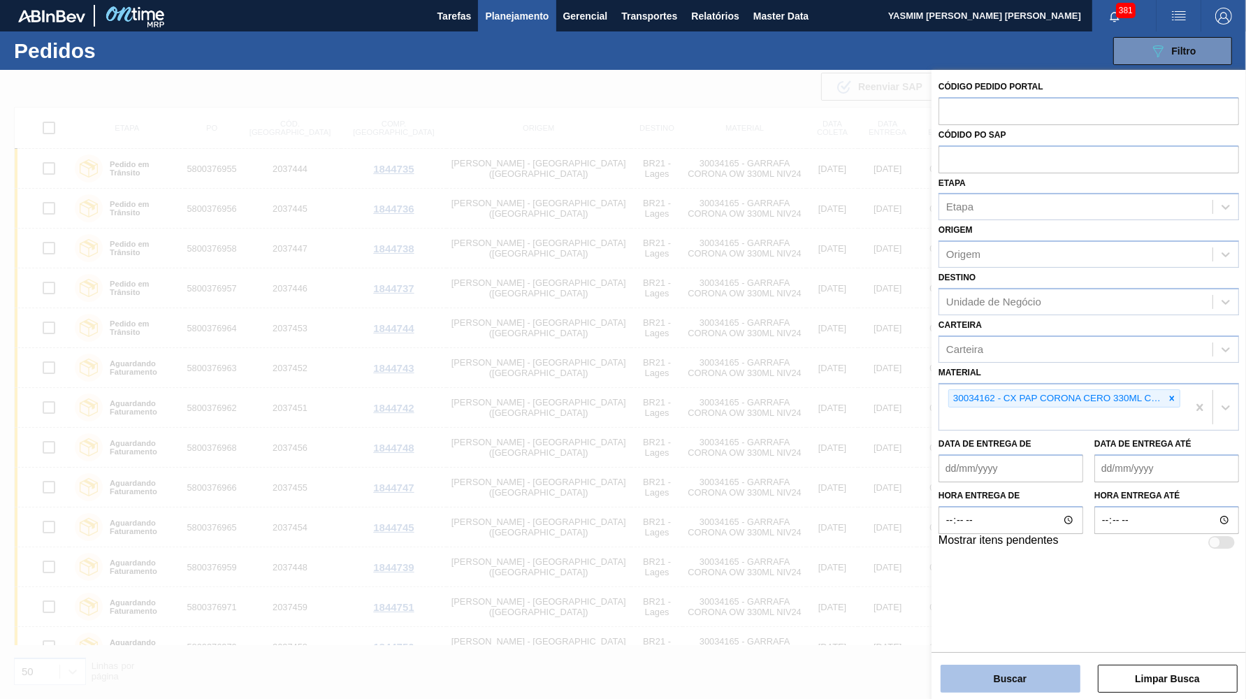
click at [1010, 673] on button "Buscar" at bounding box center [1011, 679] width 140 height 28
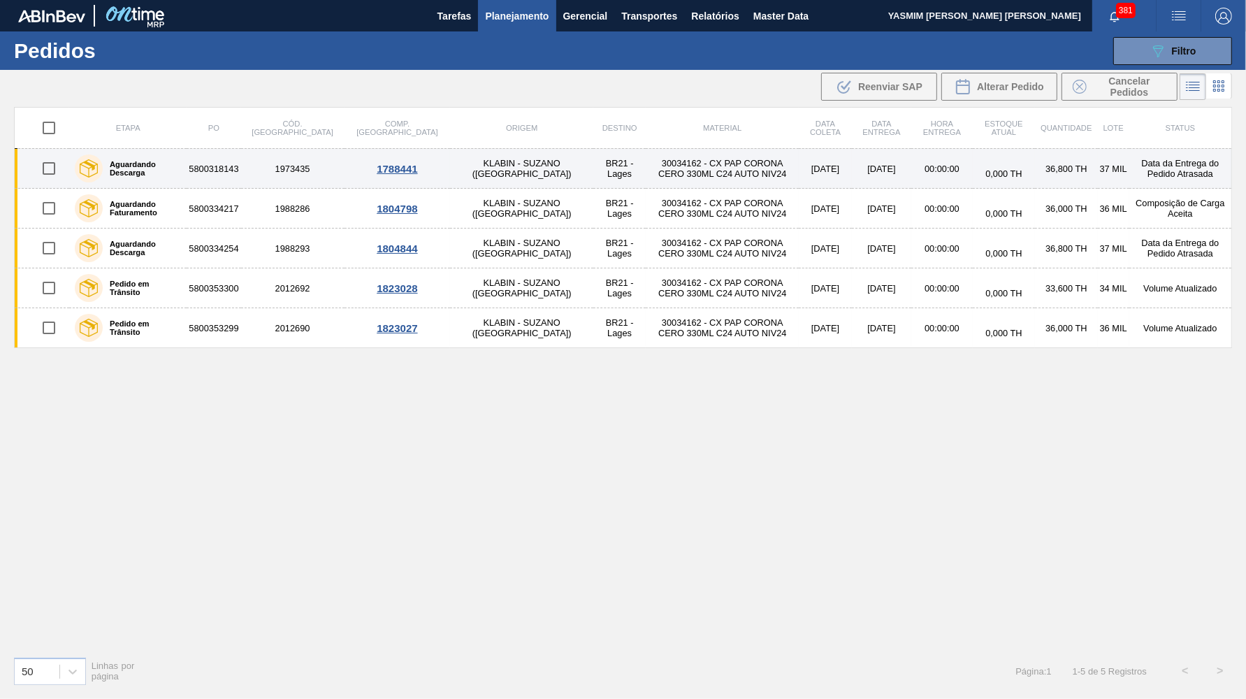
click at [646, 164] on td "30034162 - CX PAP CORONA CERO 330ML C24 AUTO NIV24" at bounding box center [722, 169] width 153 height 40
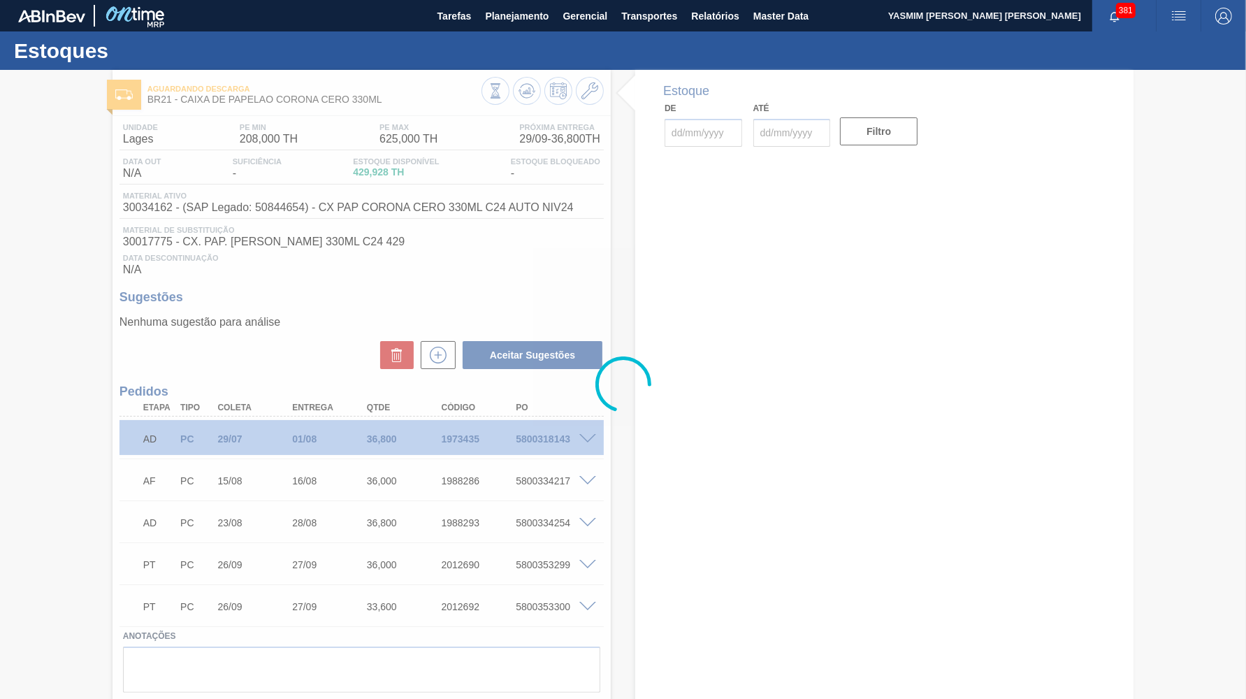
type input "[DATE]"
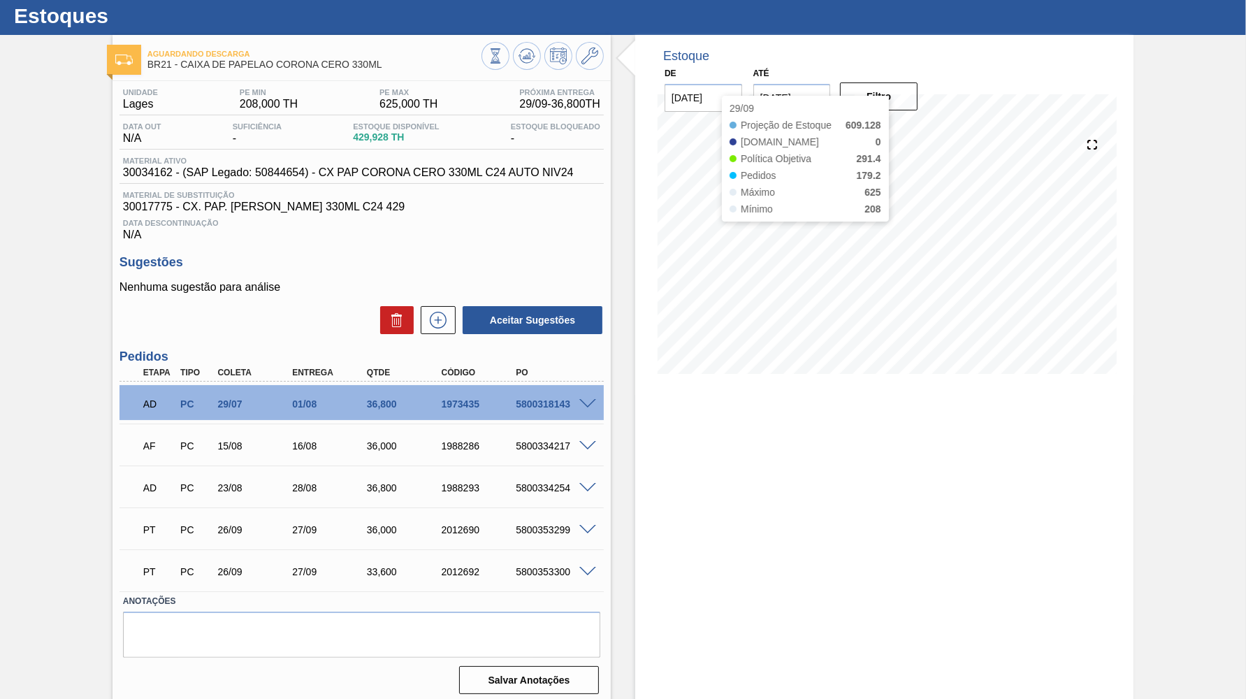
scroll to position [36, 0]
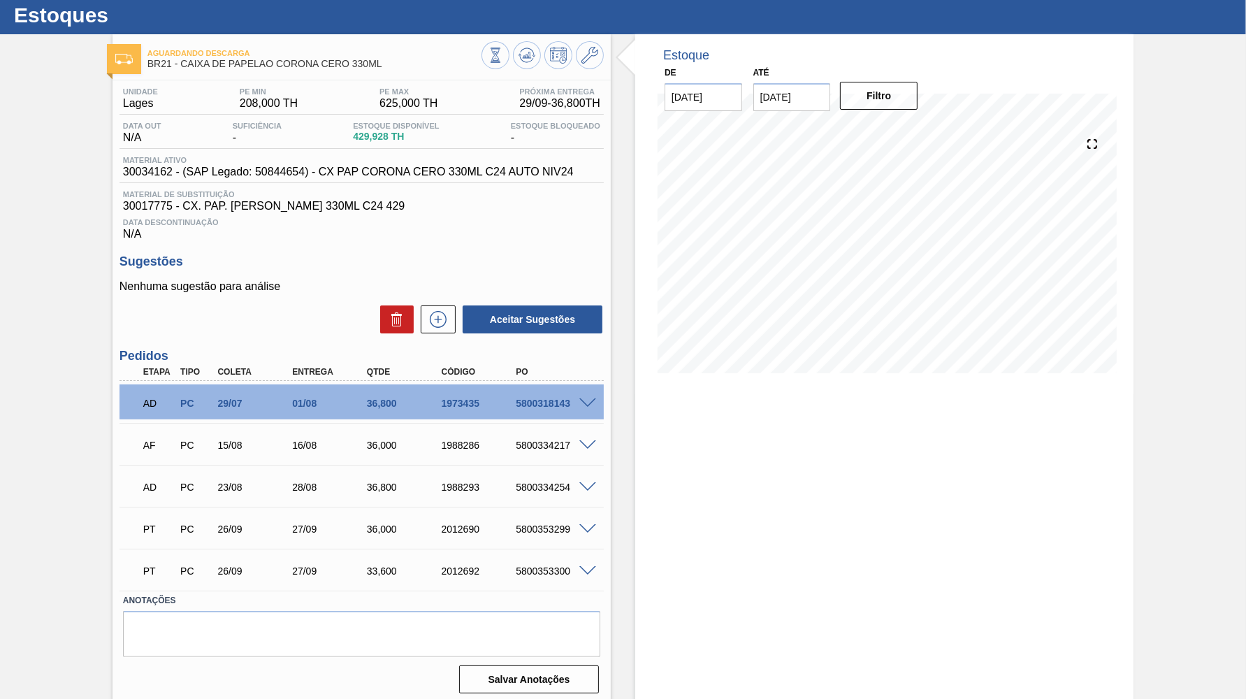
click at [794, 103] on input "[DATE]" at bounding box center [792, 97] width 78 height 28
click at [905, 126] on button "Next Month" at bounding box center [910, 131] width 10 height 10
click at [760, 280] on div "30" at bounding box center [769, 289] width 19 height 19
type input "[DATE]"
click at [890, 94] on button "Filtro" at bounding box center [879, 96] width 78 height 28
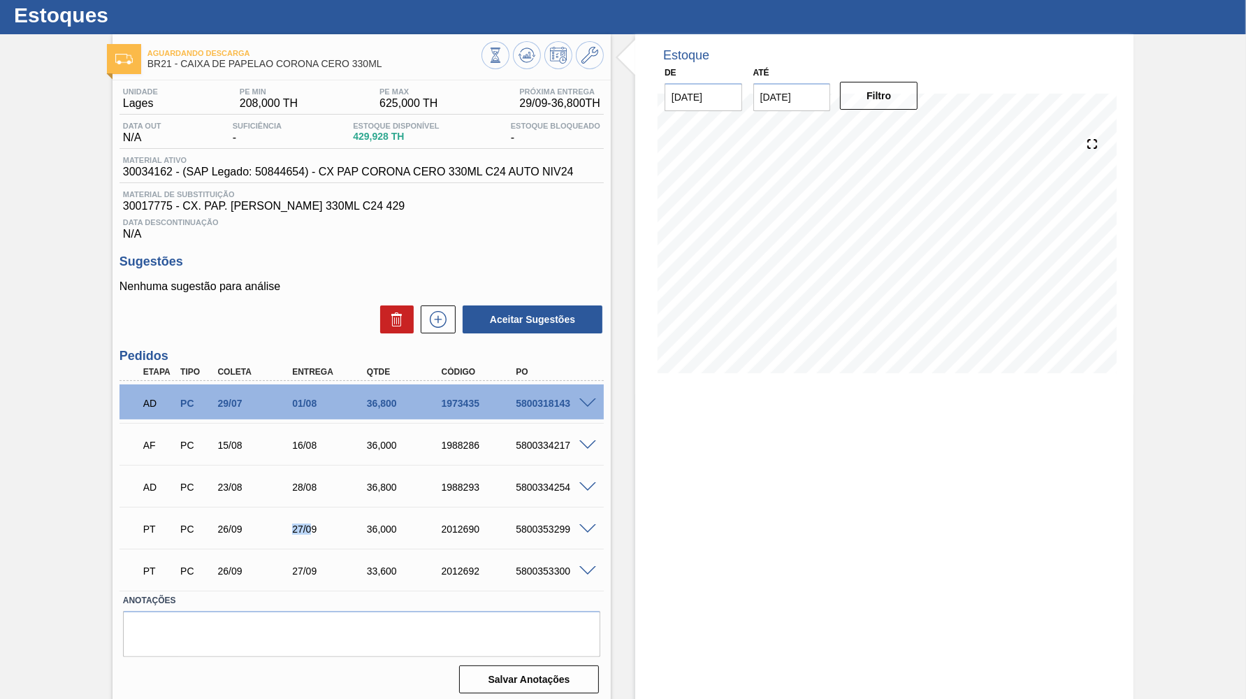
drag, startPoint x: 285, startPoint y: 522, endPoint x: 316, endPoint y: 526, distance: 31.0
click at [316, 526] on div "PT PC 26/09 27/09 36,000 2012690 5800353299" at bounding box center [357, 528] width 447 height 28
click at [521, 441] on div "5800334217" at bounding box center [553, 445] width 83 height 11
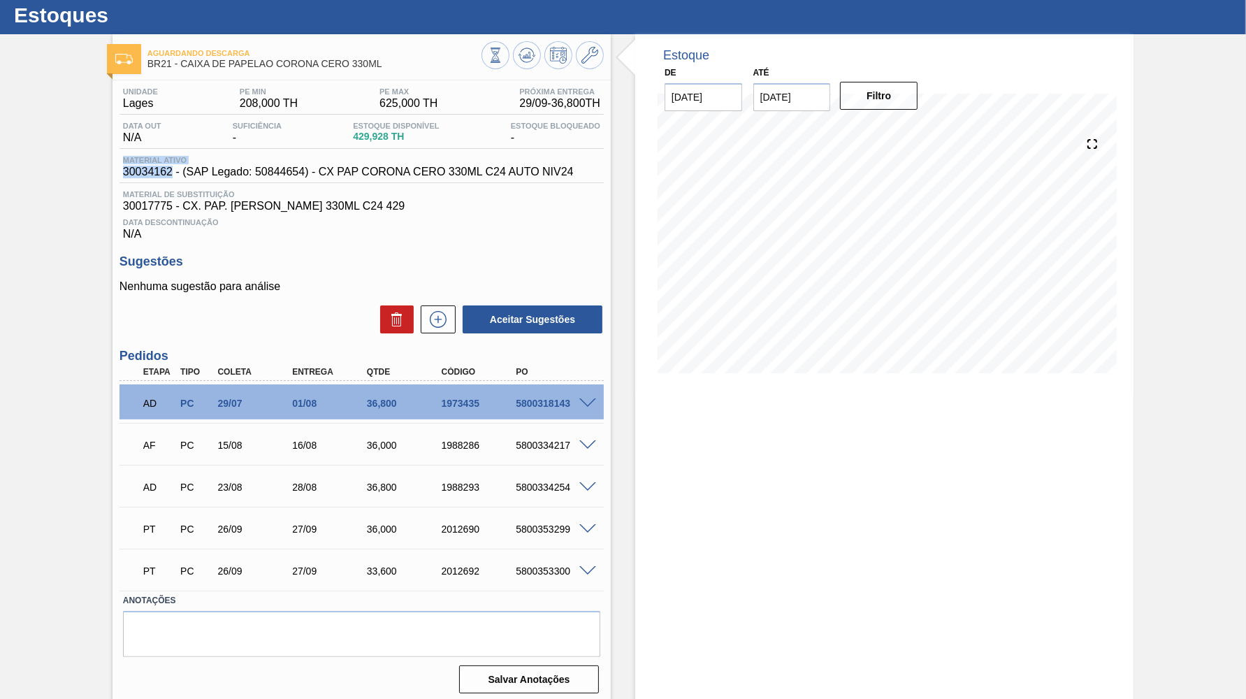
drag, startPoint x: 167, startPoint y: 169, endPoint x: 110, endPoint y: 159, distance: 58.1
click at [110, 159] on div "Aguardando Descarga BR21 - CAIXA DE PAPELAO CORONA CERO 330ML Unidade [PERSON_N…" at bounding box center [623, 369] width 1246 height 671
click at [155, 173] on span "30034162 - (SAP Legado: 50844654) - CX PAP CORONA CERO 330ML C24 AUTO NIV24" at bounding box center [348, 172] width 451 height 13
drag, startPoint x: 167, startPoint y: 175, endPoint x: 116, endPoint y: 166, distance: 51.8
click at [116, 166] on div "Unidade [PERSON_NAME] MIN 208,000 TH PE MAX 625,000 TH Próxima Entrega 29/09 - …" at bounding box center [362, 389] width 498 height 618
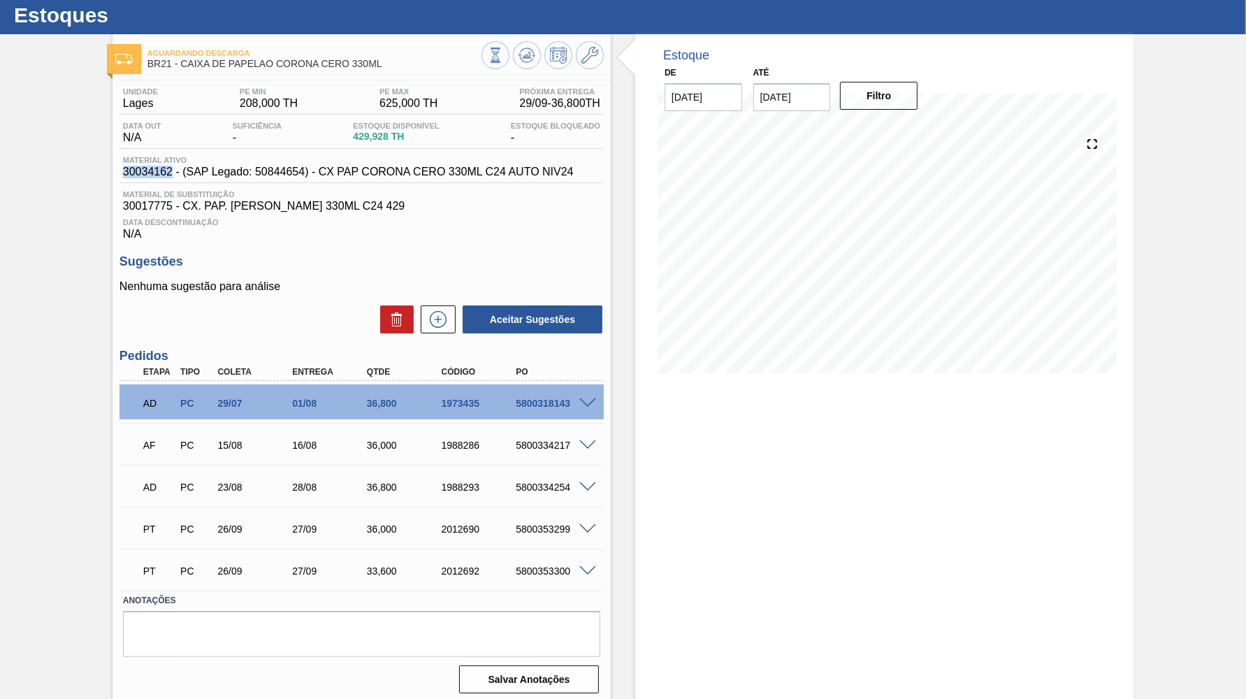
copy span "30034162"
click at [291, 410] on div "AD PC 29/07 01/08 36,800 1973435 5800318143" at bounding box center [357, 402] width 447 height 28
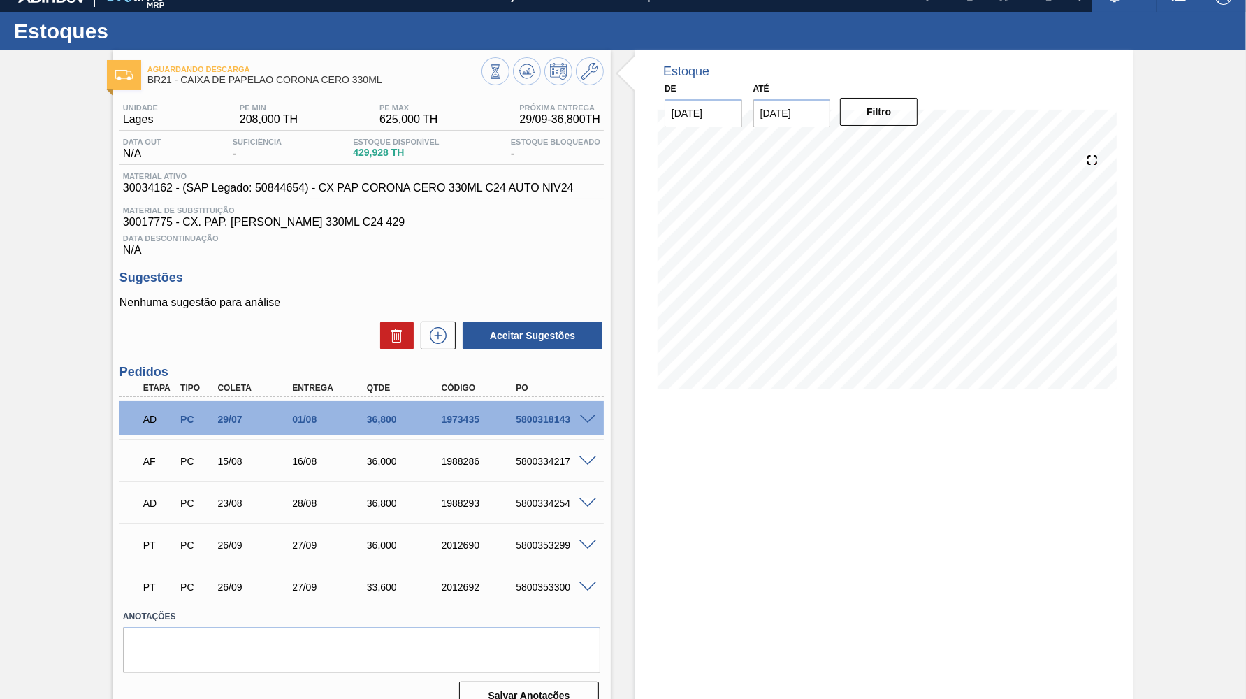
scroll to position [0, 0]
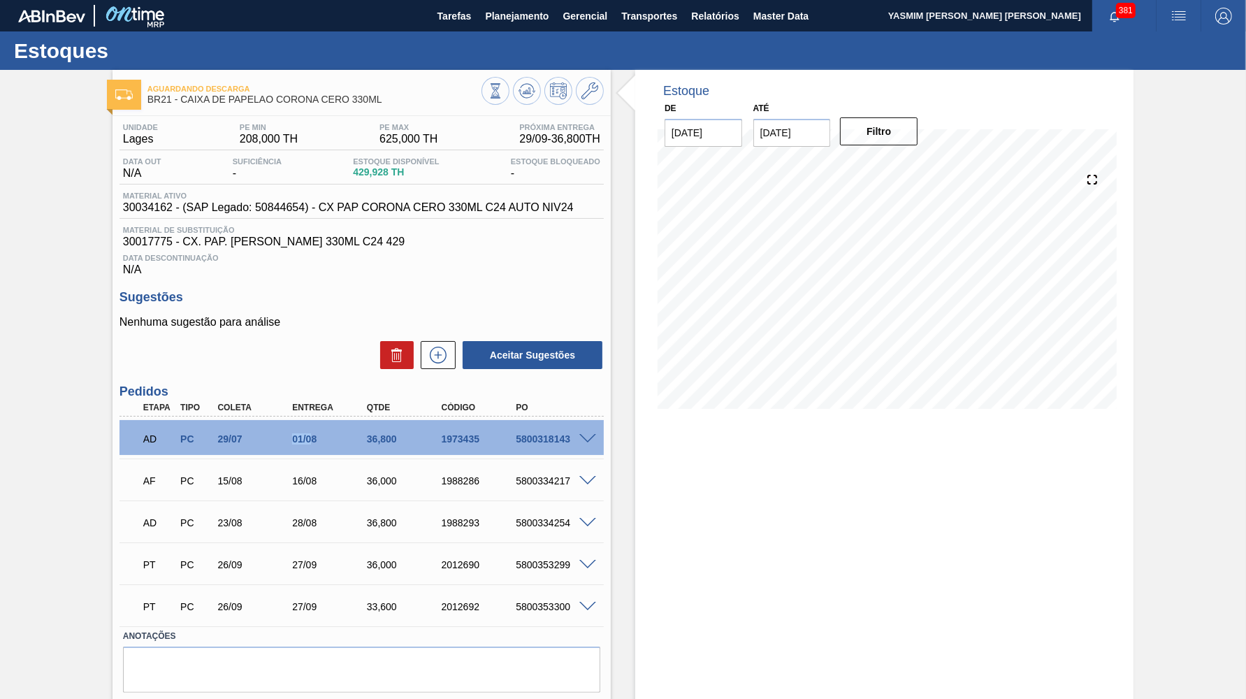
drag, startPoint x: 278, startPoint y: 433, endPoint x: 310, endPoint y: 437, distance: 32.3
click at [298, 437] on div "29/07" at bounding box center [256, 438] width 83 height 11
click at [610, 432] on div "Unidade [PERSON_NAME] MIN 208,000 TH PE MAX 625,000 TH Próxima Entrega 29/09 - …" at bounding box center [362, 425] width 498 height 618
drag, startPoint x: 282, startPoint y: 432, endPoint x: 318, endPoint y: 433, distance: 35.7
click at [298, 433] on div "29/07" at bounding box center [256, 438] width 83 height 11
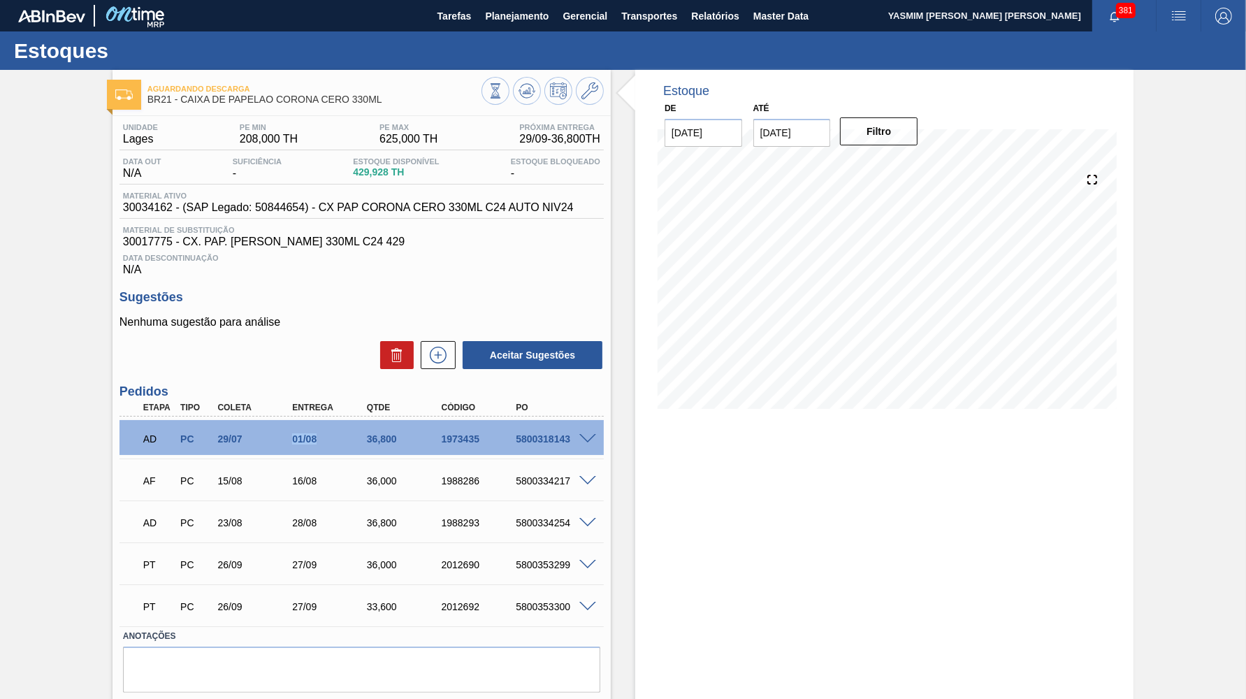
click at [586, 434] on span at bounding box center [587, 439] width 17 height 10
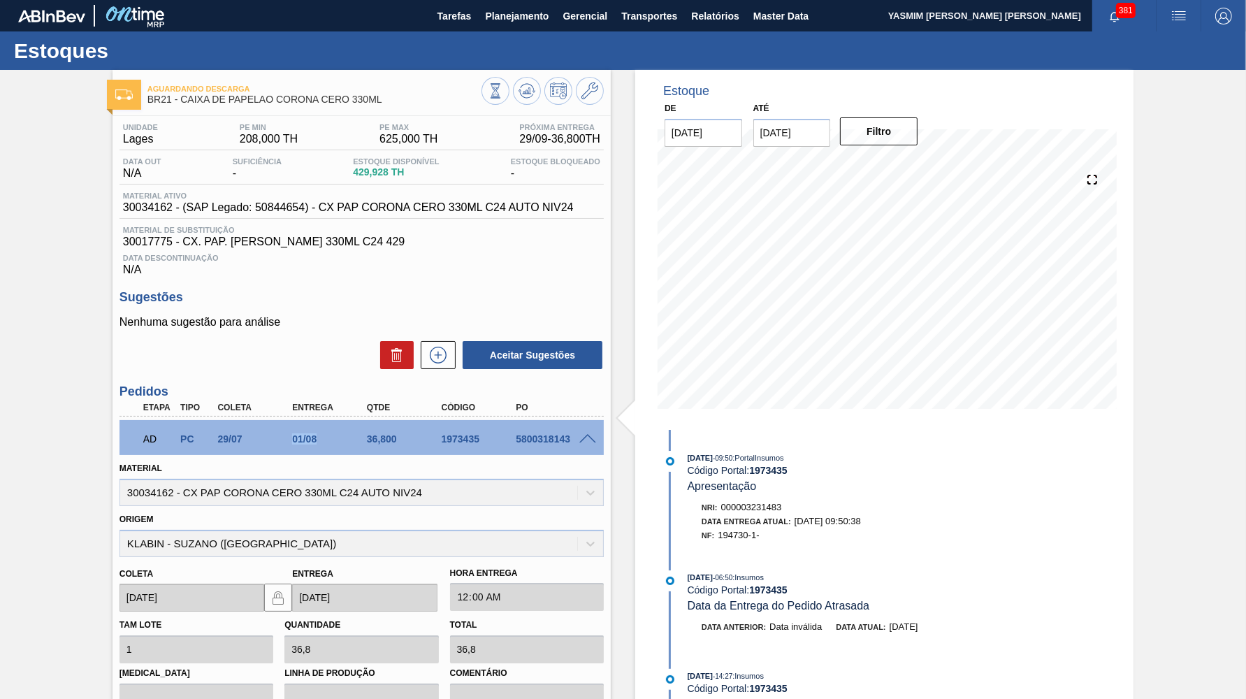
click at [1010, 507] on div "Nri: 000003231483" at bounding box center [861, 507] width 318 height 14
click at [764, 503] on span "000003231483" at bounding box center [751, 507] width 61 height 10
click at [862, 489] on div "[DATE] 09:50 : PortalInsumos Código Portal: 1973435 Apresentação" at bounding box center [854, 472] width 332 height 43
click at [741, 528] on div "NF: 194730-1-" at bounding box center [861, 535] width 318 height 14
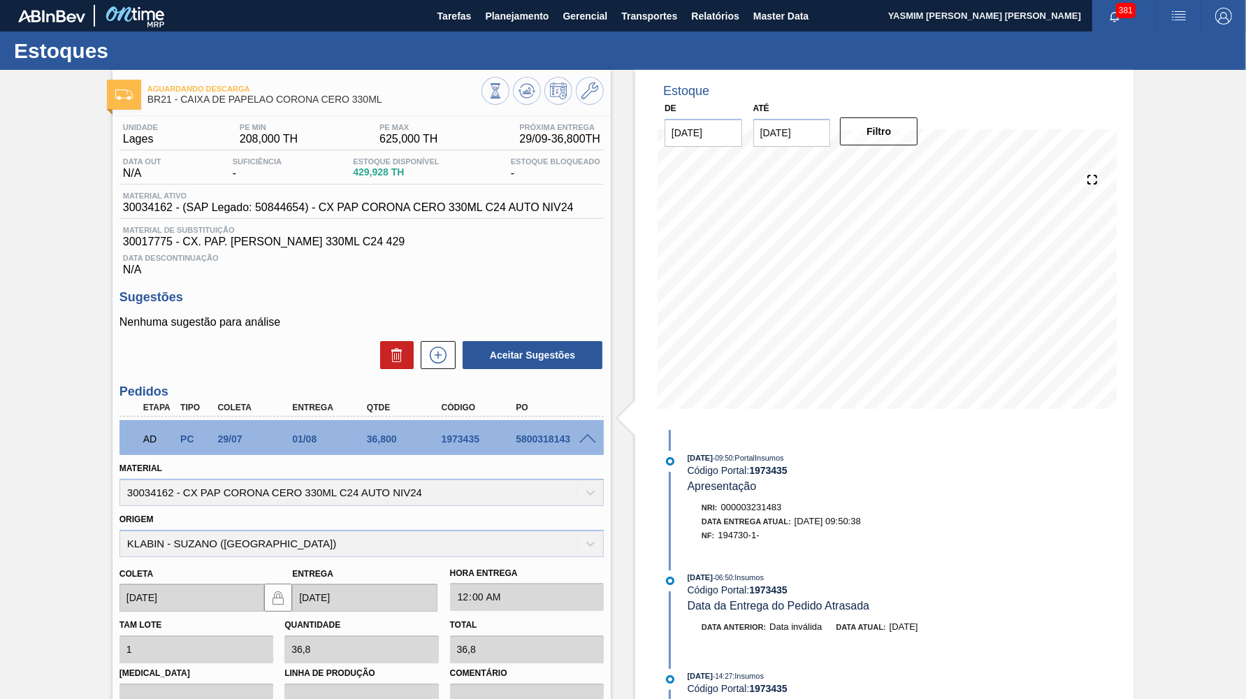
click at [741, 528] on div "NF: 194730-1-" at bounding box center [861, 535] width 318 height 14
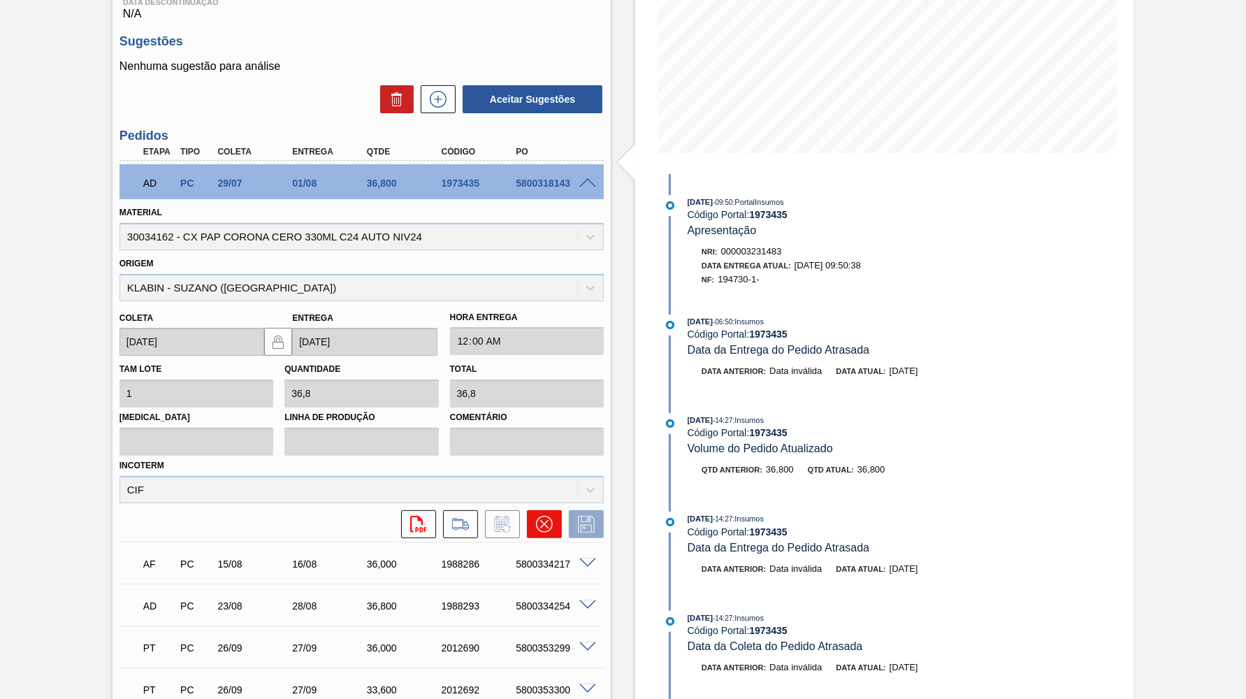
click at [542, 517] on button at bounding box center [544, 524] width 35 height 28
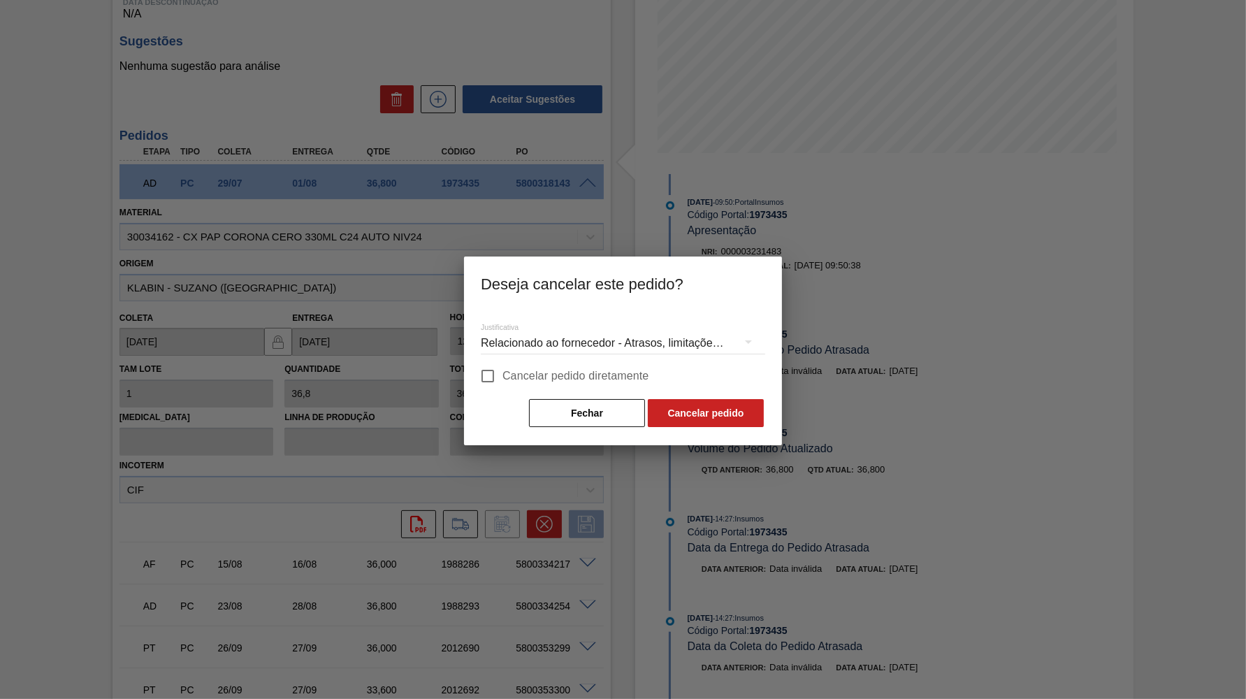
click at [523, 377] on span "Cancelar pedido diretamente" at bounding box center [575, 376] width 147 height 17
click at [502, 377] on input "Cancelar pedido diretamente" at bounding box center [487, 375] width 29 height 29
checkbox input "true"
click at [529, 354] on div "Relacionado ao fornecedor - Atrasos, limitações de capacidade, etc." at bounding box center [623, 343] width 284 height 39
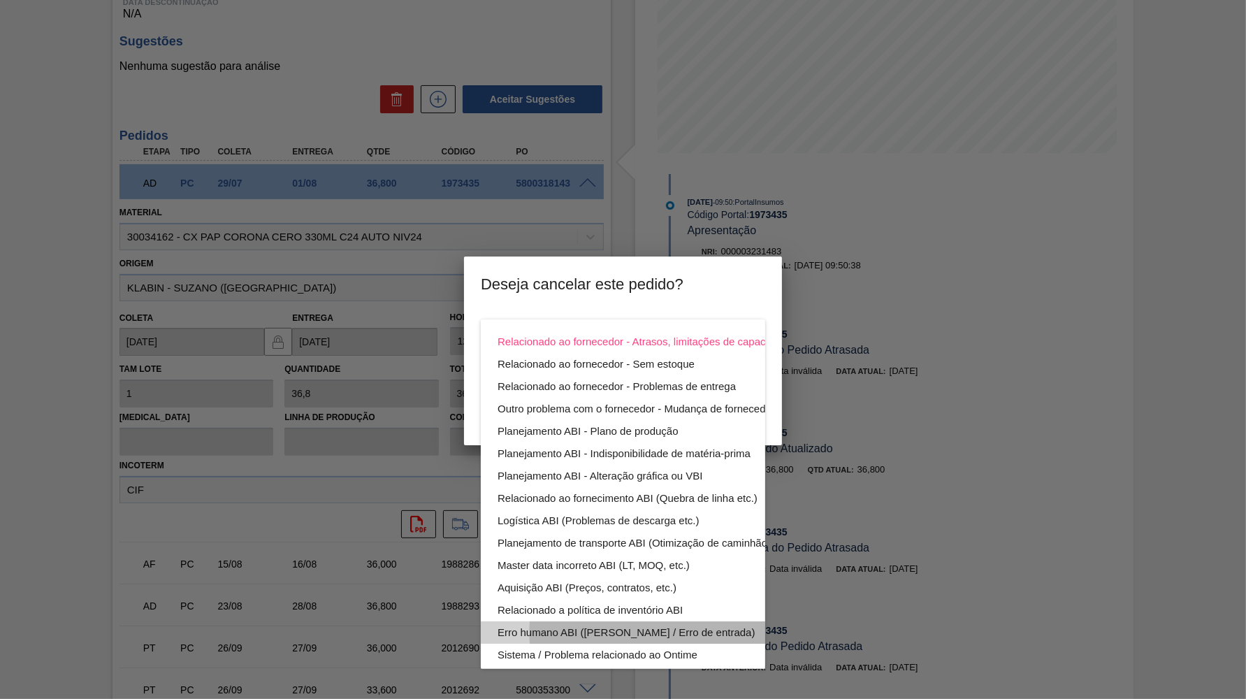
click at [591, 632] on div "Erro humano ABI ([PERSON_NAME] / Erro de entrada)" at bounding box center [656, 632] width 317 height 22
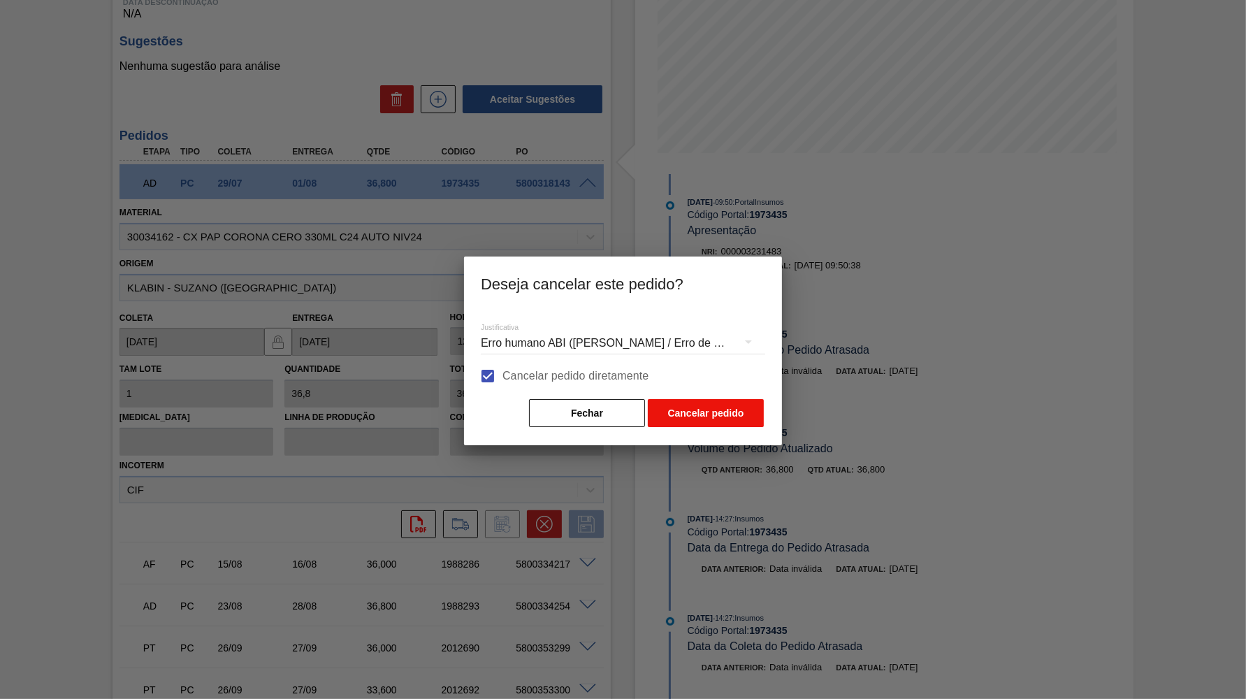
click at [680, 416] on button "Cancelar pedido" at bounding box center [706, 413] width 116 height 28
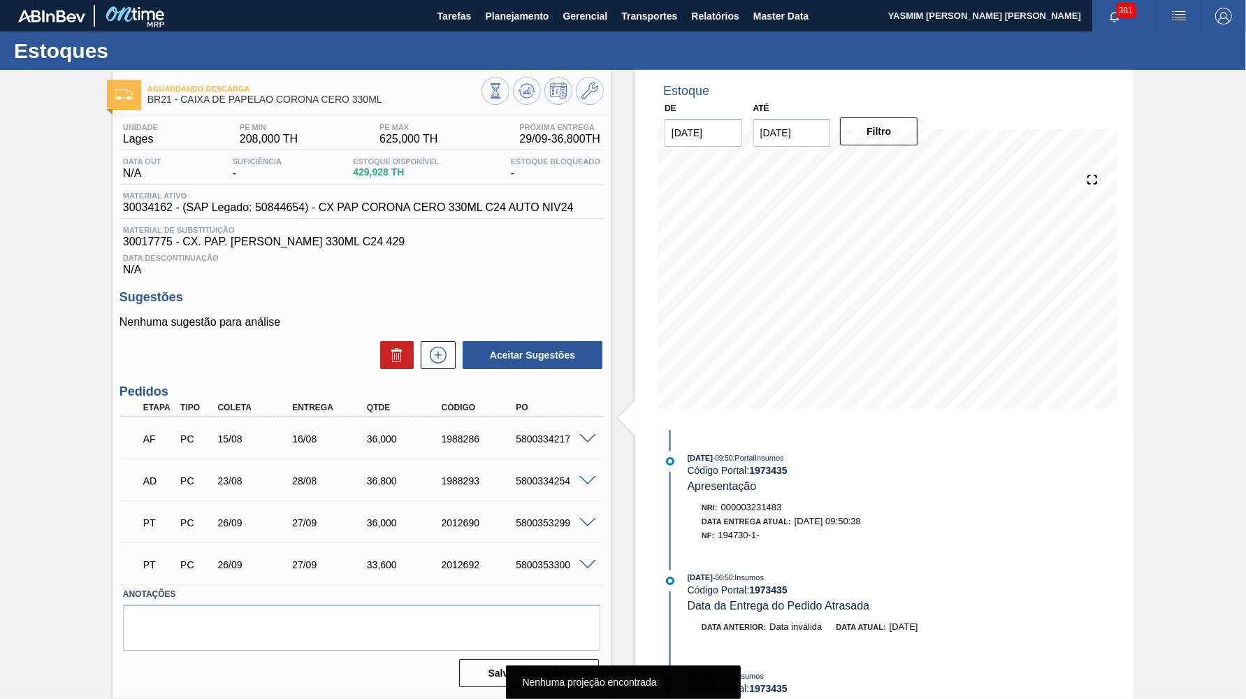
scroll to position [0, 0]
click at [537, 433] on div "5800334217" at bounding box center [553, 438] width 83 height 11
click at [537, 428] on div "AF PC 15/08 16/08 36,000 1988286 5800334217" at bounding box center [357, 437] width 447 height 28
click at [583, 435] on span at bounding box center [587, 439] width 17 height 10
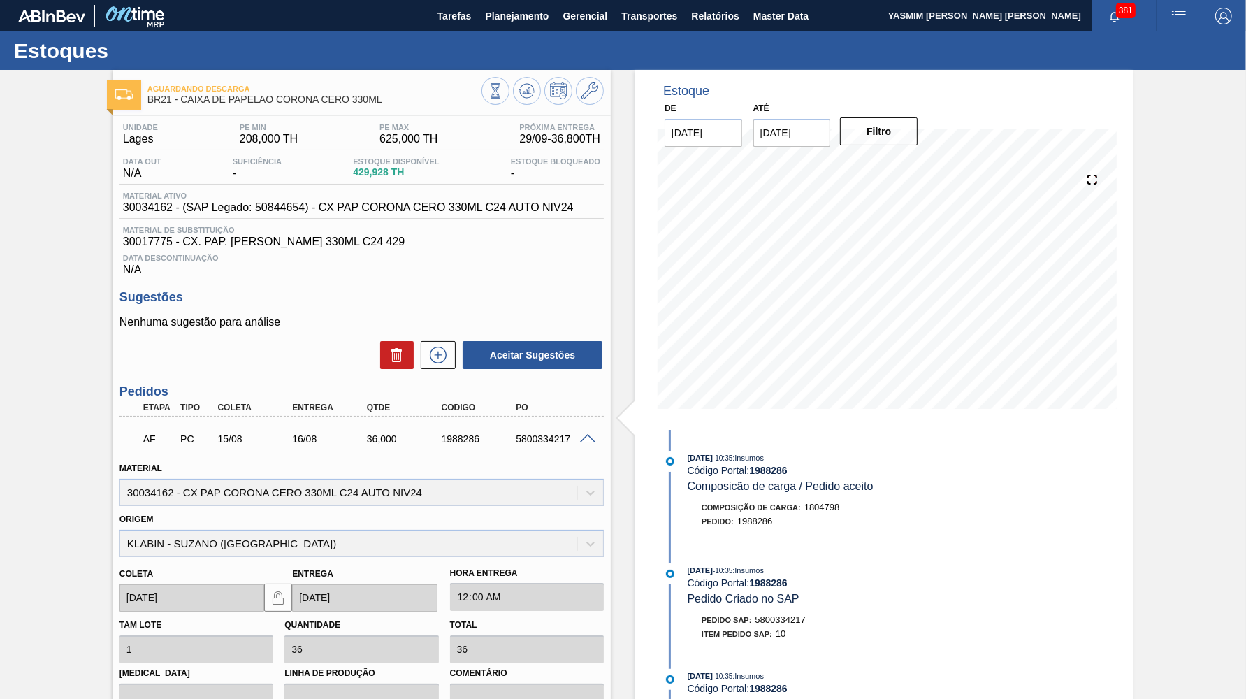
click at [607, 430] on div "Unidade [PERSON_NAME] MIN 208,000 TH PE MAX 625,000 TH Próxima Entrega 29/09 - …" at bounding box center [362, 573] width 498 height 915
click at [579, 420] on div "AF PC 15/08 16/08 36,000 1988286 5800334217" at bounding box center [361, 437] width 484 height 35
click at [594, 433] on div at bounding box center [590, 438] width 28 height 10
click at [581, 435] on span at bounding box center [587, 439] width 17 height 10
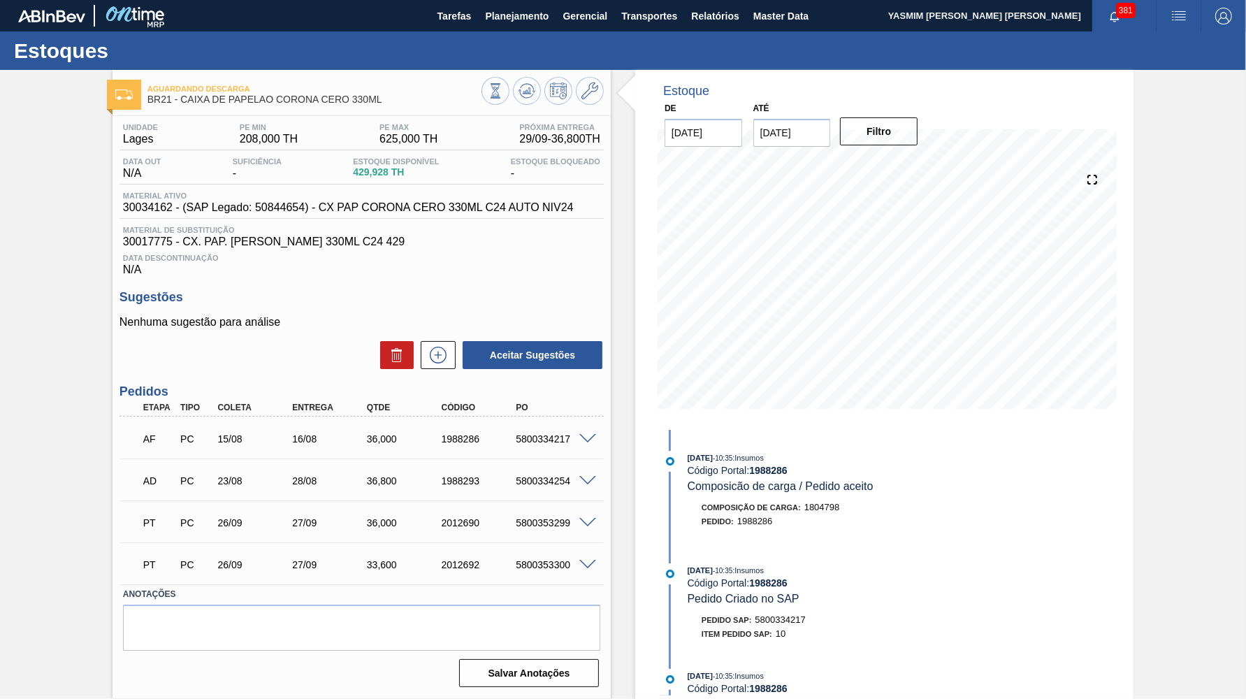
click at [588, 478] on span at bounding box center [587, 481] width 17 height 10
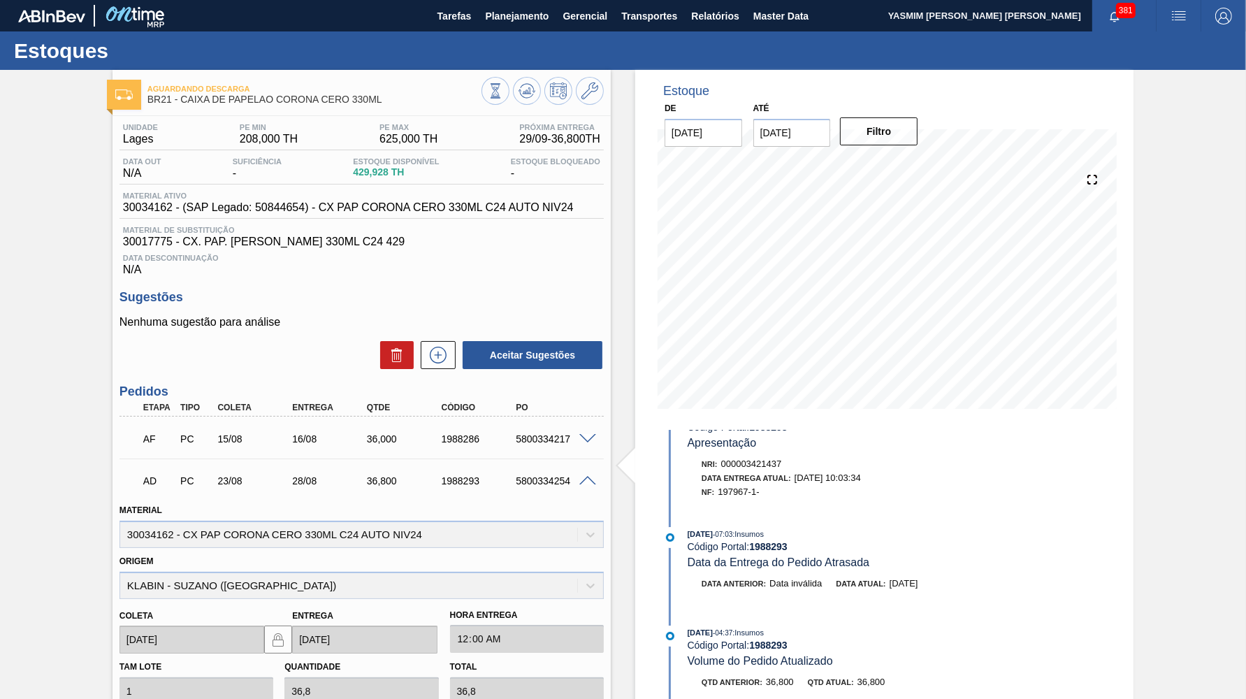
scroll to position [64, 0]
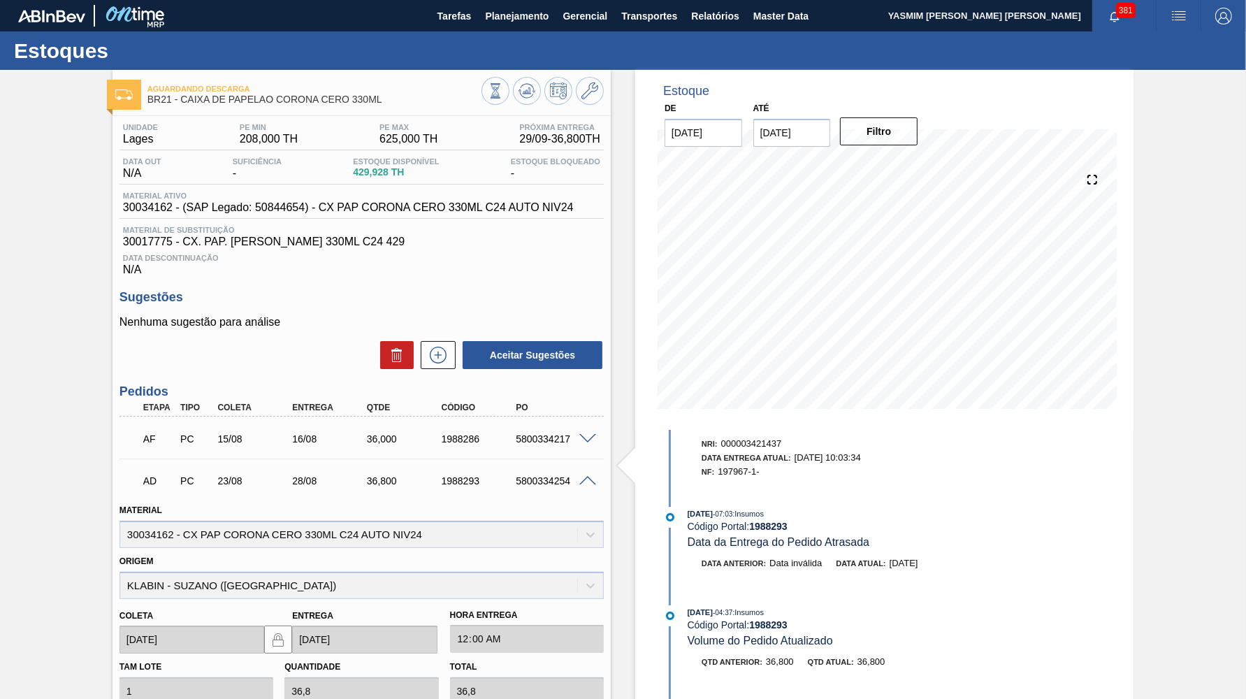
click at [745, 474] on span "197967-1-" at bounding box center [738, 471] width 41 height 10
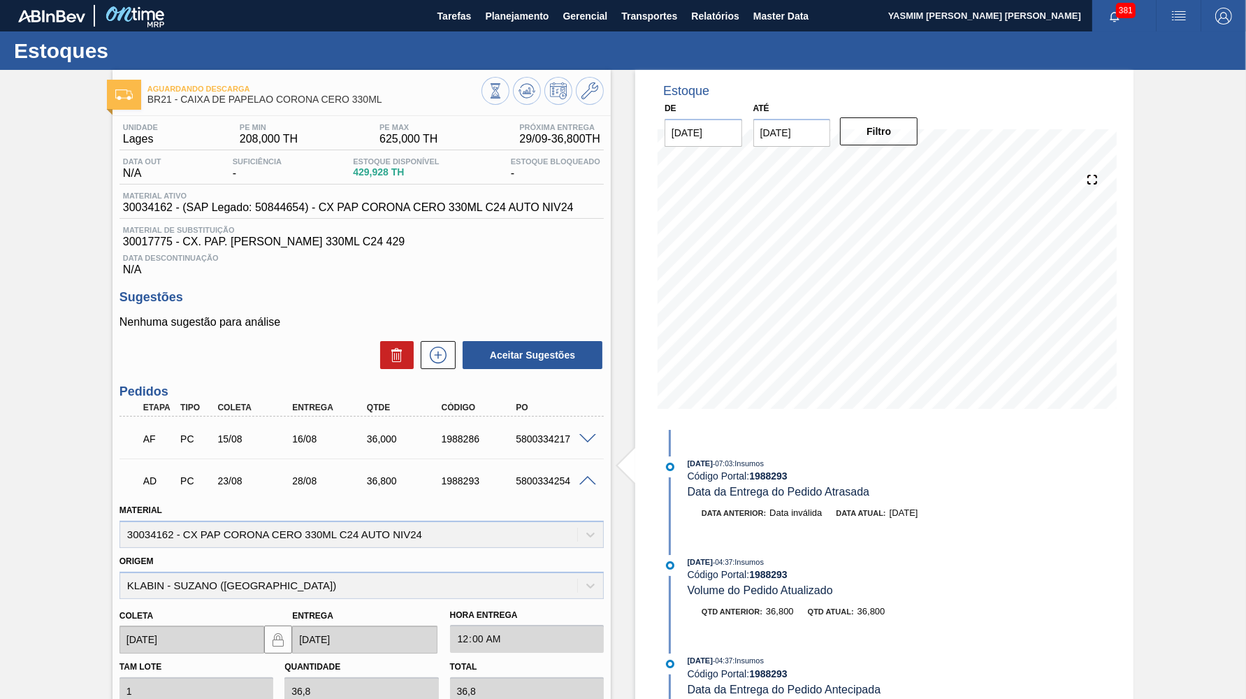
scroll to position [191, 0]
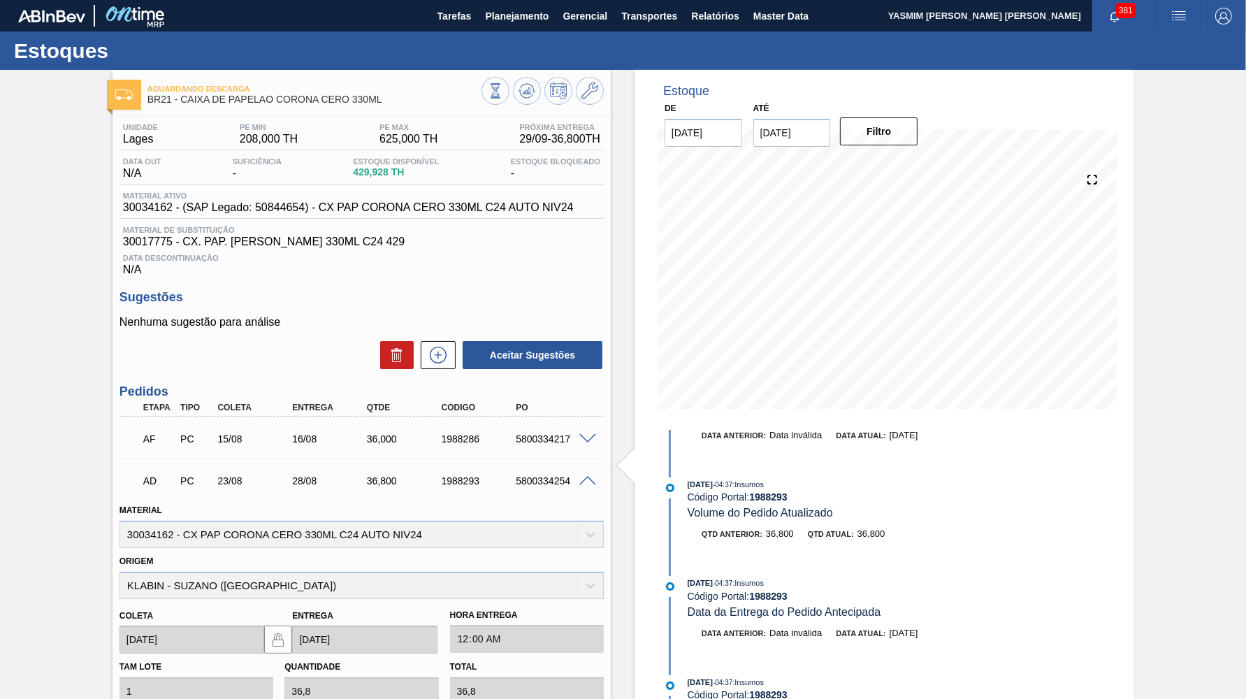
click at [588, 463] on div "AD PC 23/08 28/08 36,800 1988293 5800334254" at bounding box center [361, 479] width 484 height 35
click at [593, 469] on div "AD PC 23/08 28/08 36,800 1988293 5800334254" at bounding box center [361, 479] width 484 height 35
click at [584, 476] on span at bounding box center [587, 481] width 17 height 10
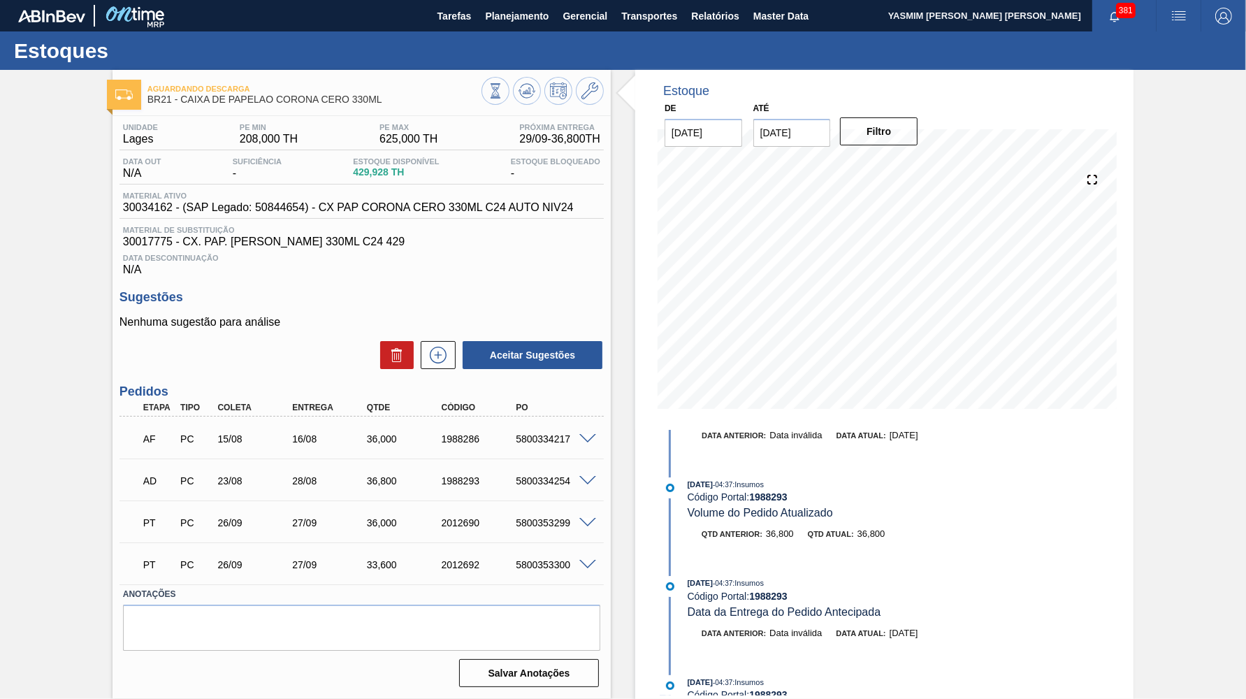
click at [589, 519] on span at bounding box center [587, 523] width 17 height 10
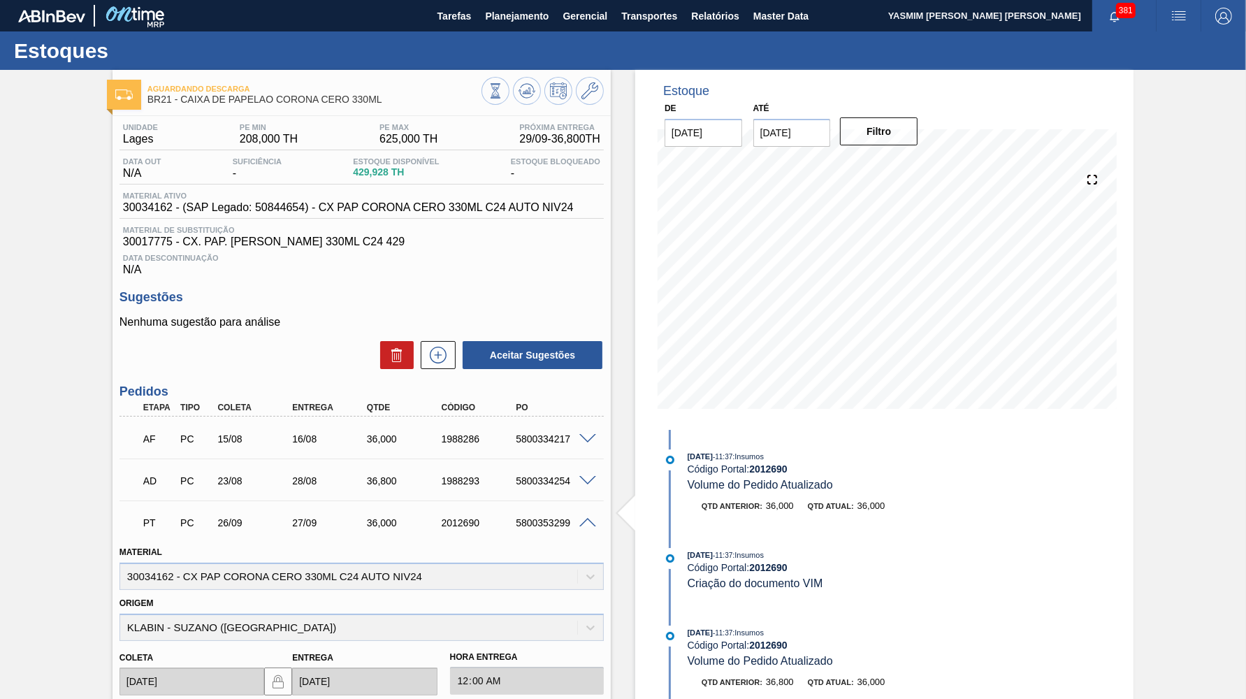
scroll to position [0, 0]
click at [584, 522] on div "5800353299" at bounding box center [553, 522] width 83 height 11
click at [588, 518] on span at bounding box center [587, 523] width 17 height 10
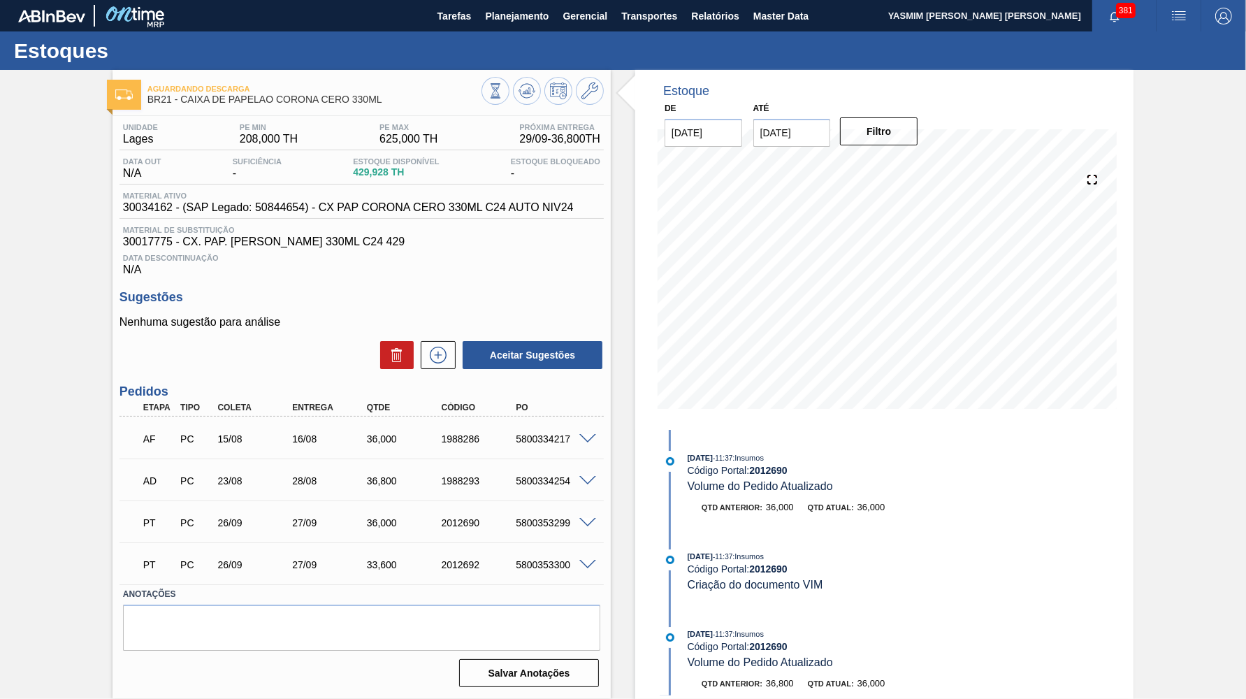
click at [584, 560] on span at bounding box center [587, 565] width 17 height 10
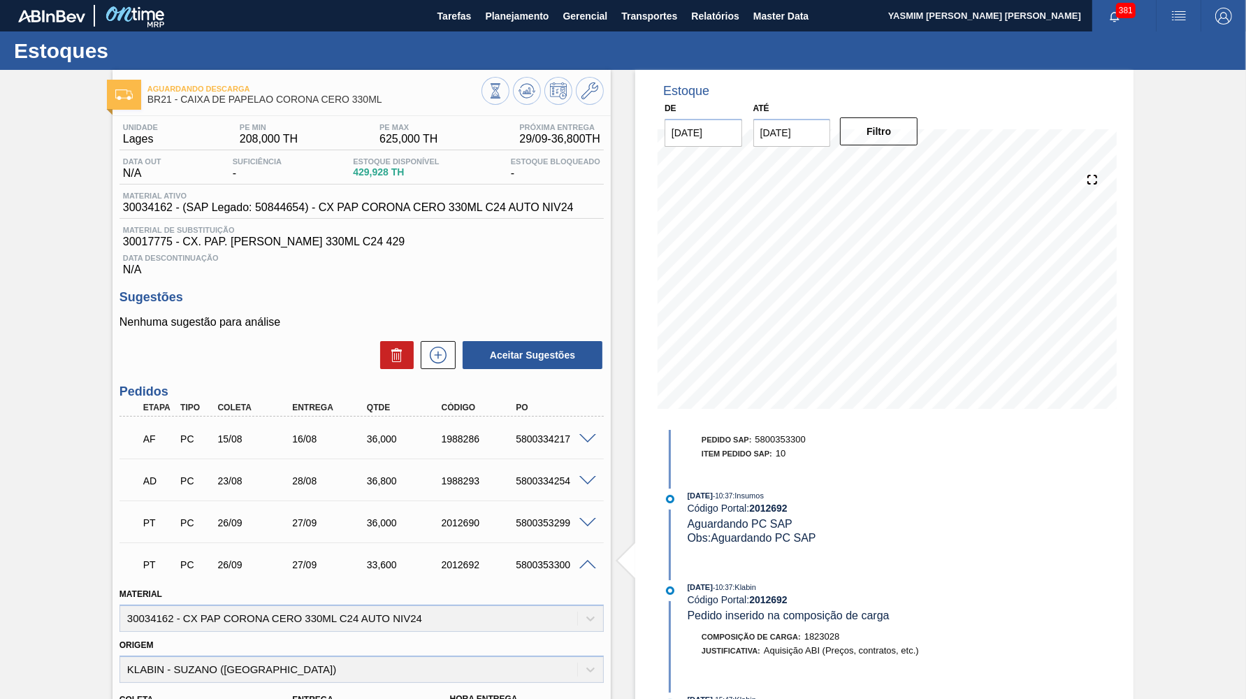
click at [585, 476] on span at bounding box center [587, 481] width 17 height 10
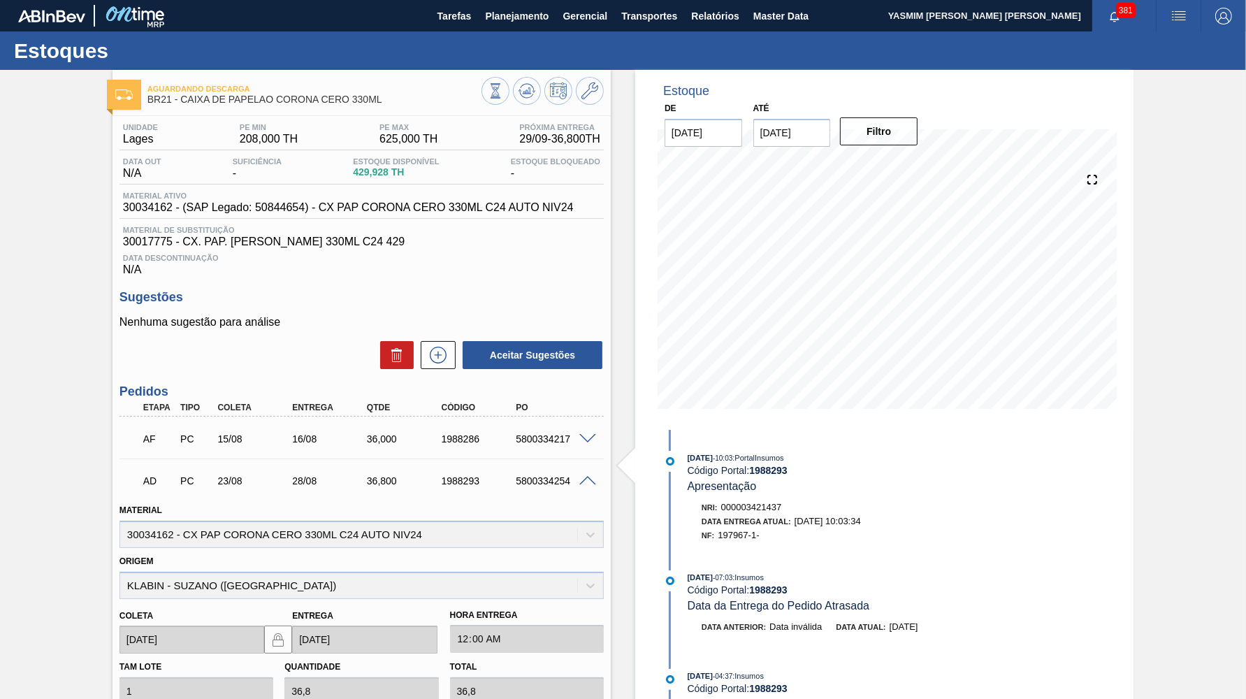
click at [596, 464] on div "AD PC 23/08 28/08 36,800 1988293 5800334254" at bounding box center [361, 479] width 484 height 35
click at [590, 470] on div "AD PC 23/08 28/08 36,800 1988293 5800334254" at bounding box center [361, 479] width 484 height 35
click at [588, 476] on span at bounding box center [587, 481] width 17 height 10
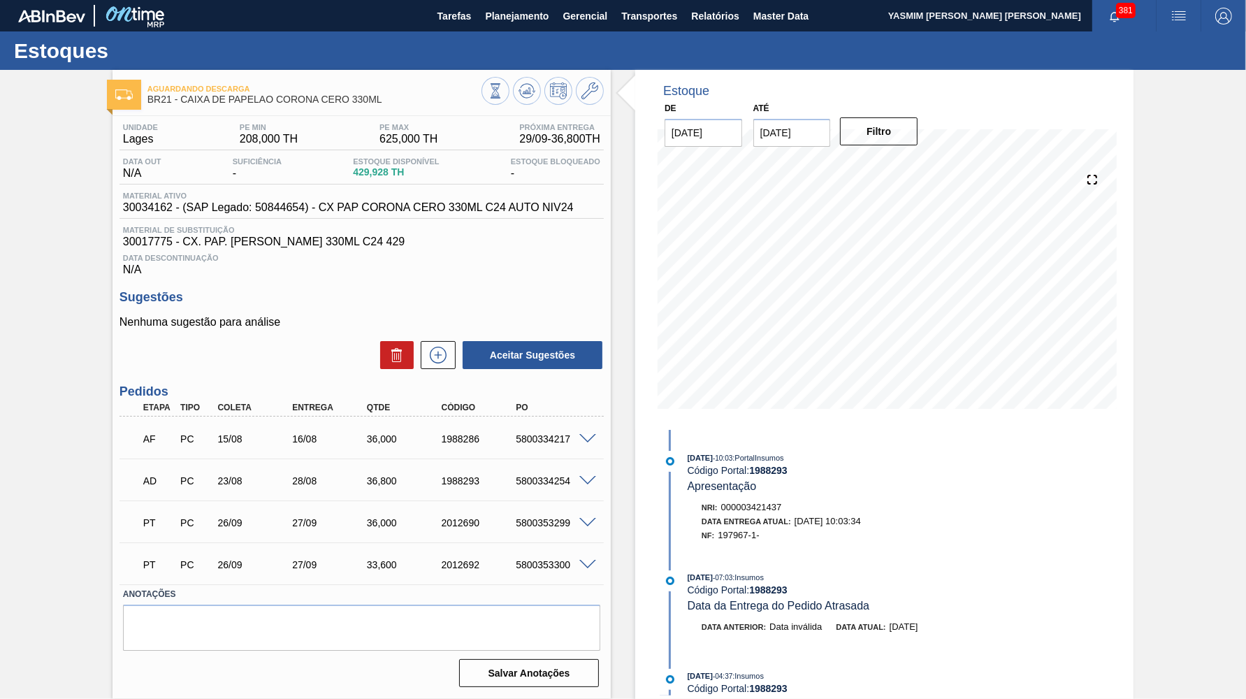
click at [275, 340] on div "Aceitar Sugestões" at bounding box center [361, 355] width 484 height 31
click at [510, 27] on button "Planejamento" at bounding box center [517, 15] width 78 height 31
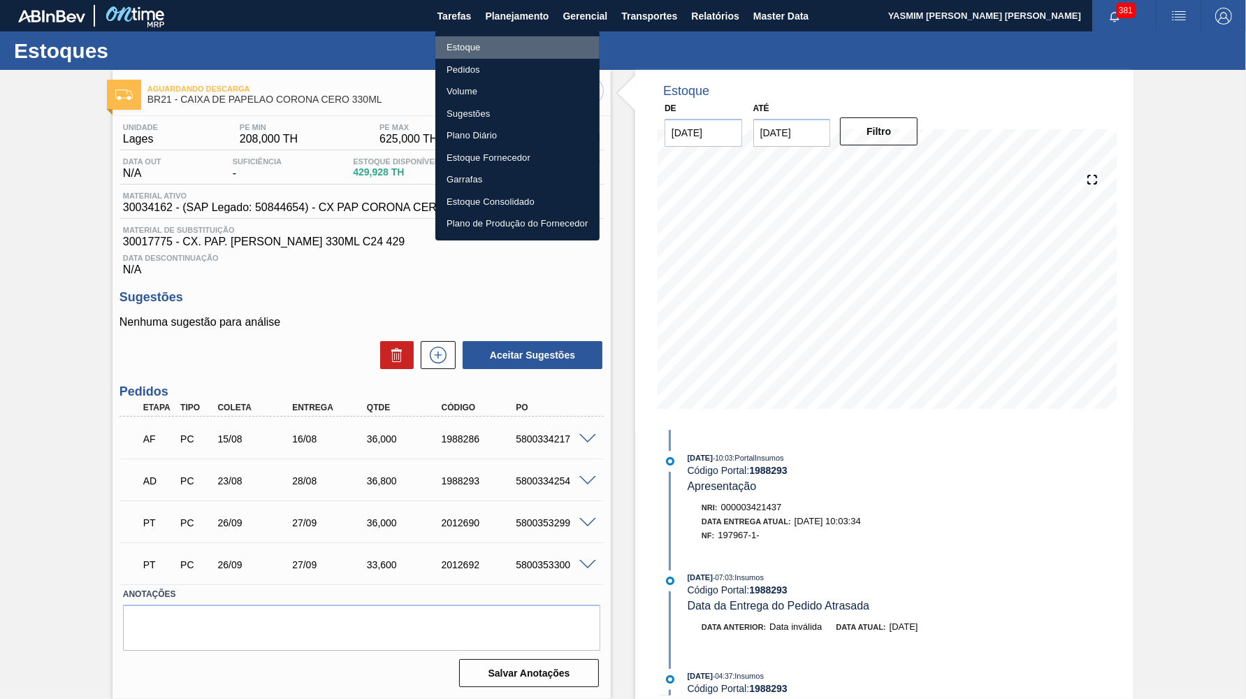
click at [500, 38] on li "Estoque" at bounding box center [517, 47] width 164 height 22
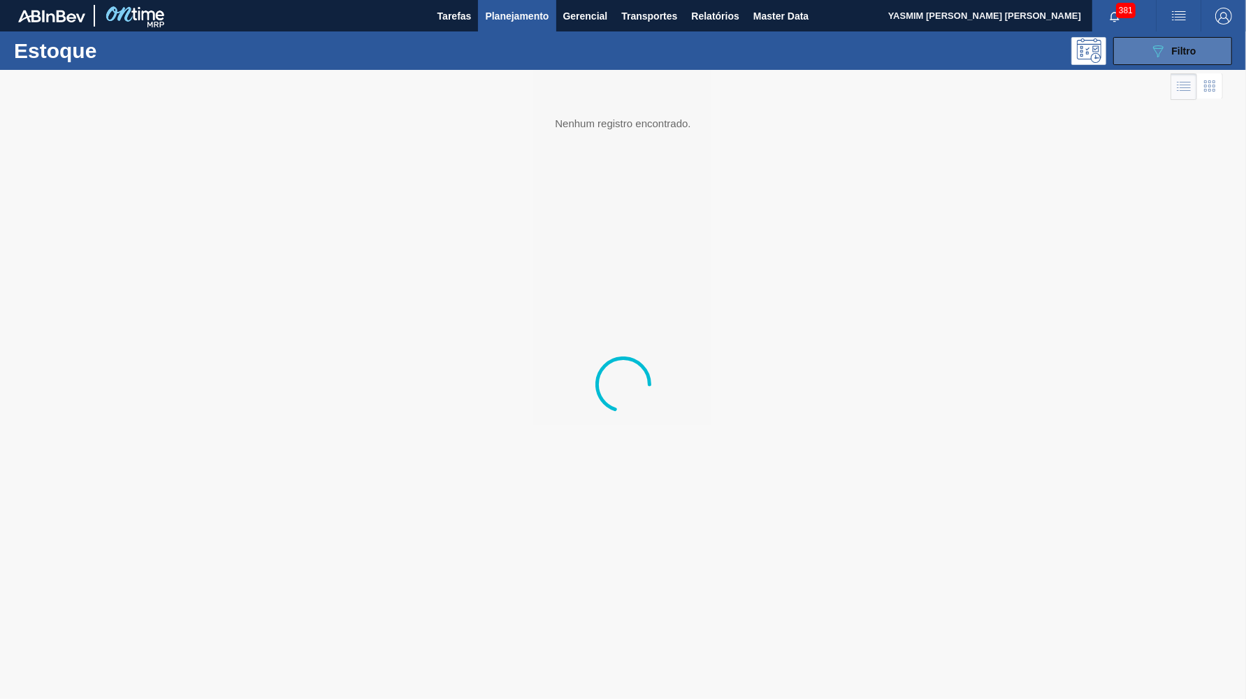
click at [1179, 55] on span "Filtro" at bounding box center [1184, 50] width 24 height 11
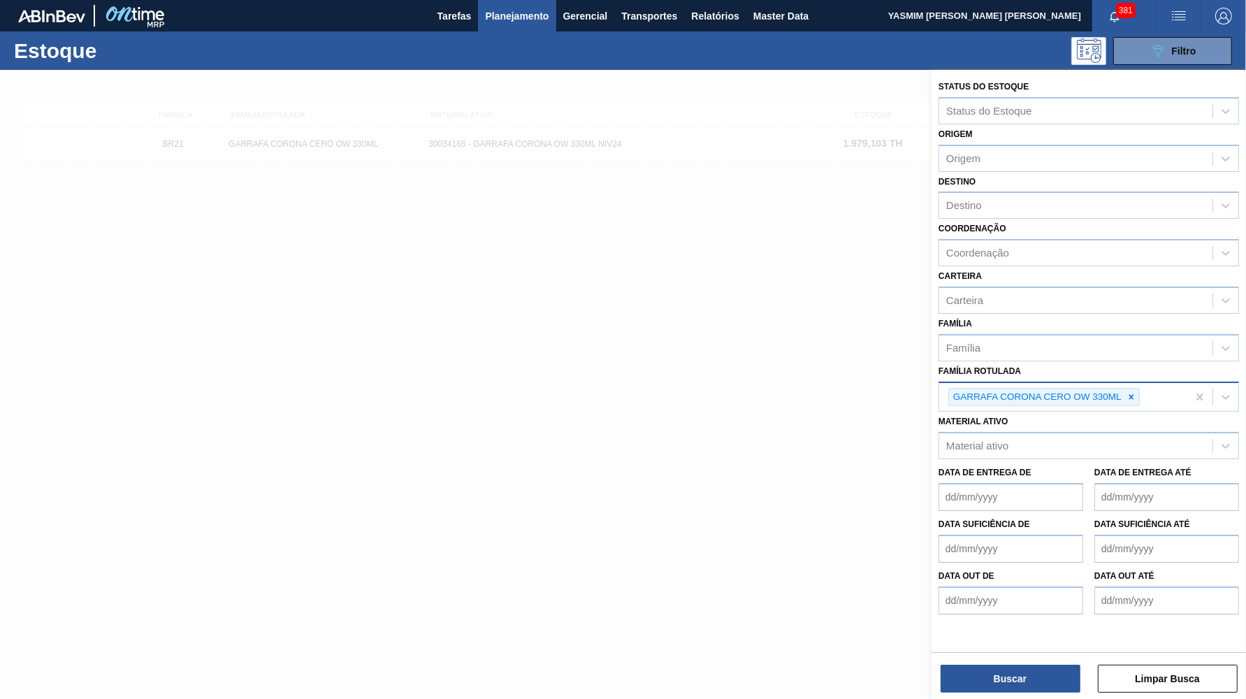
click at [1131, 392] on icon at bounding box center [1131, 397] width 10 height 10
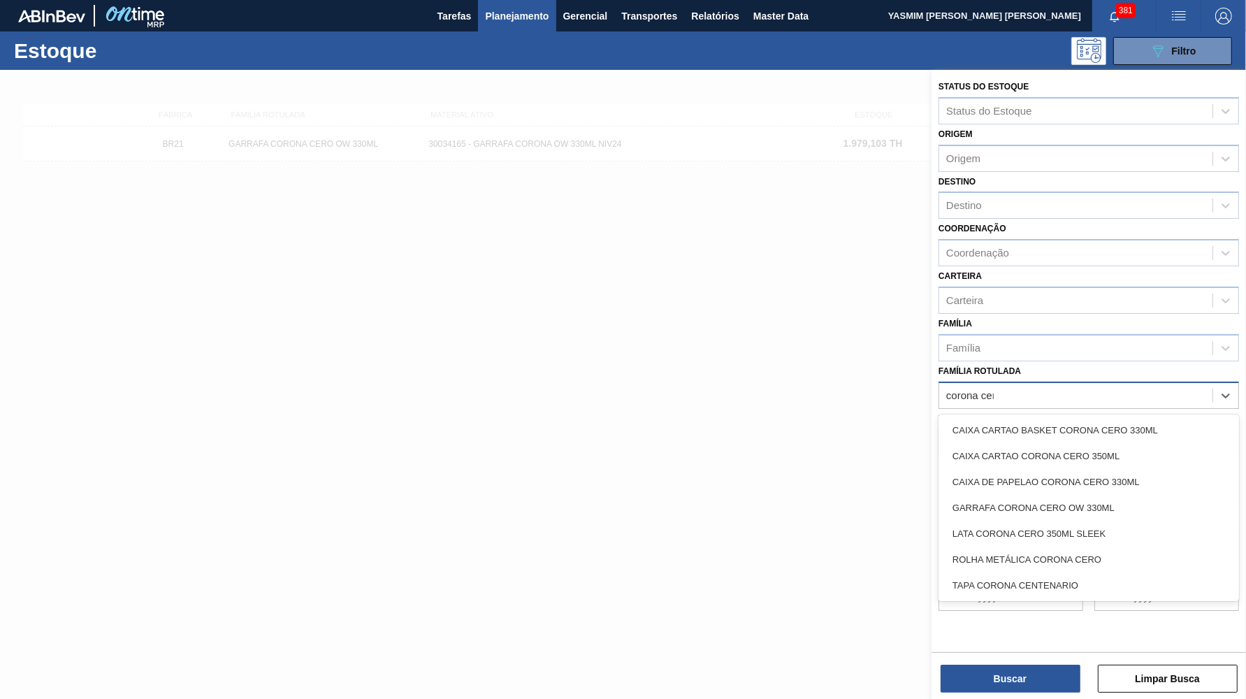
type Rotulada "corona cero"
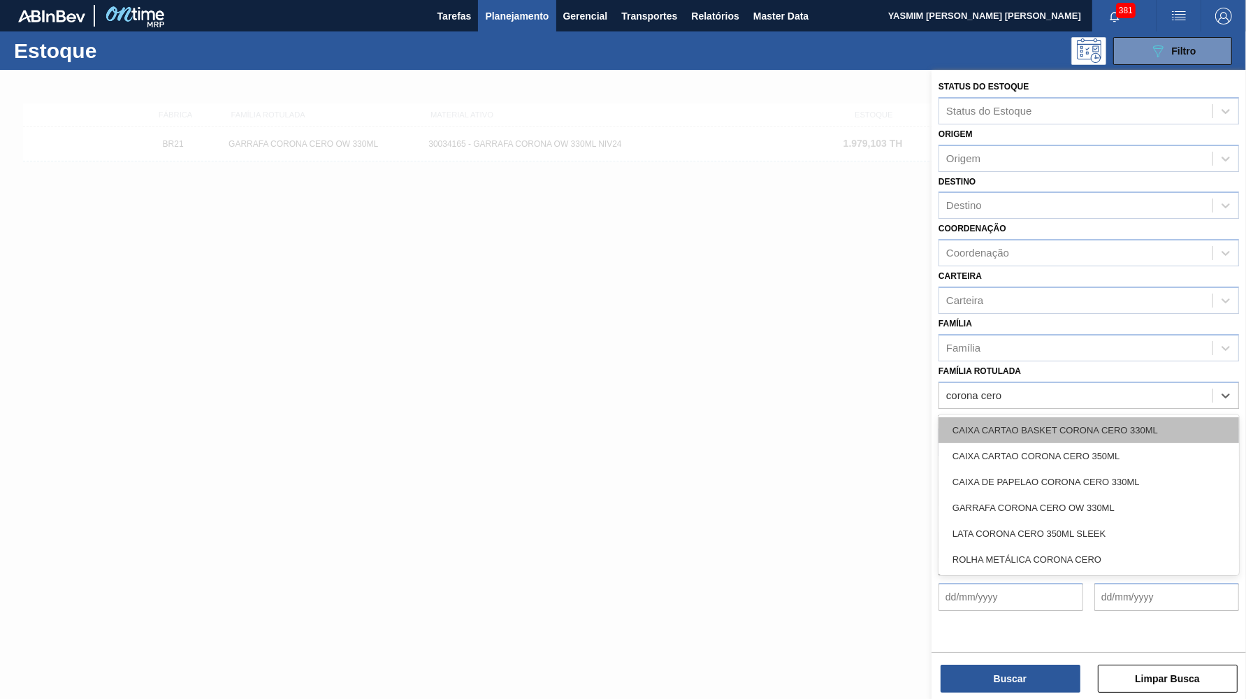
click at [1156, 417] on div "CAIXA CARTAO BASKET CORONA CERO 330ML" at bounding box center [1089, 430] width 300 height 26
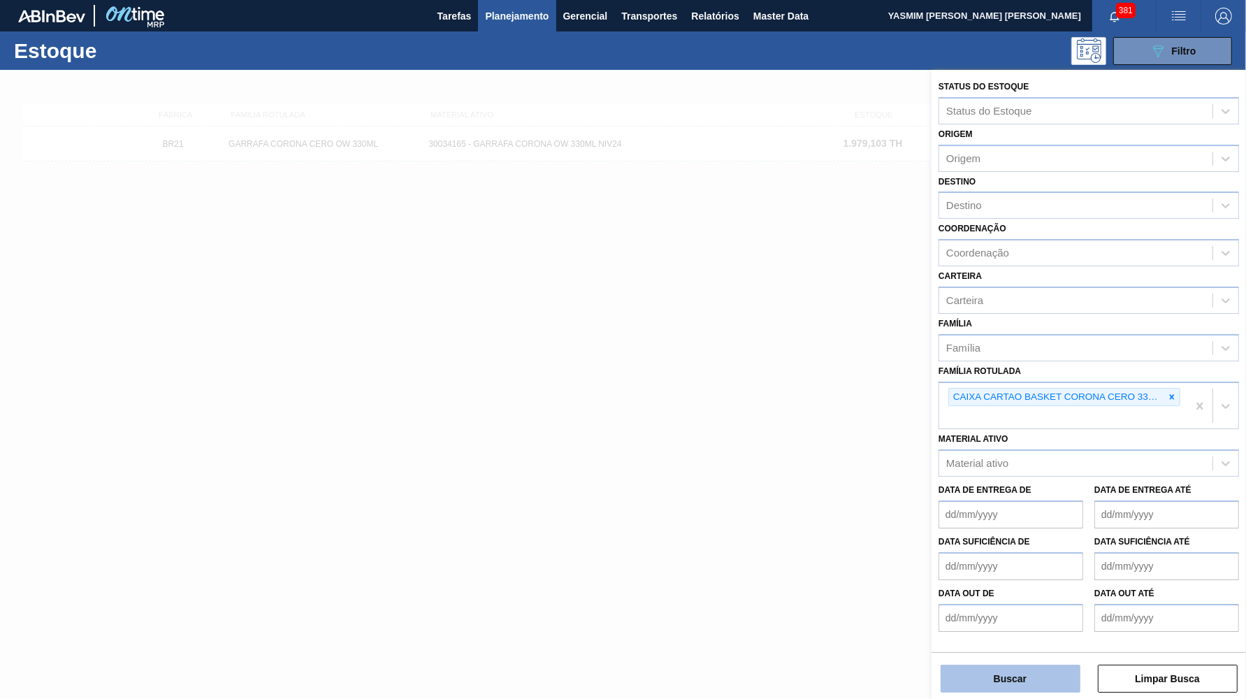
click at [992, 692] on button "Buscar" at bounding box center [1011, 679] width 140 height 28
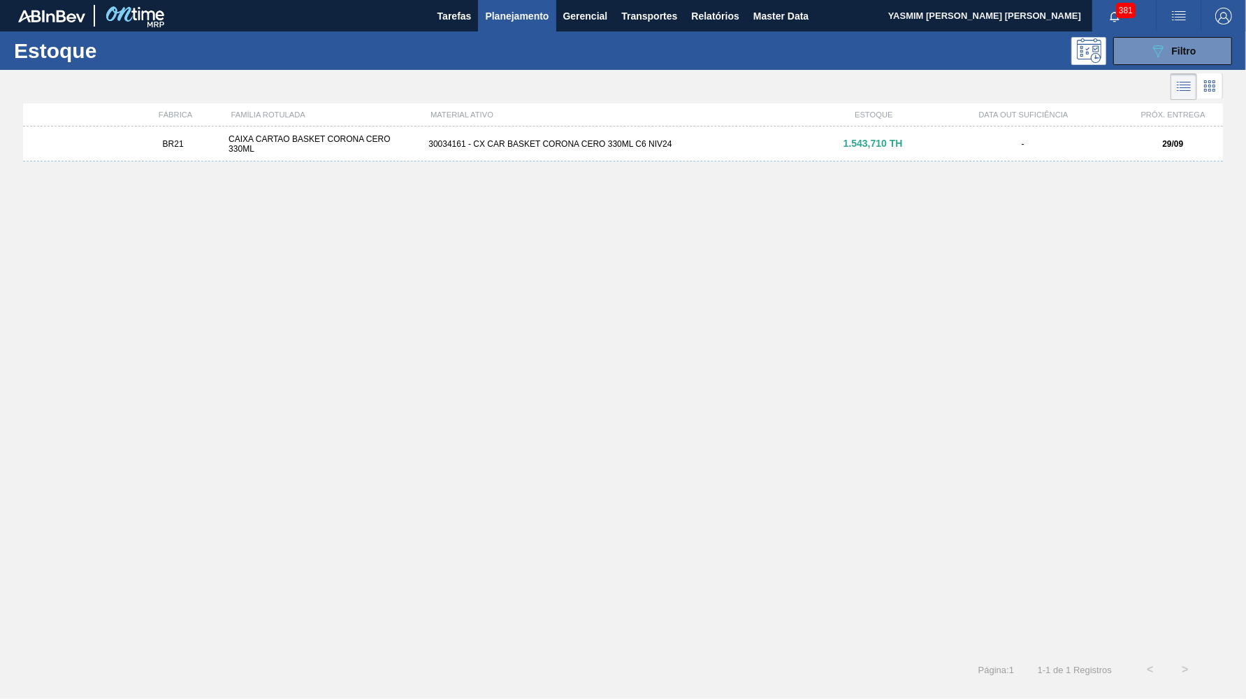
click at [957, 153] on div "BR21 CAIXA CARTAO BASKET CORONA CERO 330ML 30034161 - CX CAR BASKET CORONA CERO…" at bounding box center [623, 143] width 1200 height 35
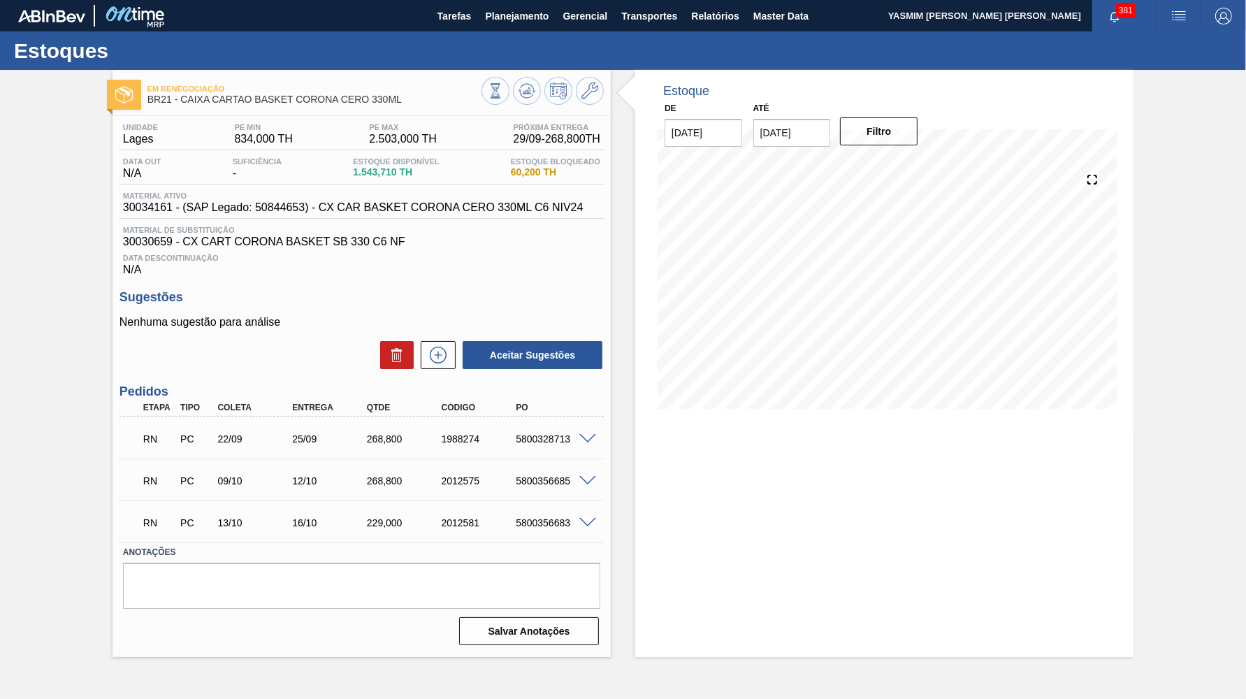
click at [586, 427] on div "RN PC 22/09 25/09 268,800 1988274 5800328713" at bounding box center [361, 437] width 484 height 35
click at [585, 427] on div "RN PC 22/09 25/09 268,800 1988274 5800328713" at bounding box center [361, 437] width 484 height 35
click at [592, 434] on span at bounding box center [587, 439] width 17 height 10
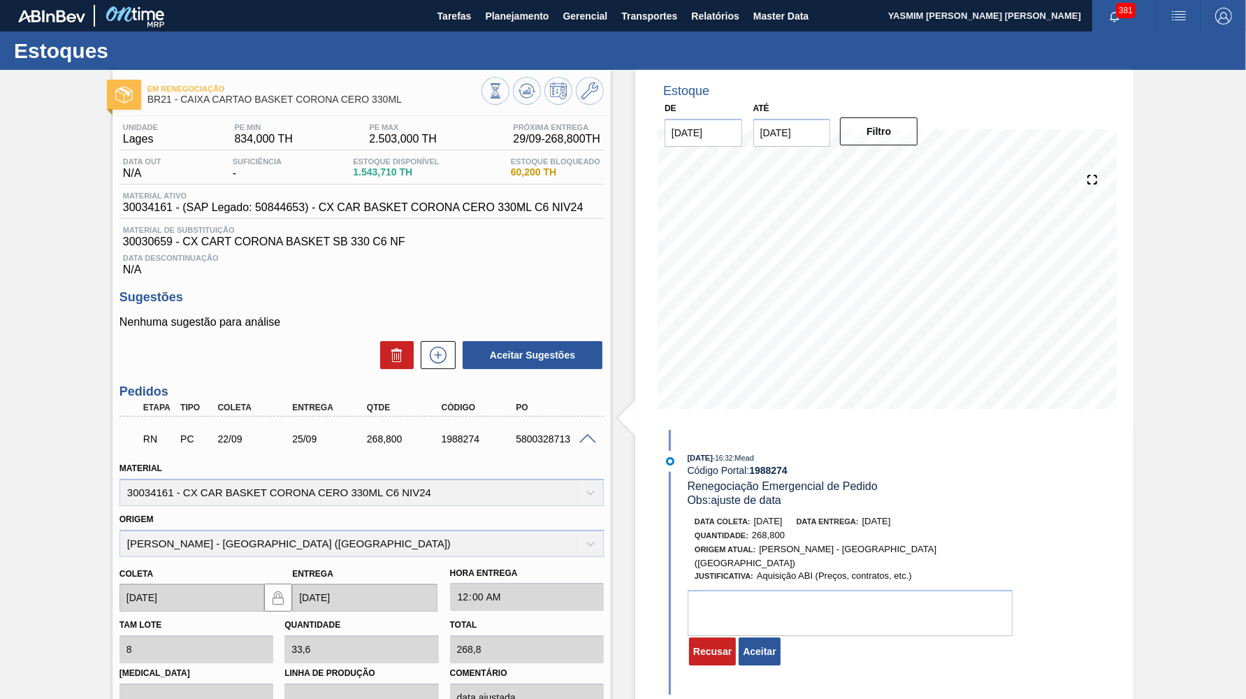
click at [758, 637] on button "Aceitar" at bounding box center [759, 651] width 41 height 28
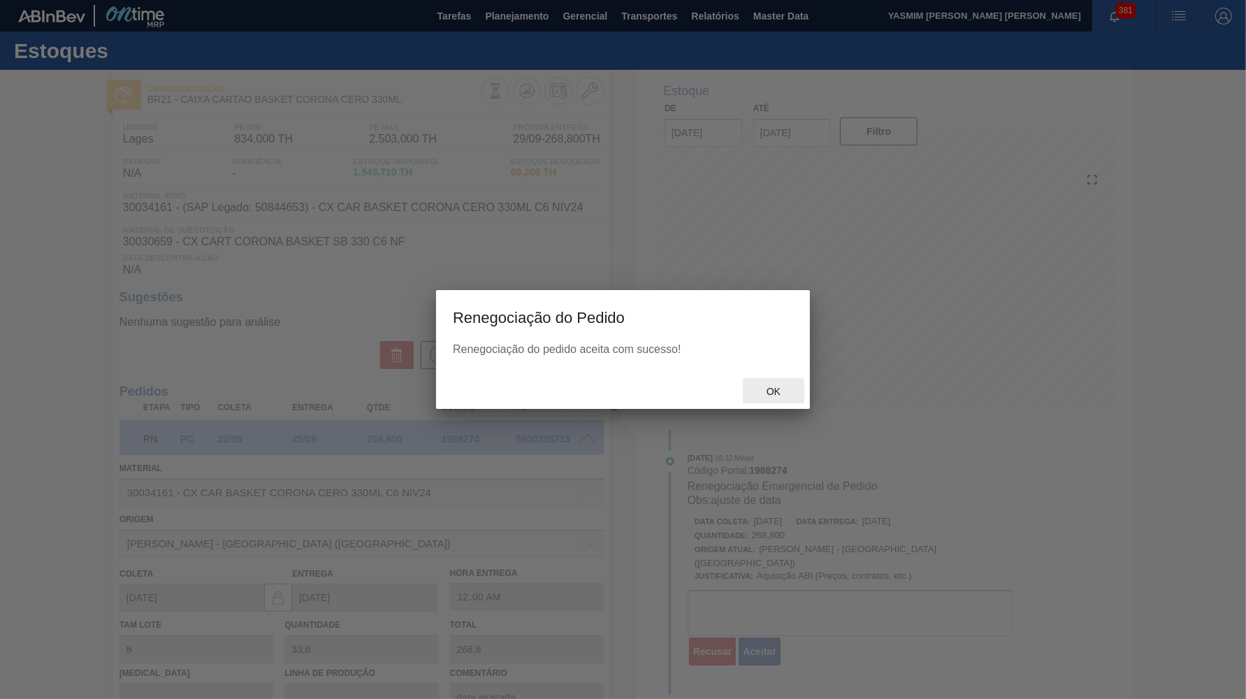
click at [772, 393] on span "Ok" at bounding box center [773, 391] width 36 height 11
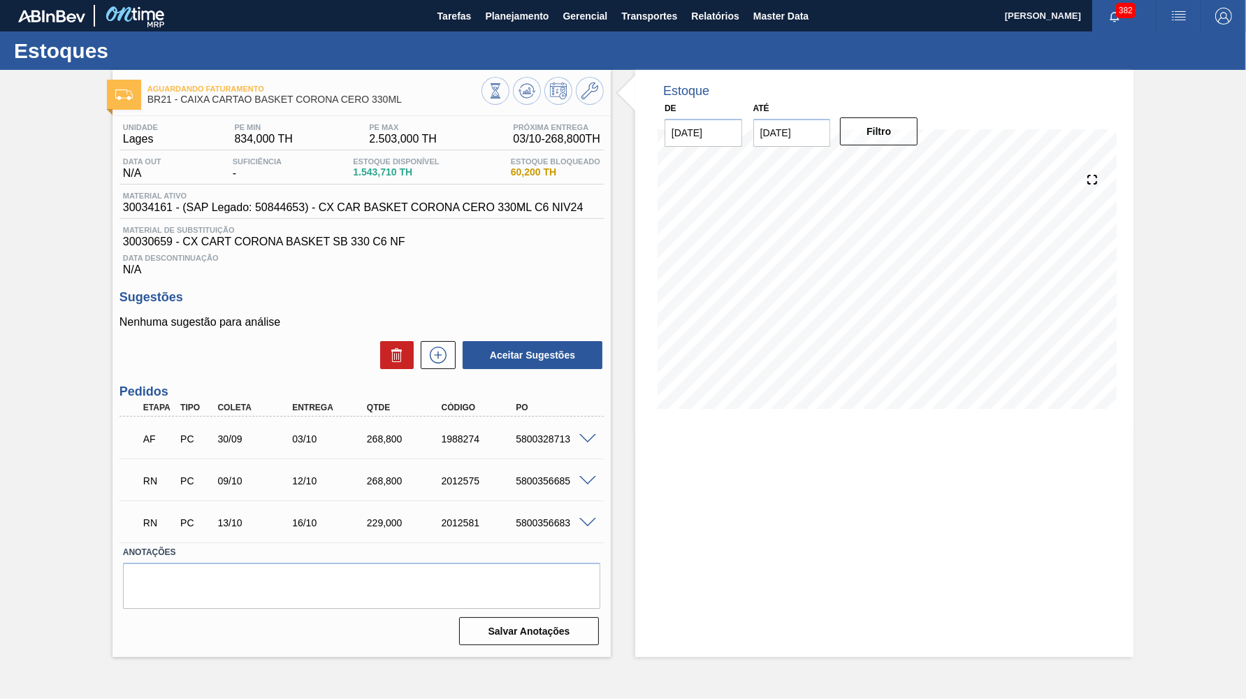
click at [1173, 154] on div "Aguardando Faturamento BR21 - CAIXA CARTAO BASKET CORONA CERO 330ML Unidade Lag…" at bounding box center [623, 363] width 1246 height 587
click at [589, 474] on div at bounding box center [590, 479] width 28 height 10
click at [590, 476] on span at bounding box center [587, 481] width 17 height 10
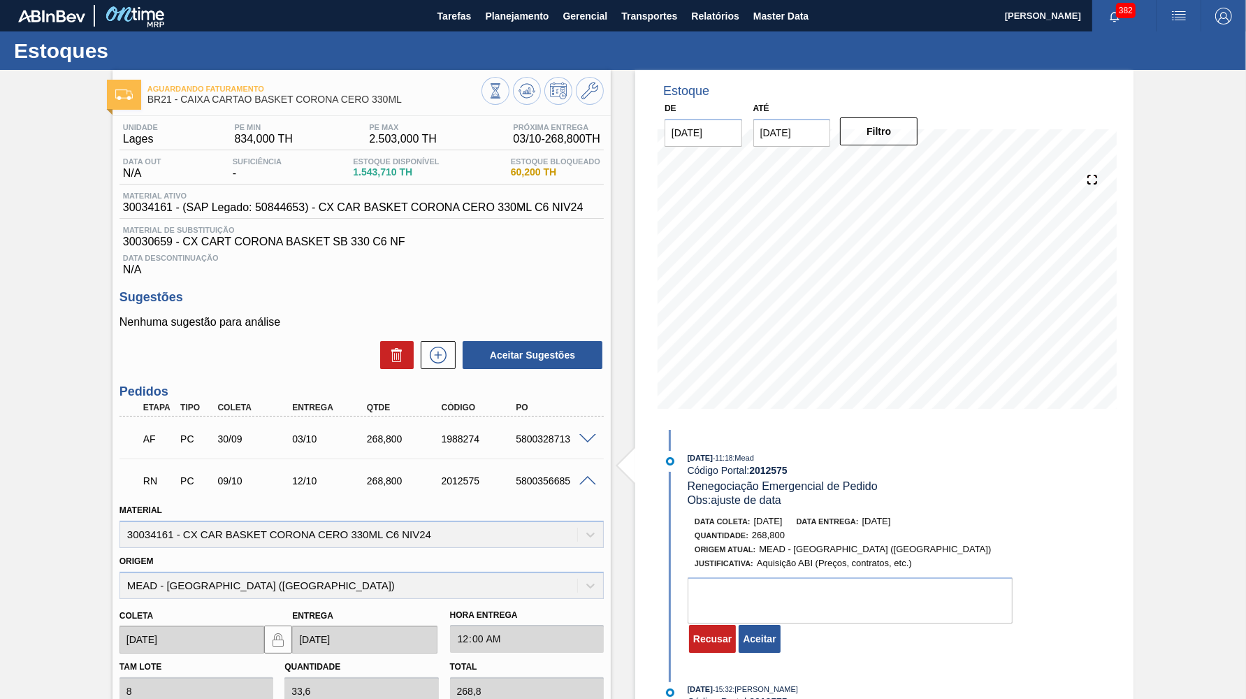
scroll to position [191, 0]
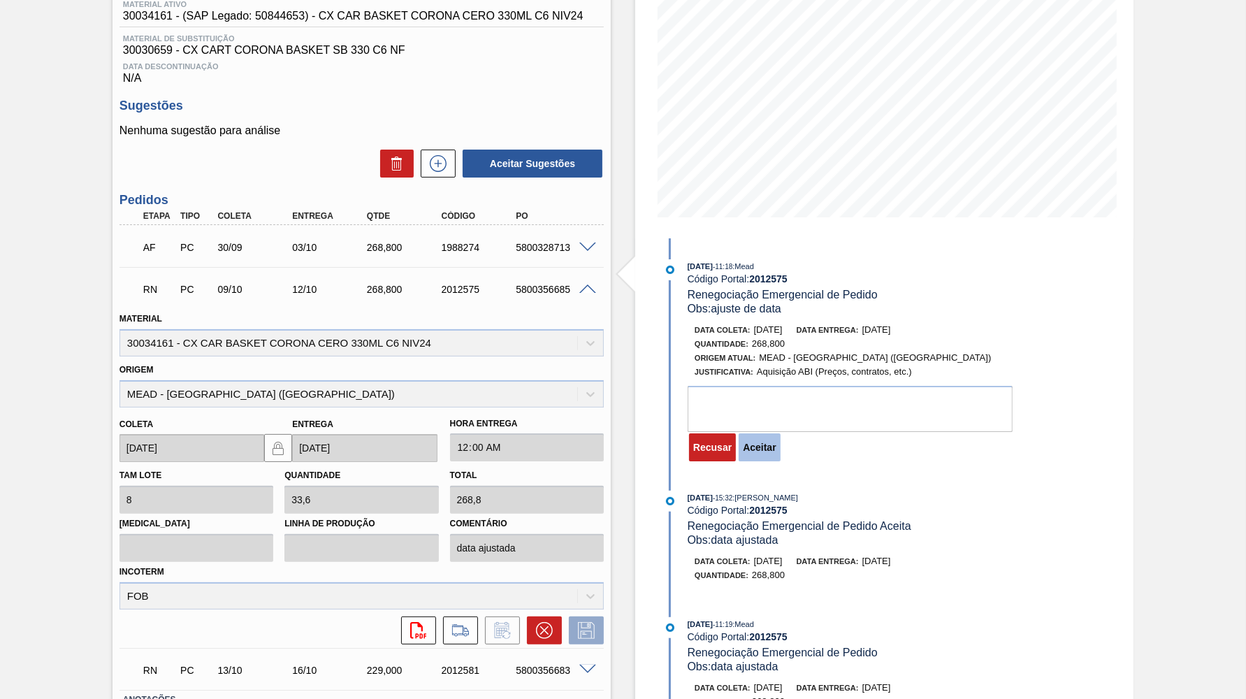
click at [764, 444] on button "Aceitar" at bounding box center [759, 447] width 41 height 28
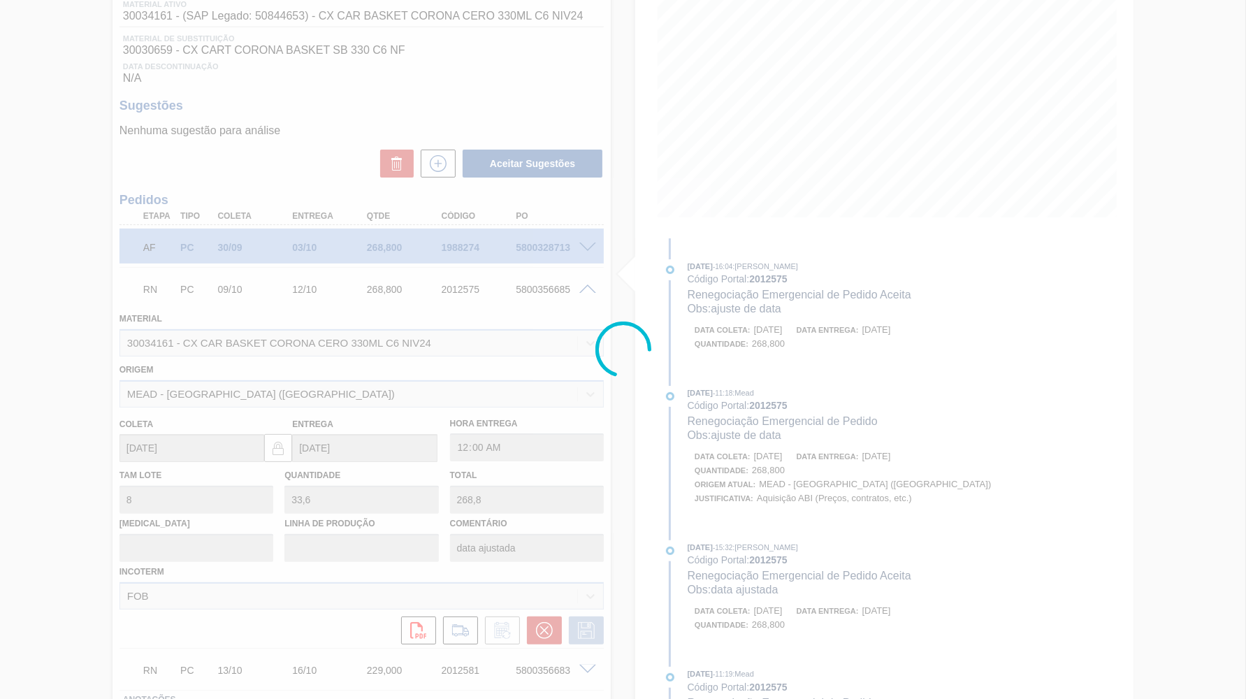
type input "ajuste de data"
type input "[DATE]"
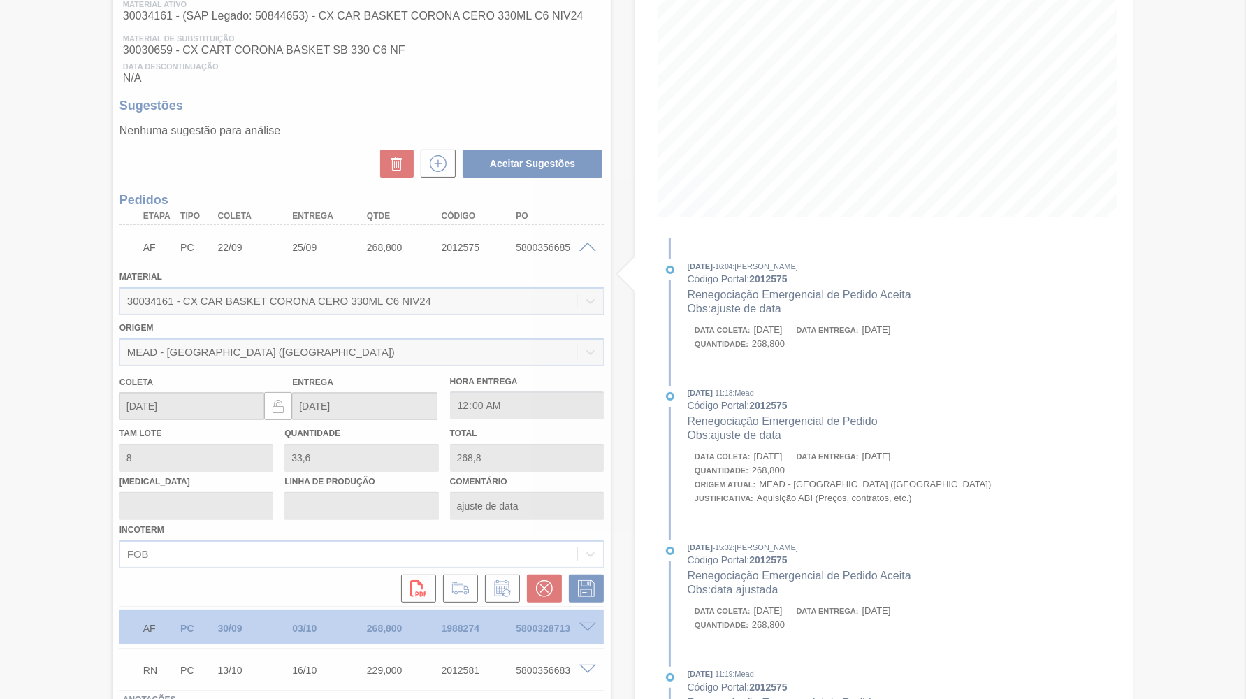
scroll to position [0, 0]
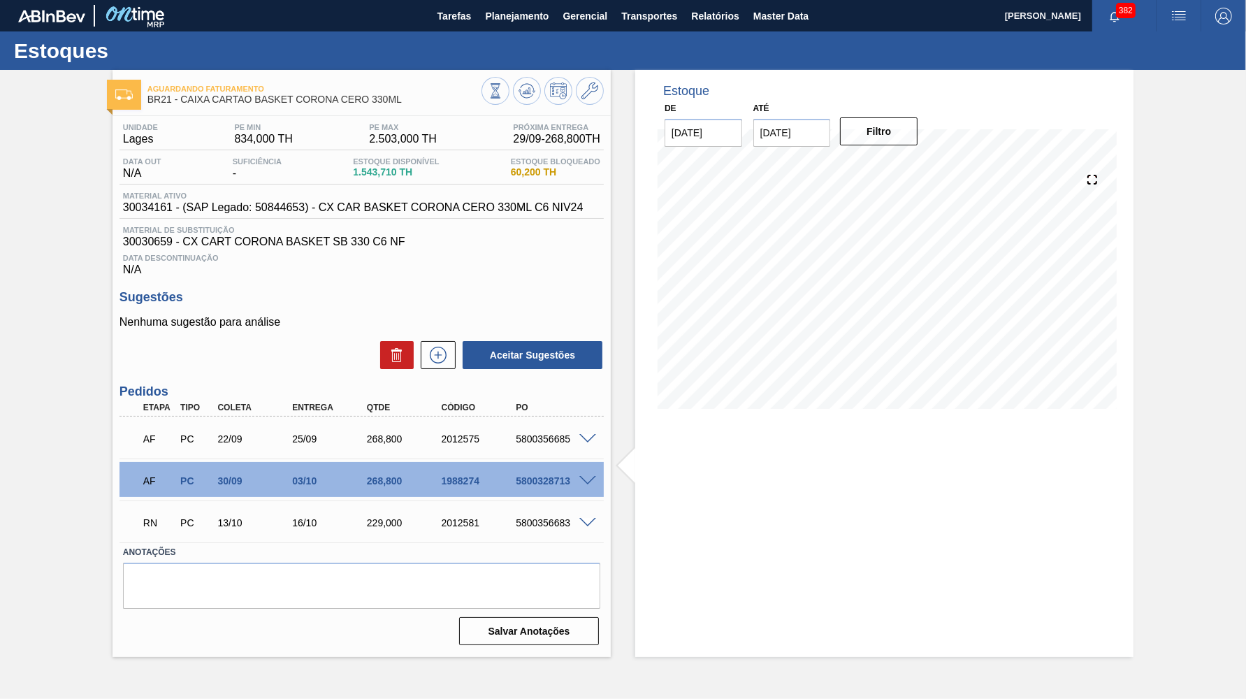
click at [588, 526] on div "RN PC 13/10 16/10 229,000 2012581 5800356683" at bounding box center [361, 521] width 484 height 35
click at [588, 518] on span at bounding box center [587, 523] width 17 height 10
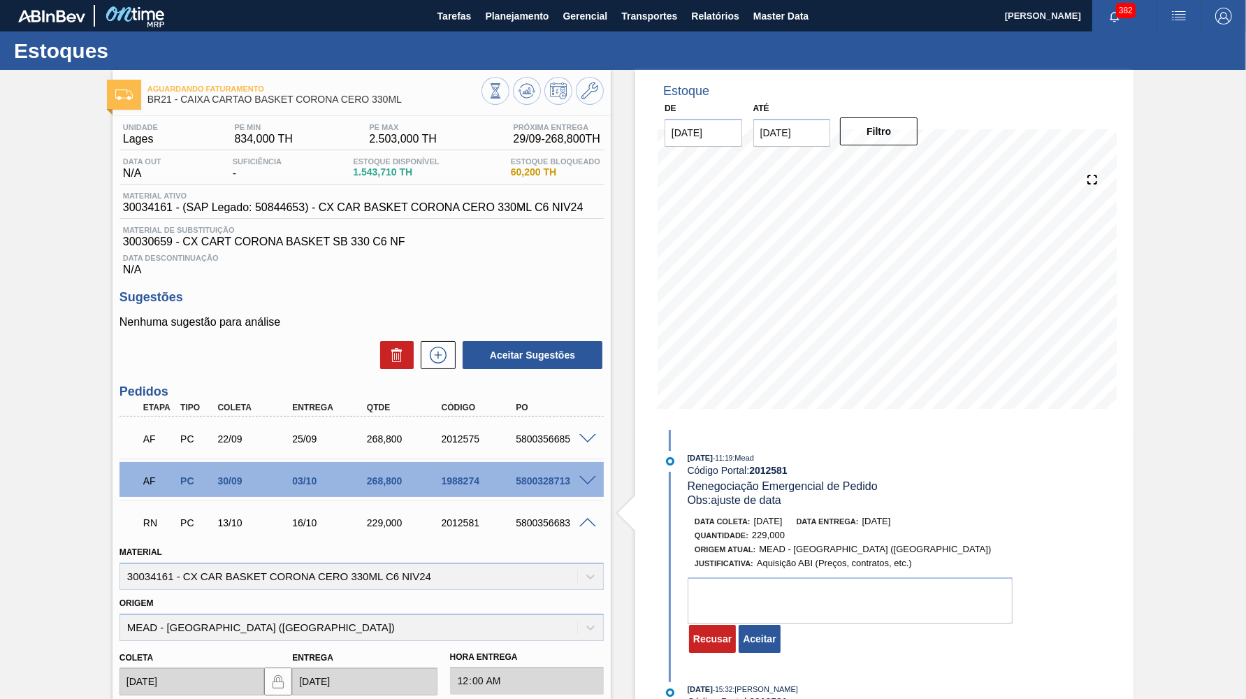
scroll to position [275, 0]
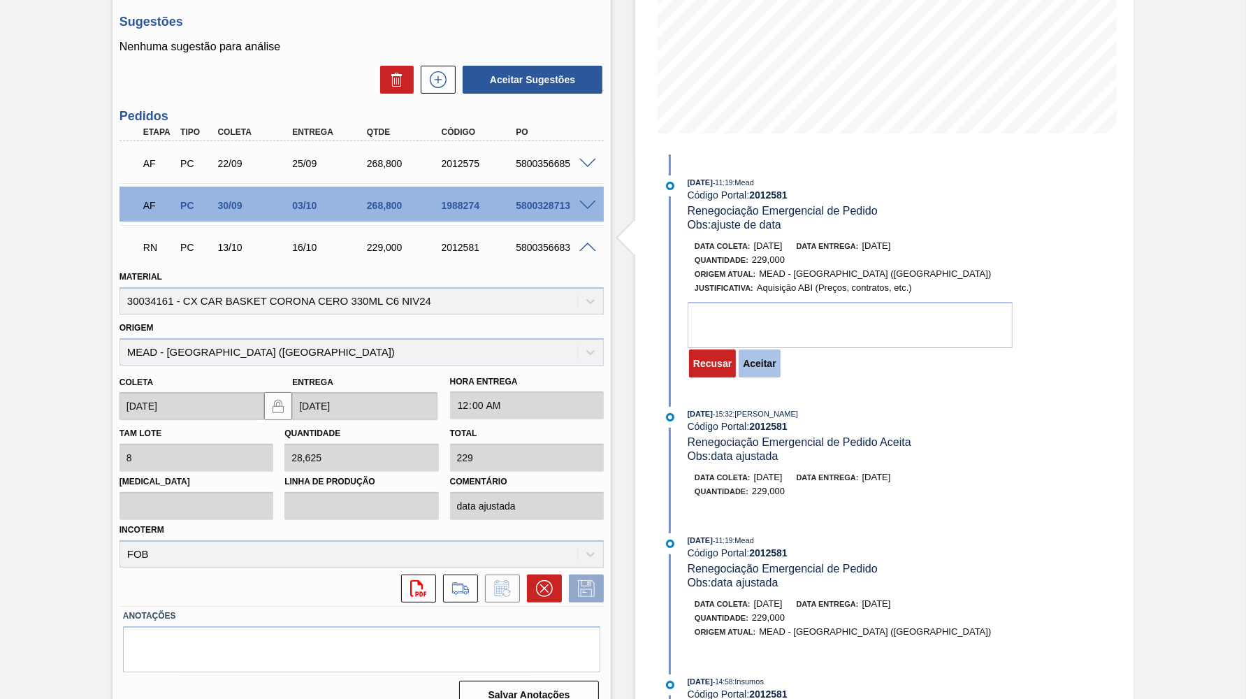
click at [762, 356] on button "Aceitar" at bounding box center [759, 363] width 41 height 28
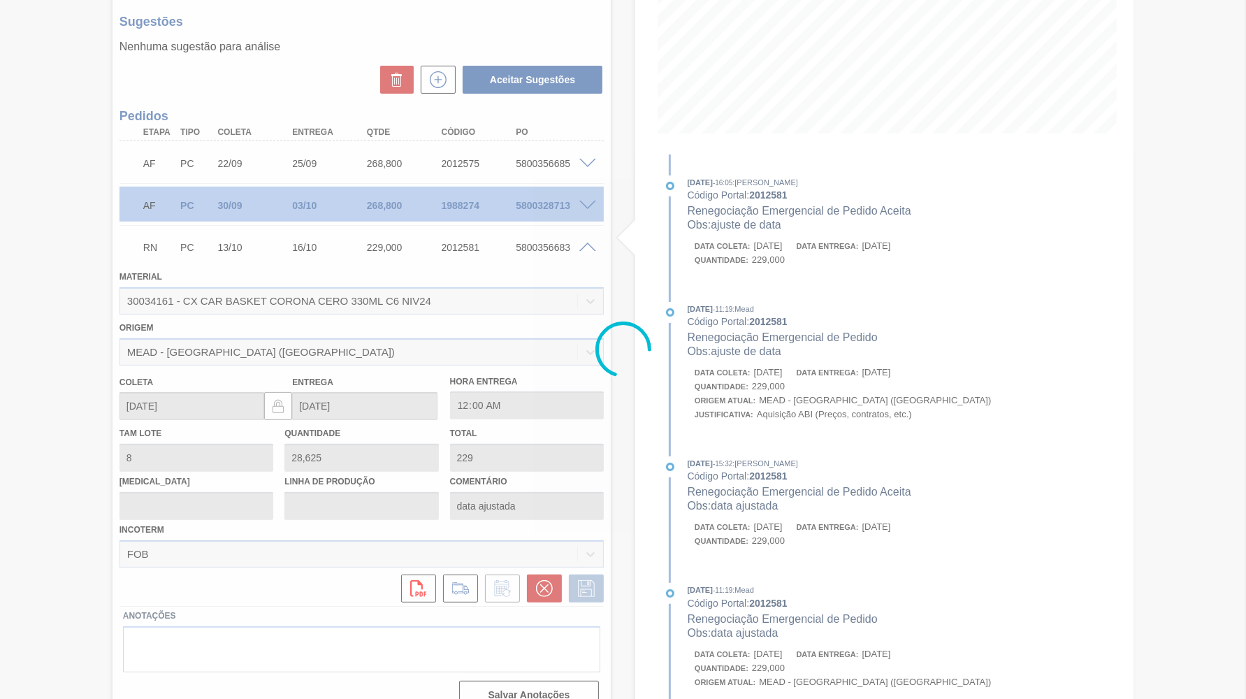
click at [772, 382] on div at bounding box center [623, 349] width 1246 height 699
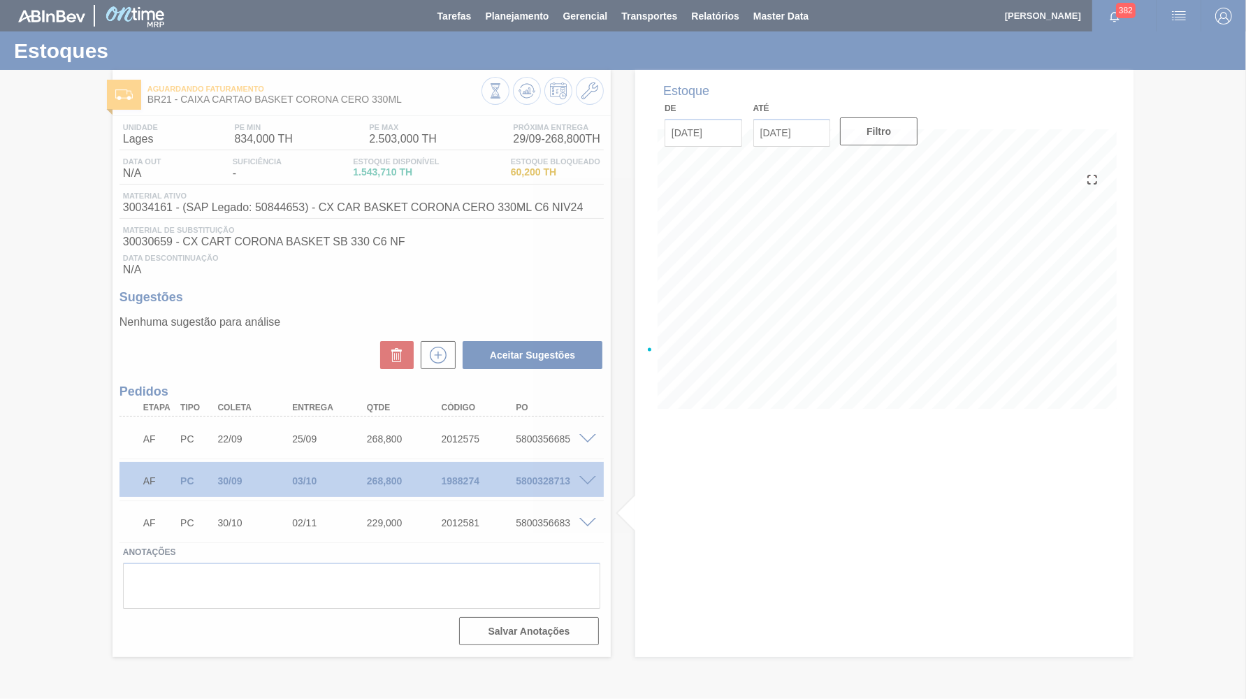
scroll to position [0, 0]
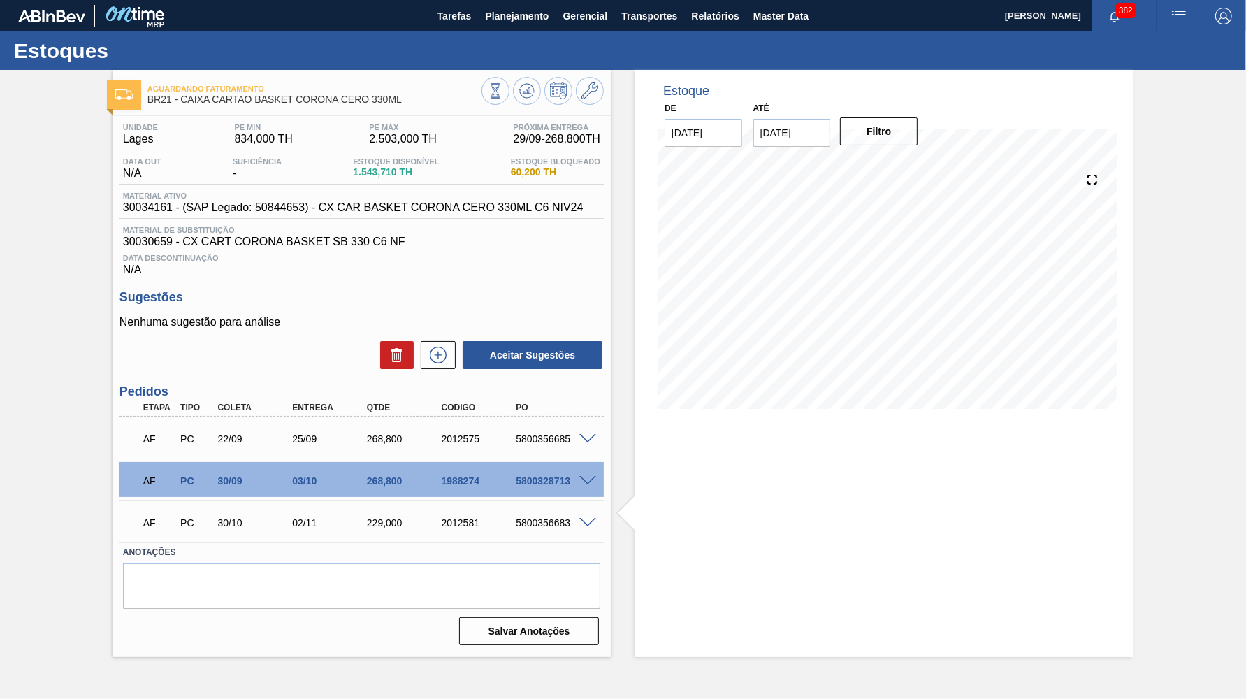
click at [591, 523] on div "5800356683" at bounding box center [553, 522] width 83 height 11
click at [586, 519] on span at bounding box center [587, 523] width 17 height 10
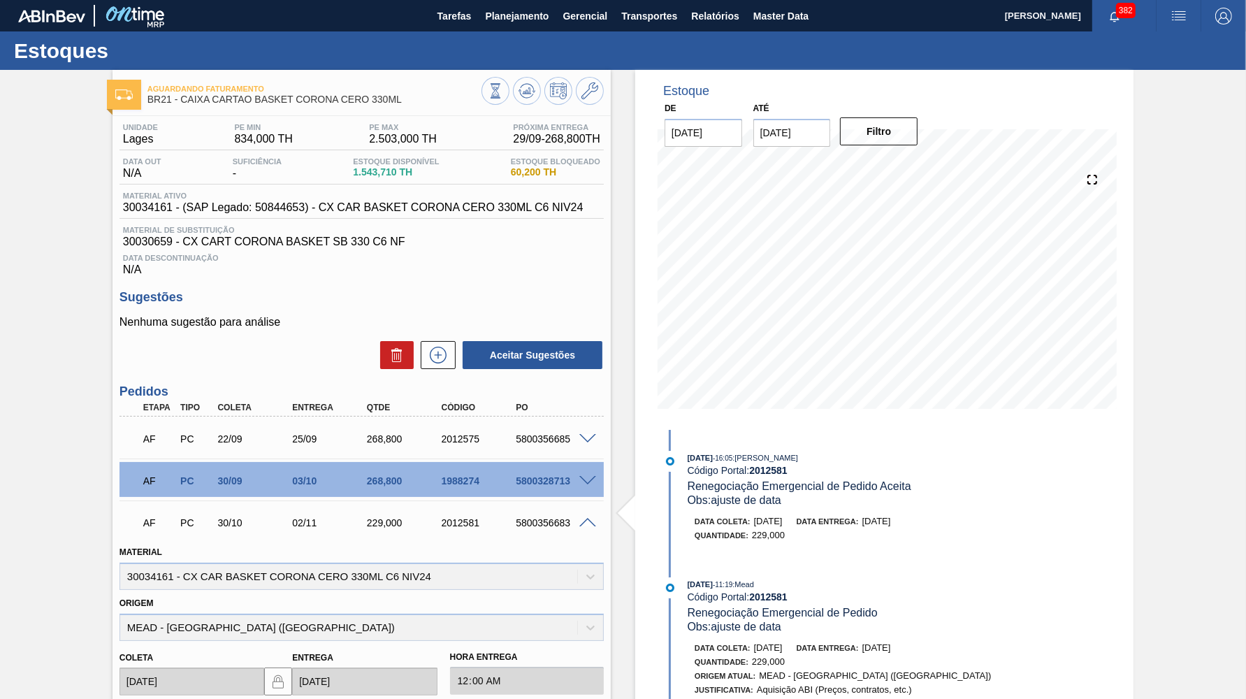
click at [584, 518] on span at bounding box center [587, 523] width 17 height 10
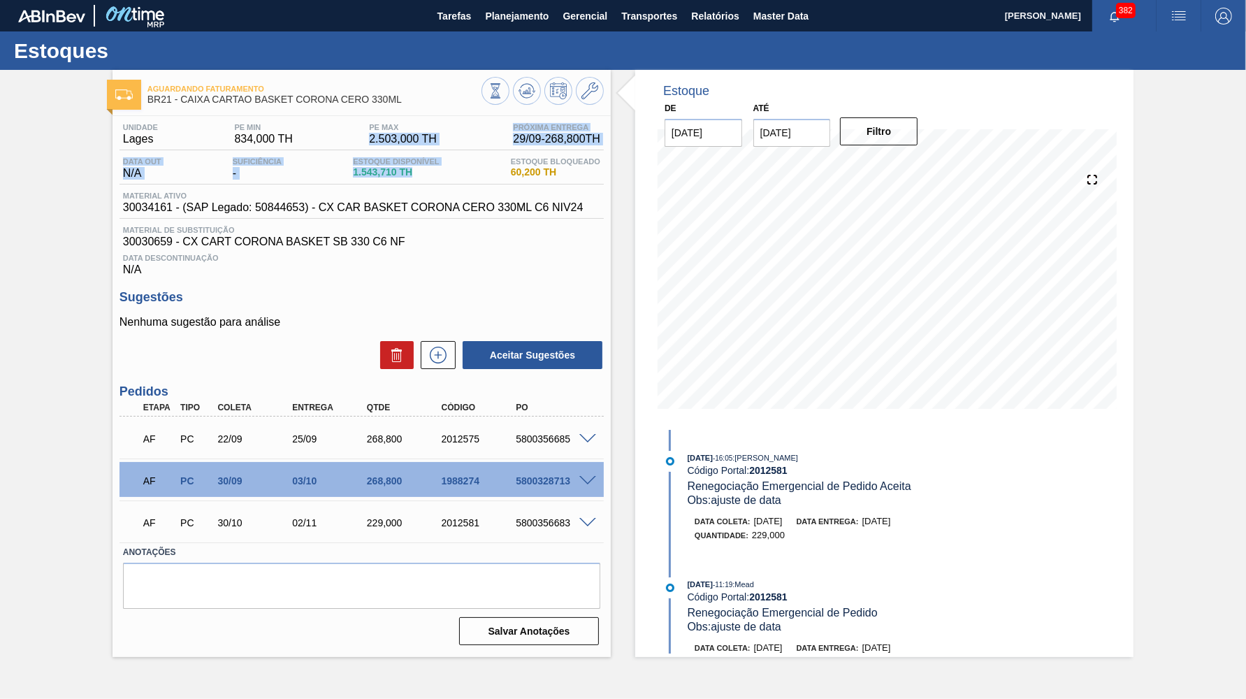
drag, startPoint x: 423, startPoint y: 172, endPoint x: 351, endPoint y: 146, distance: 77.1
click at [353, 167] on span "1.543,710 TH" at bounding box center [396, 172] width 86 height 10
click at [1210, 171] on div "Aguardando Faturamento BR21 - CAIXA CARTAO BASKET CORONA CERO 330ML Unidade Lag…" at bounding box center [623, 363] width 1246 height 587
click at [739, 24] on button "Relatórios" at bounding box center [714, 15] width 61 height 31
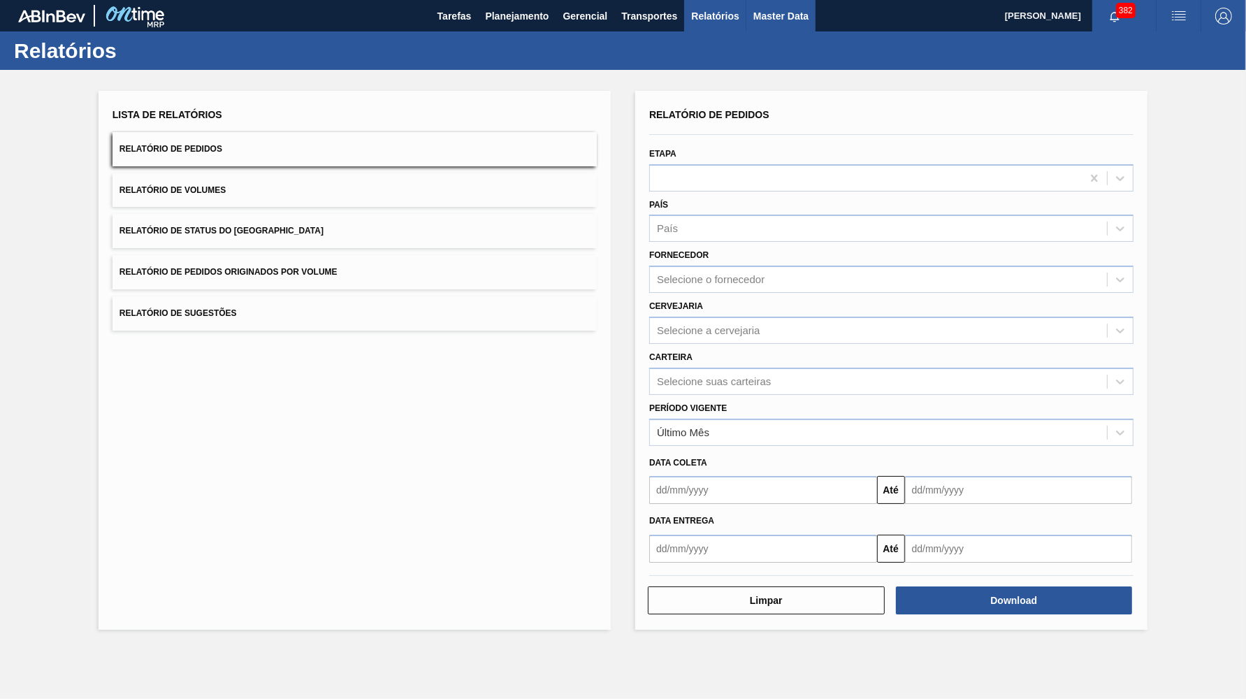
click at [810, 2] on button "Master Data" at bounding box center [780, 15] width 69 height 31
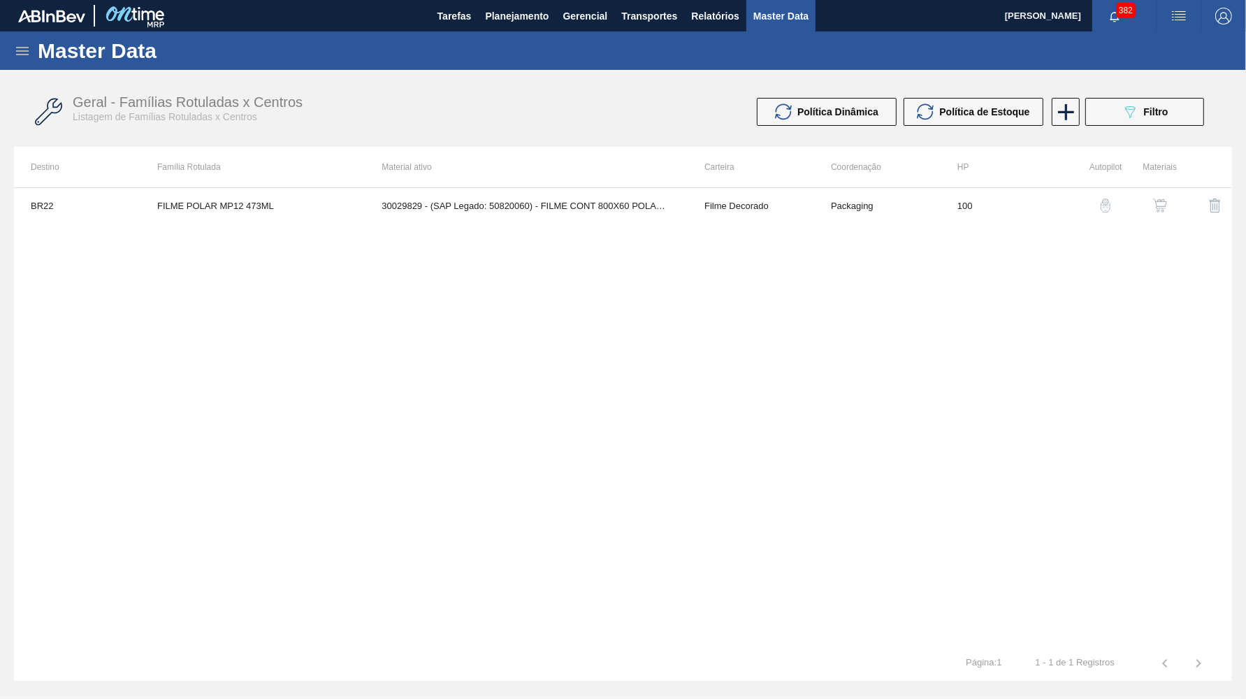
click at [22, 57] on icon at bounding box center [22, 51] width 17 height 17
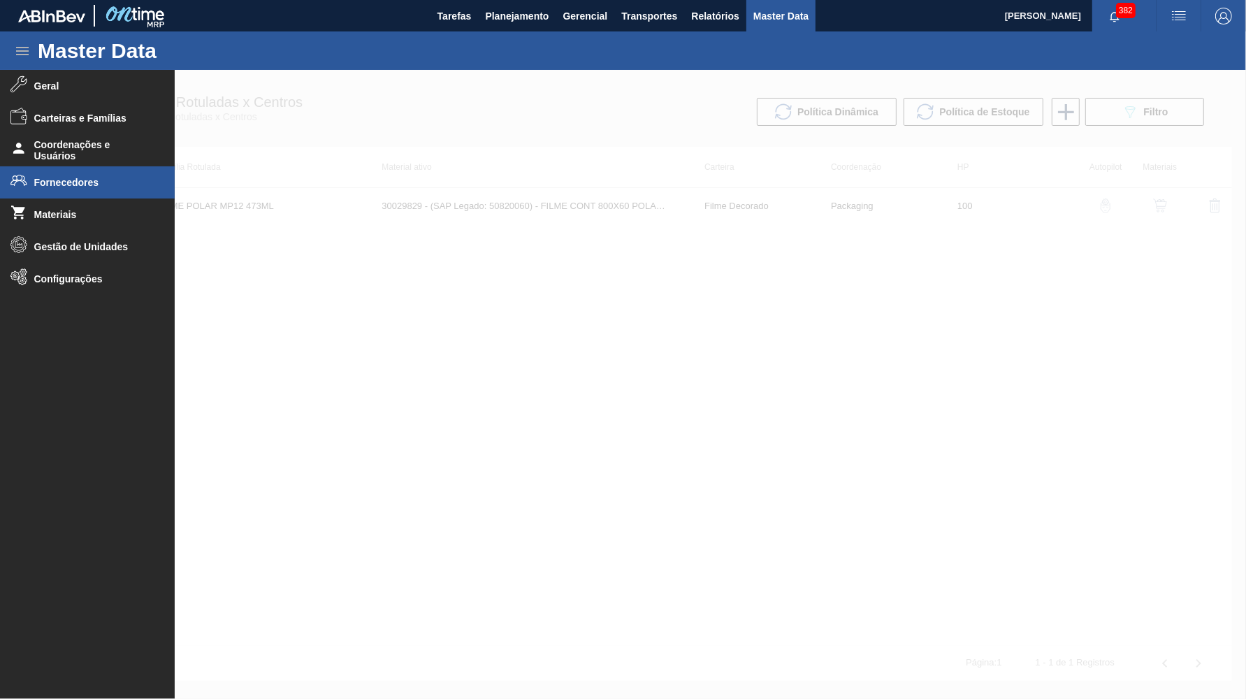
click at [64, 180] on span "Fornecedores" at bounding box center [91, 182] width 115 height 11
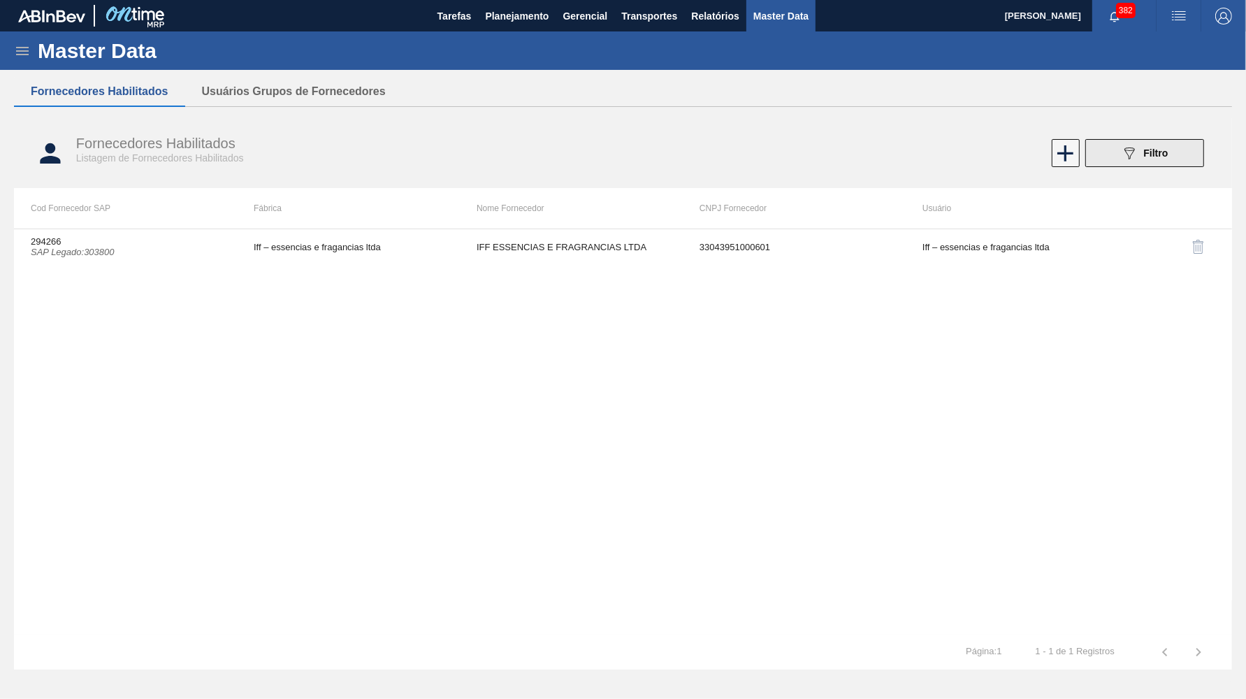
click at [1140, 142] on button "089F7B8B-B2A5-4AFE-B5C0-19BA573D28AC Filtro" at bounding box center [1144, 153] width 119 height 28
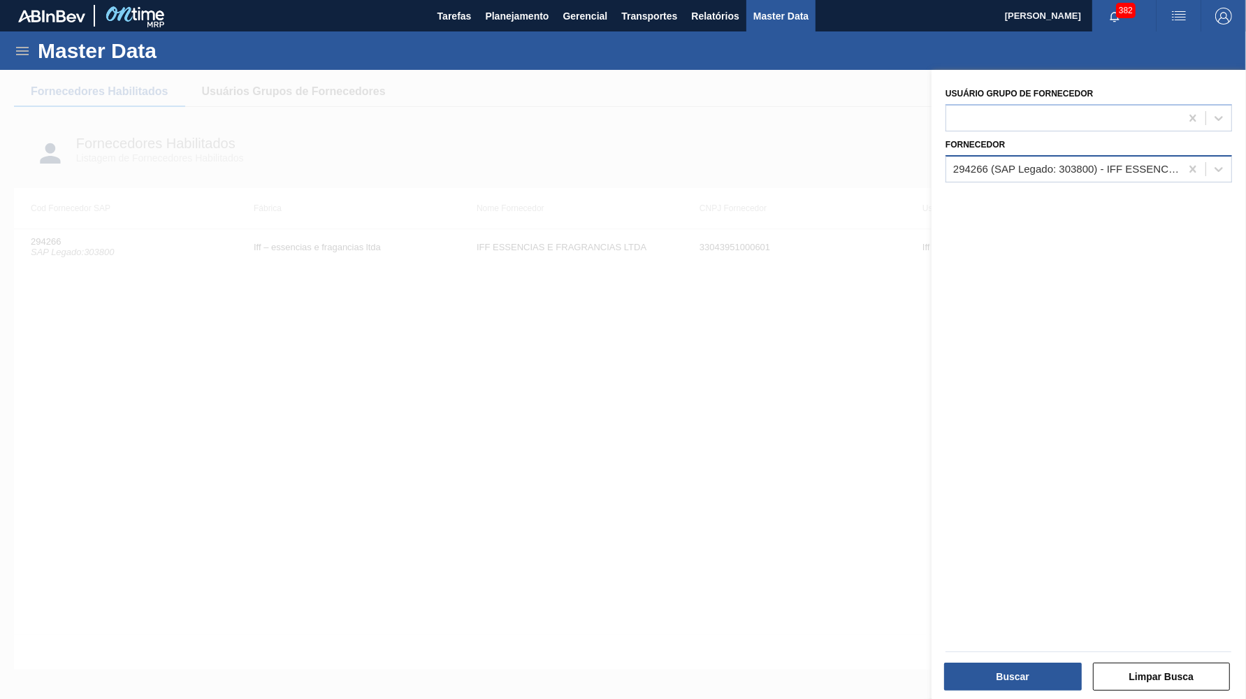
click at [1177, 166] on div "294266 (SAP Legado: 303800) - IFF ESSENCIAS E FRAGRANCIAS LTDA" at bounding box center [1067, 169] width 229 height 12
click at [1191, 171] on div at bounding box center [1192, 169] width 25 height 25
paste input "0000442783"
drag, startPoint x: 975, startPoint y: 159, endPoint x: 843, endPoint y: 154, distance: 132.2
click at [953, 163] on input "0000442783" at bounding box center [983, 169] width 60 height 12
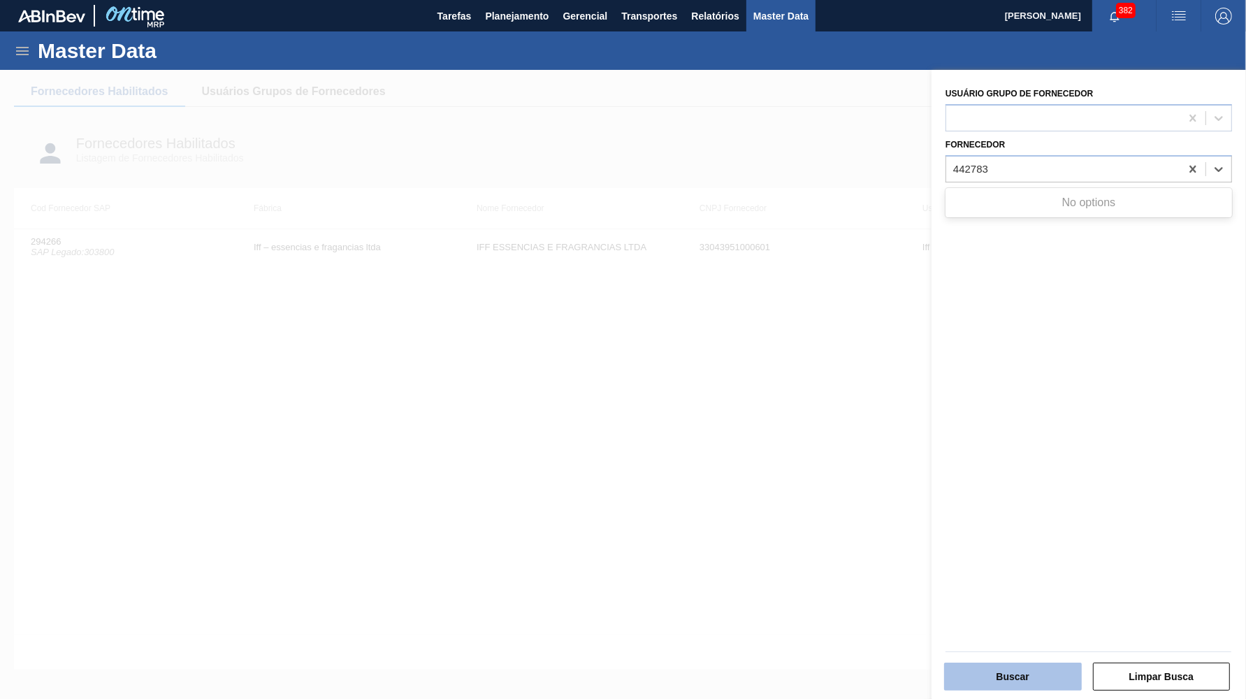
type input "442783"
click at [1016, 676] on button "Buscar" at bounding box center [1013, 676] width 138 height 28
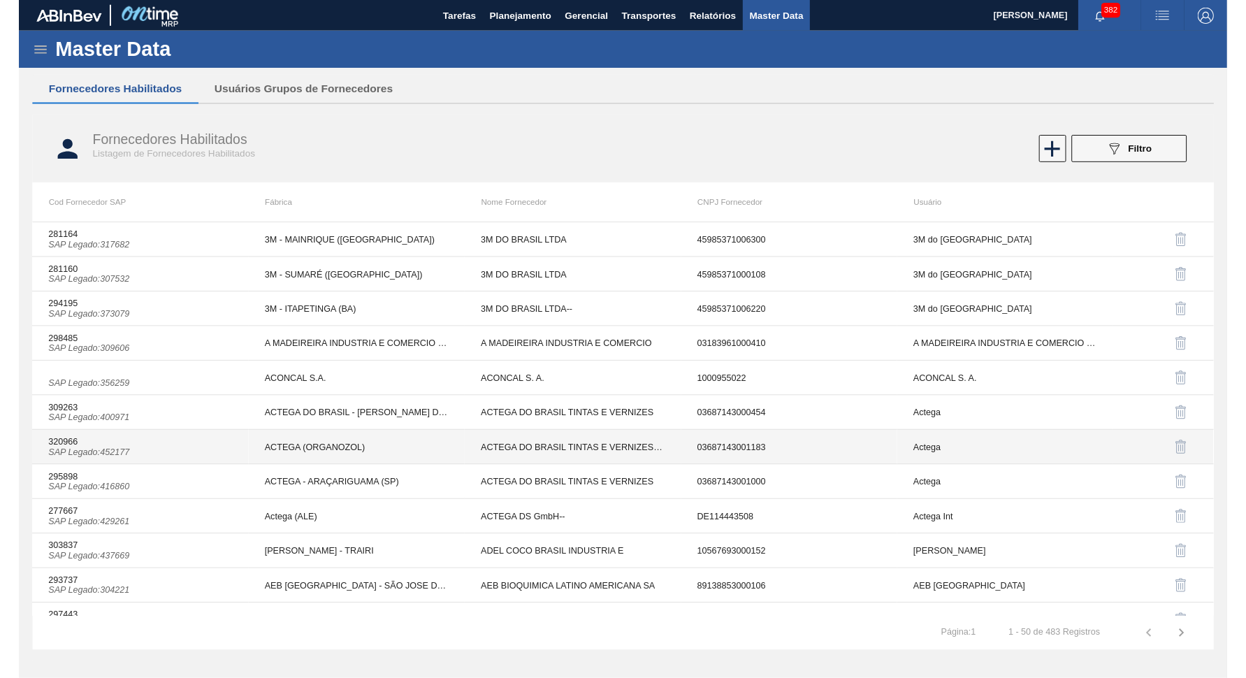
scroll to position [319, 0]
